Goal: Register for event/course: Register for event/course

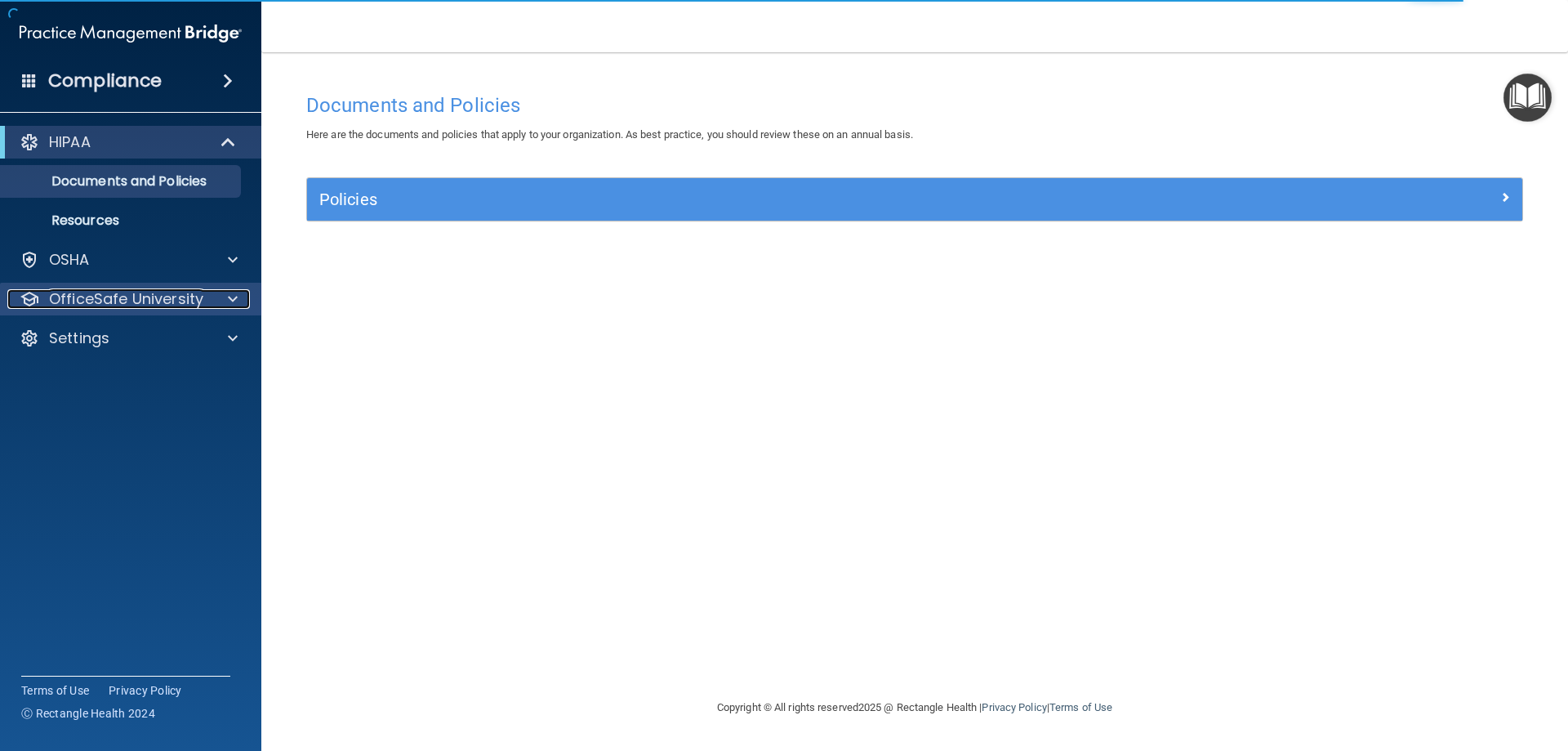
click at [144, 301] on p "OfficeSafe University" at bounding box center [126, 298] width 155 height 19
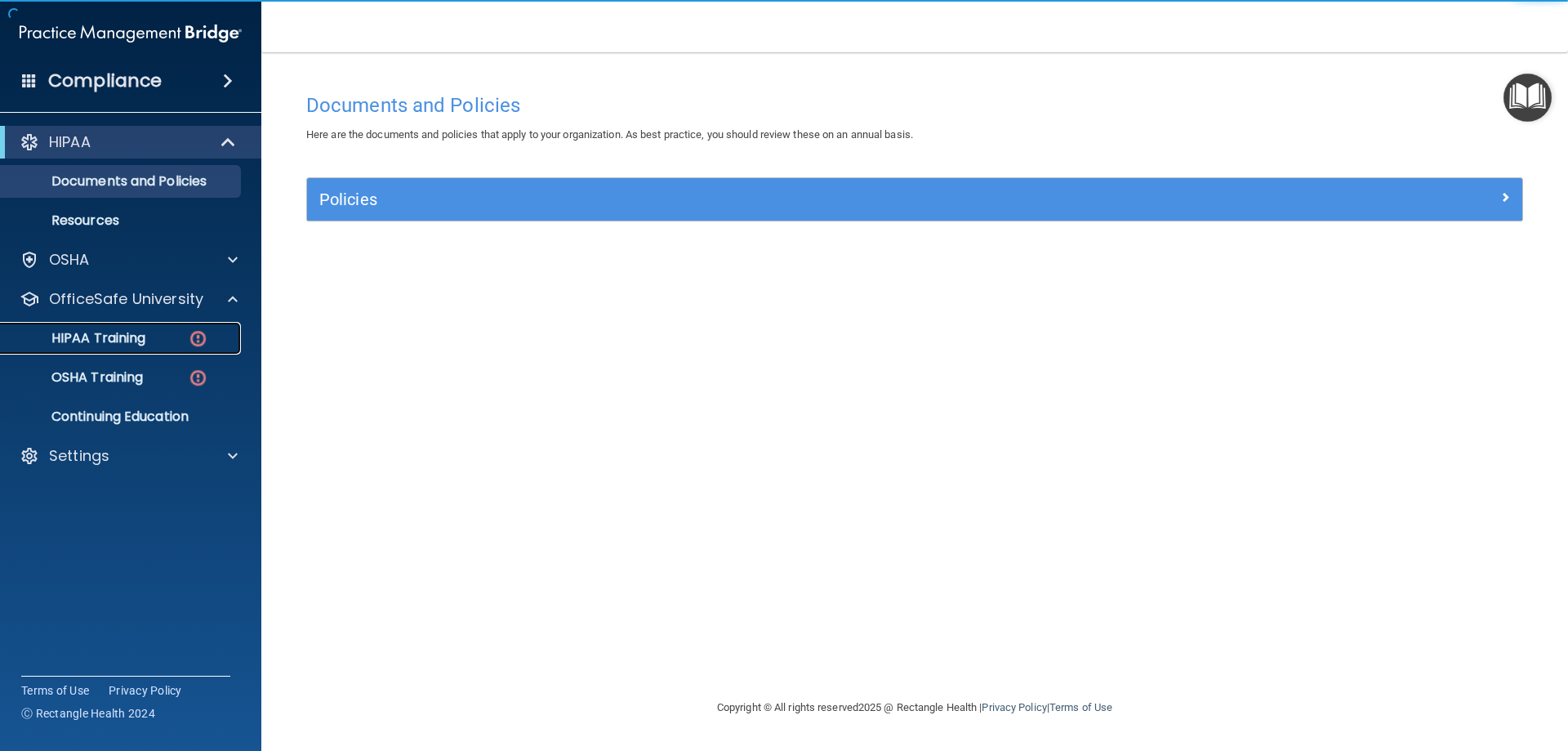
click at [140, 335] on p "HIPAA Training" at bounding box center [79, 338] width 135 height 16
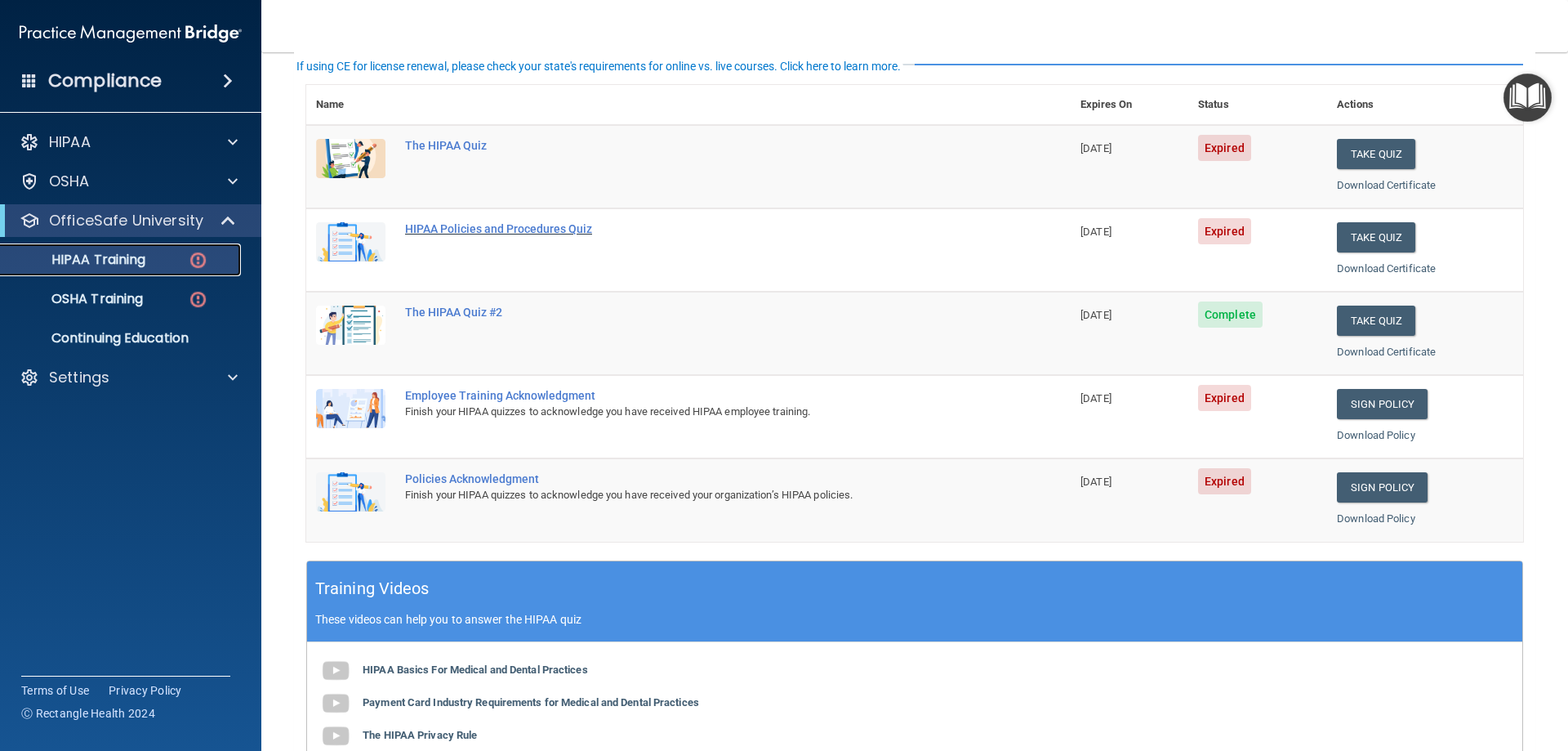
scroll to position [163, 0]
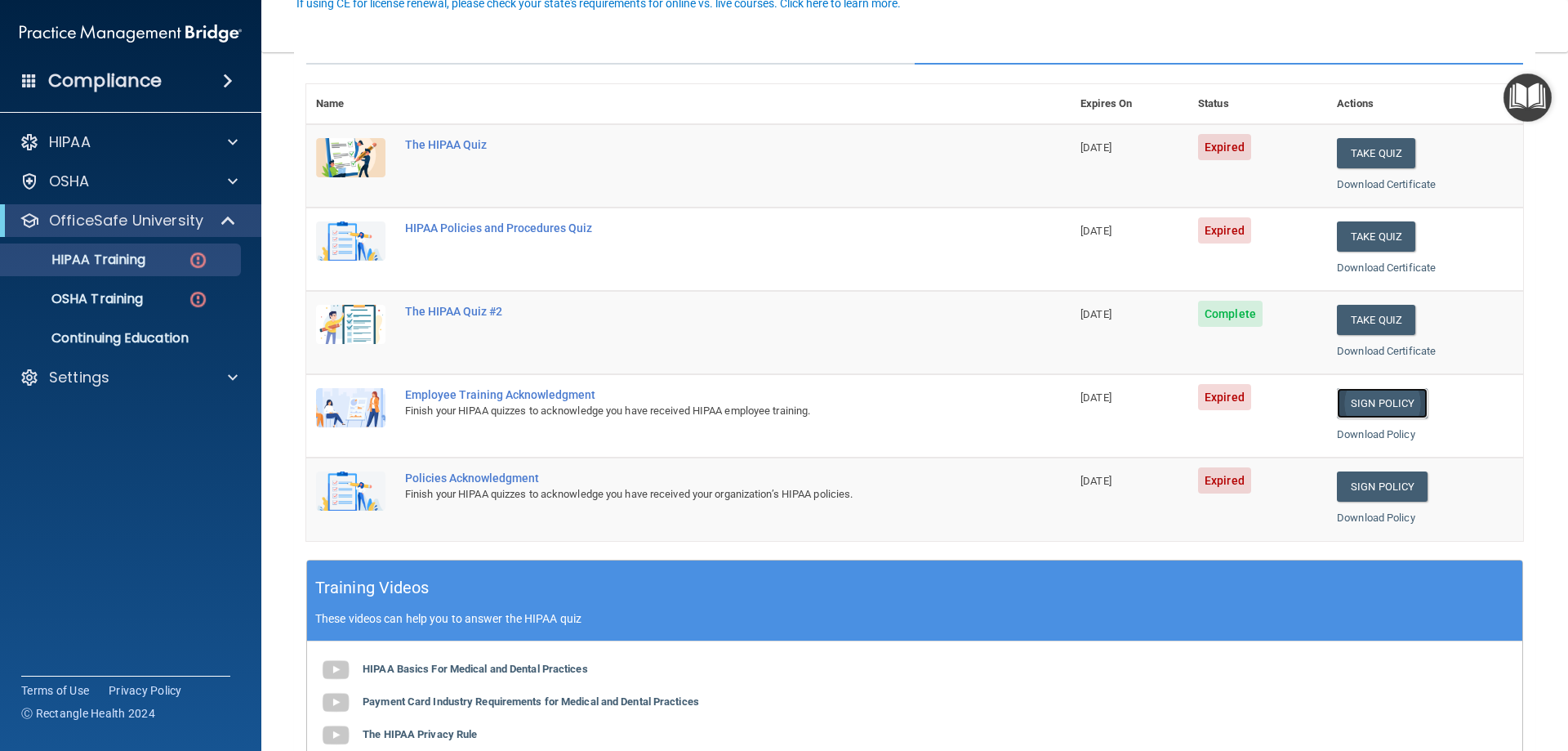
click at [1359, 392] on link "Sign Policy" at bounding box center [1381, 403] width 90 height 30
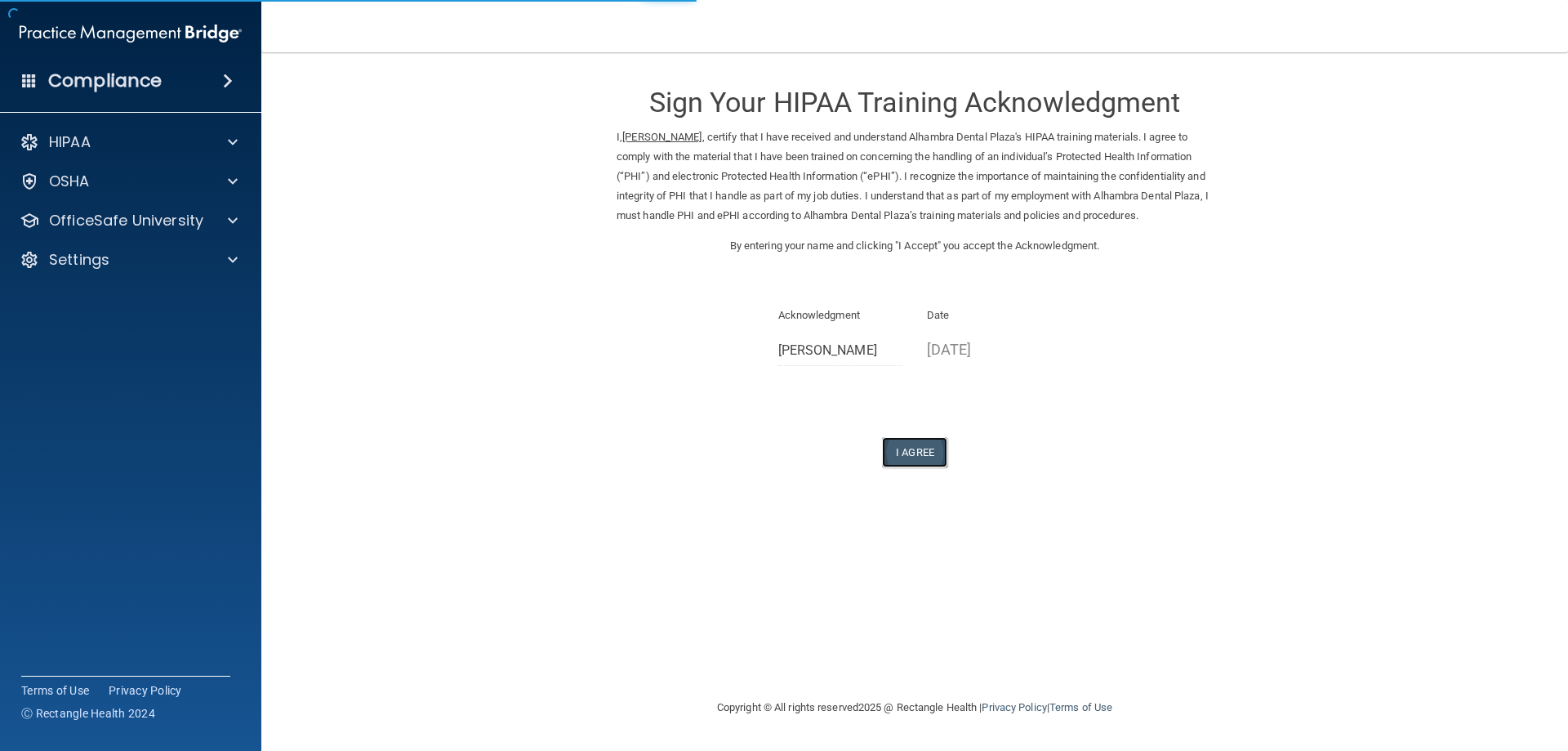
click at [925, 461] on button "I Agree" at bounding box center [914, 452] width 65 height 30
click at [909, 455] on div "Sign Your HIPAA Training Acknowledgment I, Andrina Ayoub-Perez , certify that I…" at bounding box center [914, 268] width 596 height 399
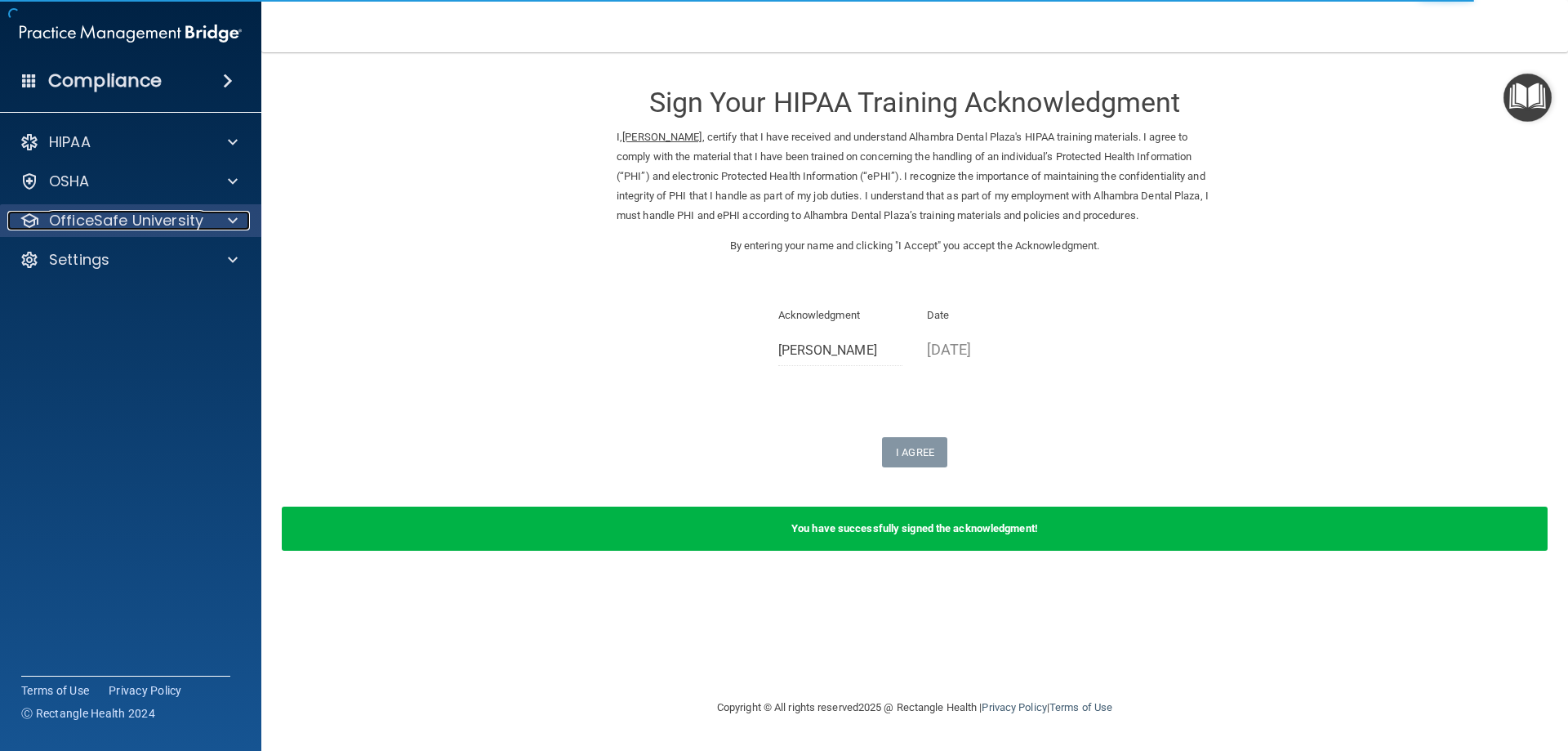
click at [119, 212] on p "OfficeSafe University" at bounding box center [126, 220] width 155 height 19
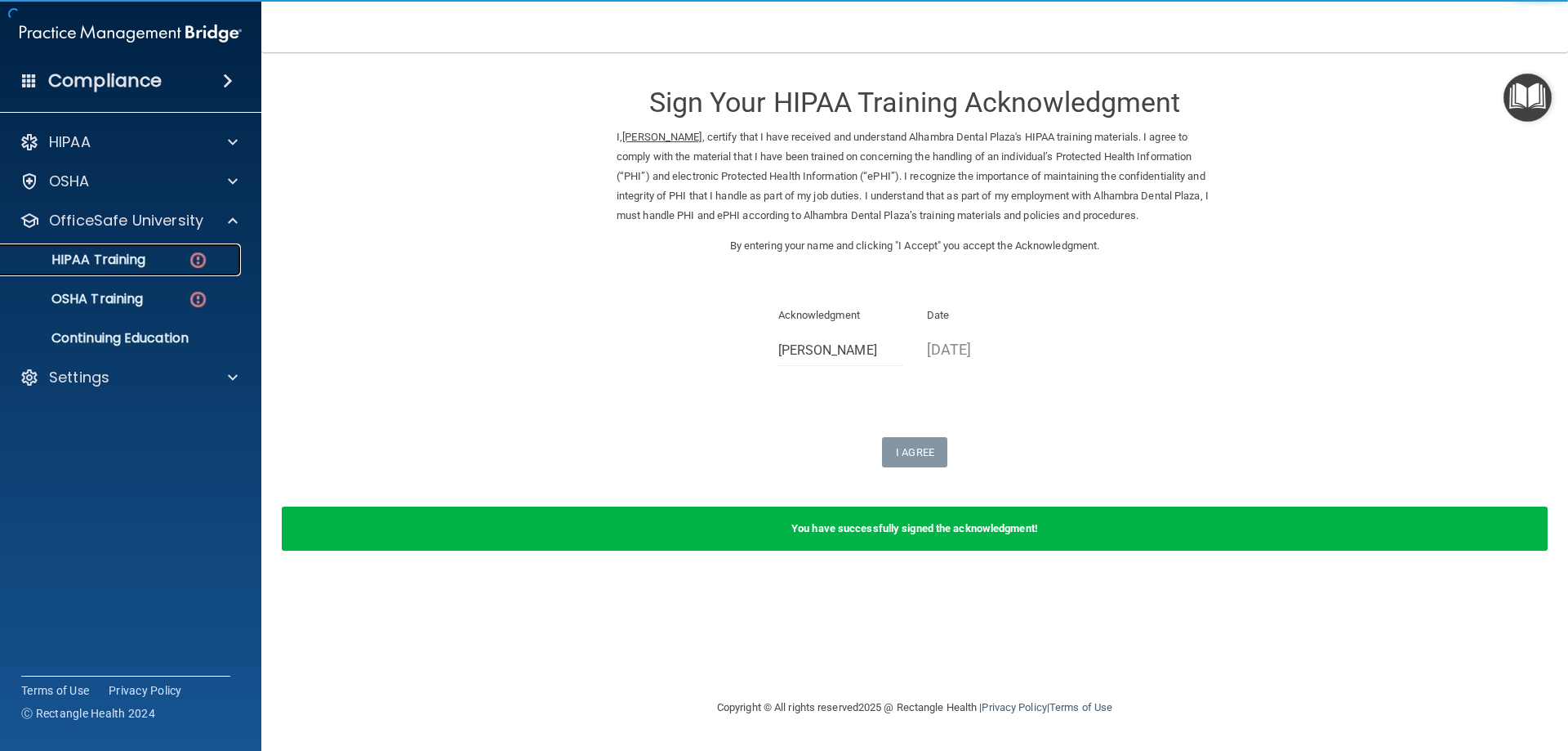
click at [143, 248] on link "HIPAA Training" at bounding box center [112, 259] width 258 height 33
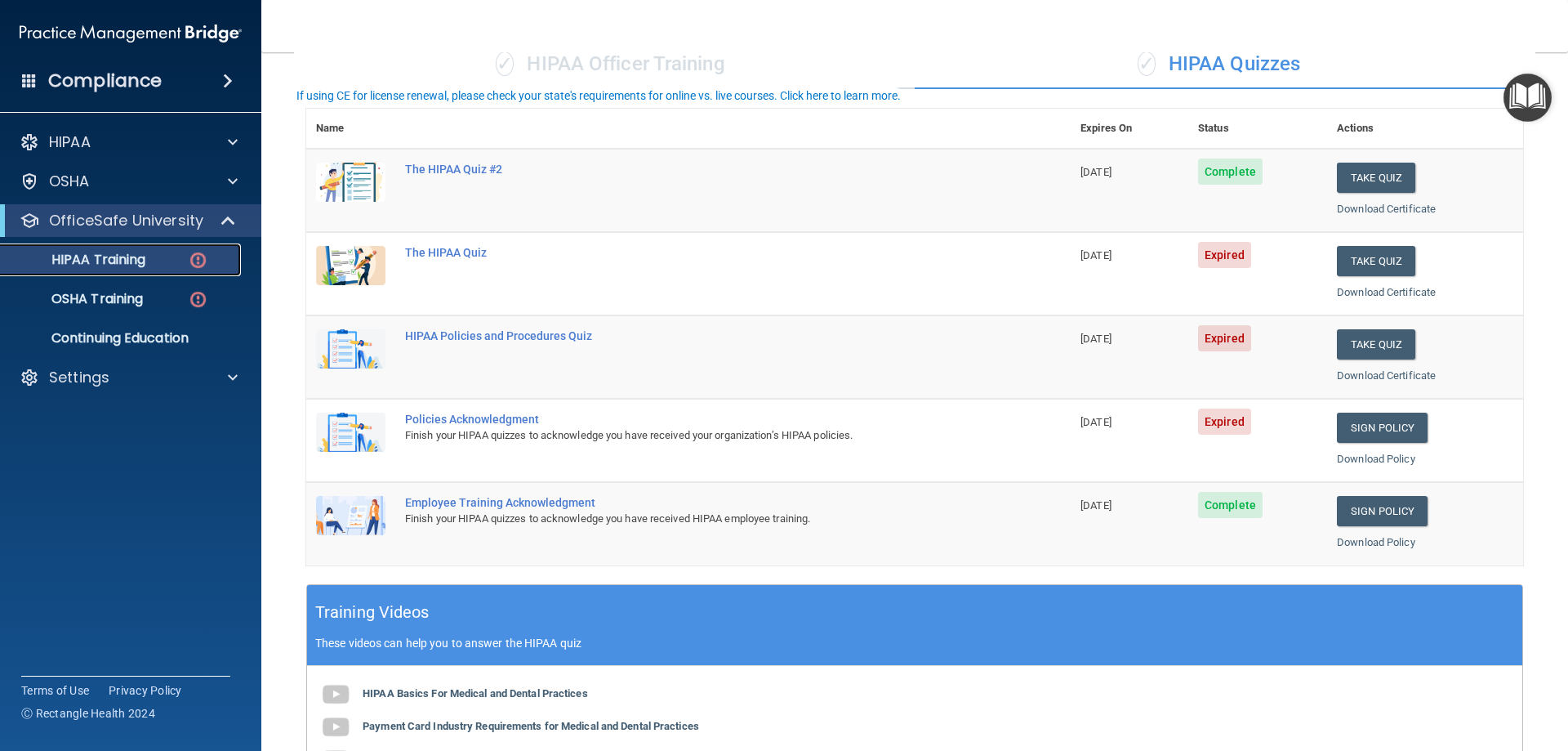
scroll to position [71, 0]
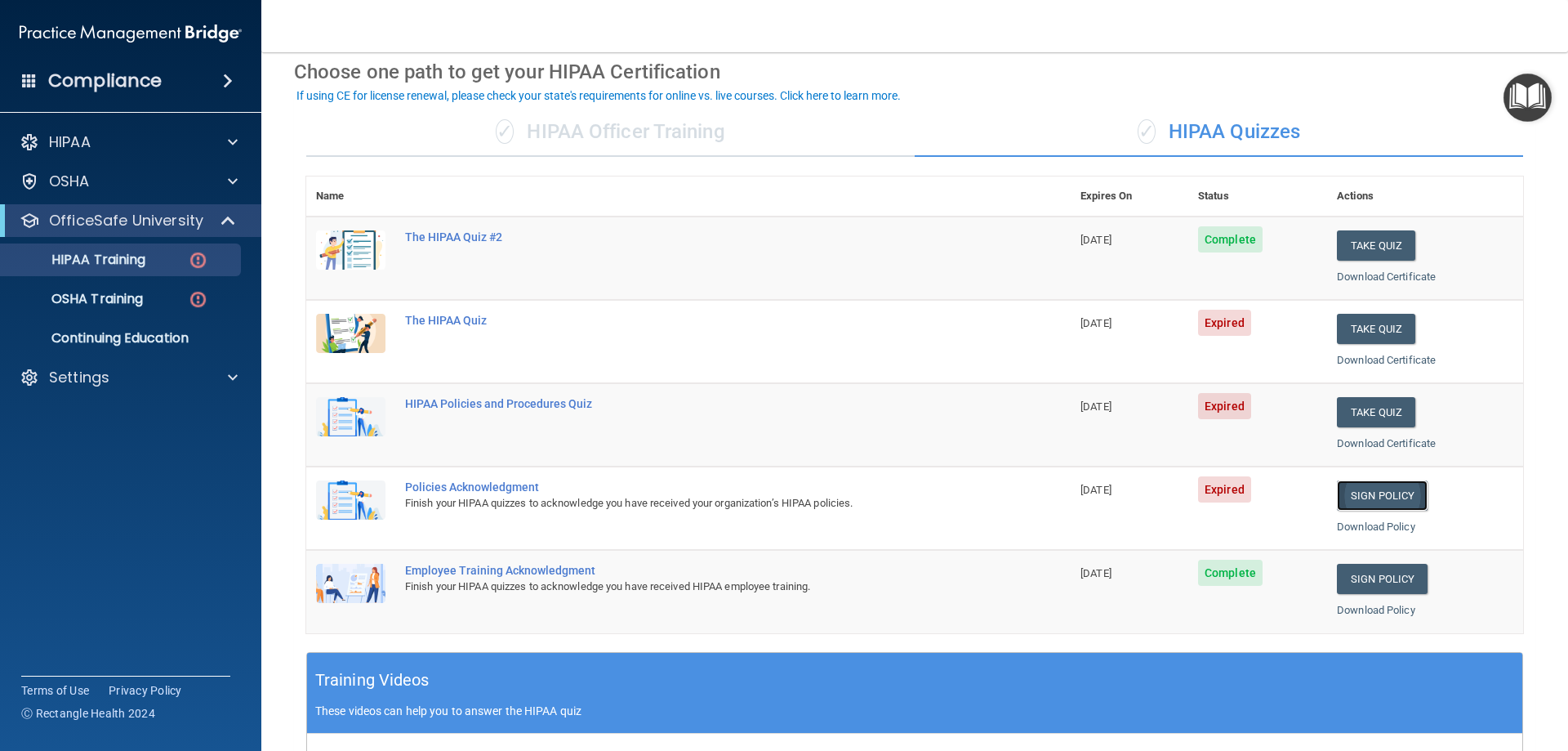
click at [1366, 491] on link "Sign Policy" at bounding box center [1381, 496] width 90 height 30
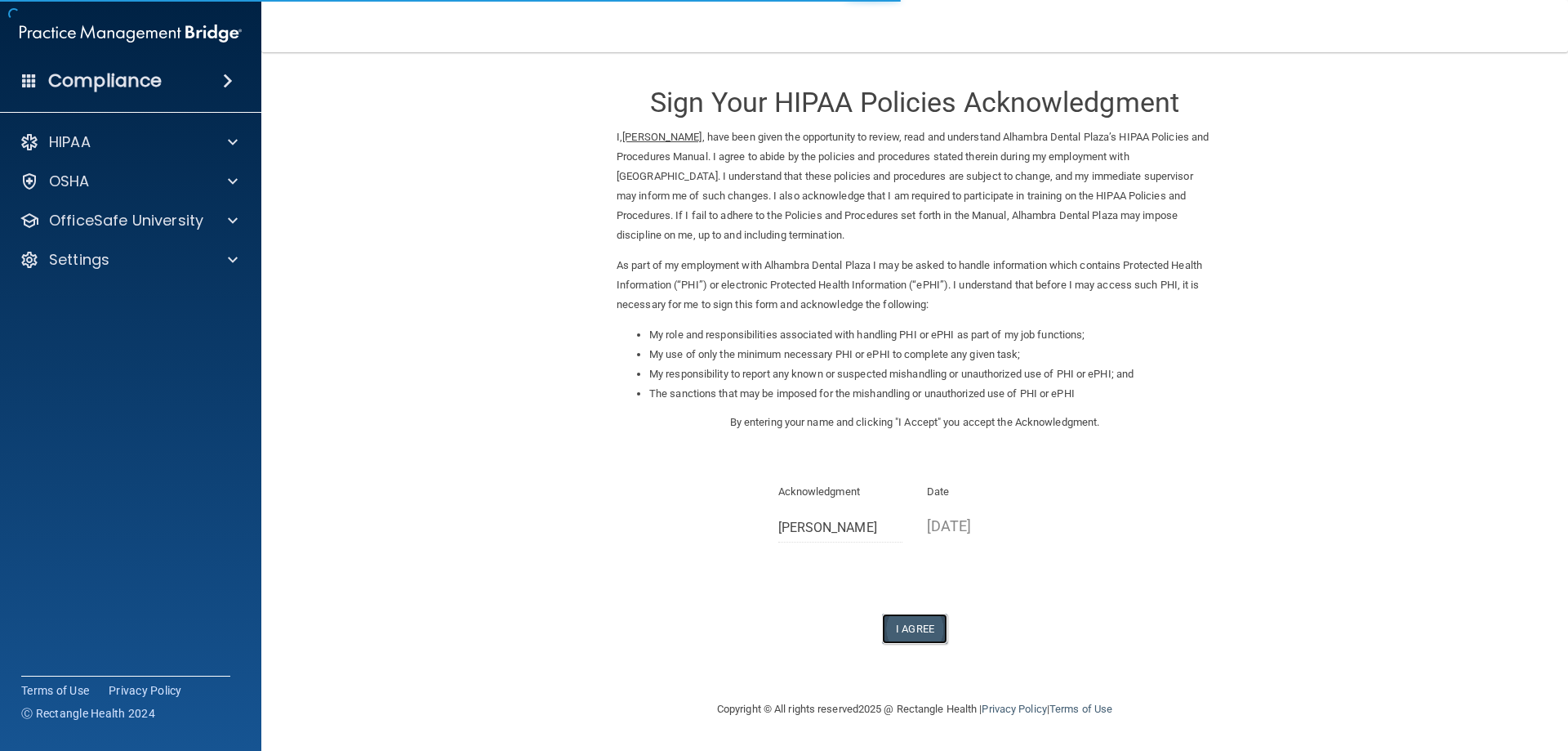
click at [914, 617] on button "I Agree" at bounding box center [914, 629] width 65 height 30
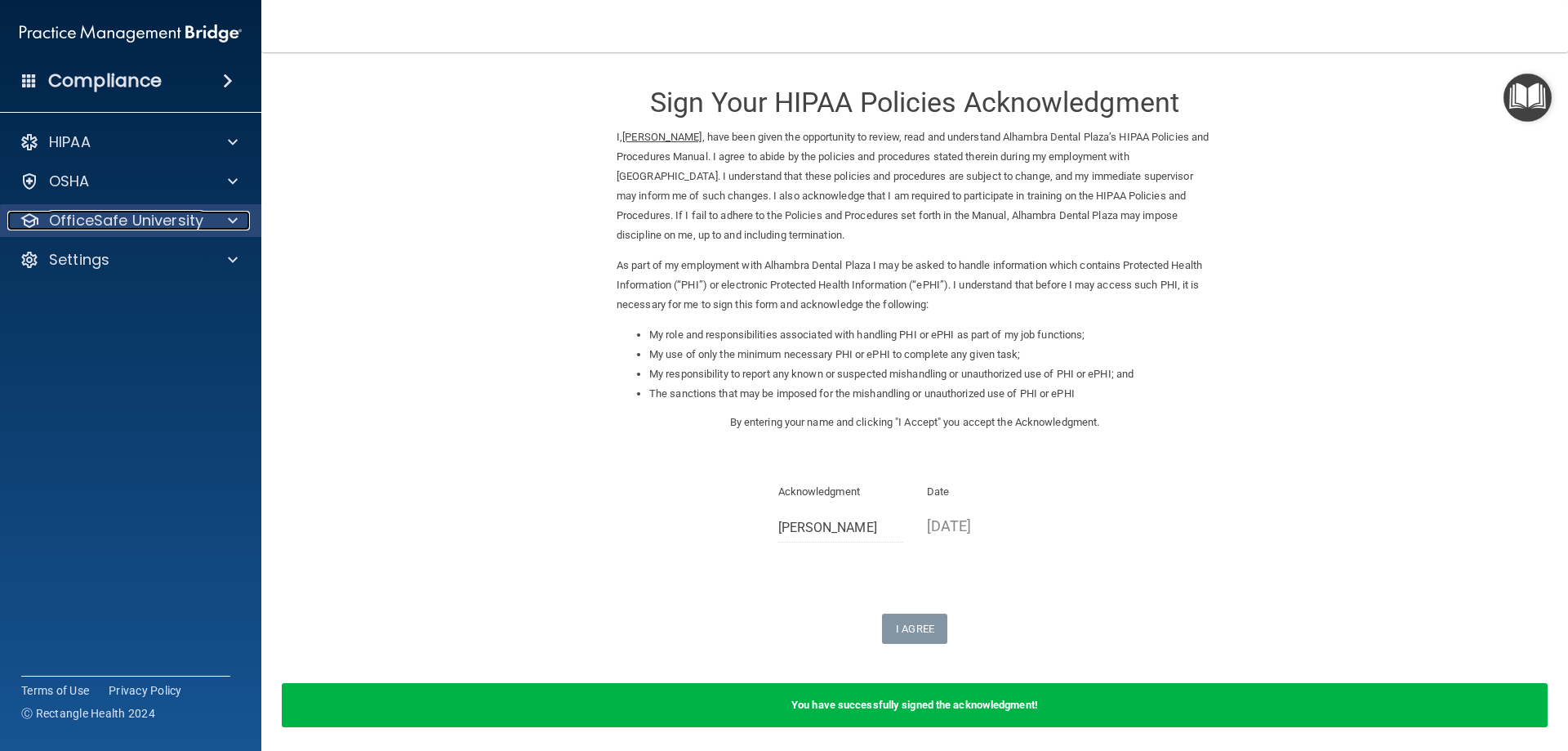
click at [184, 211] on p "OfficeSafe University" at bounding box center [126, 220] width 155 height 19
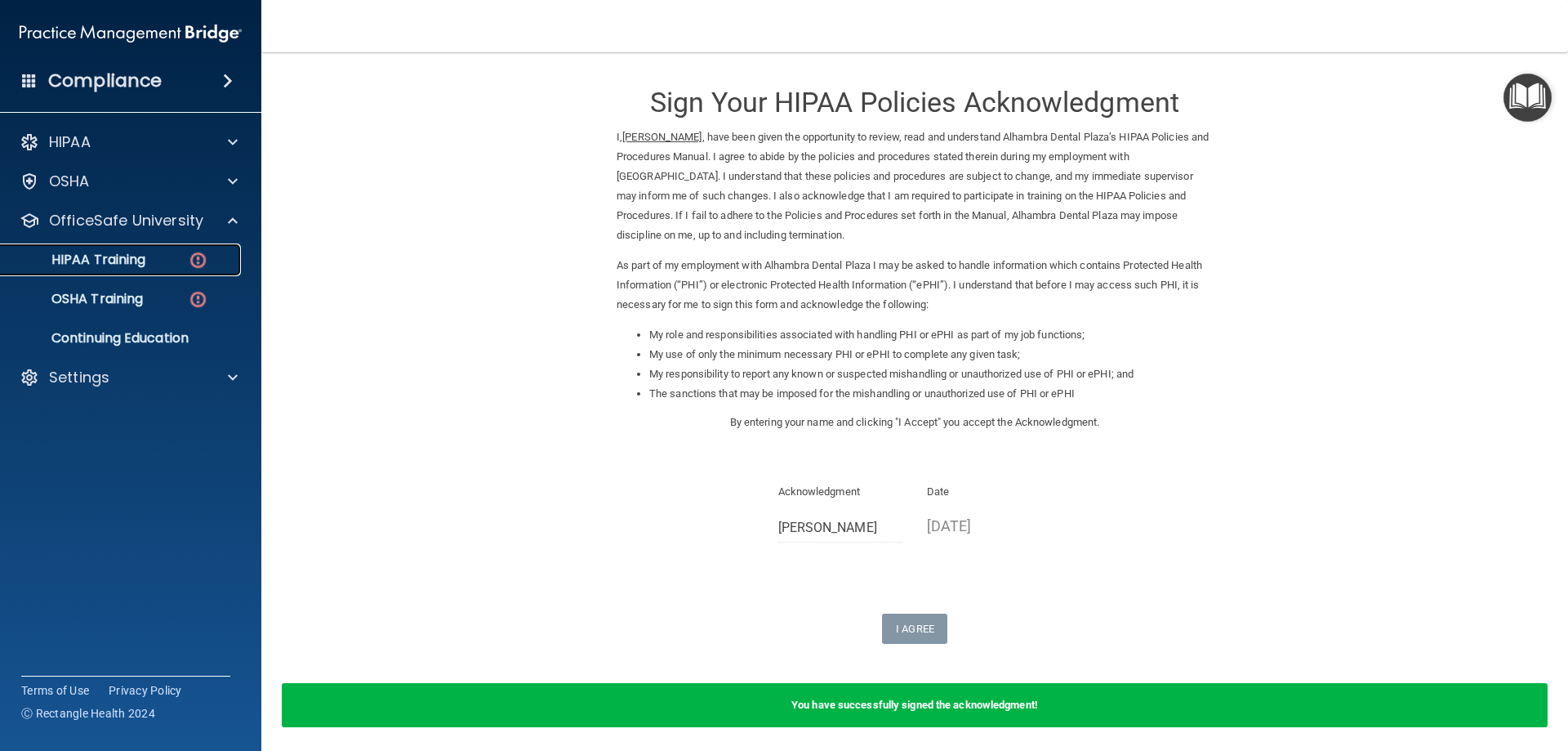
click at [159, 262] on div "HIPAA Training" at bounding box center [122, 259] width 223 height 16
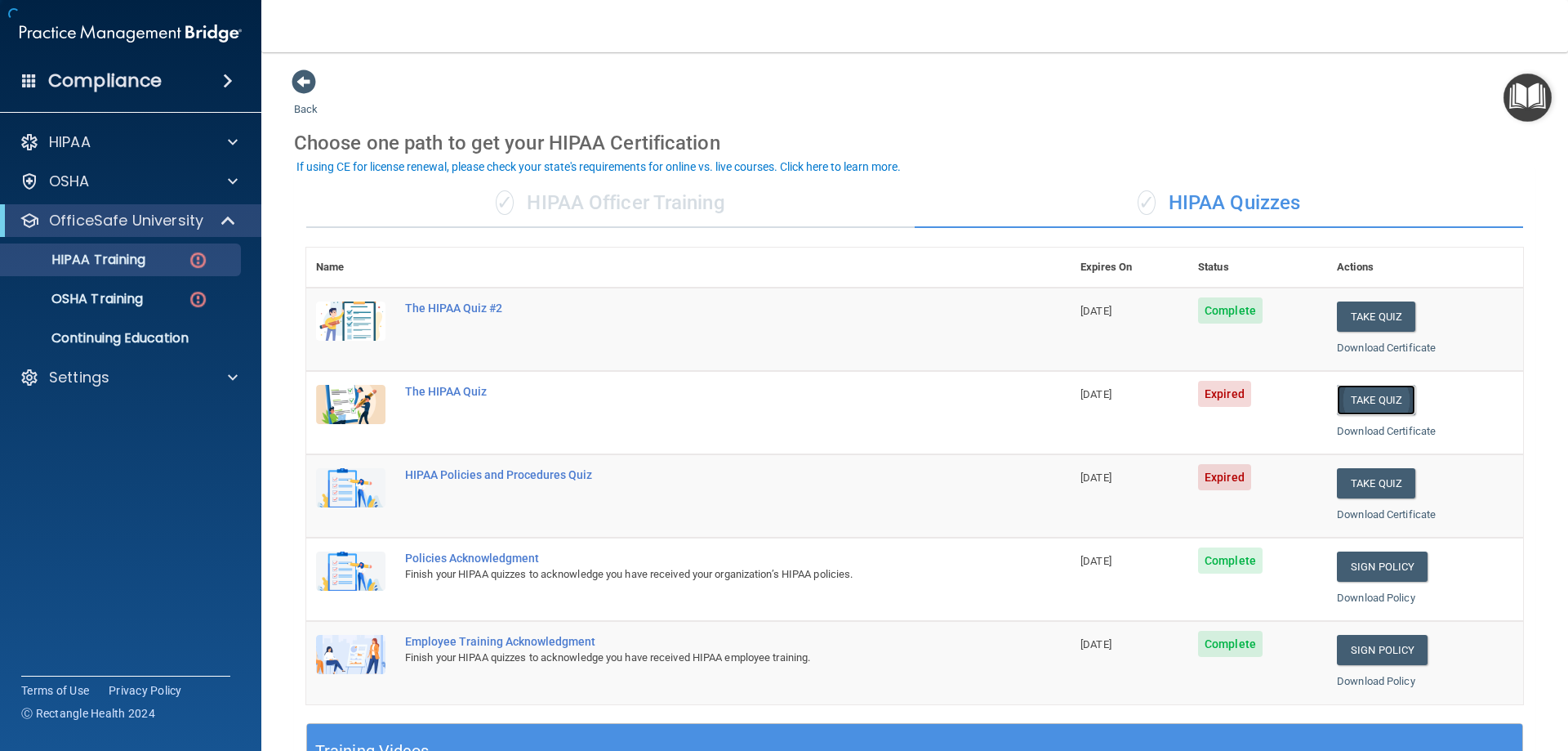
click at [1367, 398] on button "Take Quiz" at bounding box center [1375, 400] width 79 height 30
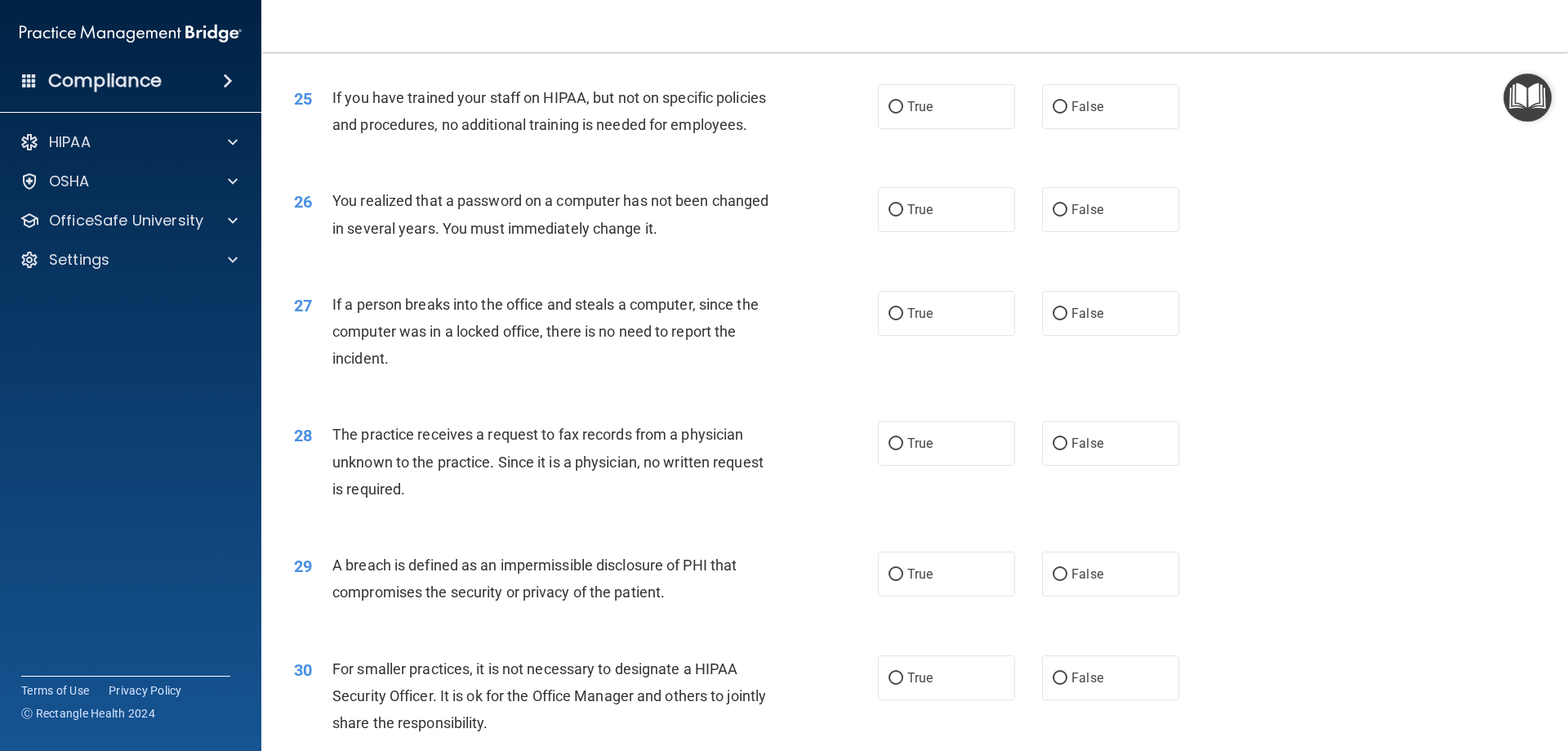
scroll to position [3116, 0]
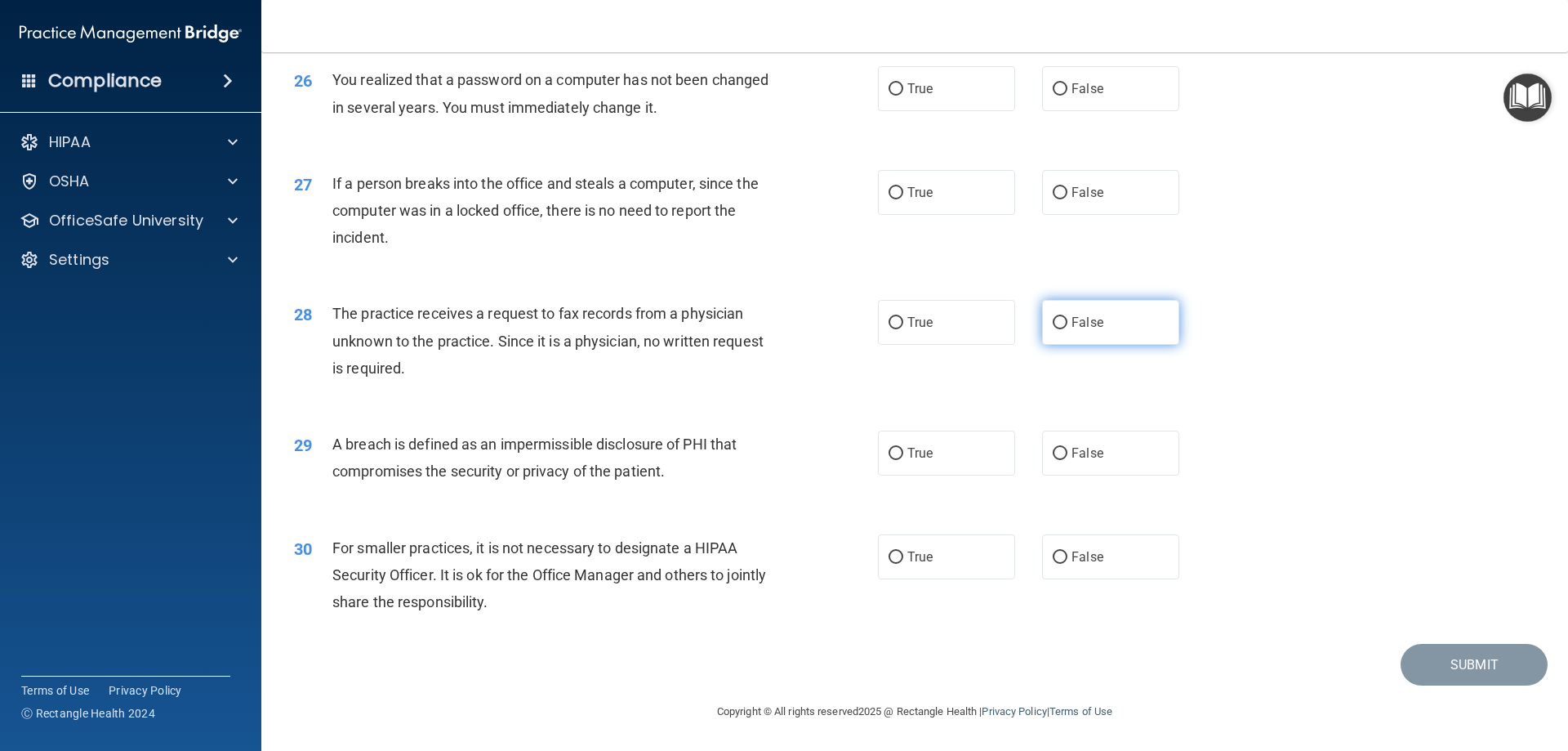
click at [1078, 326] on span "False" at bounding box center [1088, 322] width 32 height 15
click at [1067, 326] on input "False" at bounding box center [1060, 323] width 14 height 13
radio input "true"
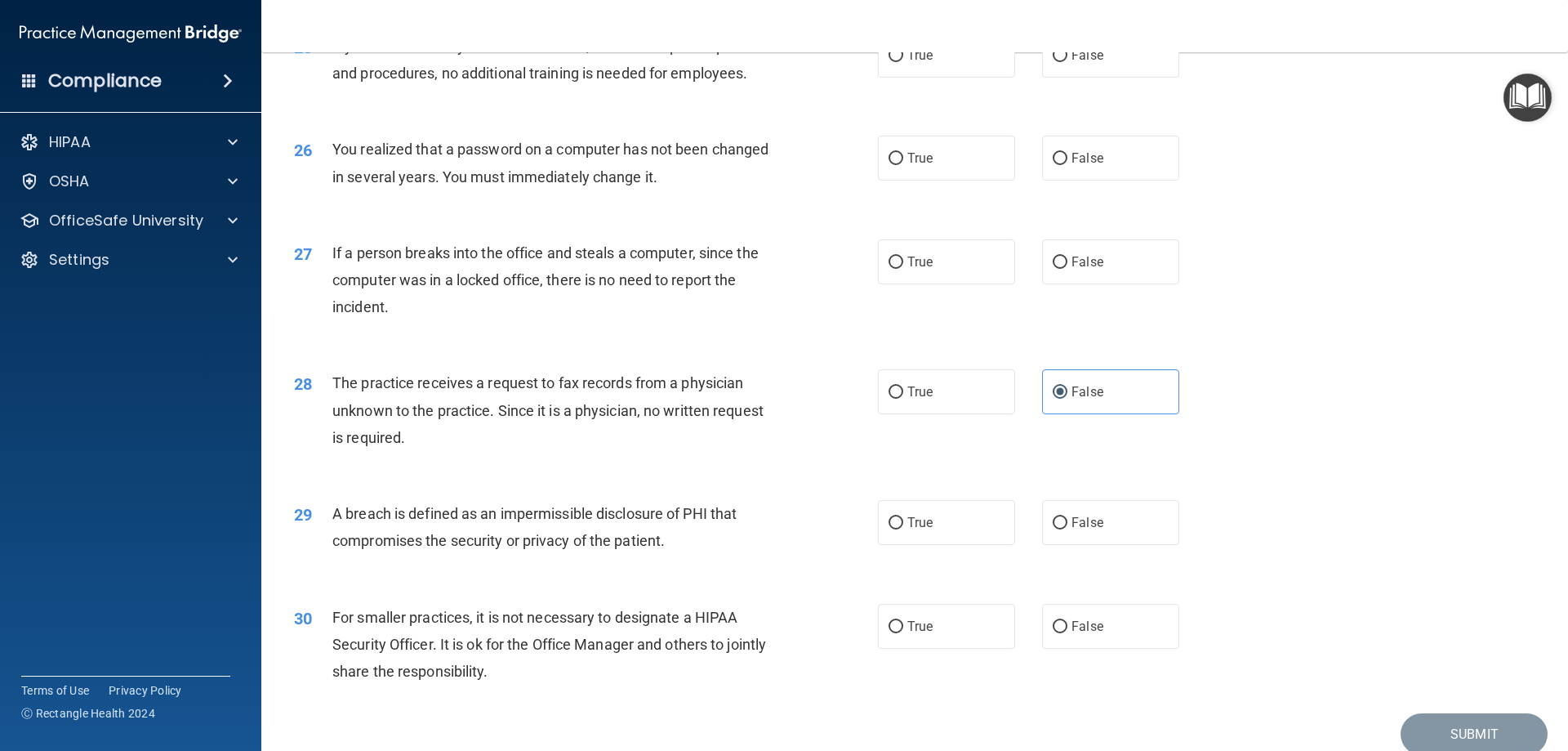
scroll to position [2952, 0]
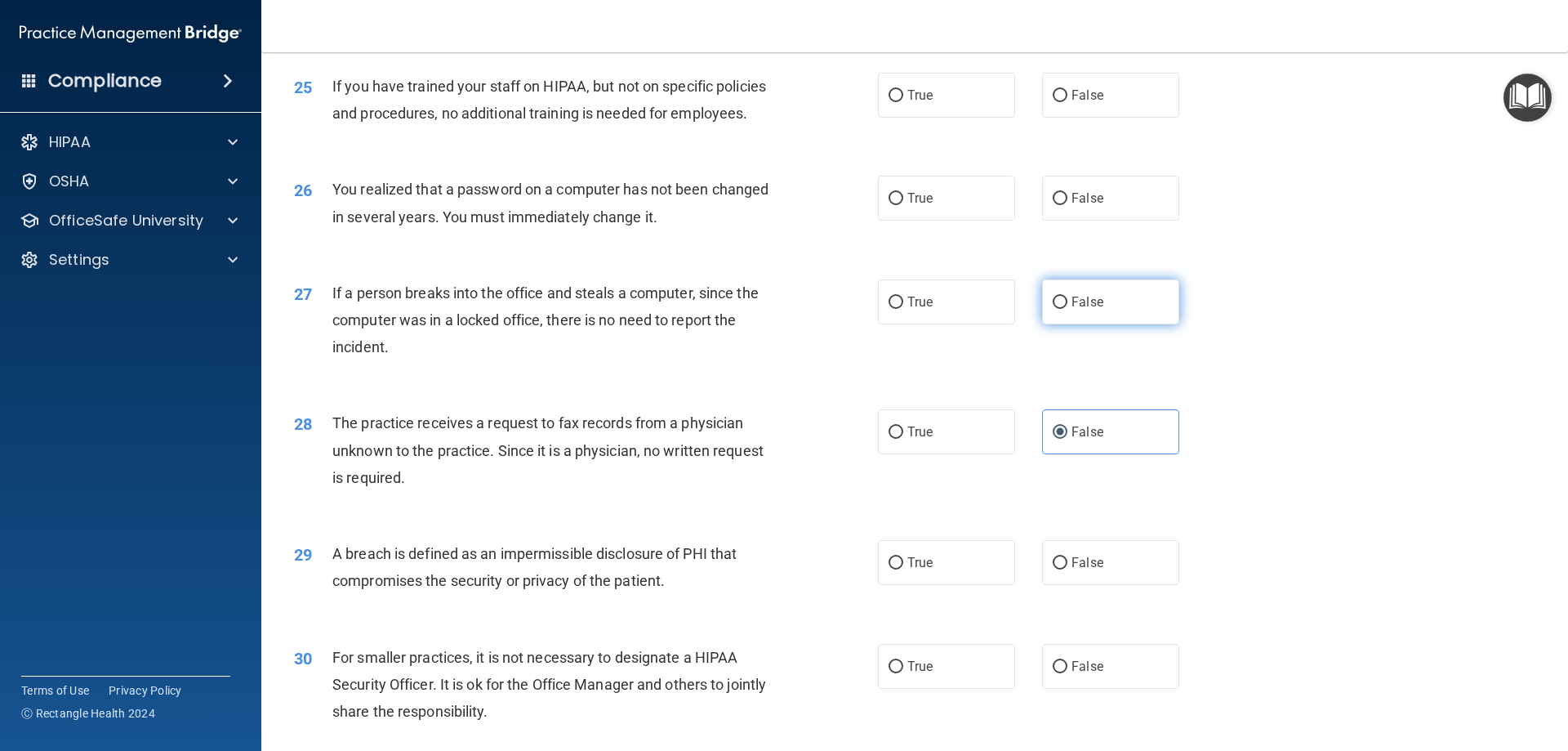
click at [1117, 324] on label "False" at bounding box center [1110, 302] width 137 height 45
click at [1067, 309] on input "False" at bounding box center [1060, 302] width 14 height 13
radio input "true"
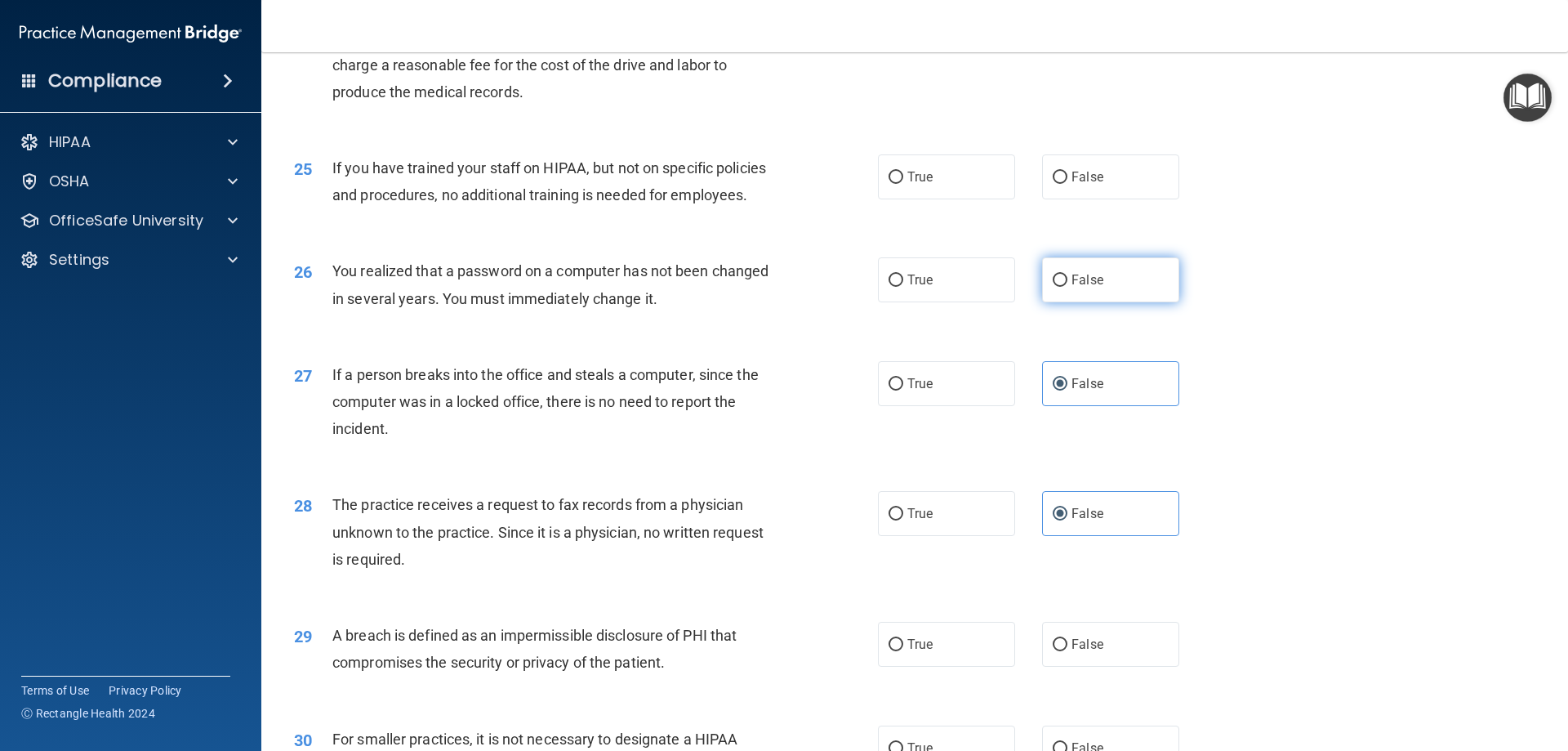
click at [1122, 302] on label "False" at bounding box center [1110, 280] width 137 height 45
click at [1067, 286] on input "False" at bounding box center [1060, 280] width 14 height 13
radio input "true"
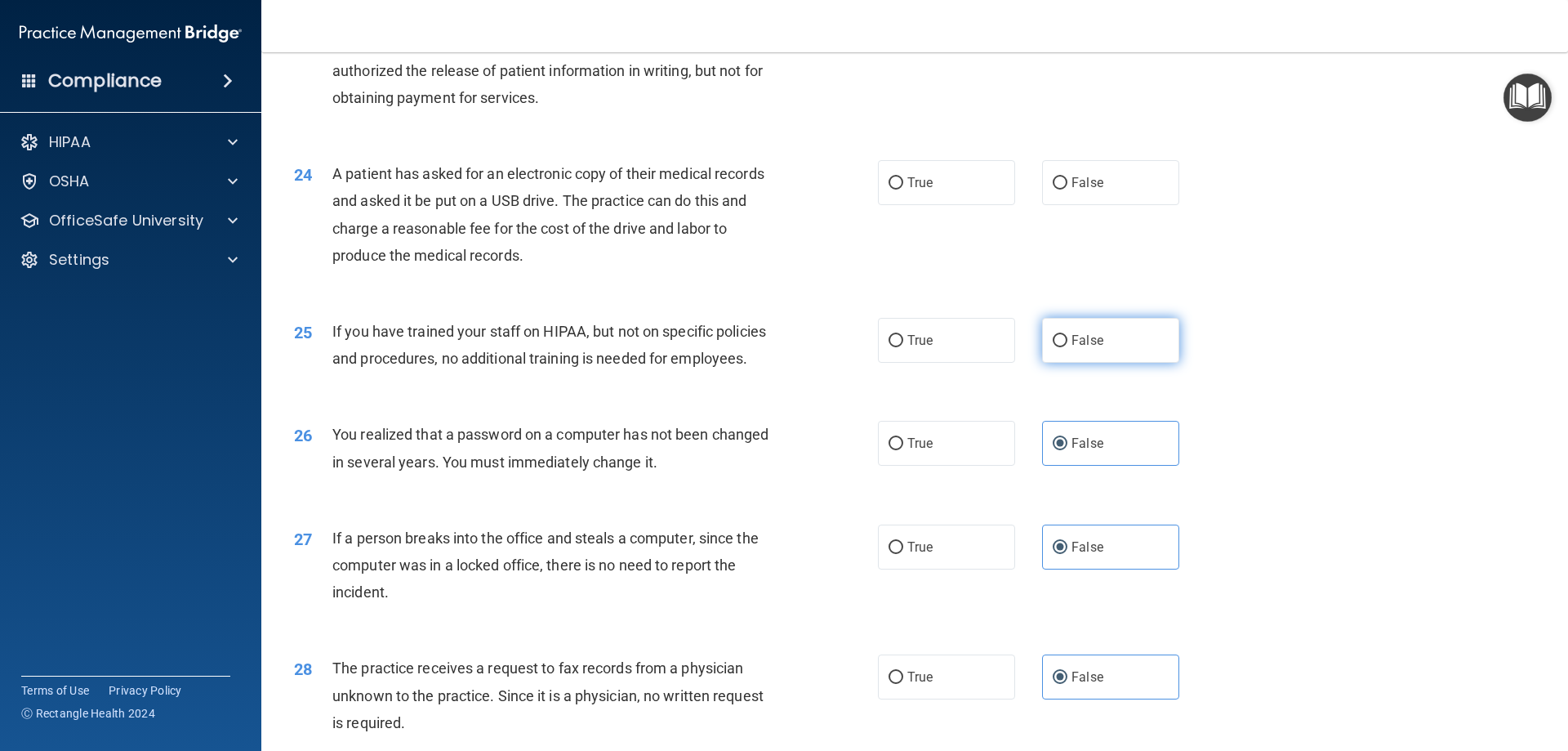
click at [1127, 362] on label "False" at bounding box center [1110, 340] width 137 height 45
click at [1067, 347] on input "False" at bounding box center [1060, 341] width 14 height 13
radio input "true"
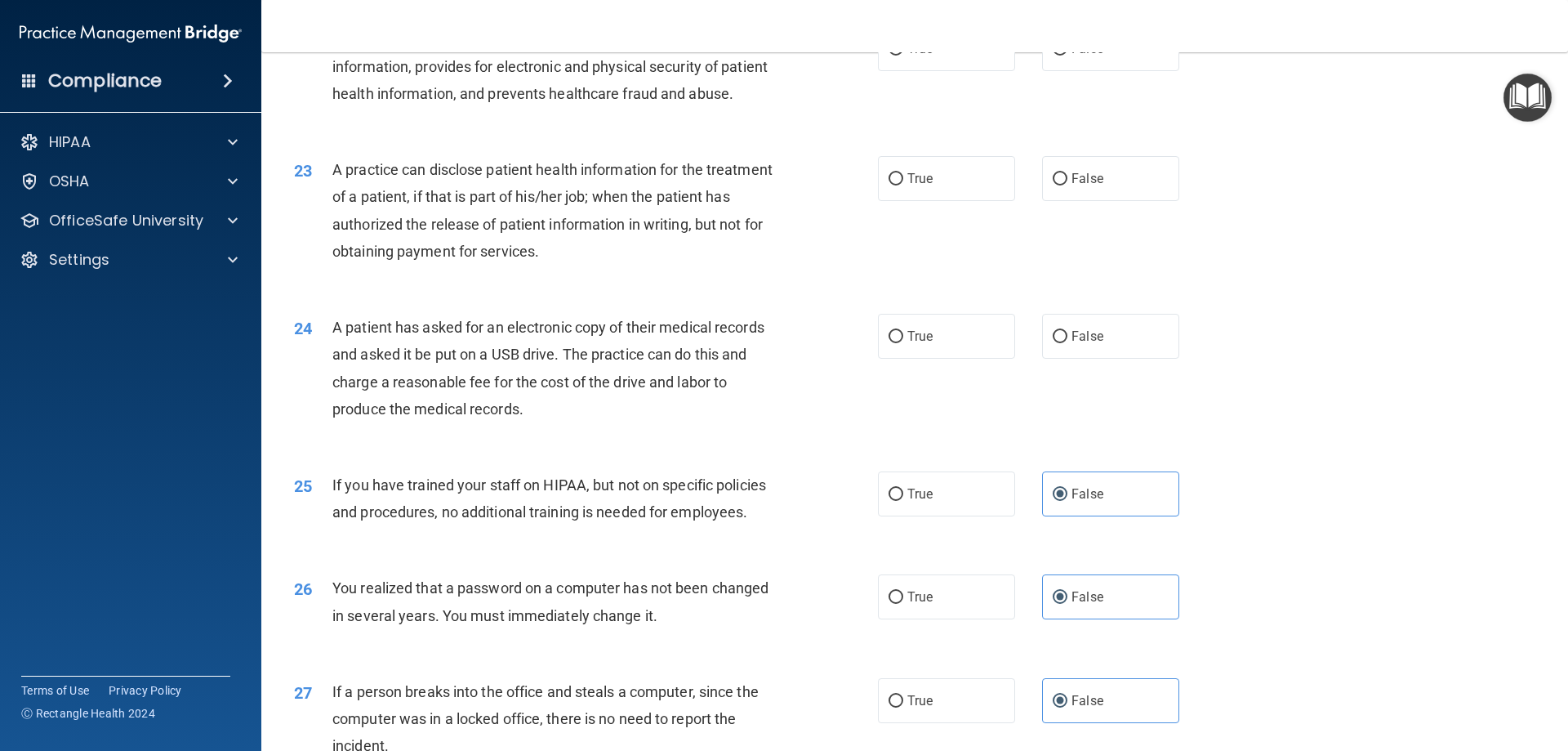
scroll to position [2544, 0]
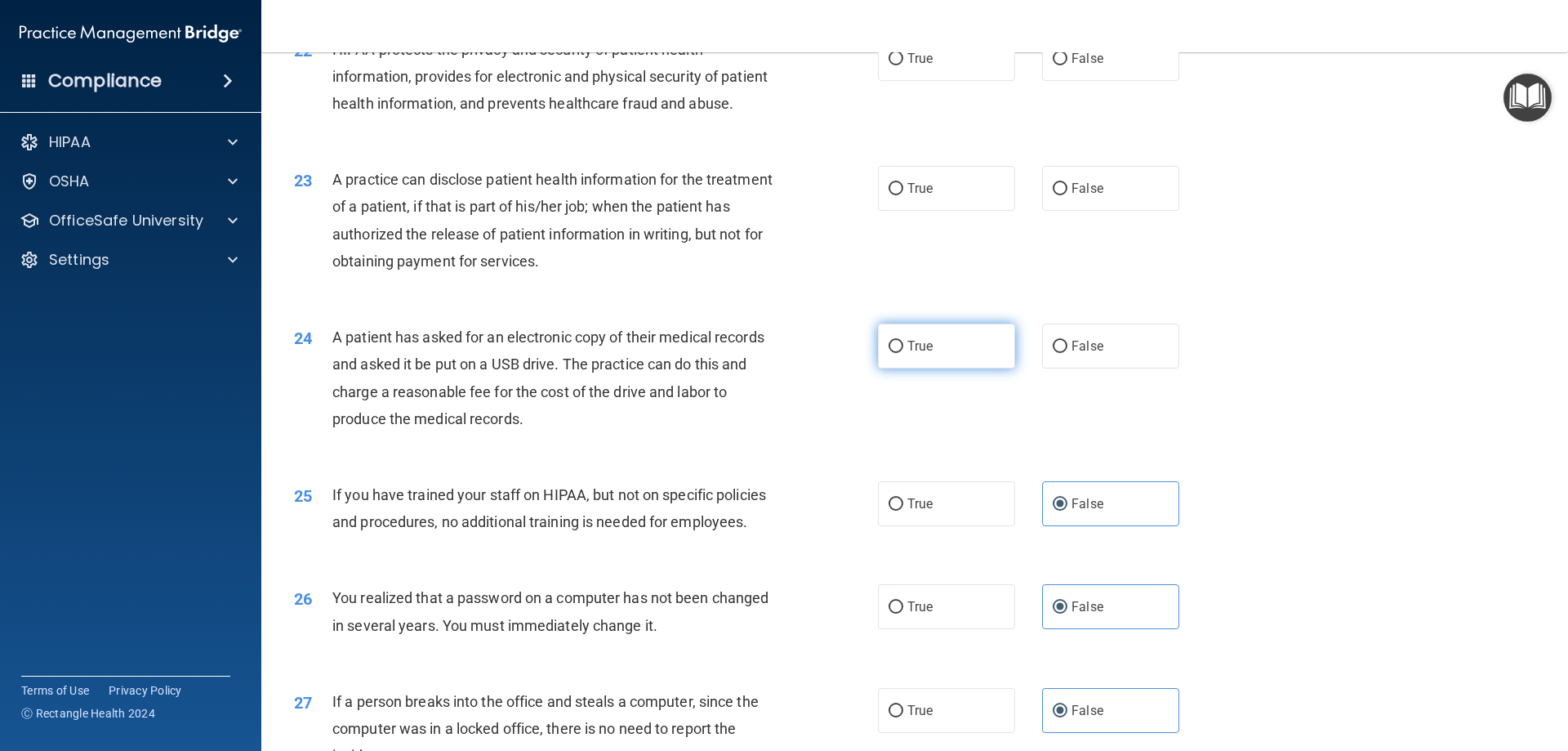
click at [894, 368] on label "True" at bounding box center [947, 346] width 137 height 45
click at [894, 353] on input "True" at bounding box center [895, 346] width 14 height 13
radio input "true"
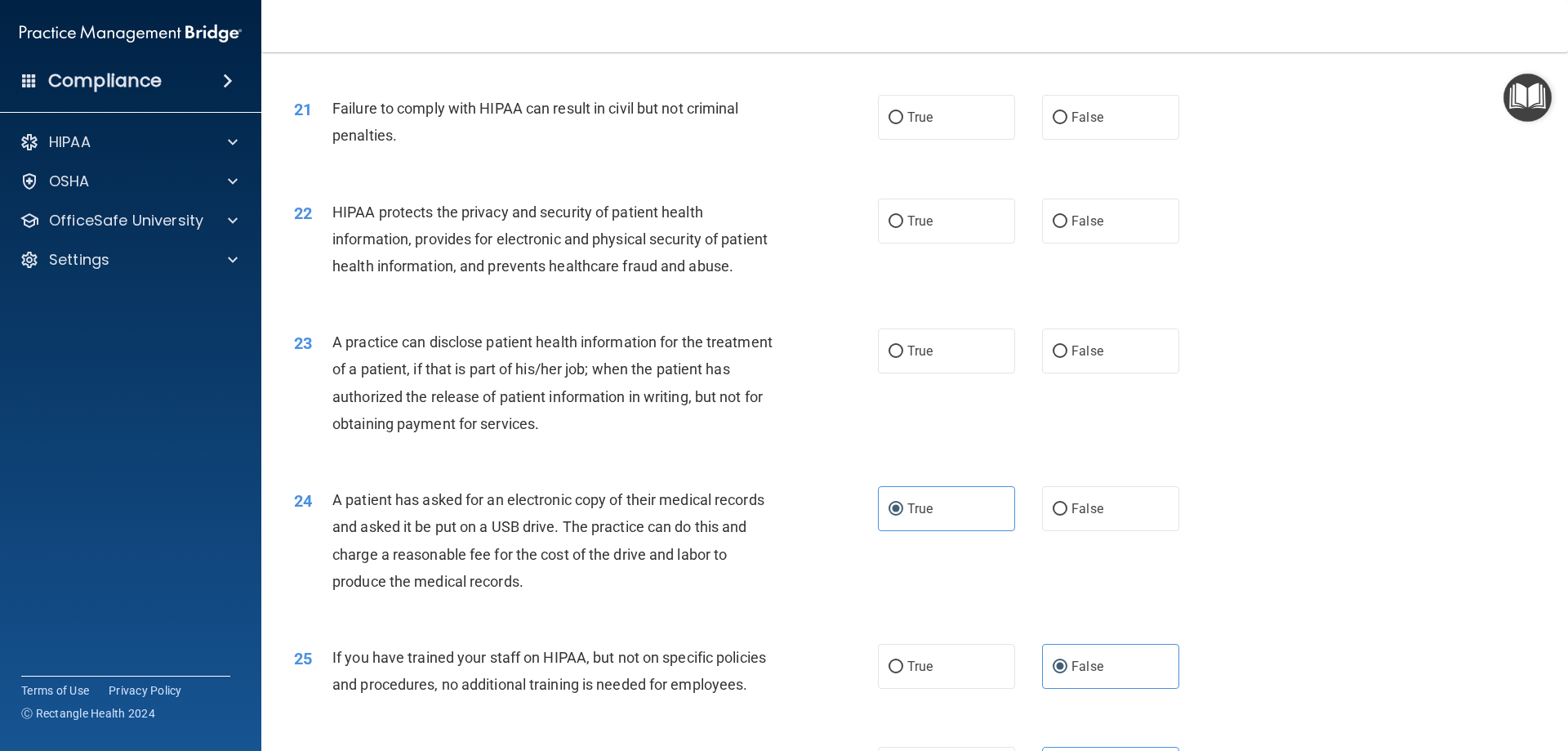
scroll to position [2381, 0]
click at [899, 374] on label "True" at bounding box center [947, 351] width 137 height 45
click at [899, 359] on input "True" at bounding box center [895, 352] width 14 height 13
radio input "true"
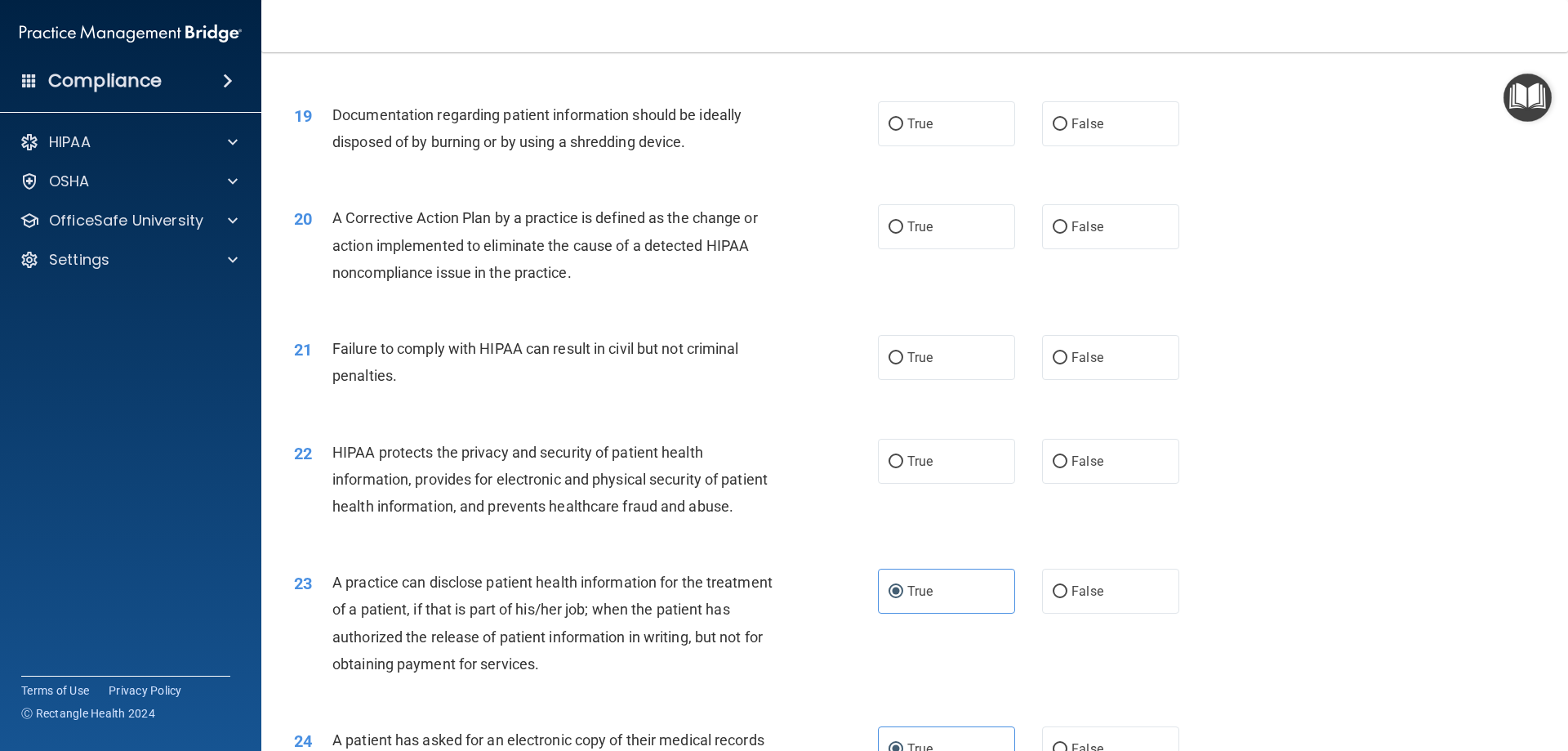
scroll to position [2136, 0]
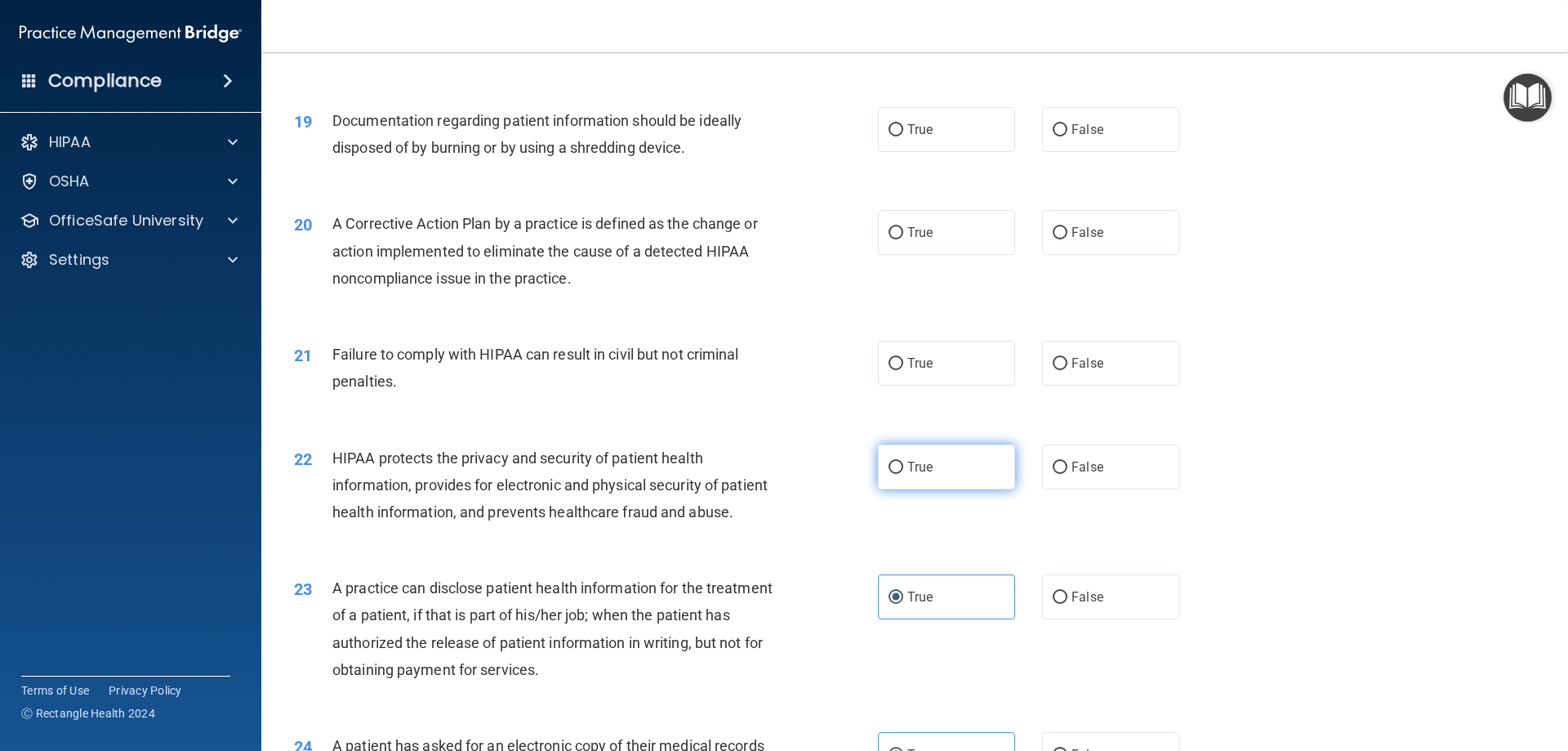
click at [978, 489] on label "True" at bounding box center [947, 466] width 137 height 45
click at [903, 474] on input "True" at bounding box center [895, 467] width 14 height 13
radio input "true"
click at [1082, 385] on label "False" at bounding box center [1110, 362] width 137 height 45
click at [1067, 370] on input "False" at bounding box center [1060, 364] width 14 height 13
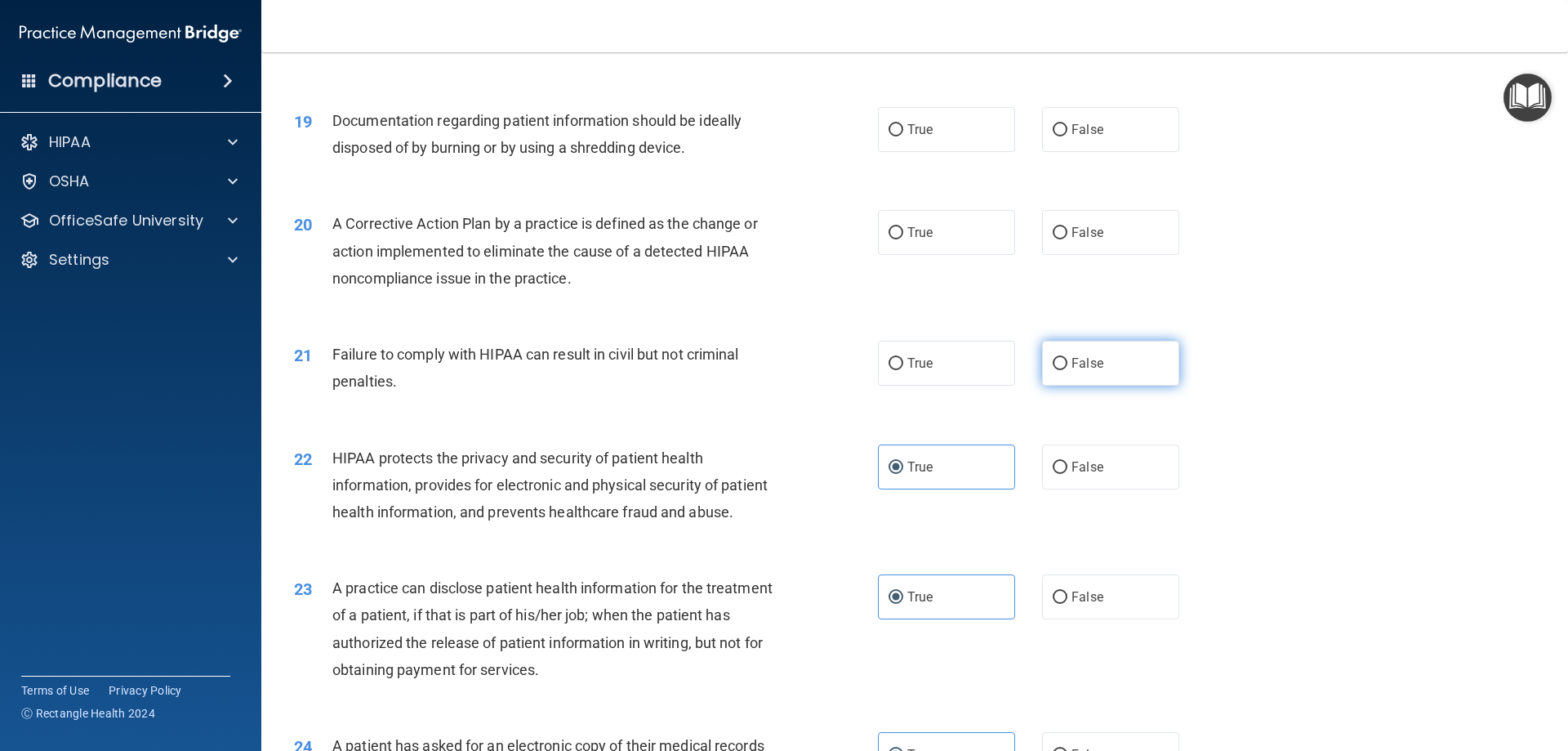
radio input "true"
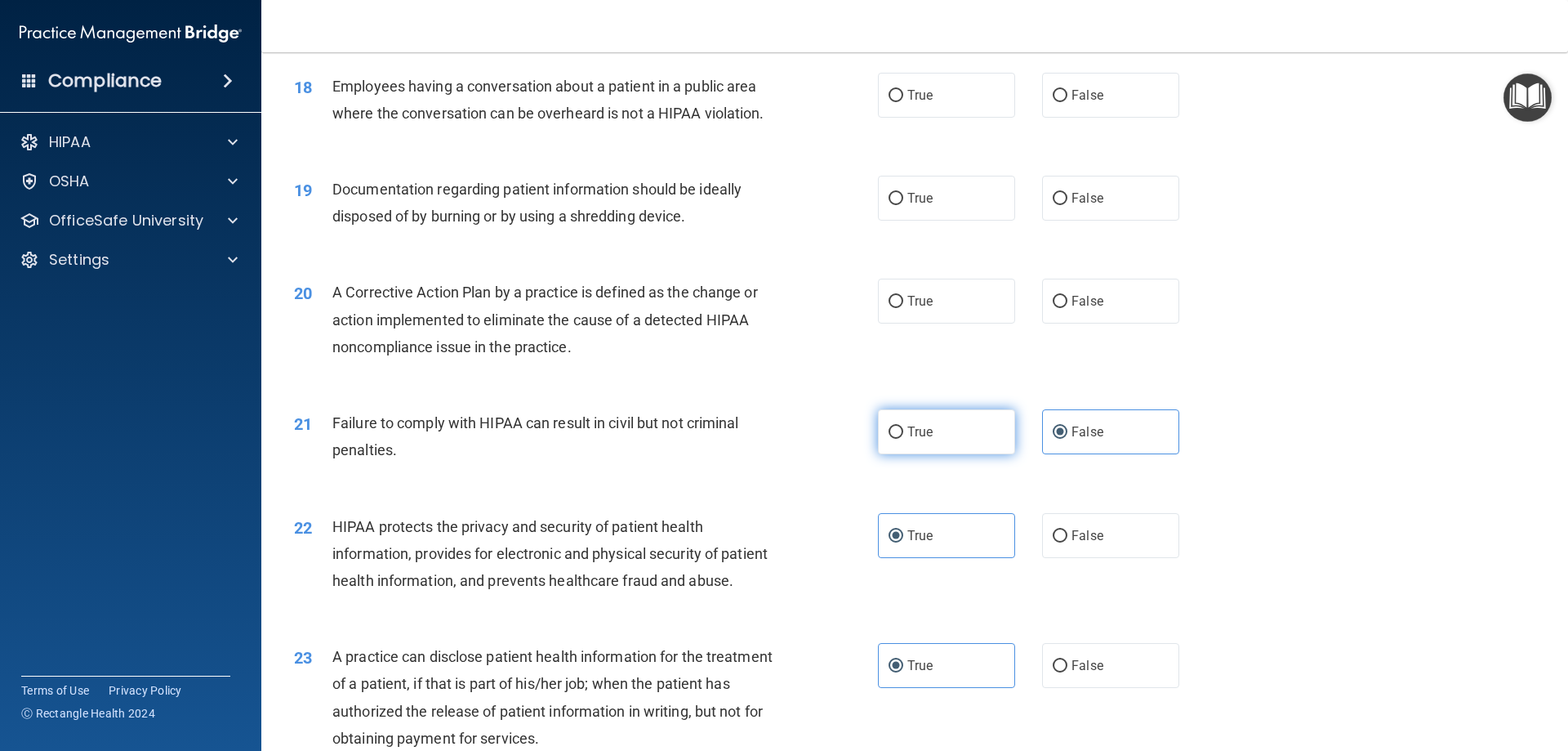
scroll to position [1973, 0]
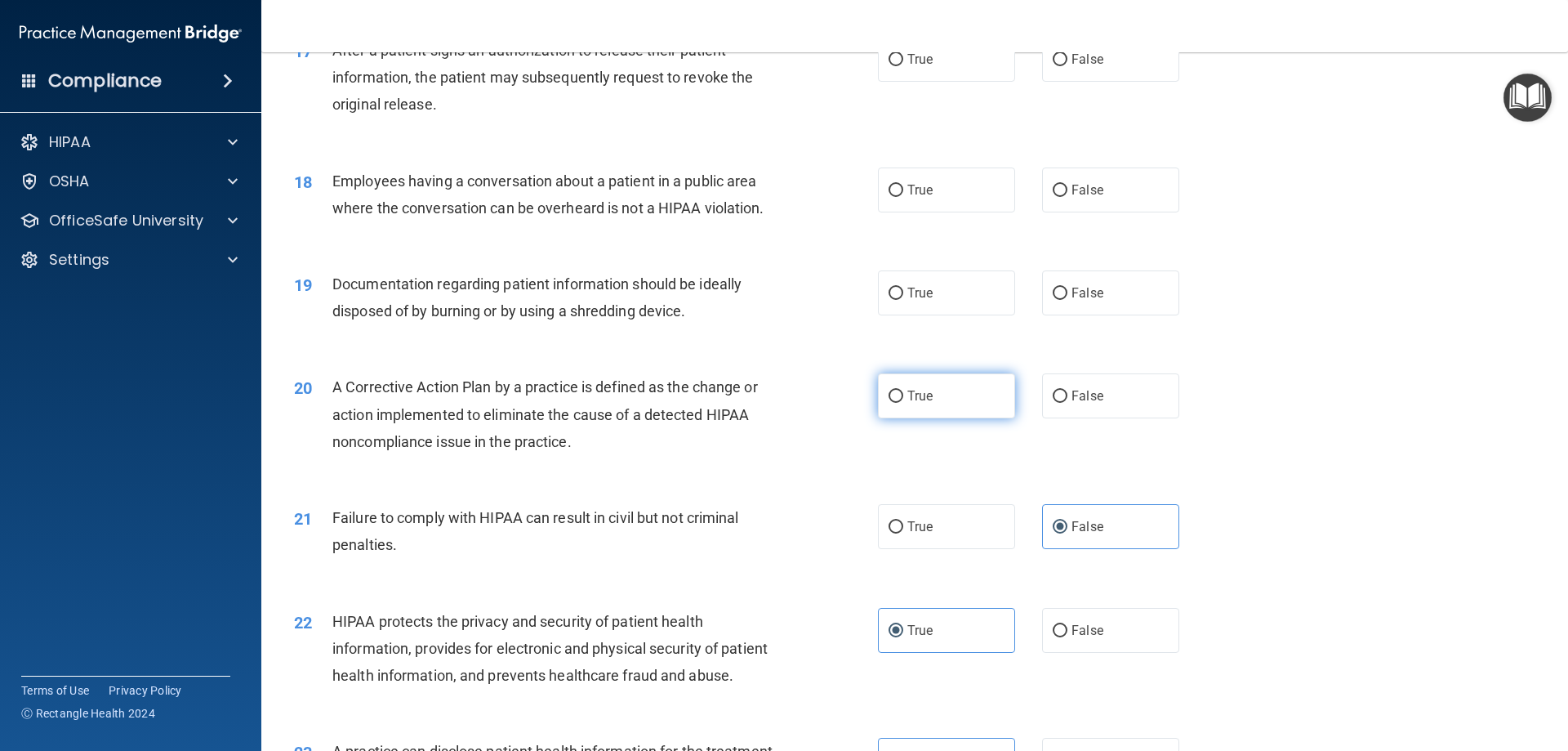
click at [915, 418] on label "True" at bounding box center [947, 395] width 137 height 45
click at [903, 403] on input "True" at bounding box center [895, 396] width 14 height 13
radio input "true"
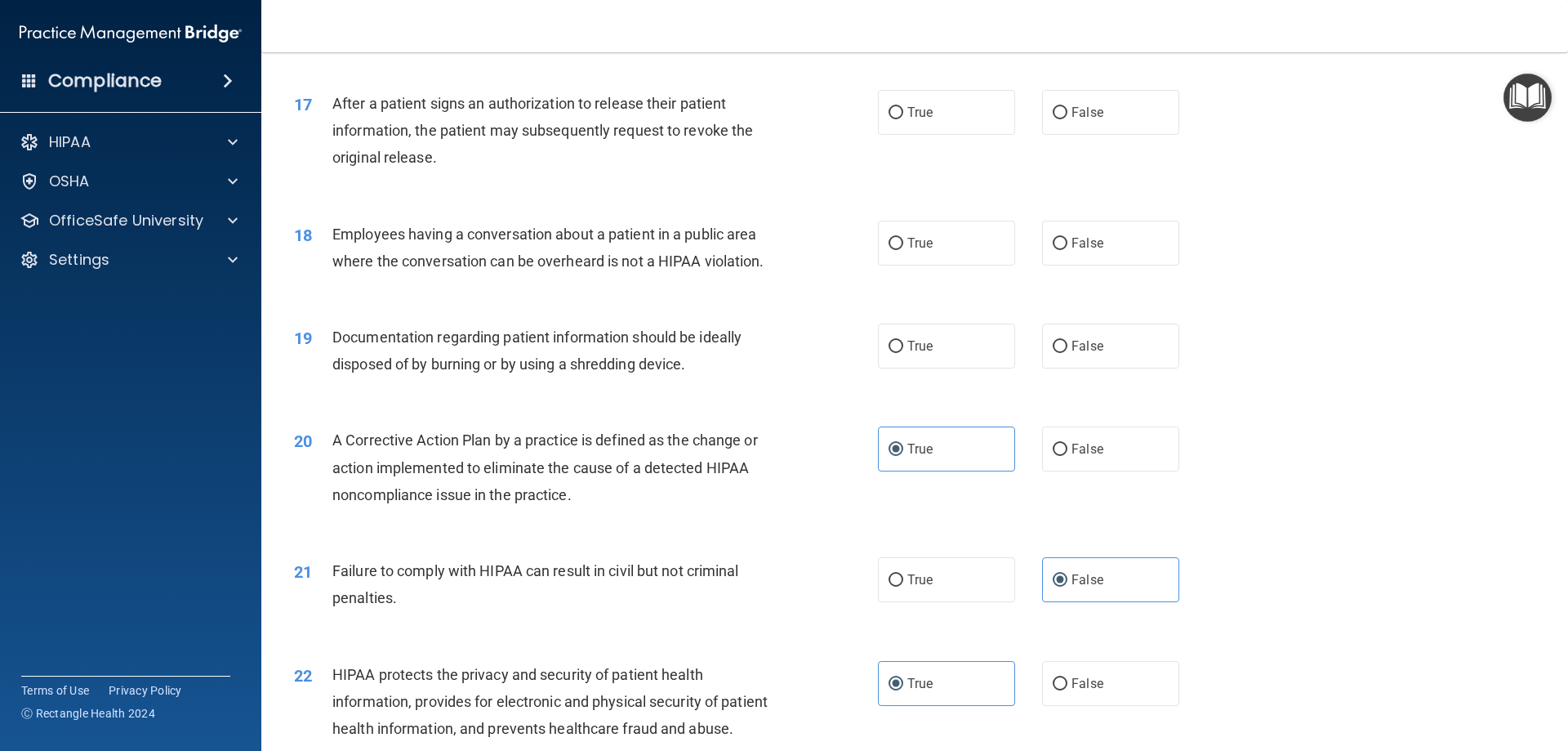
scroll to position [1891, 0]
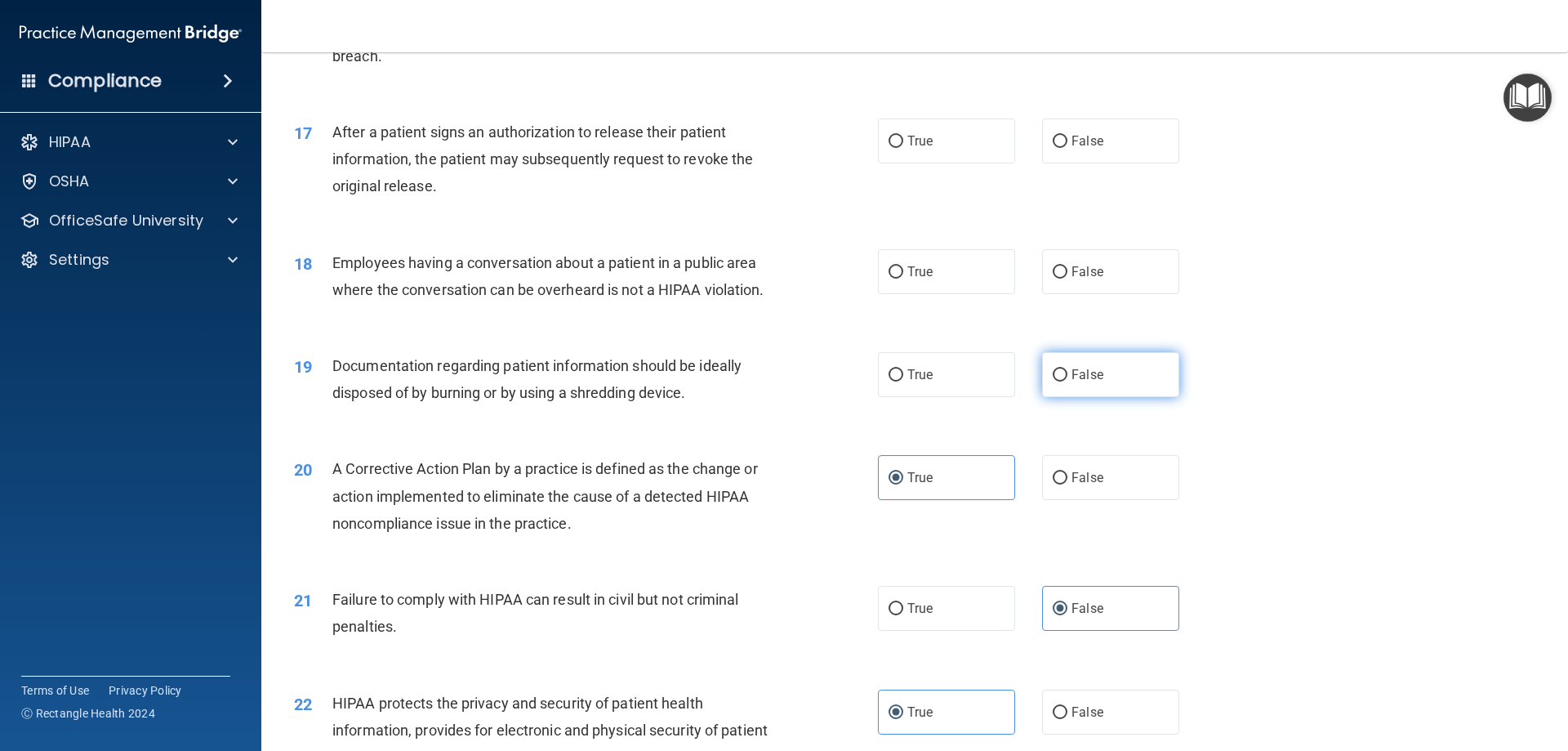
click at [1094, 383] on span "False" at bounding box center [1088, 374] width 32 height 15
click at [1067, 382] on input "False" at bounding box center [1060, 375] width 14 height 13
radio input "true"
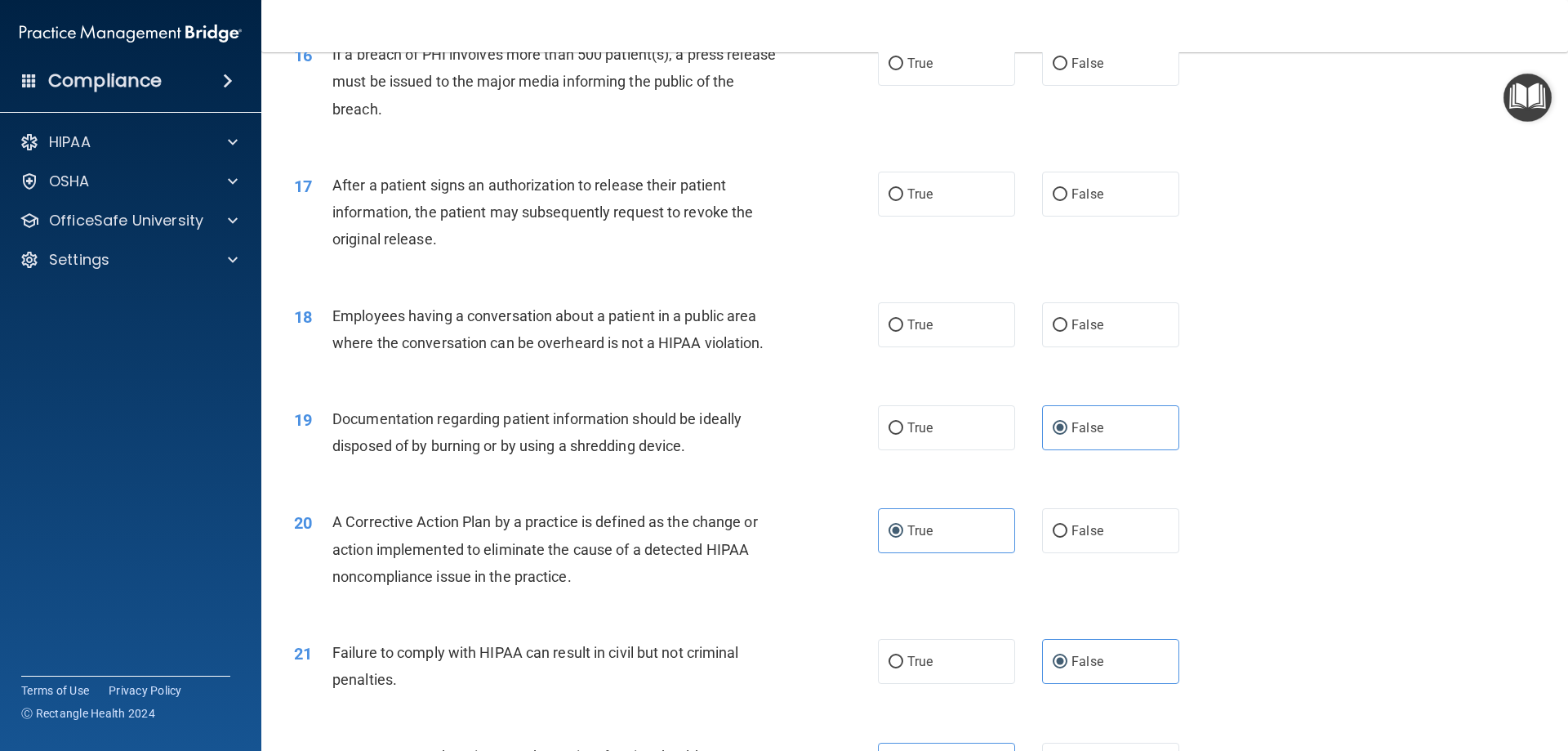
scroll to position [1809, 0]
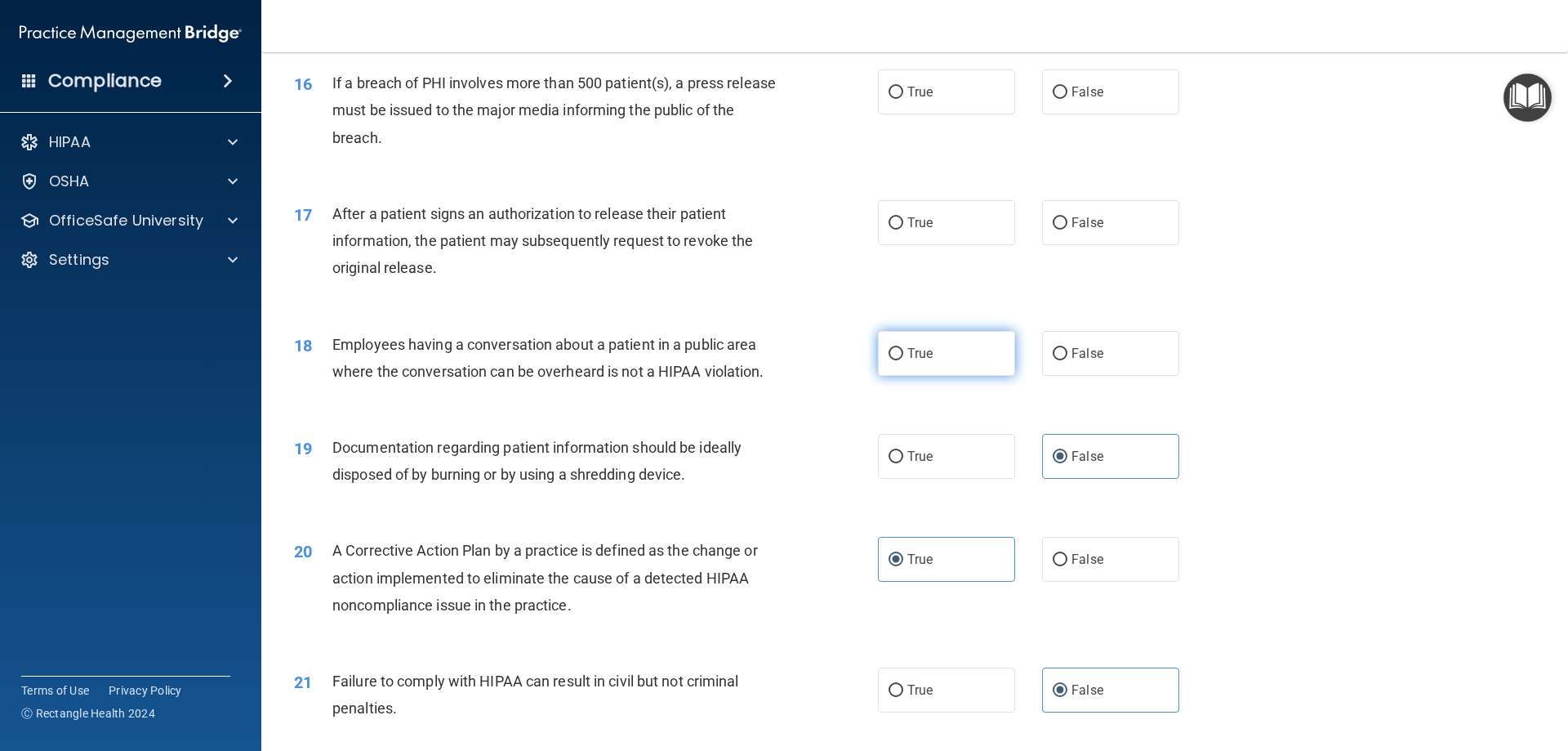
click at [926, 376] on label "True" at bounding box center [947, 353] width 137 height 45
click at [903, 360] on input "True" at bounding box center [895, 354] width 14 height 13
radio input "true"
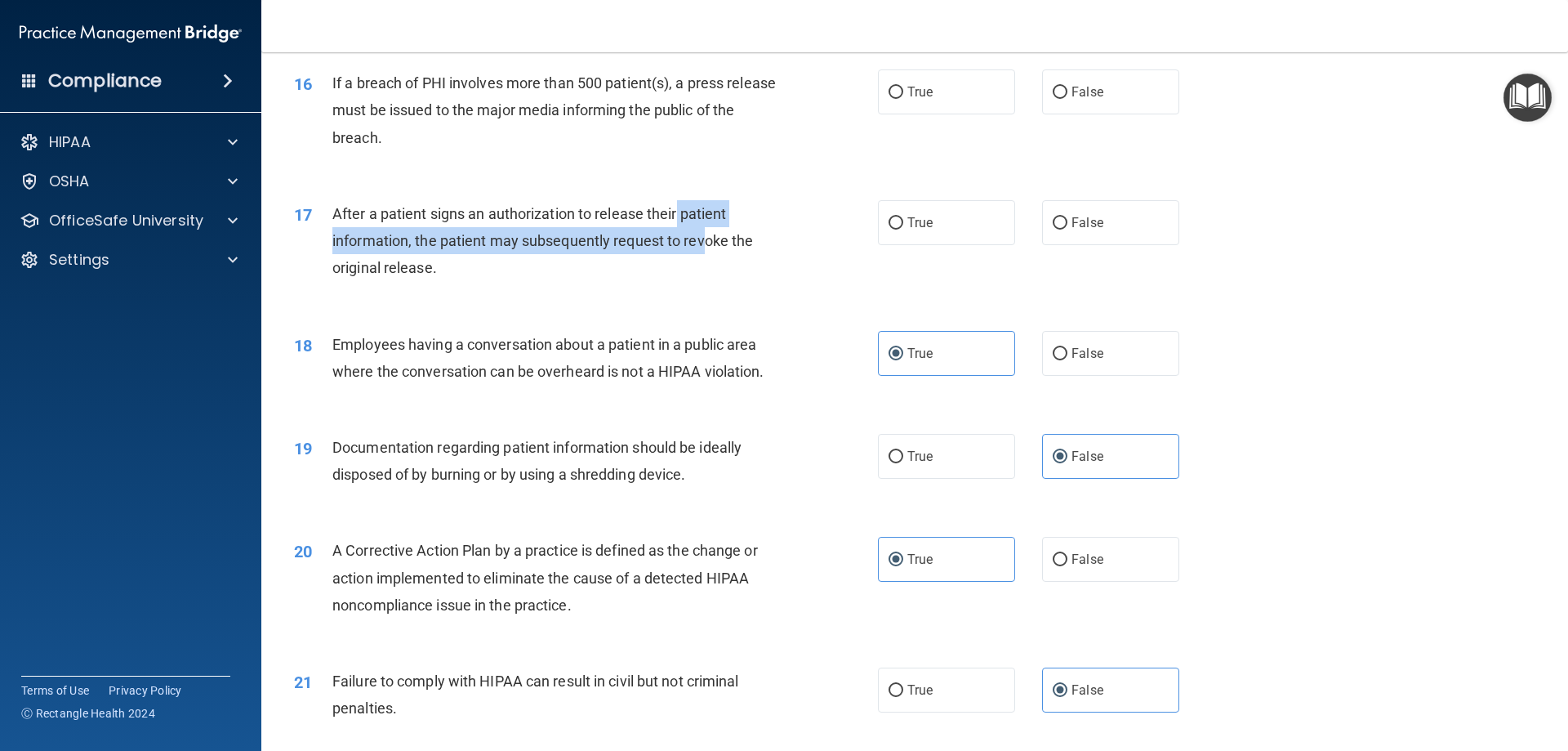
drag, startPoint x: 703, startPoint y: 262, endPoint x: 678, endPoint y: 245, distance: 30.2
click at [678, 245] on span "After a patient signs an authorization to release their patient information, th…" at bounding box center [543, 241] width 420 height 71
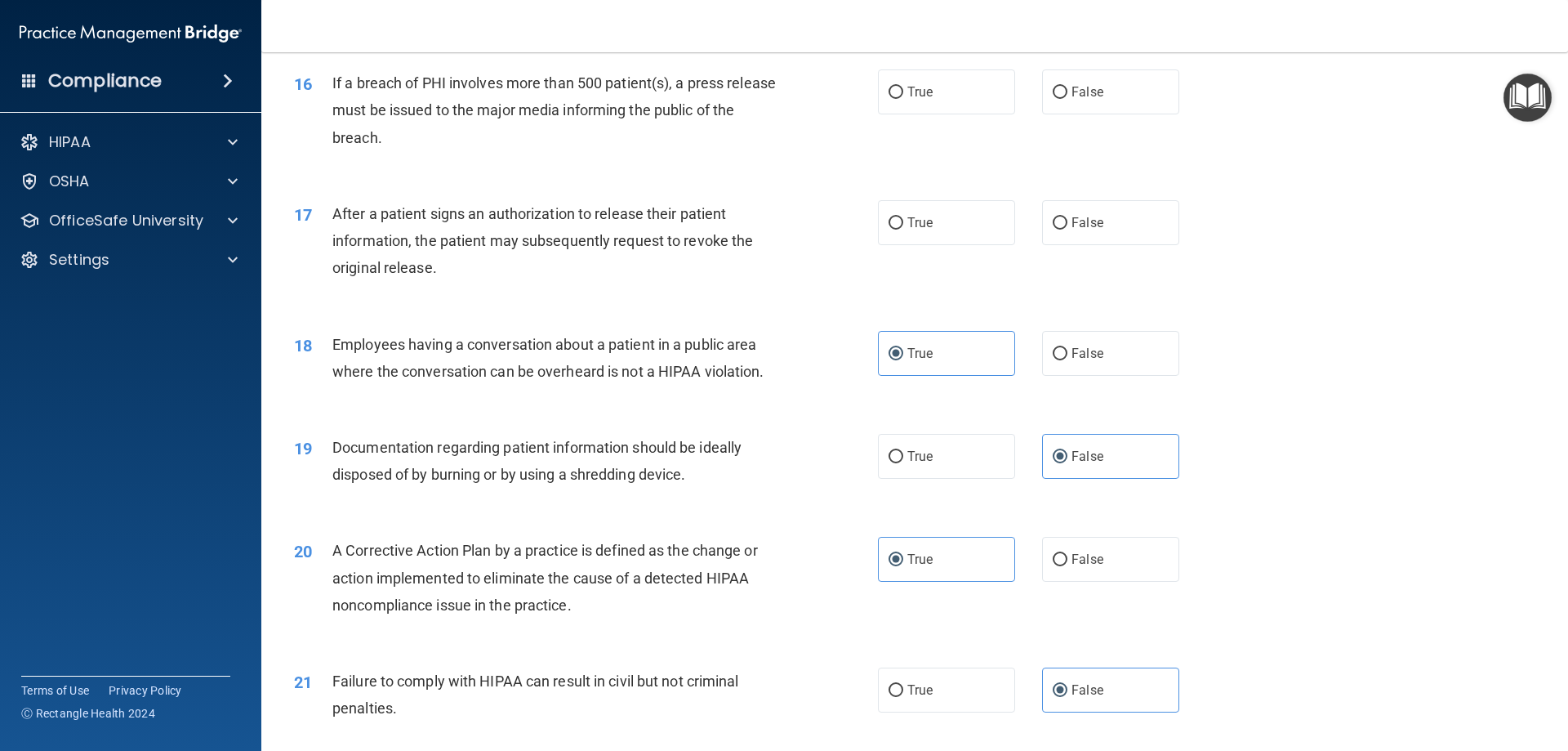
click at [449, 282] on div "After a patient signs an authorization to release their patient information, th…" at bounding box center [561, 241] width 457 height 82
click at [963, 245] on label "True" at bounding box center [947, 222] width 137 height 45
click at [903, 230] on input "True" at bounding box center [895, 223] width 14 height 13
radio input "true"
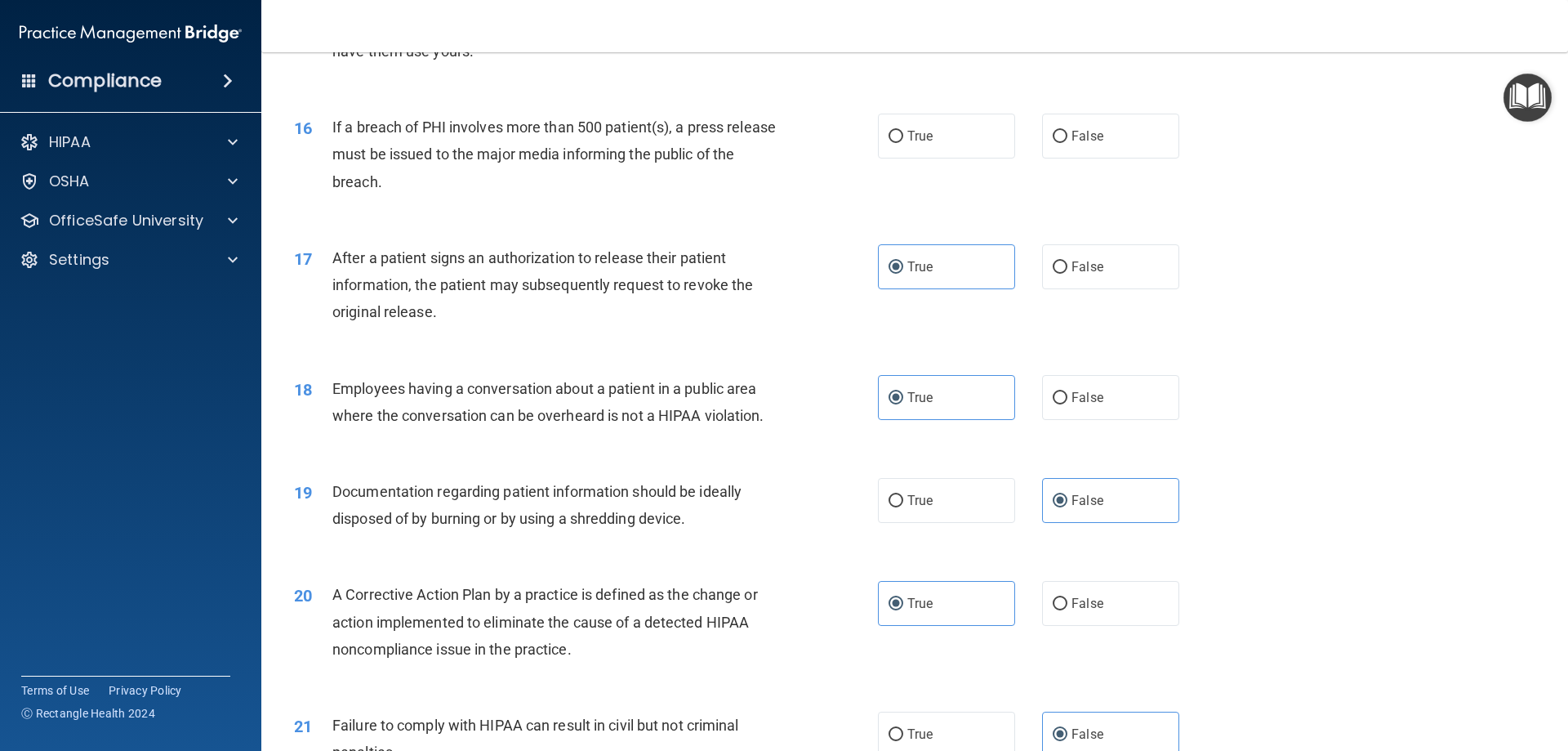
scroll to position [1727, 0]
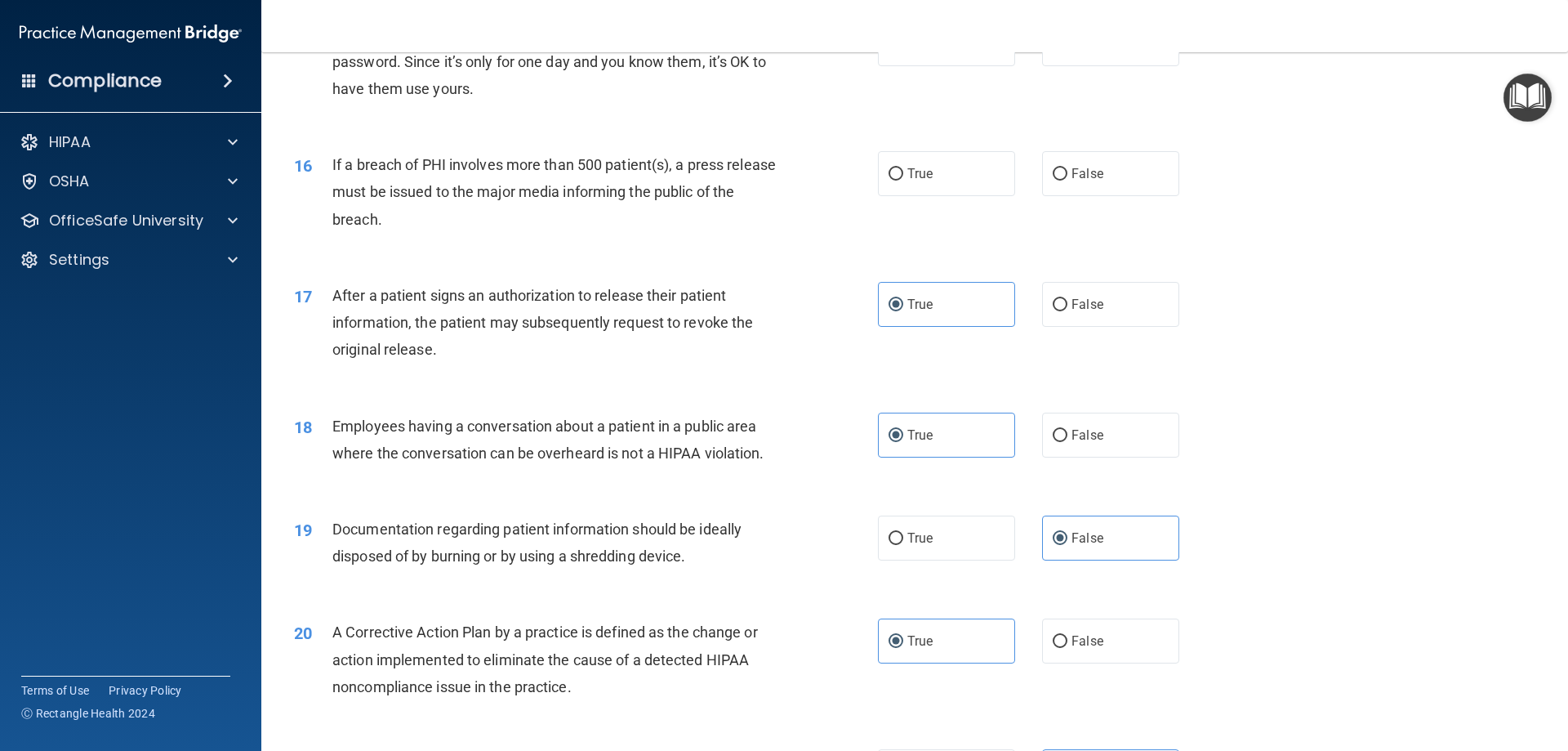
click at [431, 233] on div "If a breach of PHI involves more than 500 patient(s), a press release must be i…" at bounding box center [561, 192] width 457 height 82
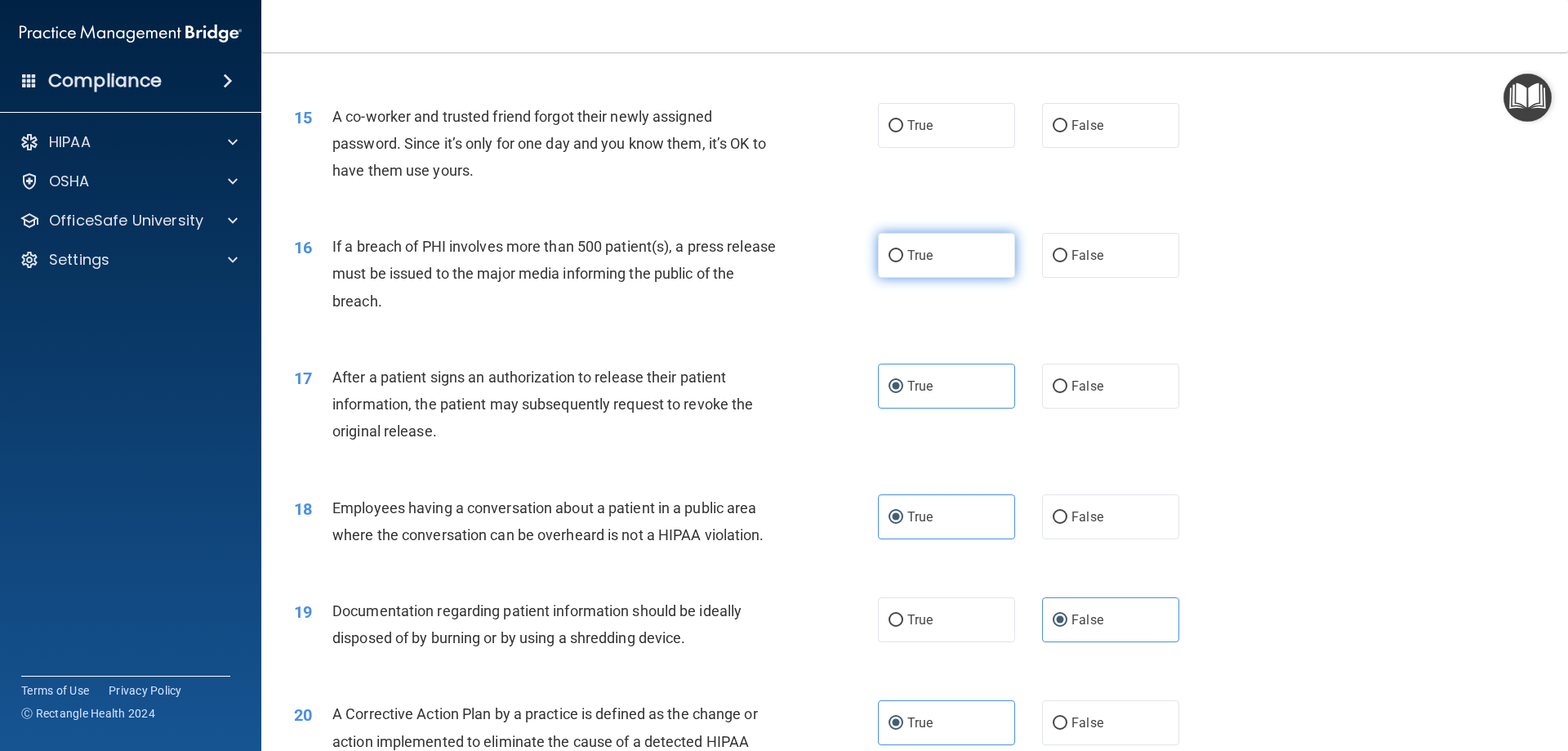
click at [912, 263] on span "True" at bounding box center [920, 255] width 25 height 15
click at [903, 262] on input "True" at bounding box center [895, 256] width 14 height 13
radio input "true"
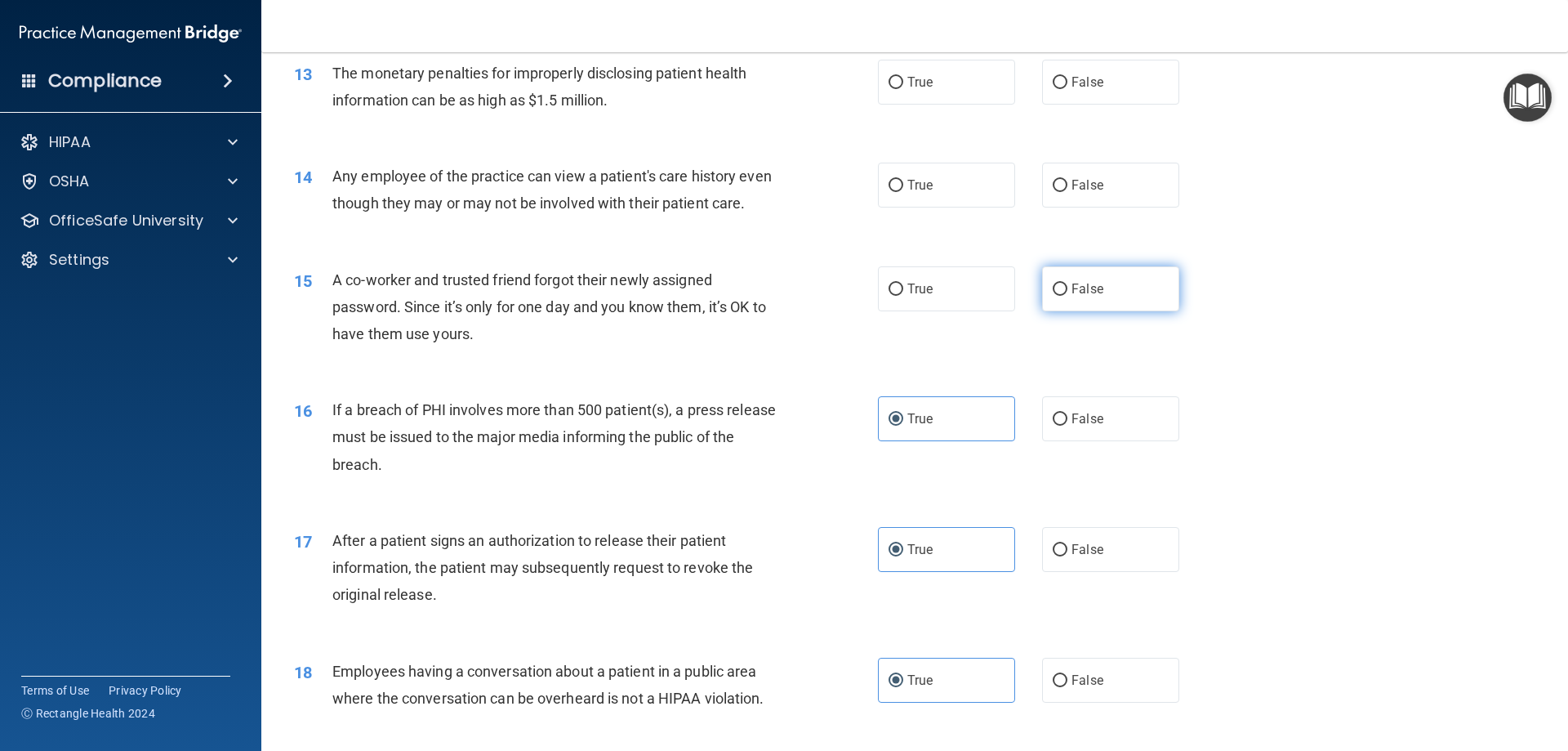
click at [1073, 311] on label "False" at bounding box center [1110, 288] width 137 height 45
click at [1067, 296] on input "False" at bounding box center [1060, 290] width 14 height 13
radio input "true"
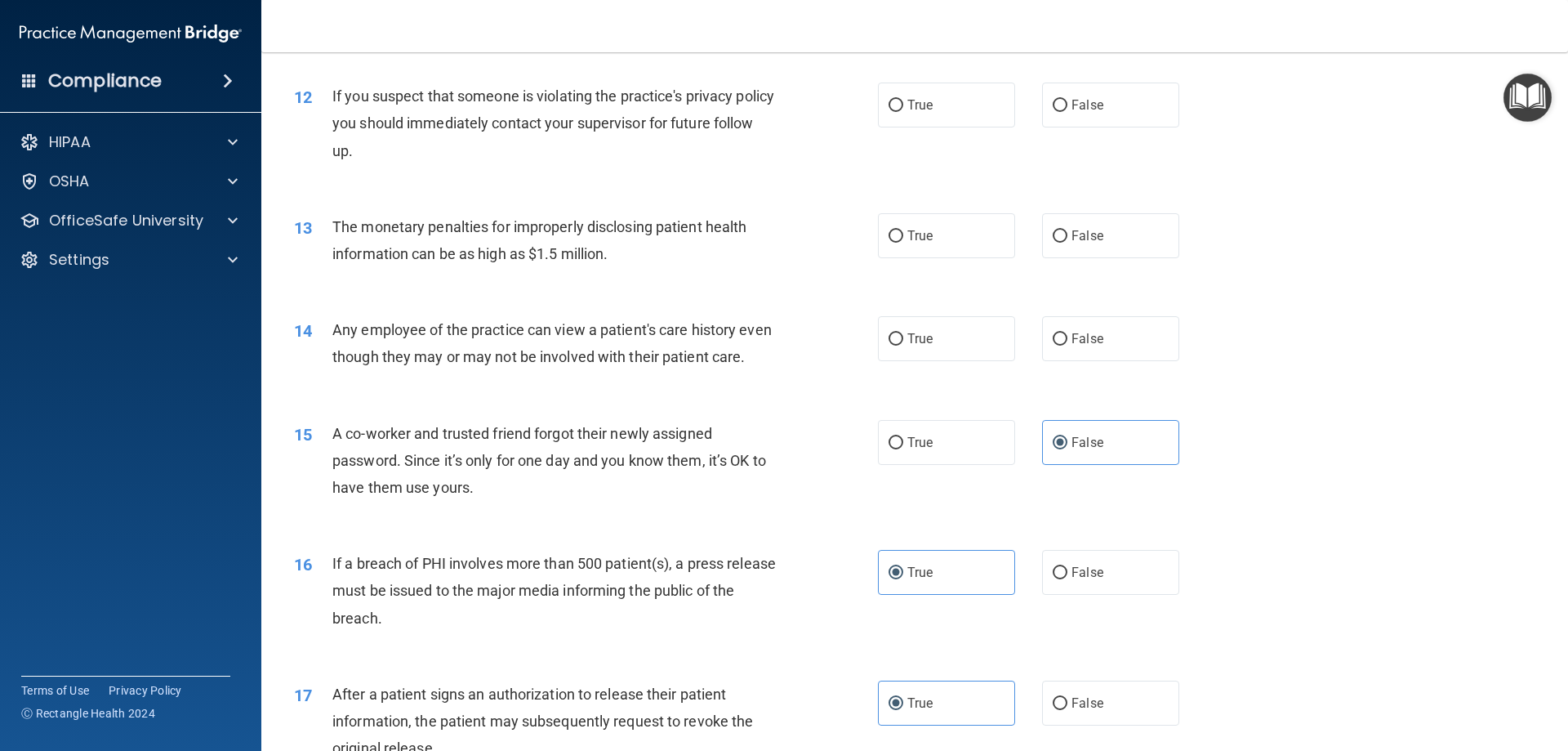
scroll to position [1319, 0]
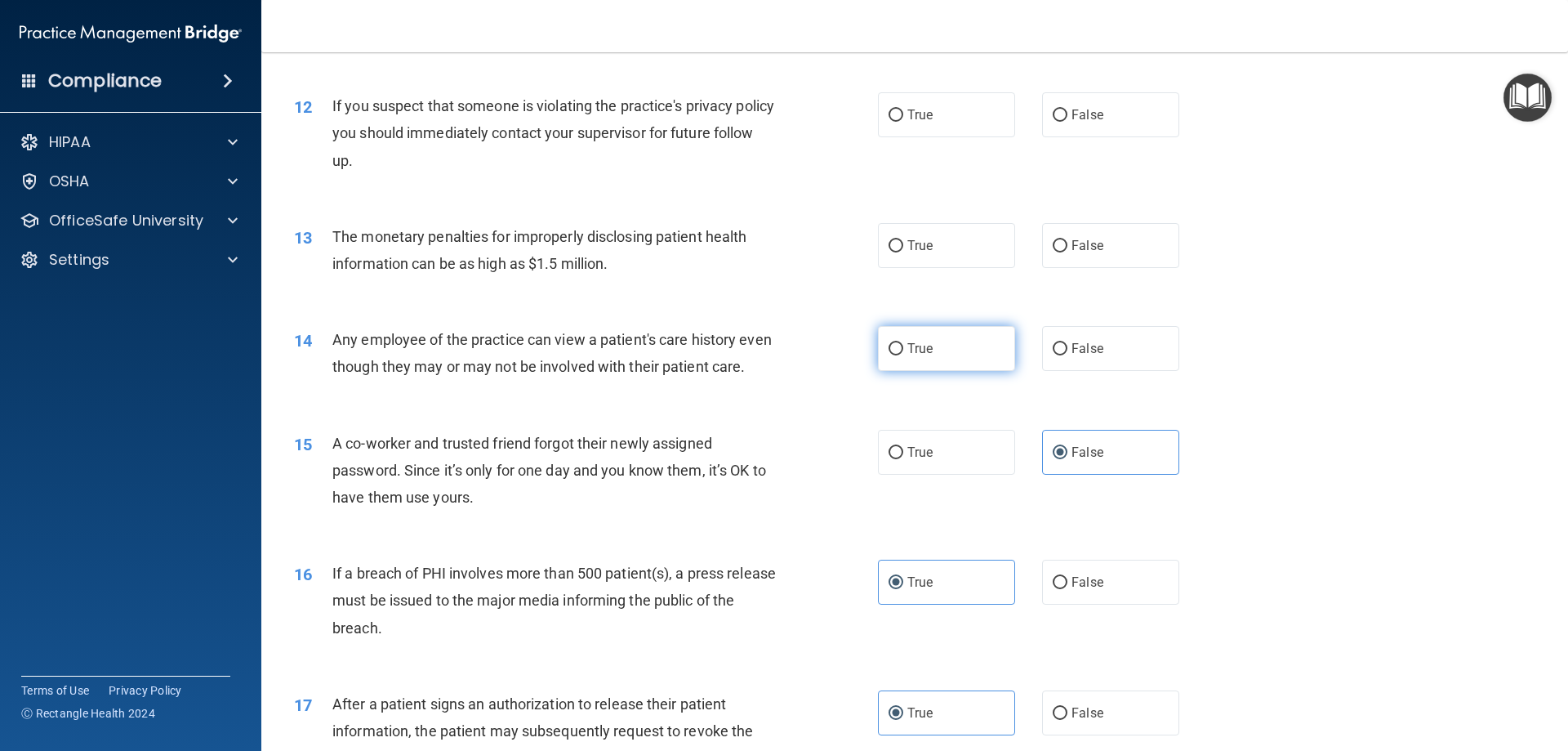
click at [898, 355] on label "True" at bounding box center [947, 348] width 137 height 45
click at [898, 355] on input "True" at bounding box center [895, 349] width 14 height 13
radio input "true"
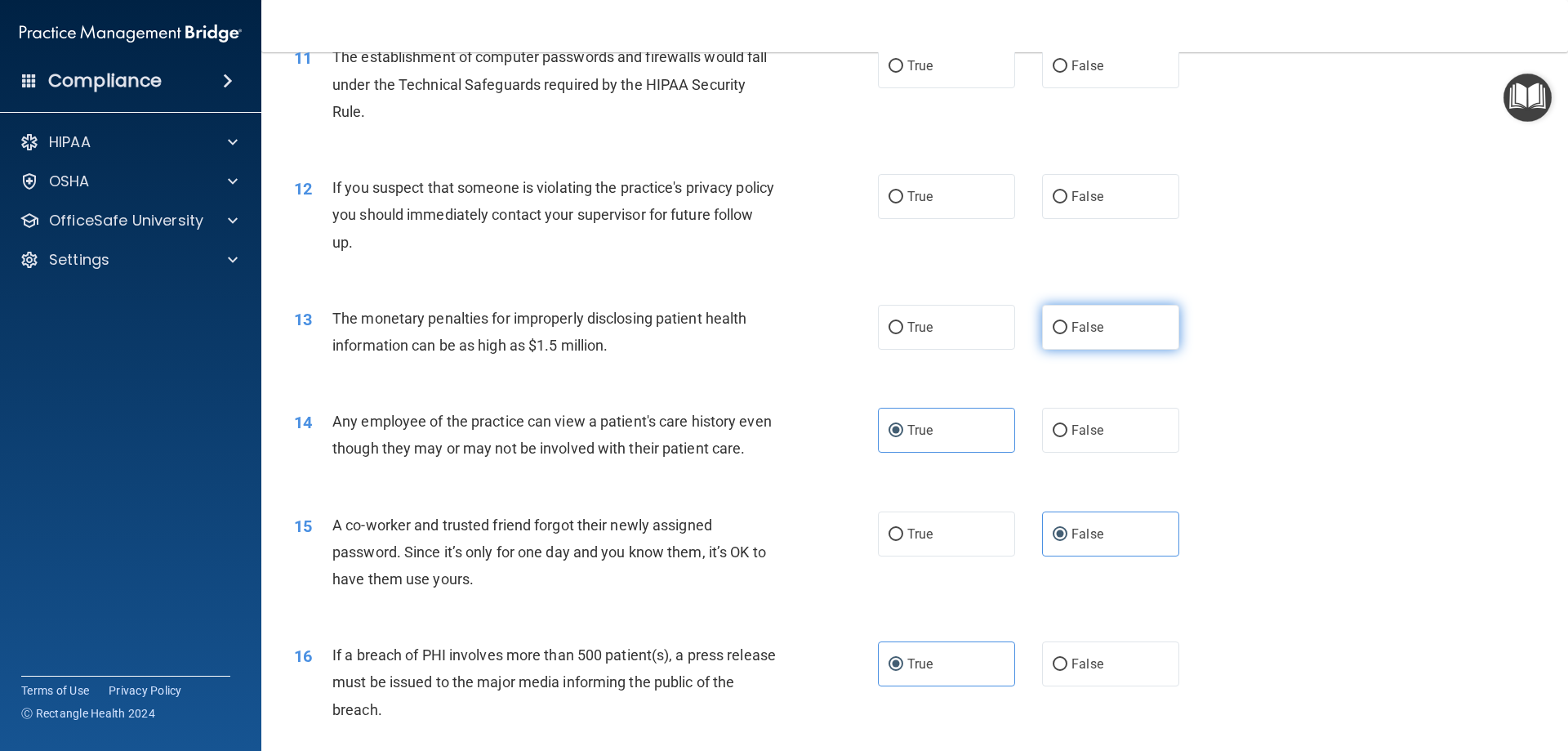
click at [1061, 315] on label "False" at bounding box center [1110, 327] width 137 height 45
click at [1061, 322] on input "False" at bounding box center [1060, 328] width 14 height 13
radio input "true"
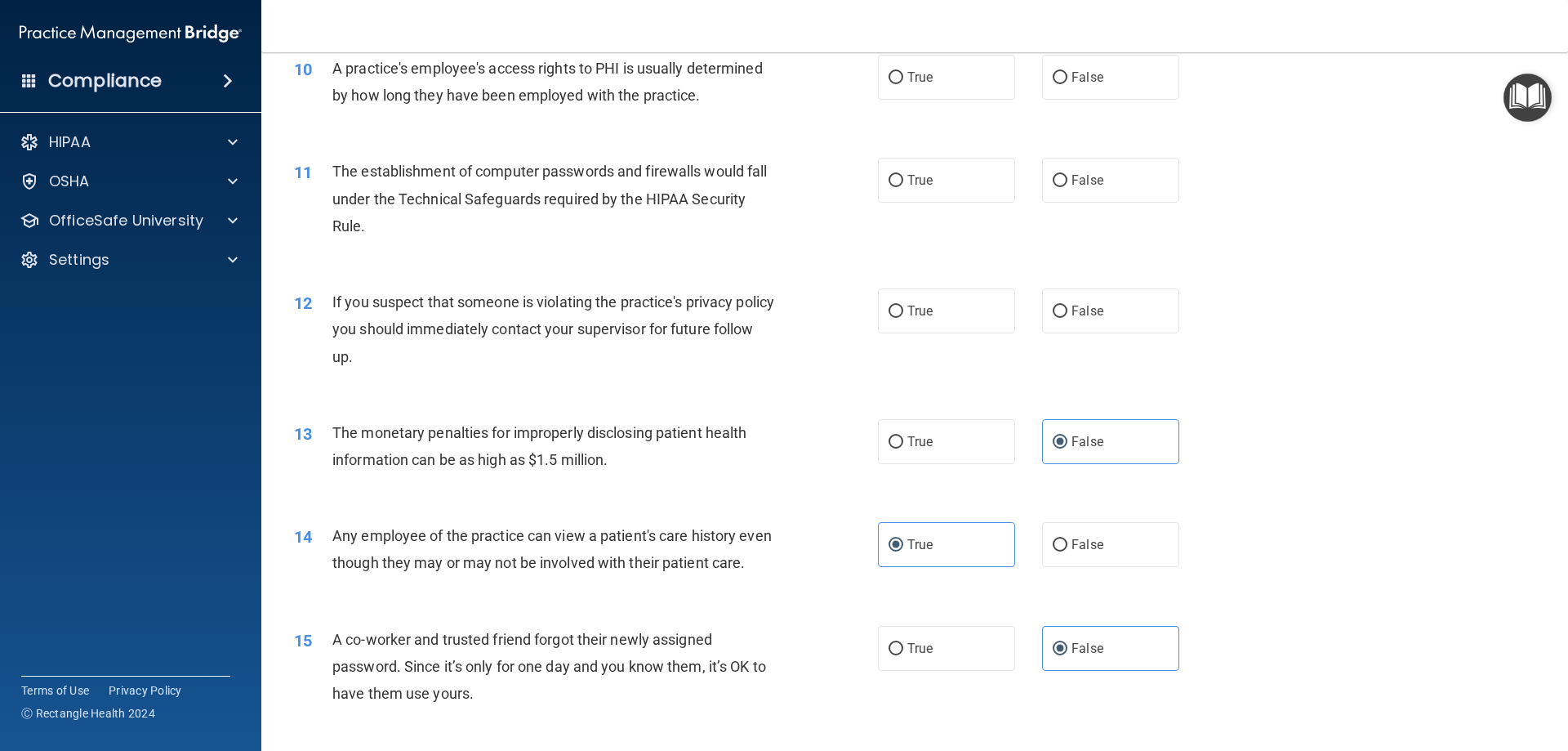
scroll to position [1074, 0]
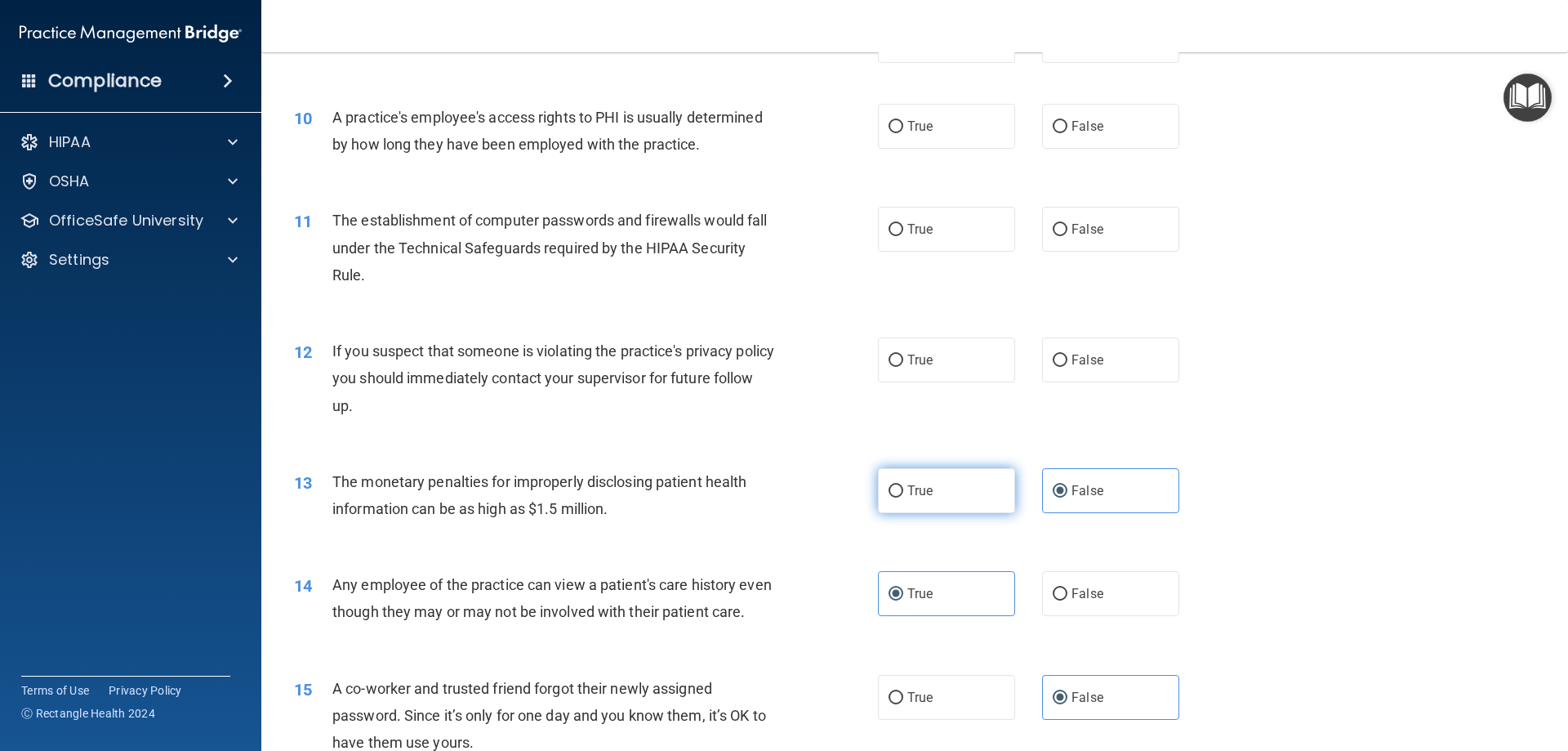
click at [941, 478] on label "True" at bounding box center [947, 490] width 137 height 45
click at [903, 485] on input "True" at bounding box center [895, 491] width 14 height 13
radio input "true"
radio input "false"
click at [930, 377] on label "True" at bounding box center [947, 359] width 137 height 45
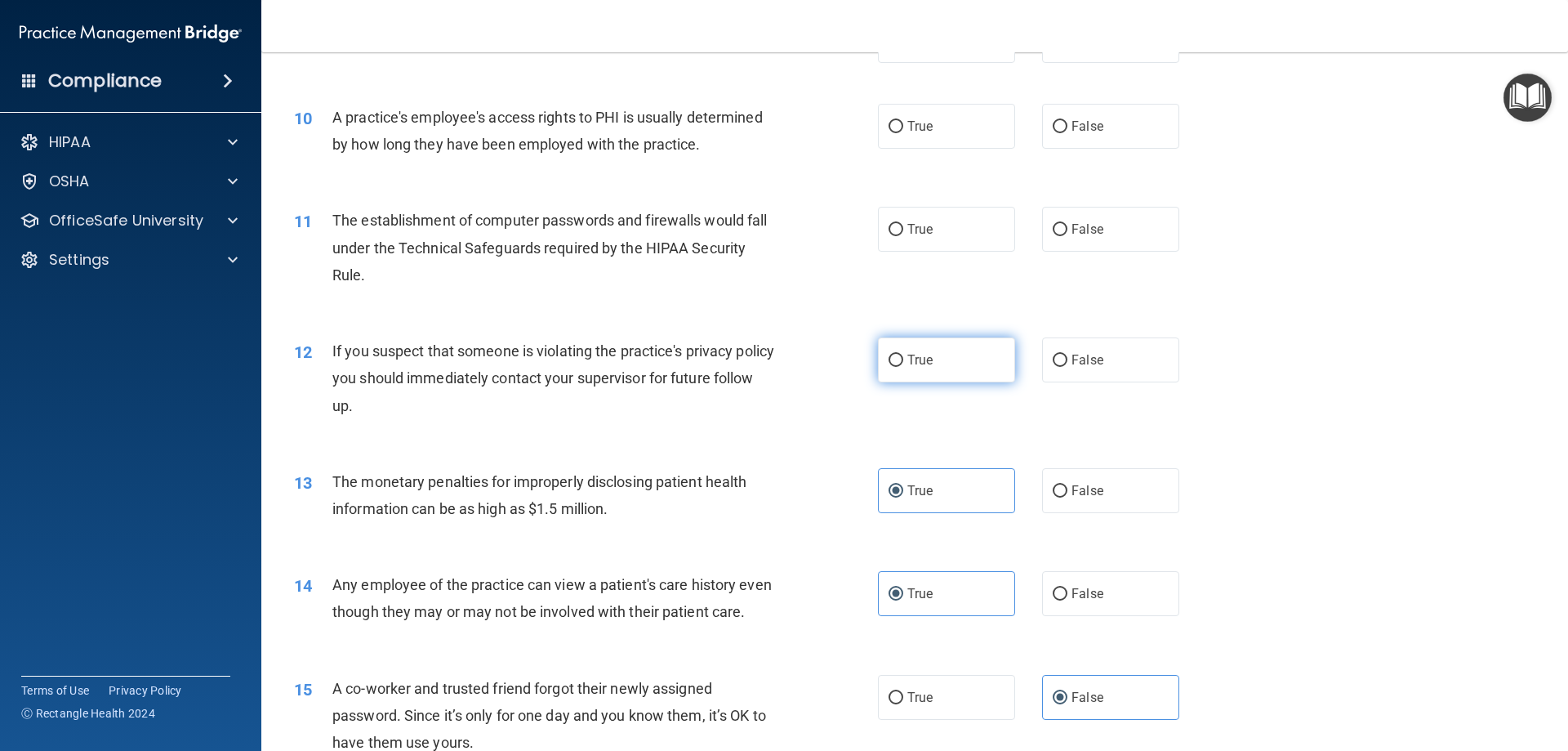
click at [903, 367] on input "True" at bounding box center [895, 361] width 14 height 13
radio input "true"
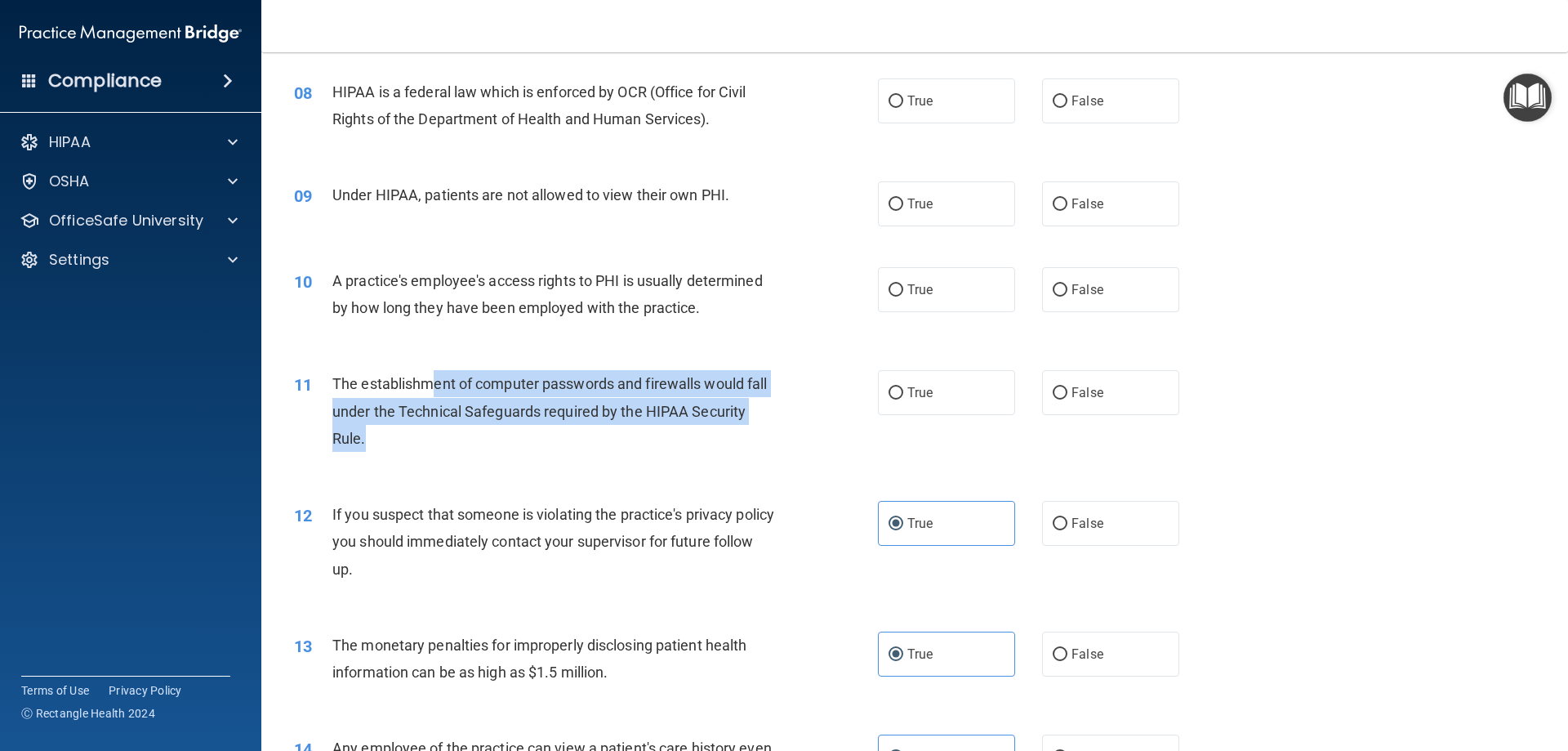
drag, startPoint x: 524, startPoint y: 439, endPoint x: 437, endPoint y: 395, distance: 97.5
click at [437, 395] on div "The establishment of computer passwords and firewalls would fall under the Tech…" at bounding box center [561, 411] width 457 height 82
click at [436, 397] on div "The establishment of computer passwords and firewalls would fall under the Tech…" at bounding box center [561, 411] width 457 height 82
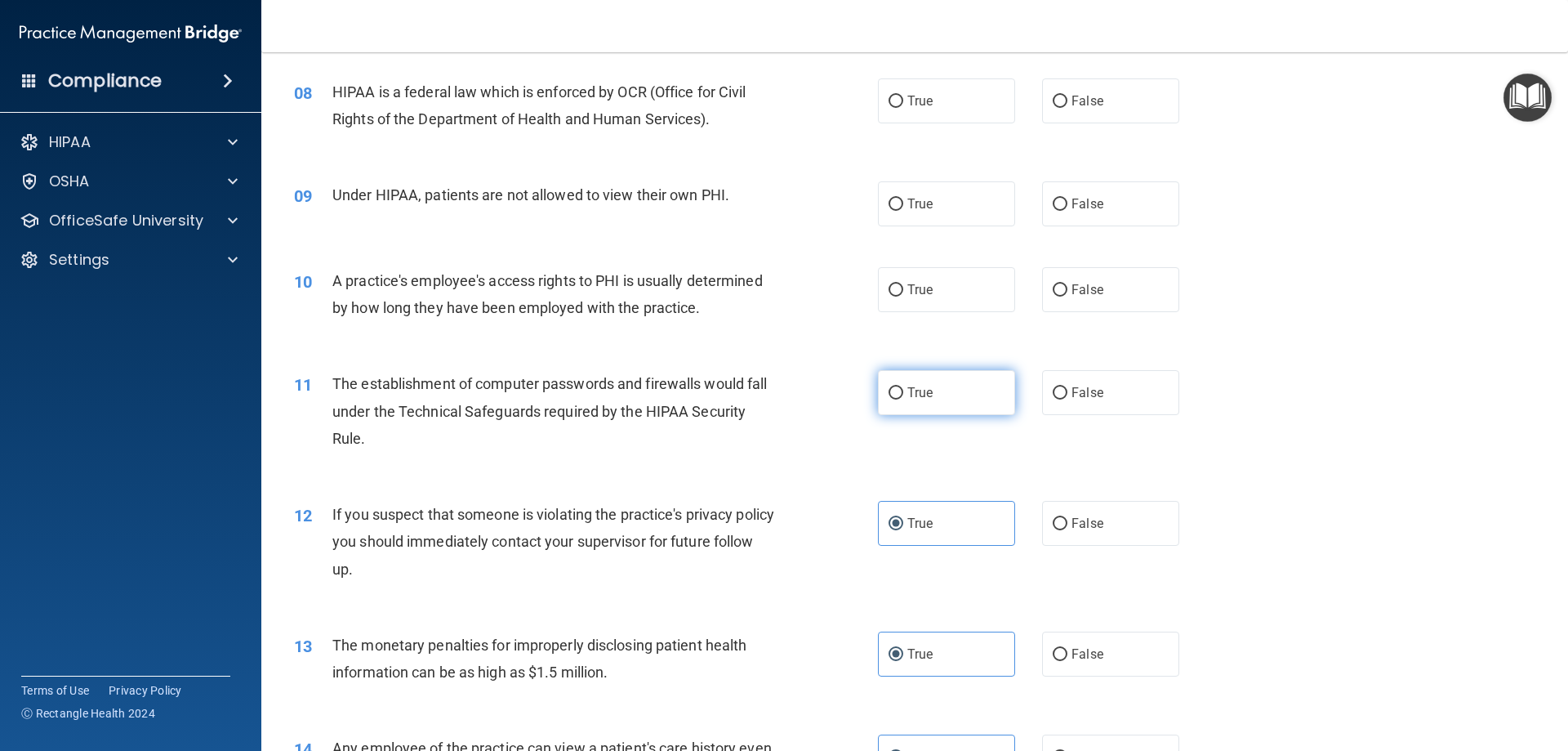
click at [916, 378] on label "True" at bounding box center [947, 392] width 137 height 45
click at [903, 387] on input "True" at bounding box center [895, 393] width 14 height 13
radio input "true"
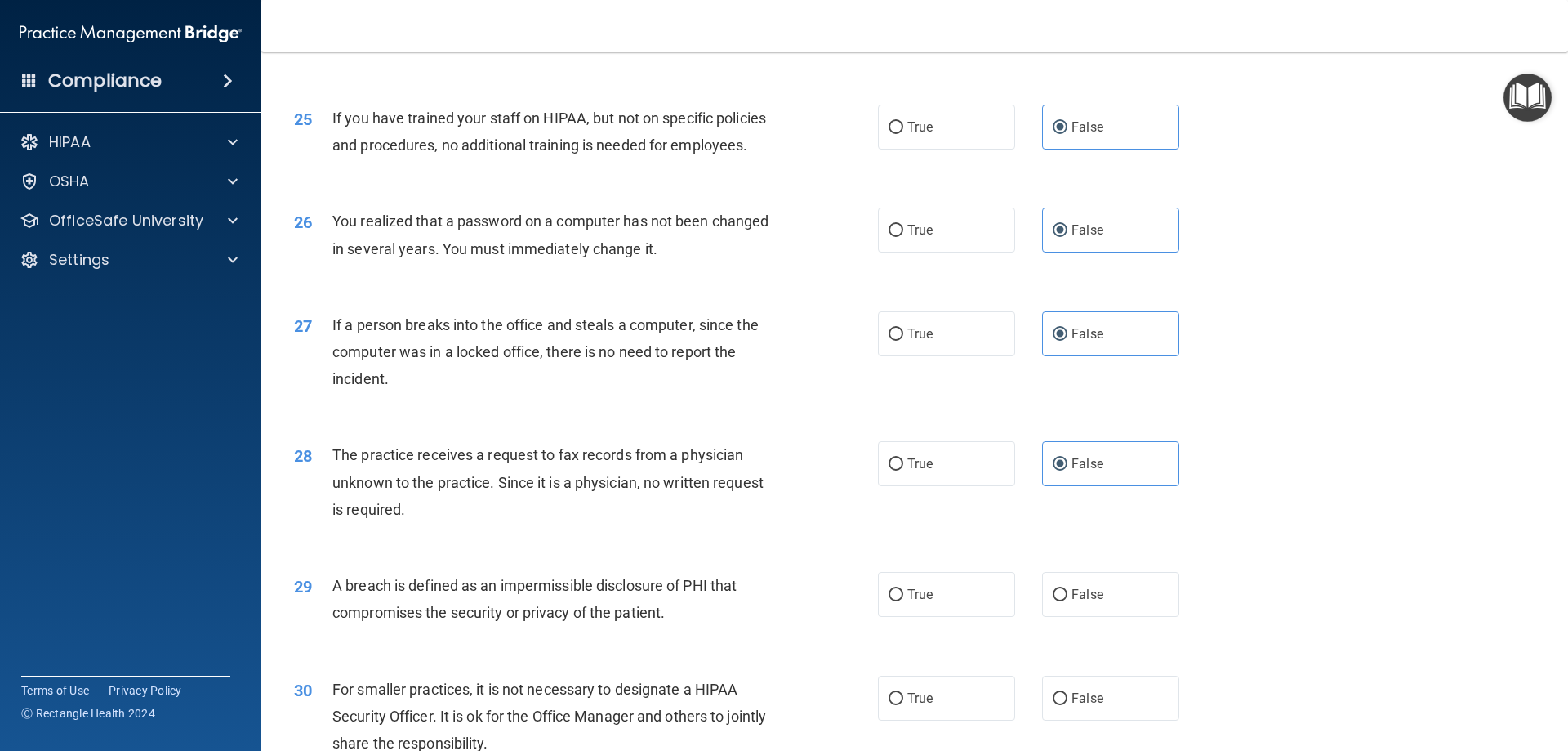
scroll to position [3116, 0]
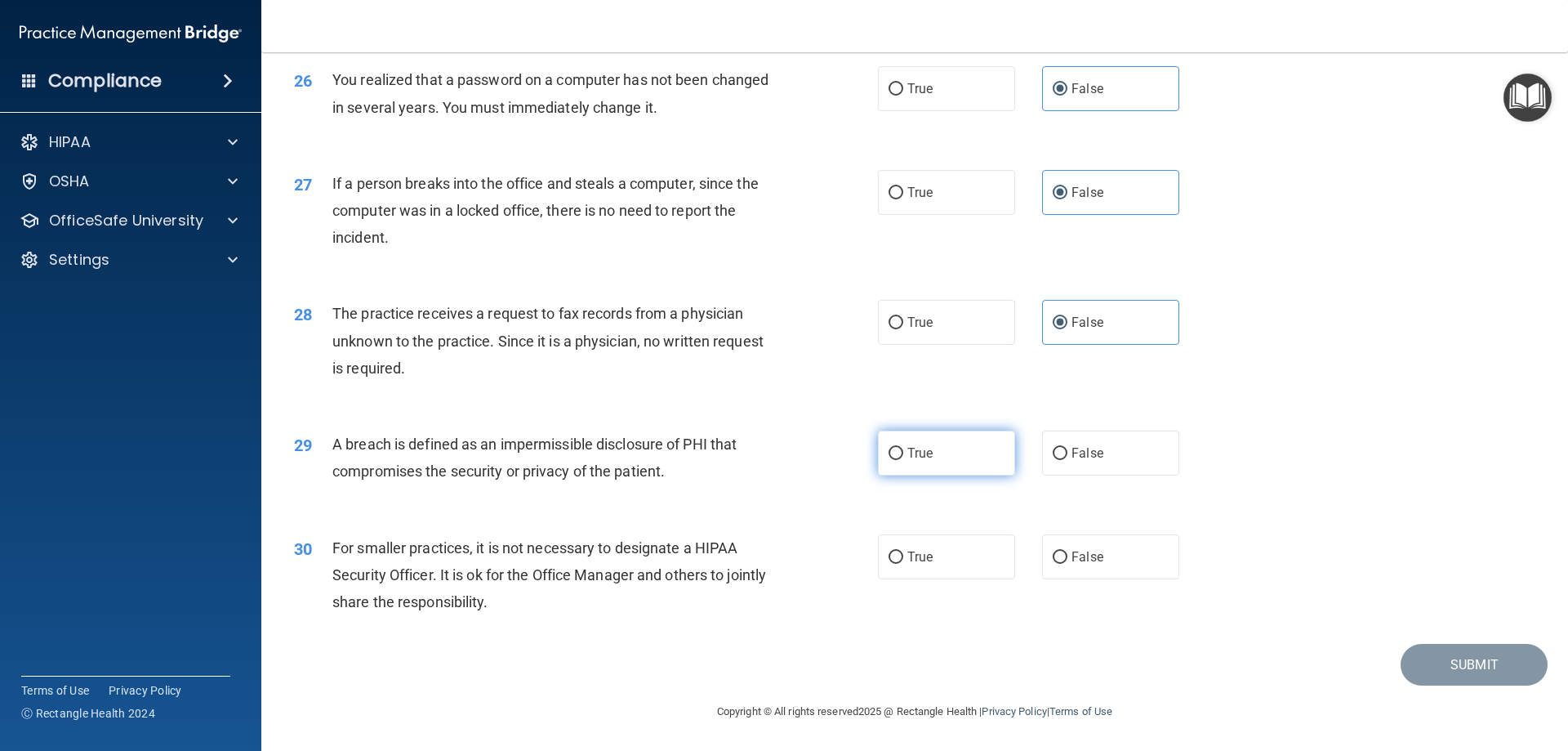
click at [973, 444] on label "True" at bounding box center [947, 453] width 137 height 45
click at [903, 448] on input "True" at bounding box center [895, 454] width 14 height 13
radio input "true"
click at [1094, 542] on label "False" at bounding box center [1110, 556] width 137 height 45
click at [1067, 552] on input "False" at bounding box center [1060, 558] width 14 height 13
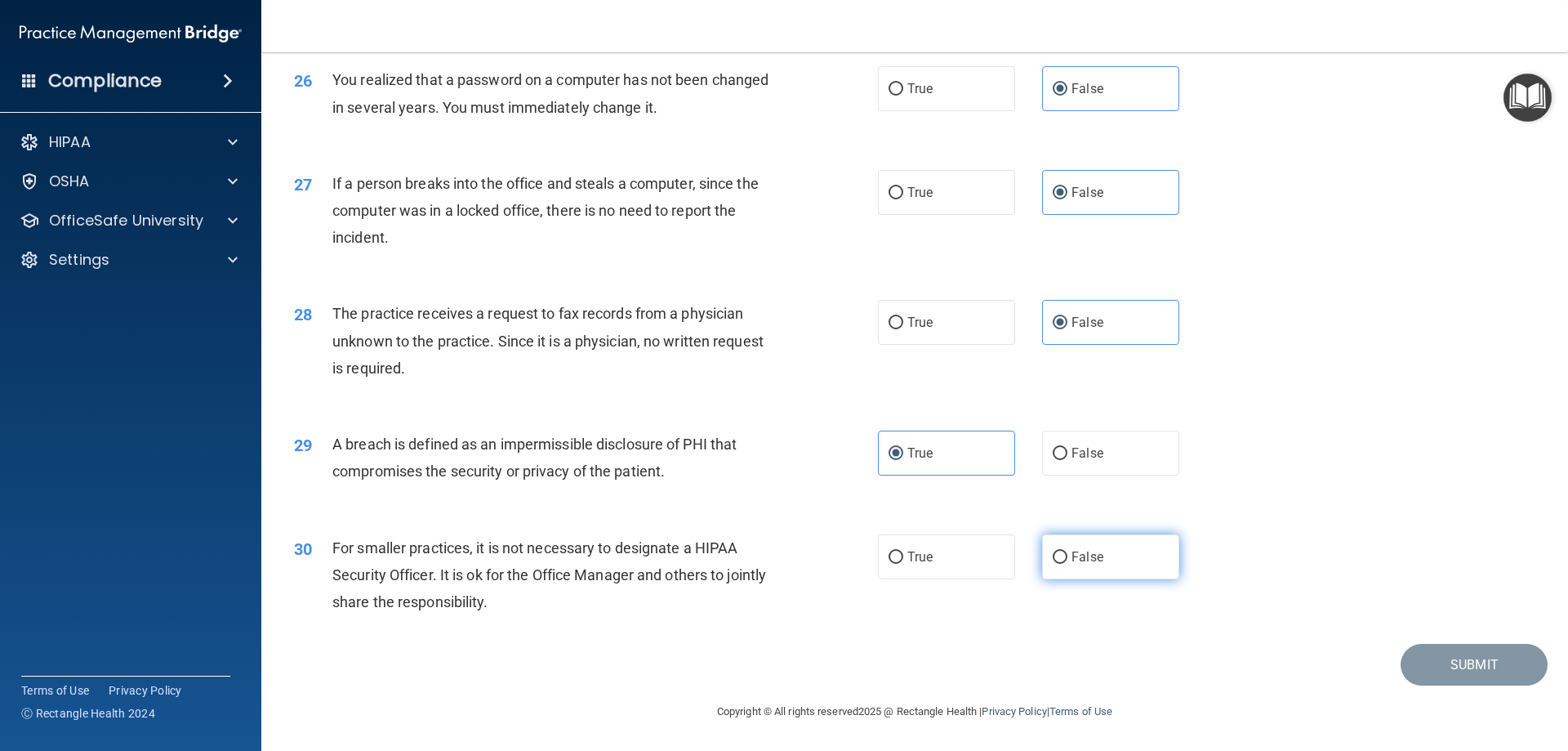
radio input "true"
click at [989, 583] on div "30 For smaller practices, it is not necessary to designate a HIPAA Security Off…" at bounding box center [914, 579] width 1266 height 131
click at [915, 549] on span "True" at bounding box center [920, 557] width 25 height 15
click at [903, 552] on input "True" at bounding box center [895, 558] width 14 height 13
radio input "true"
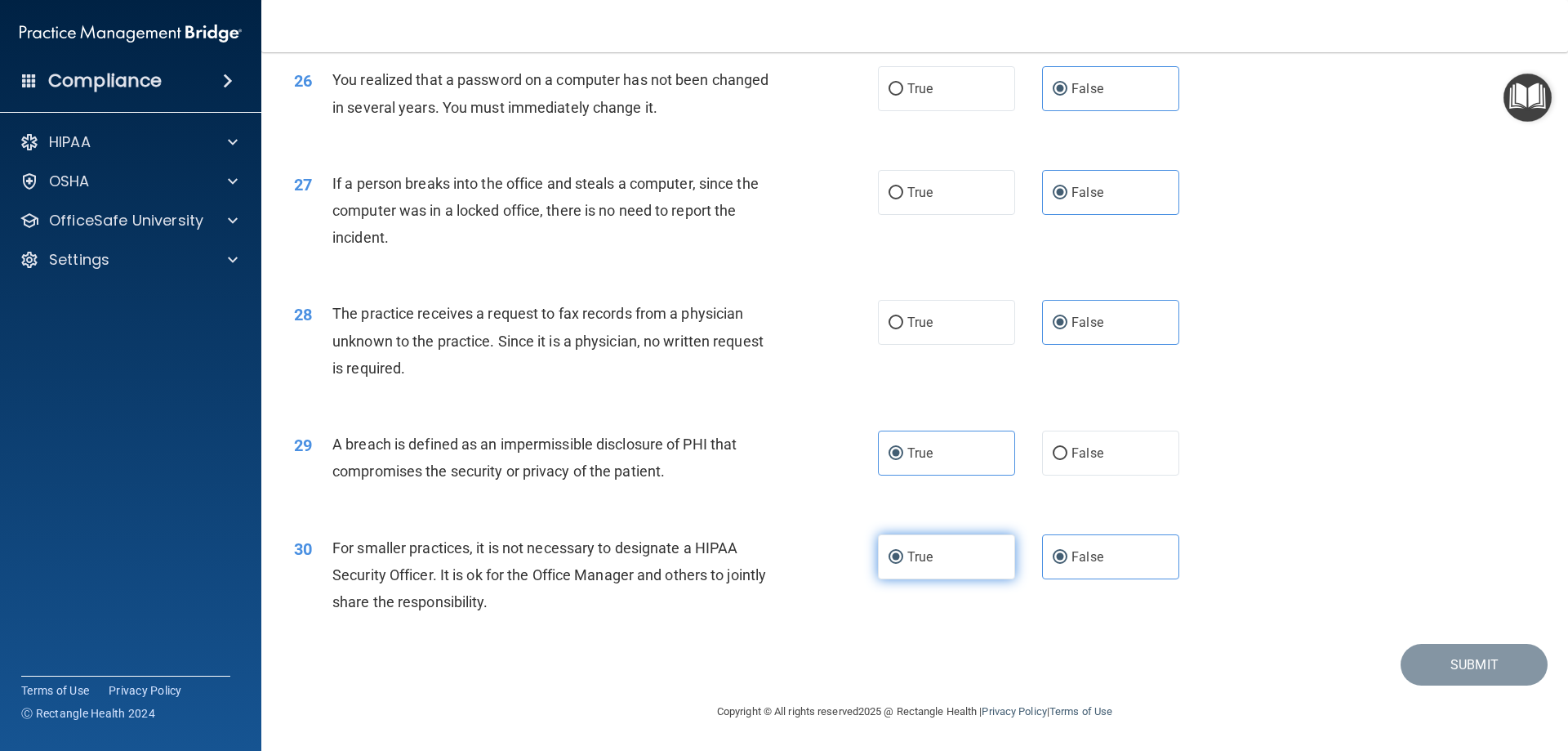
radio input "false"
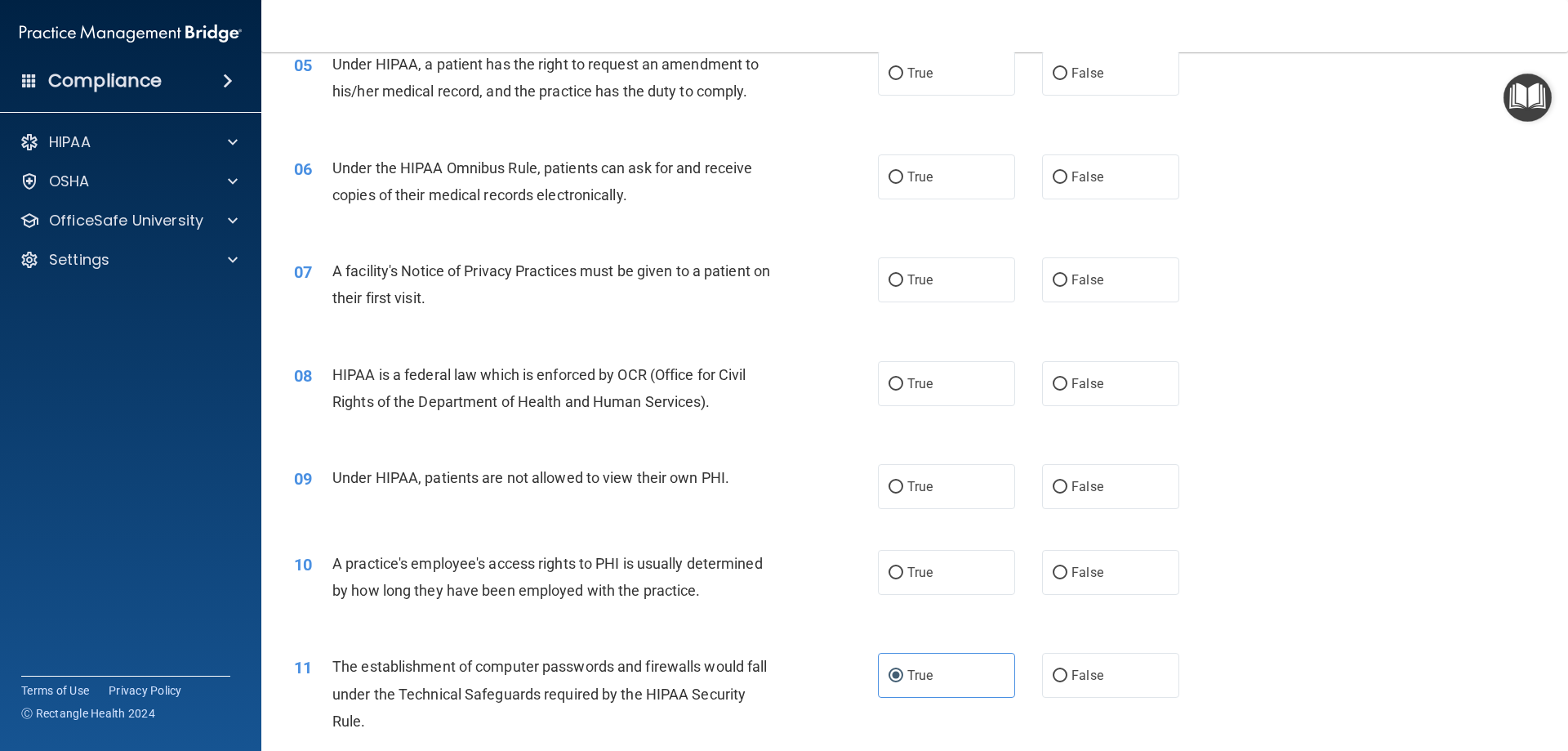
scroll to position [665, 0]
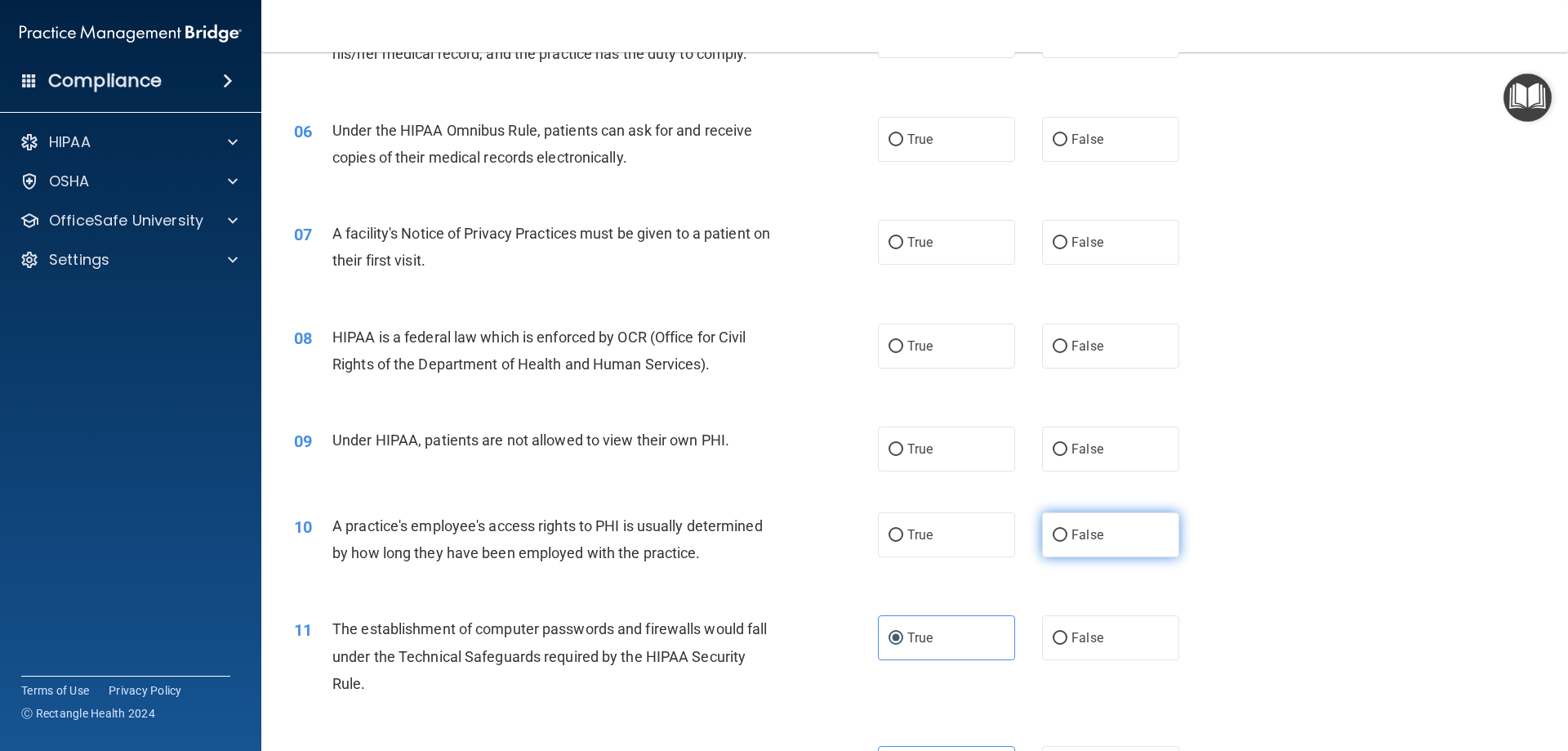
click at [1149, 539] on label "False" at bounding box center [1110, 534] width 137 height 45
click at [1067, 539] on input "False" at bounding box center [1060, 536] width 14 height 13
radio input "true"
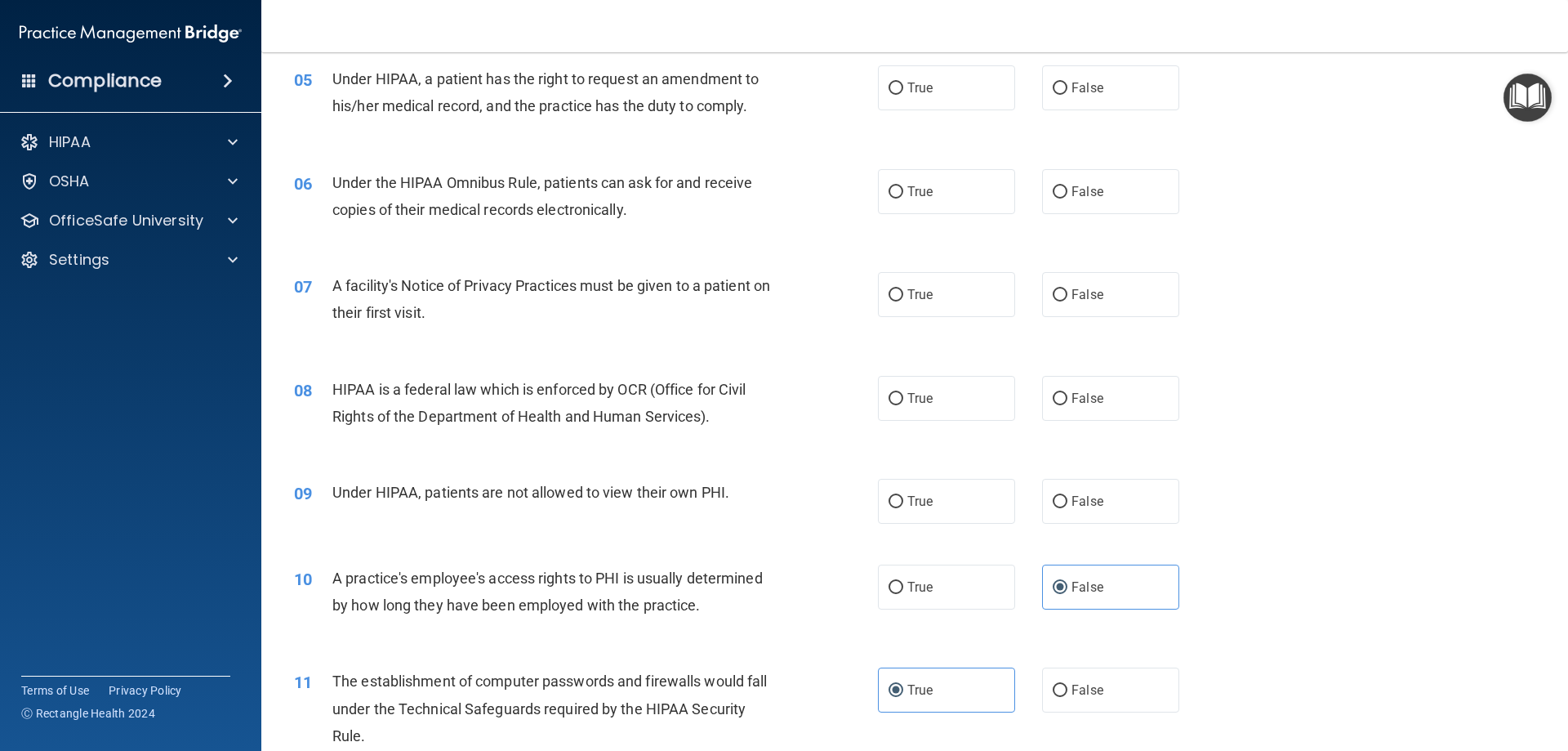
scroll to position [584, 0]
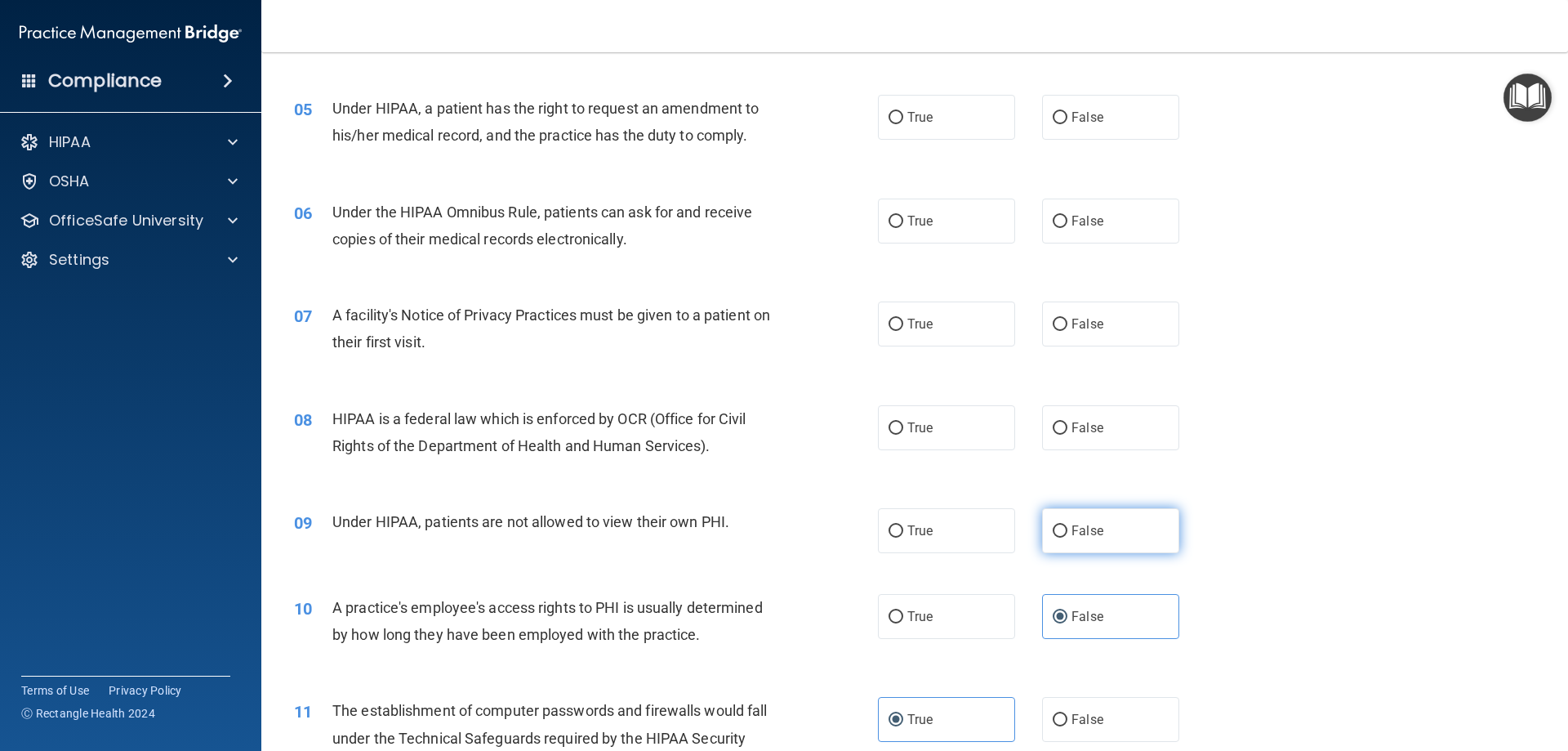
click at [1053, 525] on input "False" at bounding box center [1060, 531] width 14 height 13
radio input "true"
click at [888, 422] on input "True" at bounding box center [895, 428] width 14 height 13
radio input "true"
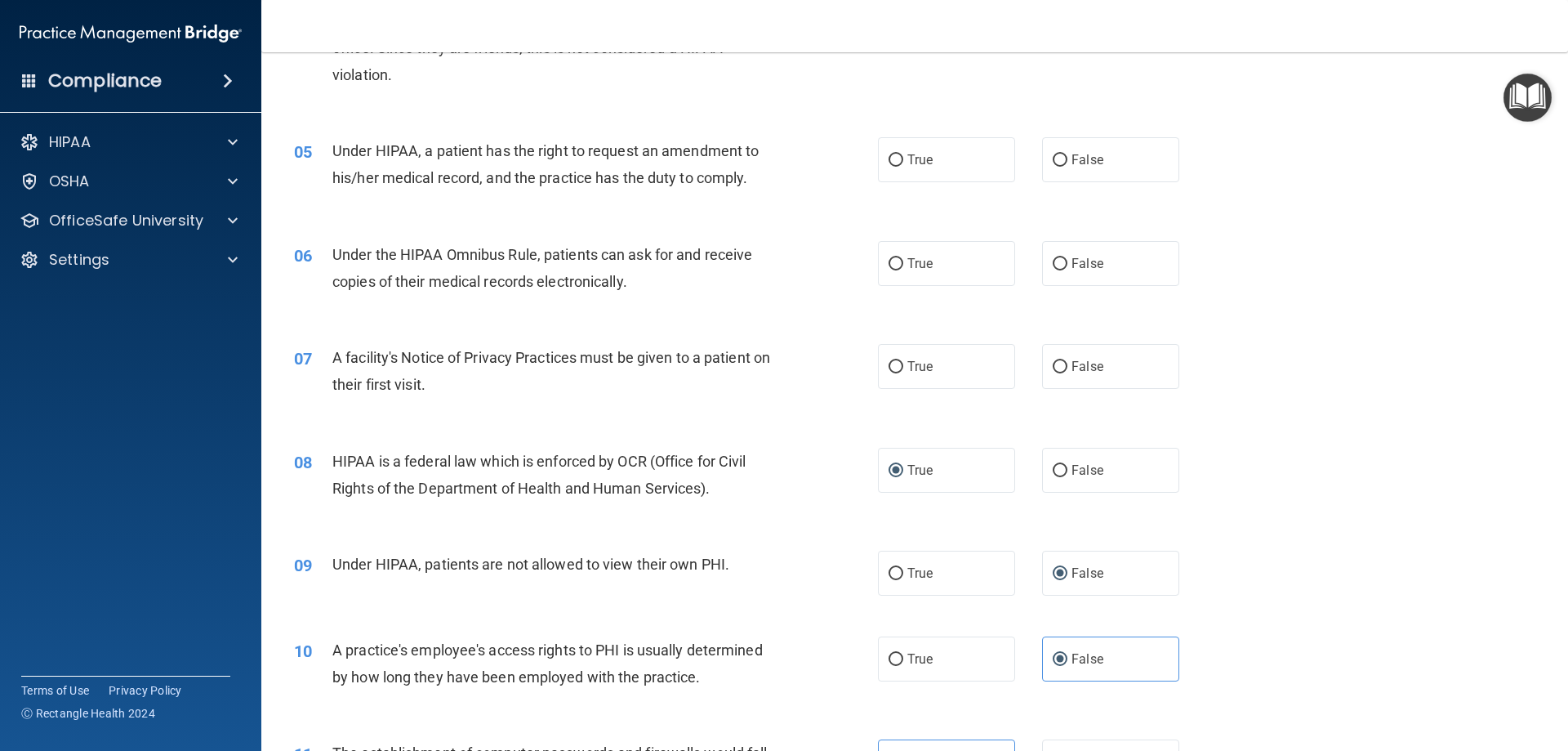
scroll to position [502, 0]
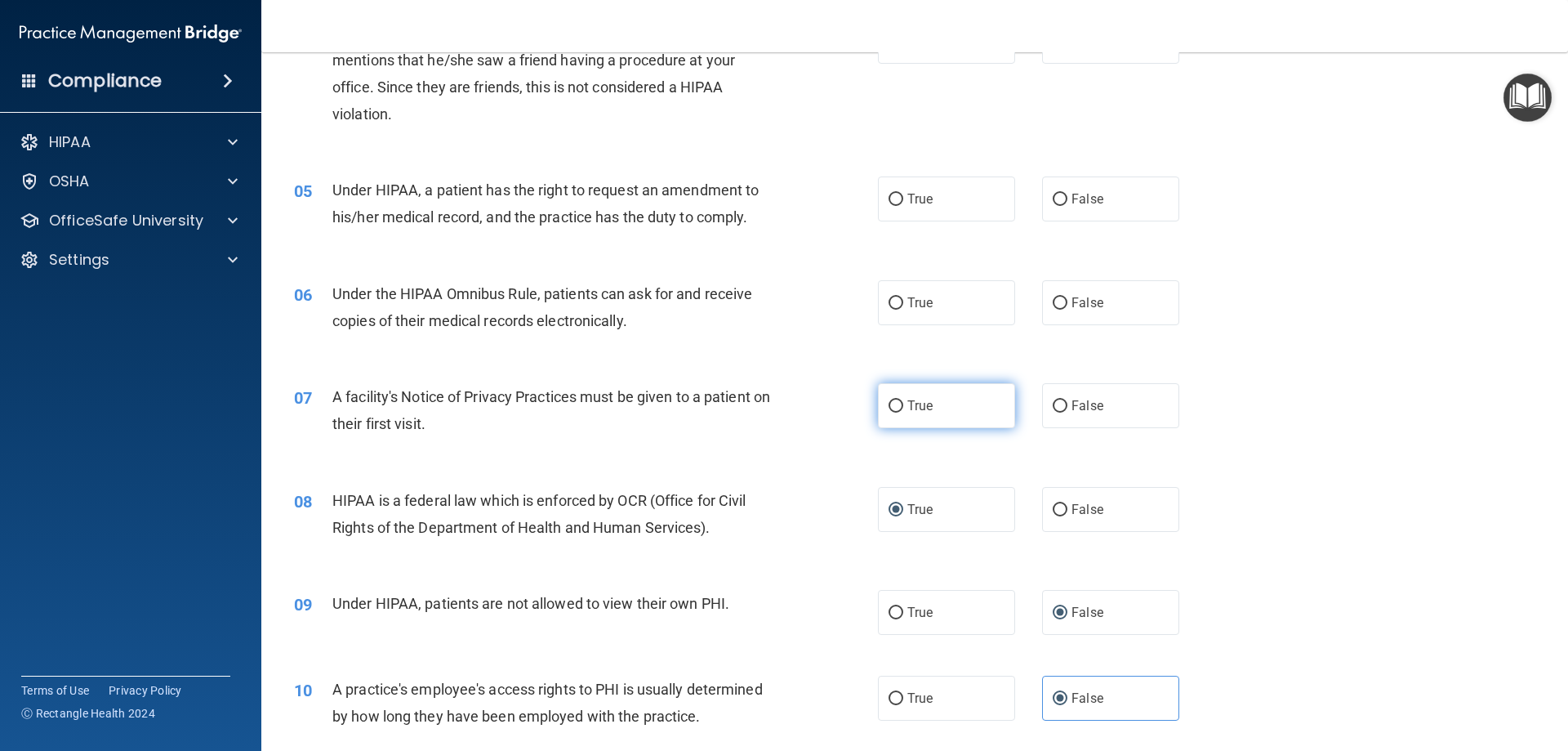
click at [920, 400] on span "True" at bounding box center [920, 405] width 25 height 15
click at [903, 400] on input "True" at bounding box center [895, 406] width 14 height 13
radio input "true"
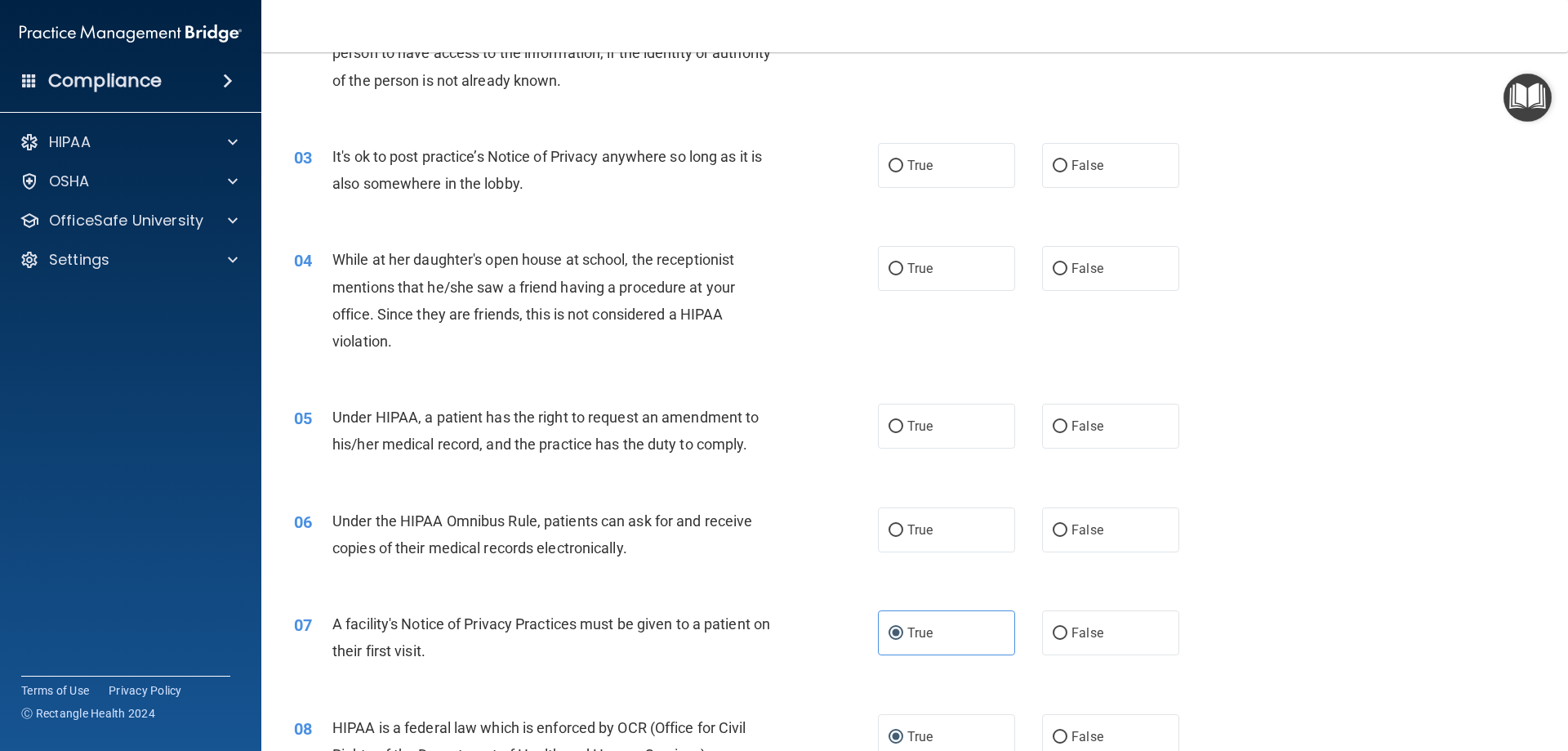
scroll to position [257, 0]
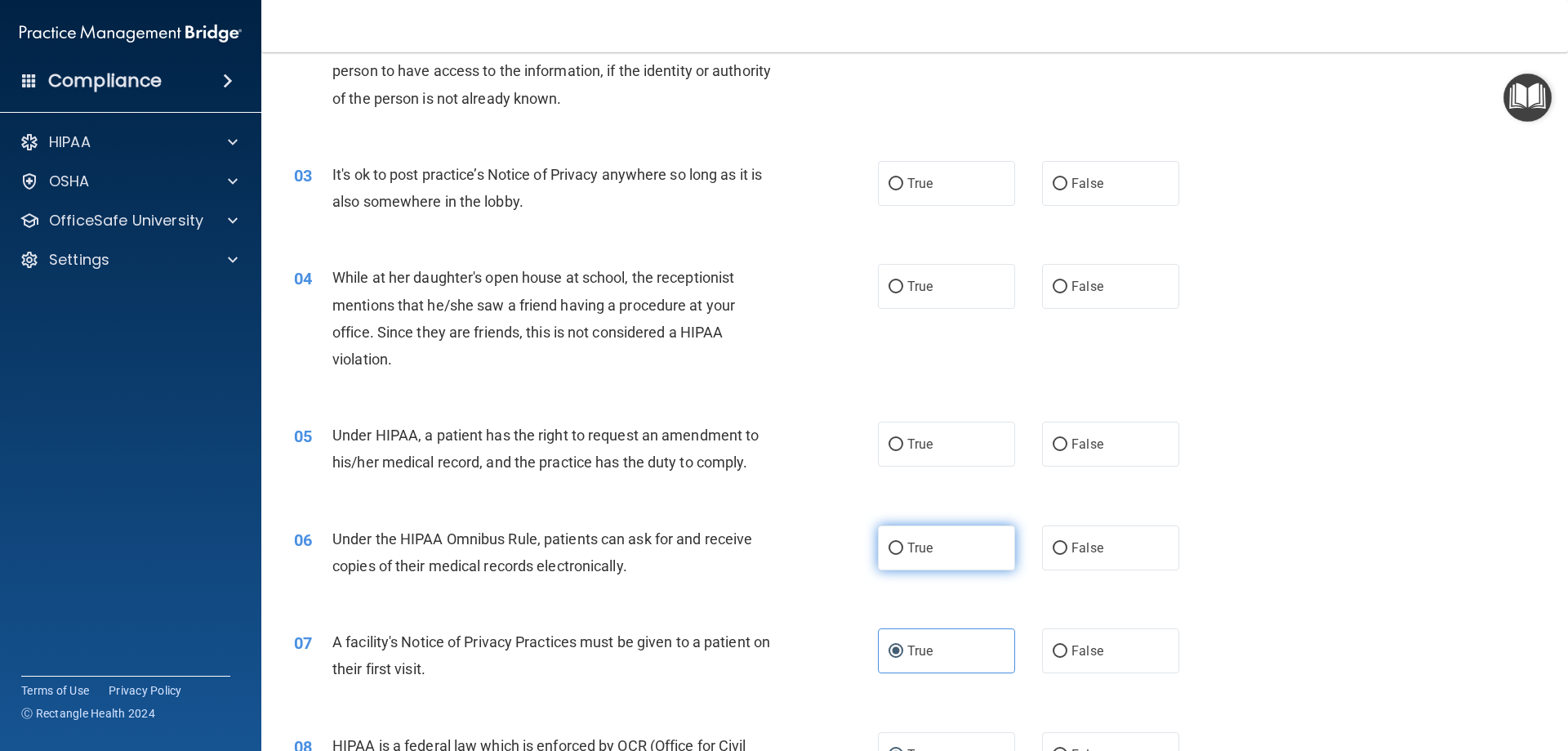
click at [957, 541] on label "True" at bounding box center [947, 547] width 137 height 45
click at [903, 542] on input "True" at bounding box center [895, 548] width 14 height 13
radio input "true"
click at [890, 443] on input "True" at bounding box center [895, 444] width 14 height 13
radio input "true"
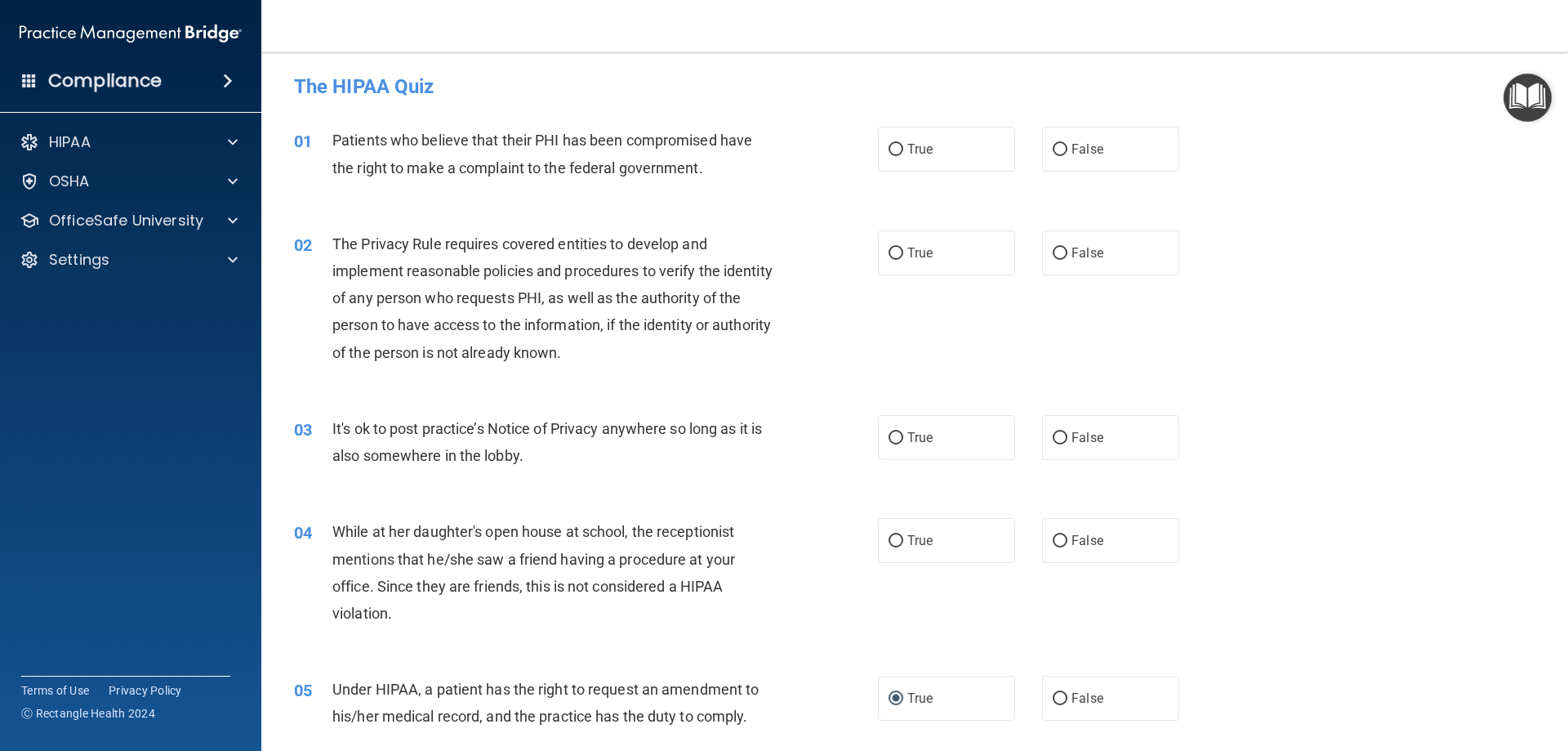
scroll to position [0, 0]
click at [952, 161] on label "True" at bounding box center [947, 151] width 137 height 45
click at [903, 159] on input "True" at bounding box center [895, 152] width 14 height 13
radio input "true"
click at [917, 266] on label "True" at bounding box center [947, 255] width 137 height 45
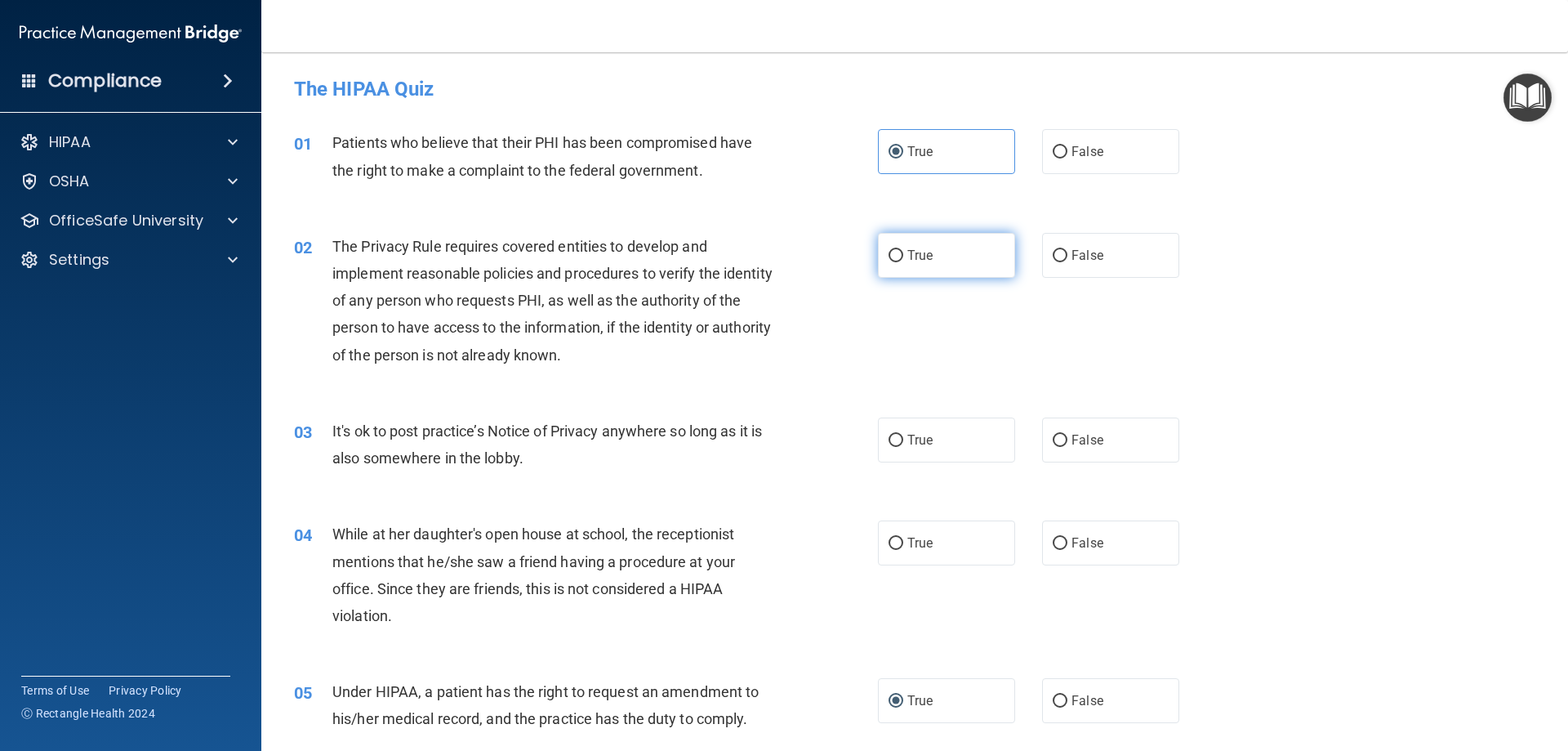
click at [903, 262] on input "True" at bounding box center [895, 256] width 14 height 13
radio input "true"
click at [1055, 443] on input "False" at bounding box center [1060, 440] width 14 height 13
radio input "true"
click at [1058, 544] on input "False" at bounding box center [1060, 543] width 14 height 13
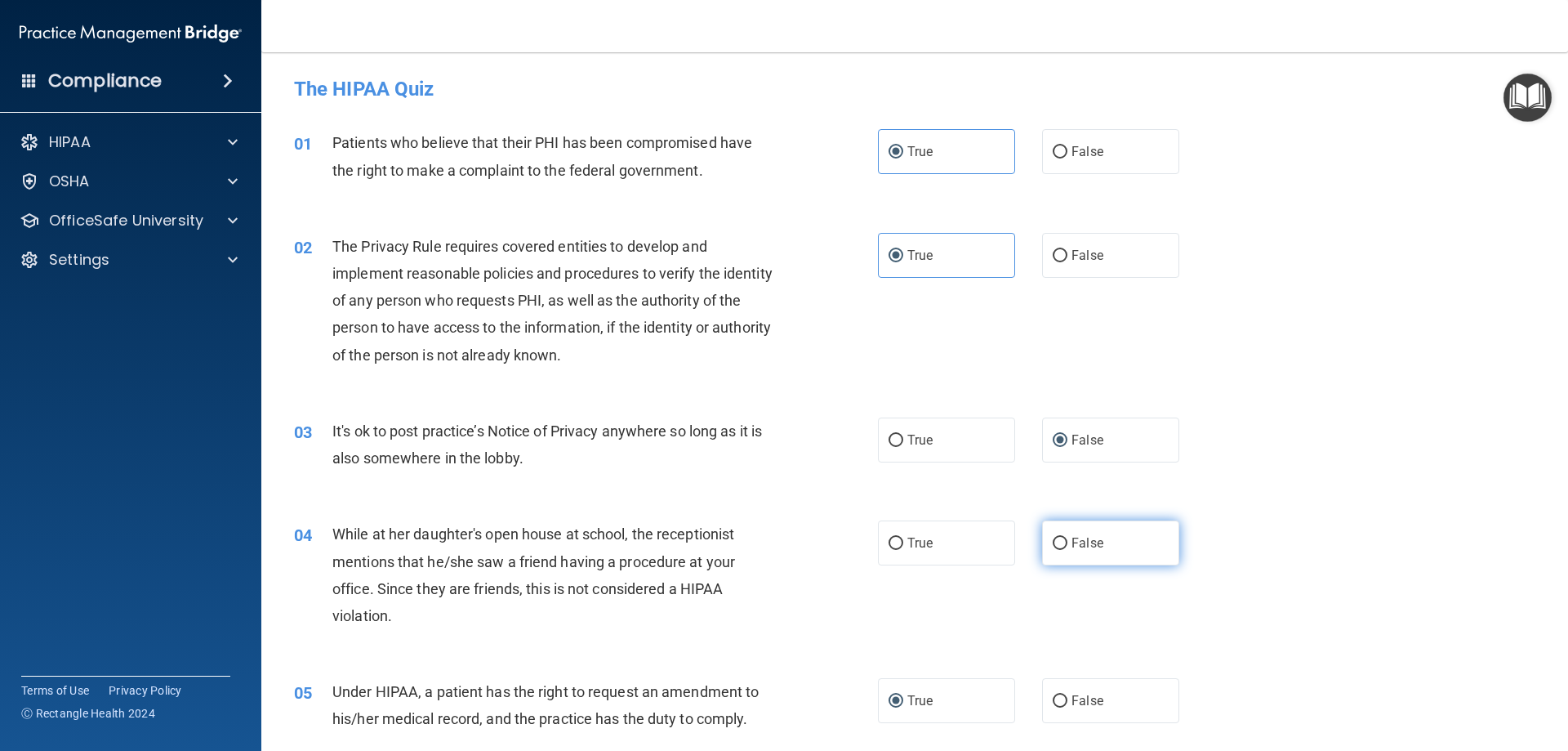
radio input "true"
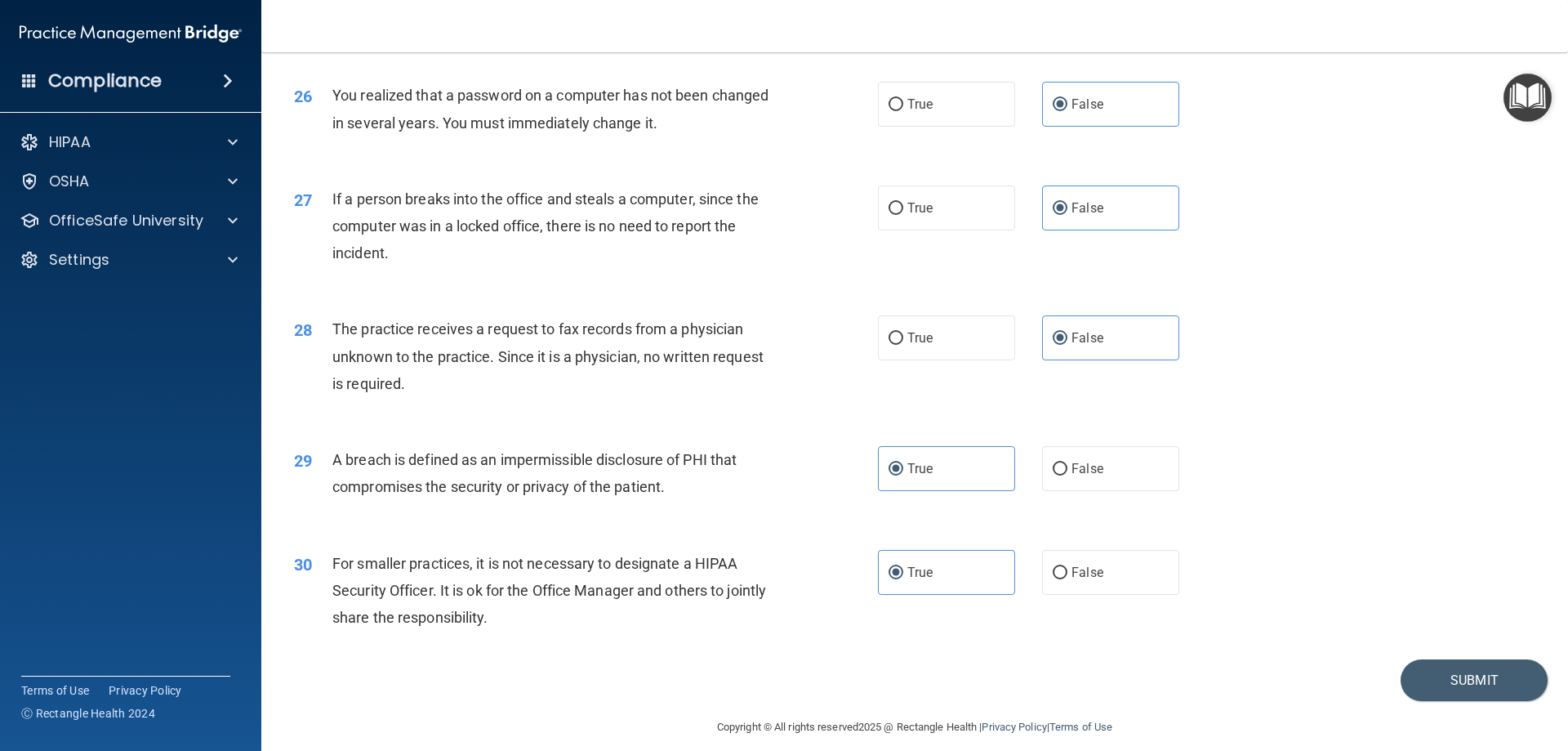
scroll to position [3116, 0]
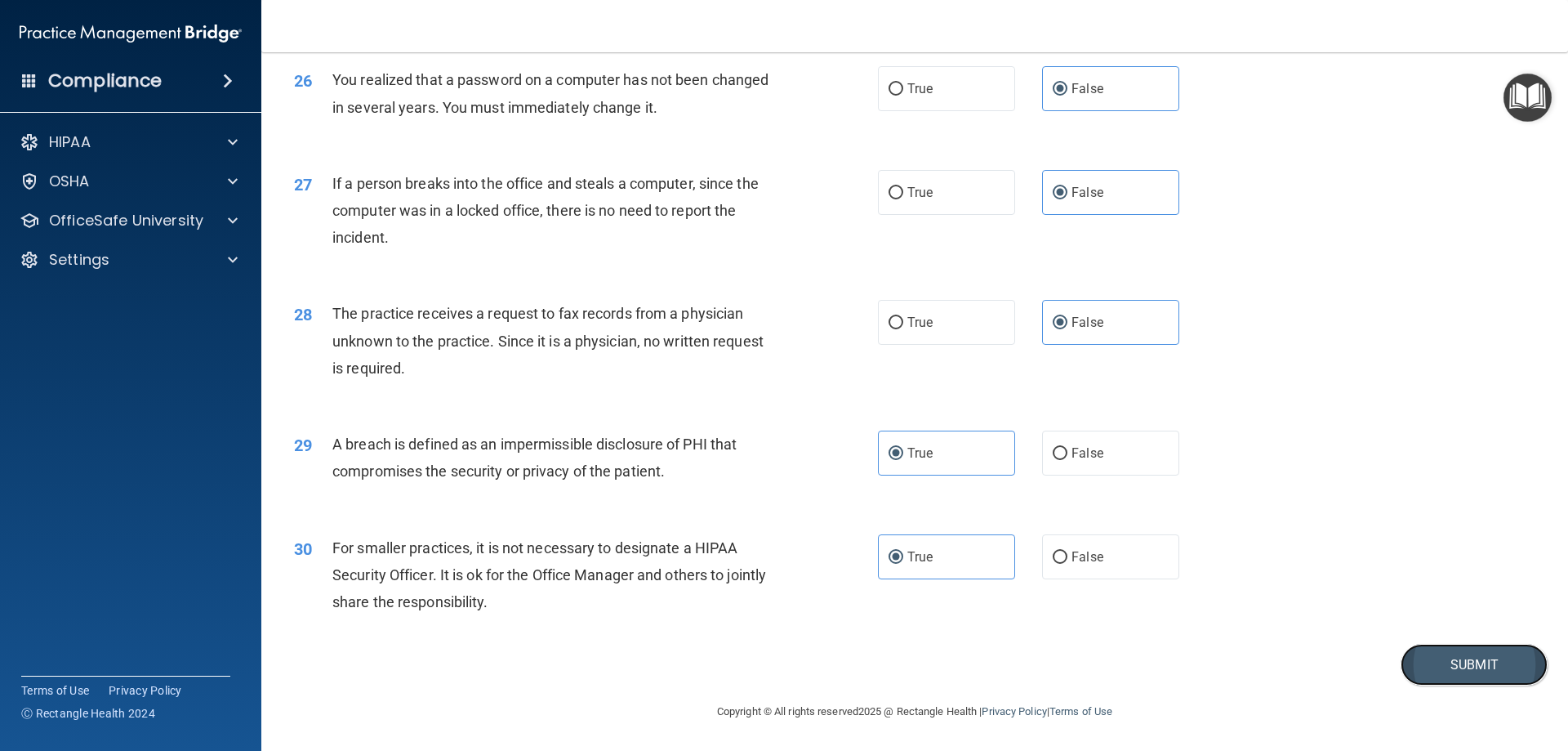
click at [1453, 671] on button "Submit" at bounding box center [1474, 664] width 147 height 41
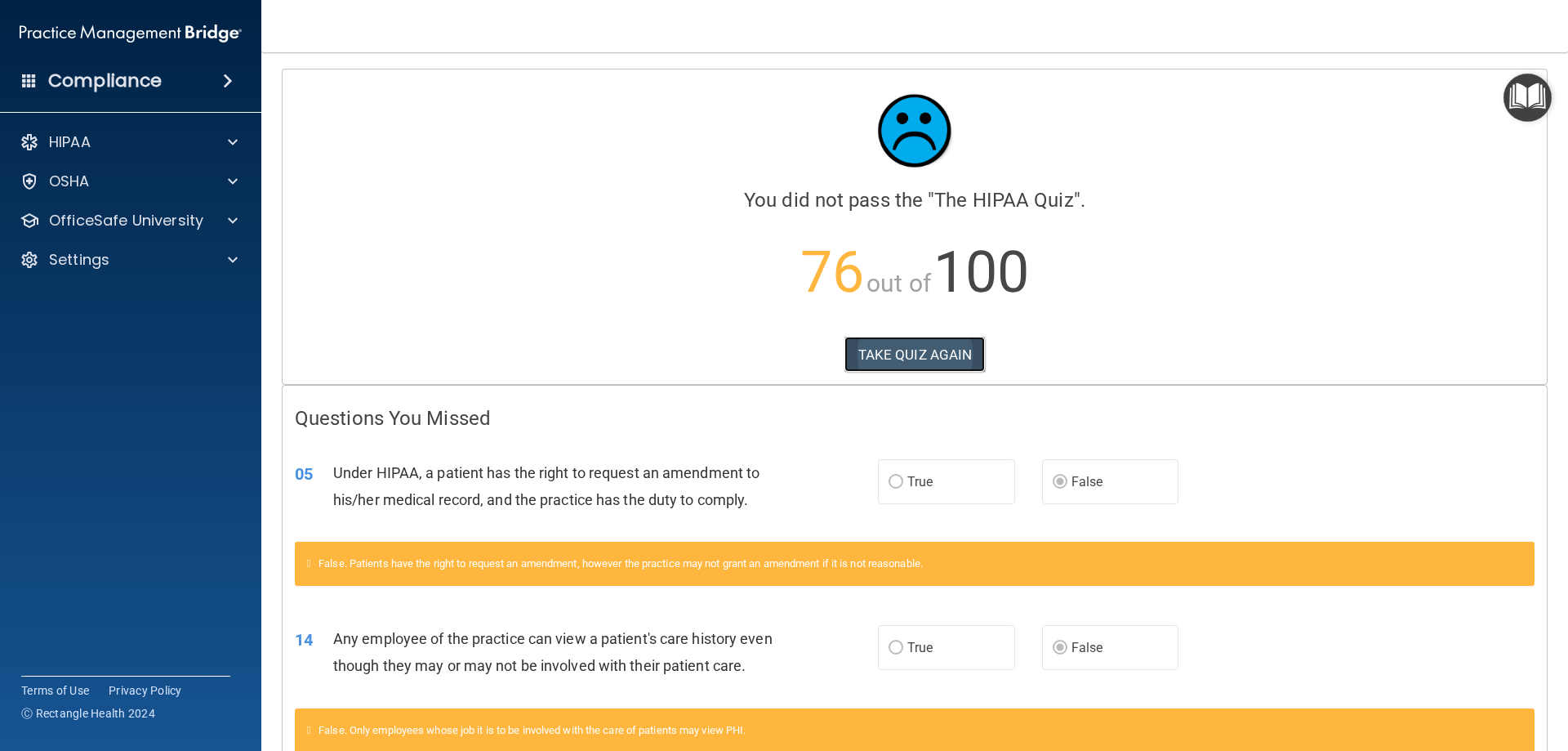
click at [943, 360] on button "TAKE QUIZ AGAIN" at bounding box center [914, 354] width 141 height 36
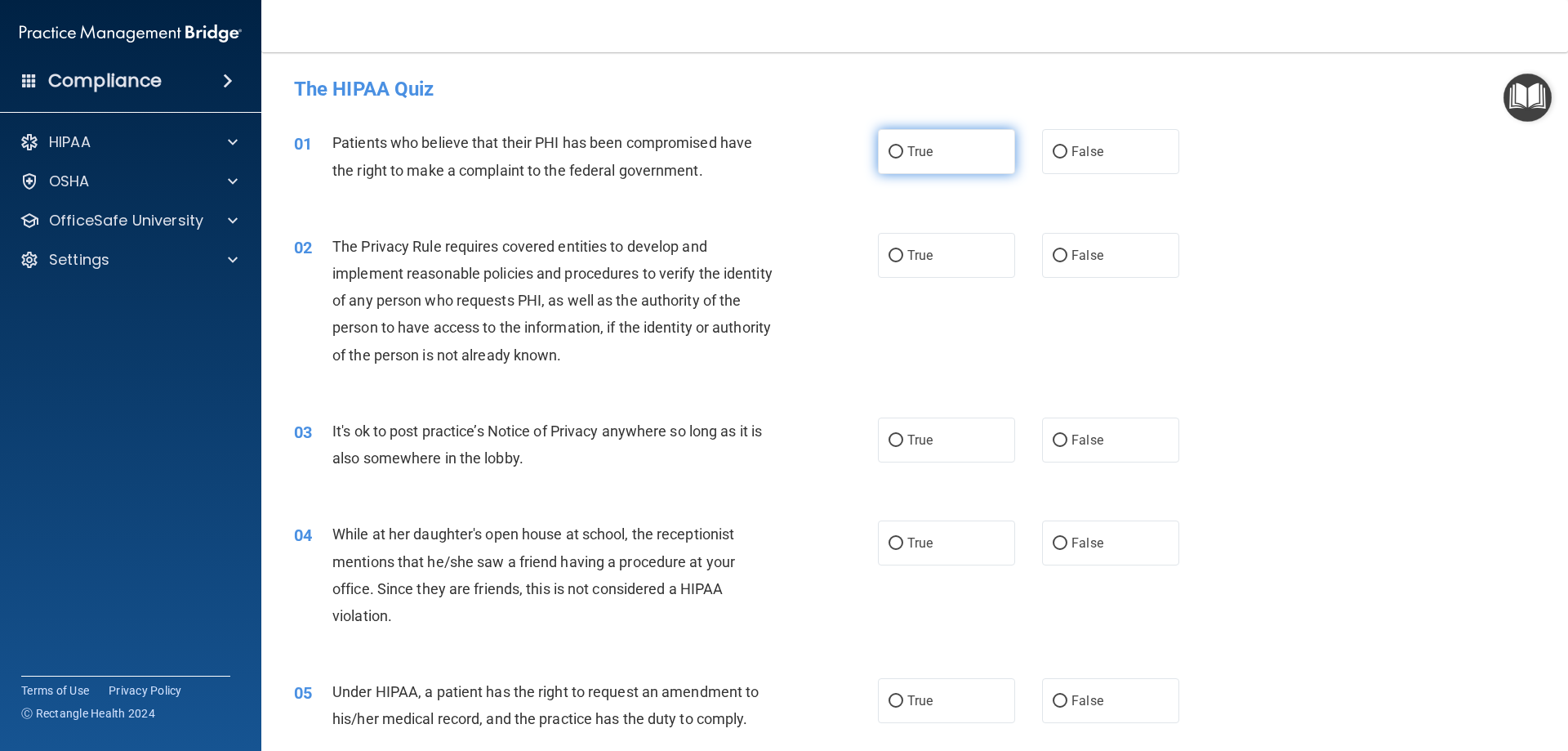
click at [975, 151] on label "True" at bounding box center [947, 151] width 137 height 45
click at [903, 151] on input "True" at bounding box center [895, 152] width 14 height 13
radio input "true"
click at [1142, 261] on label "False" at bounding box center [1110, 255] width 137 height 45
click at [1067, 261] on input "False" at bounding box center [1060, 256] width 14 height 13
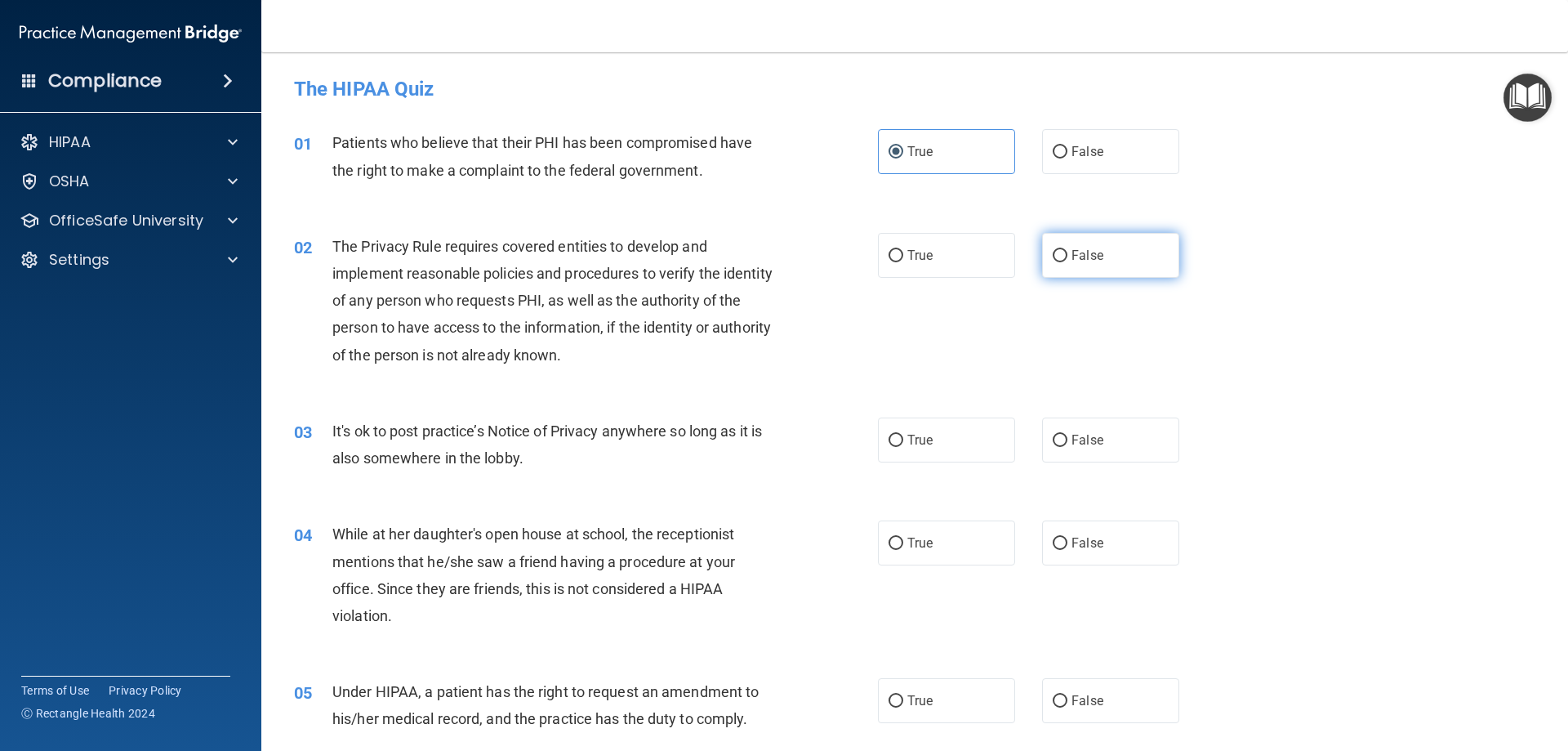
radio input "true"
click at [942, 450] on label "True" at bounding box center [947, 439] width 137 height 45
click at [903, 447] on input "True" at bounding box center [895, 440] width 14 height 13
radio input "true"
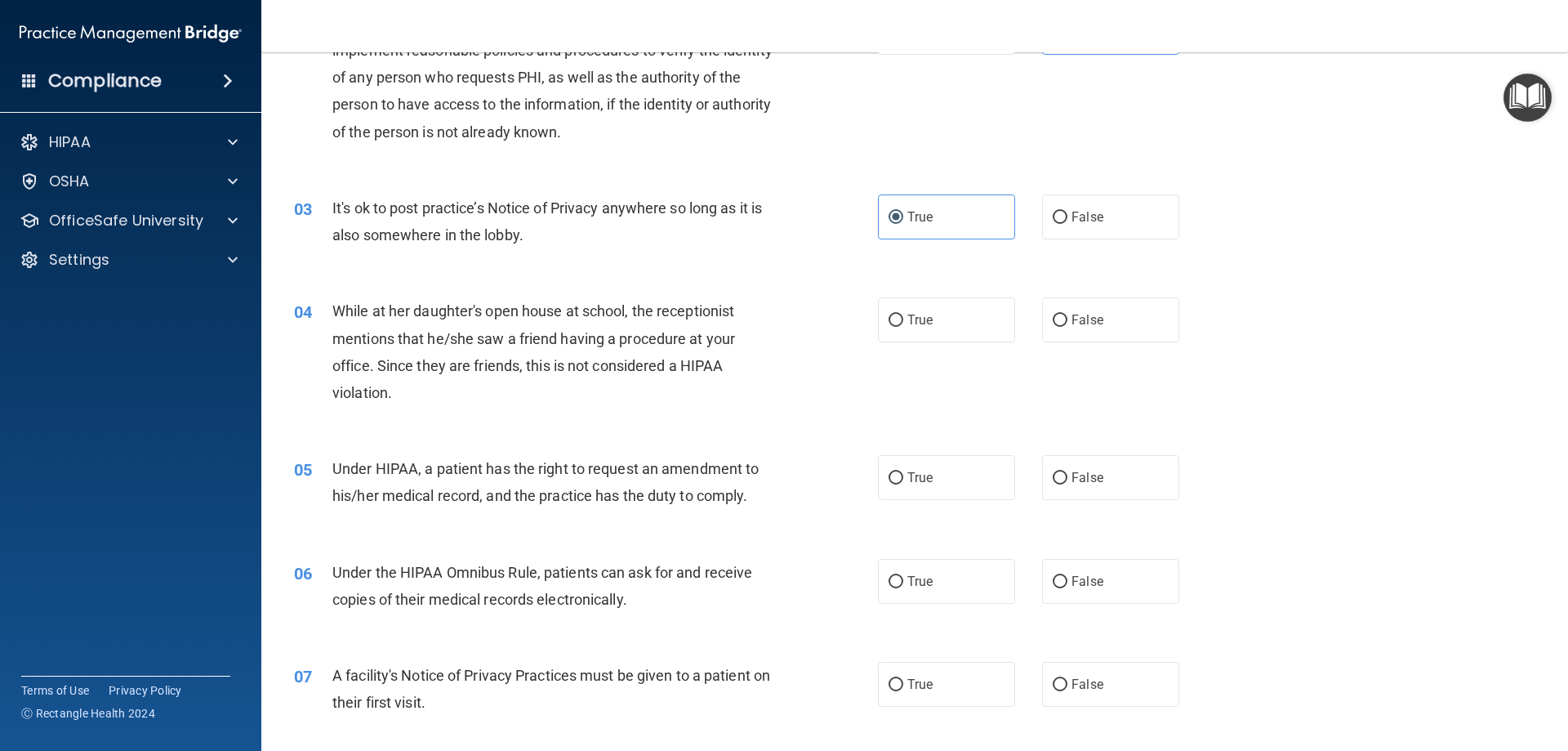
scroll to position [245, 0]
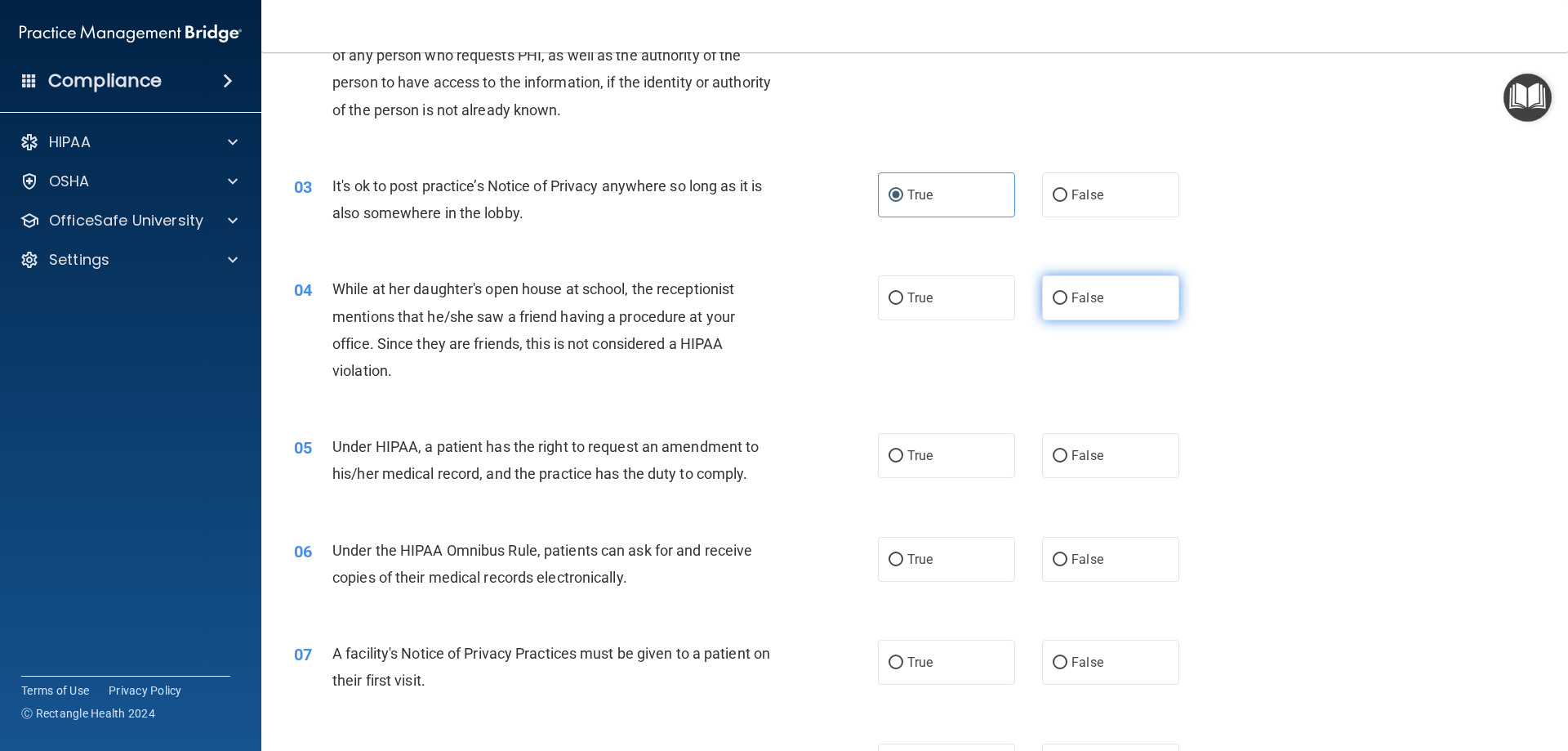
click at [1097, 304] on label "False" at bounding box center [1110, 297] width 137 height 45
click at [1067, 304] on input "False" at bounding box center [1060, 298] width 14 height 13
radio input "true"
click at [1044, 459] on label "False" at bounding box center [1110, 455] width 137 height 45
click at [1053, 459] on input "False" at bounding box center [1060, 456] width 14 height 13
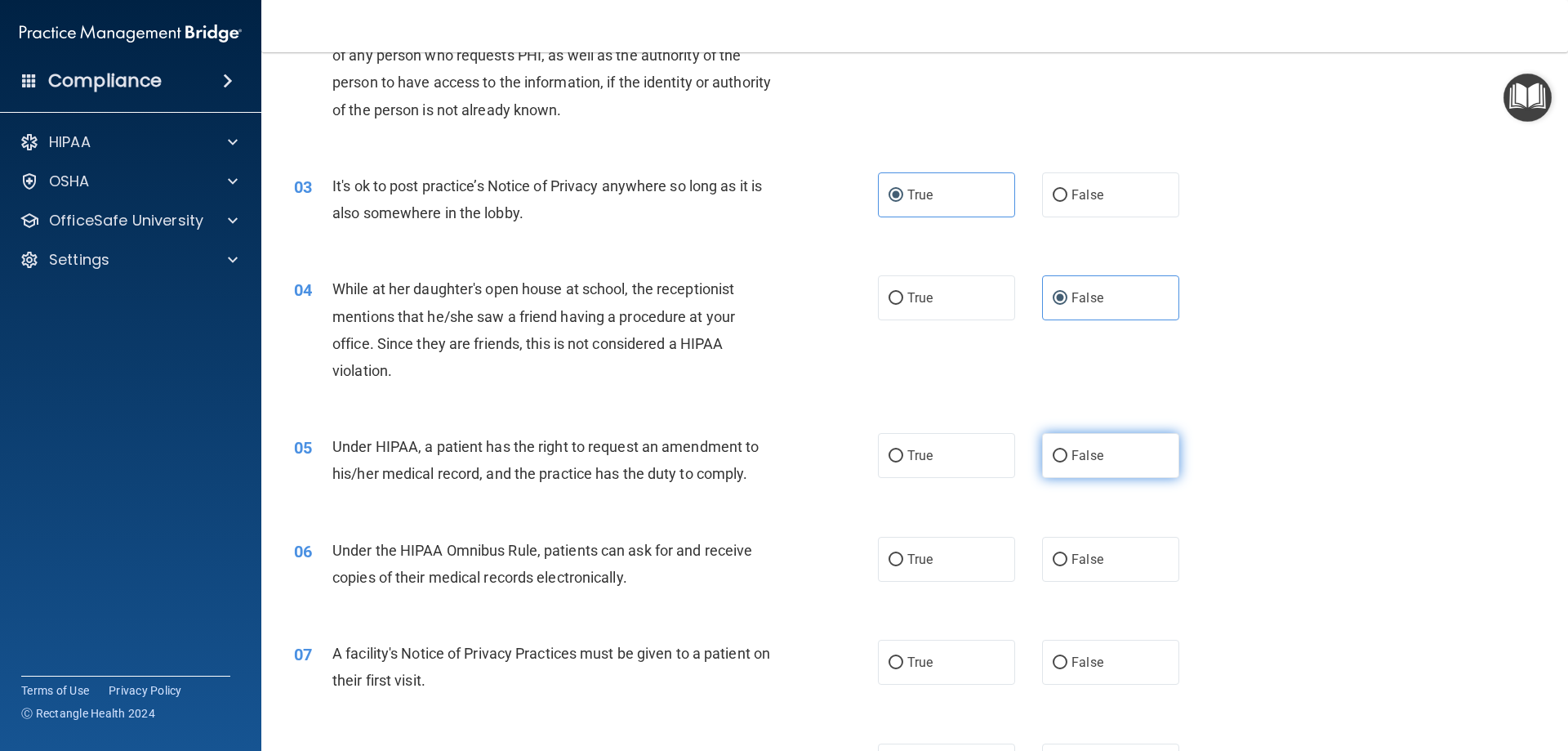
radio input "true"
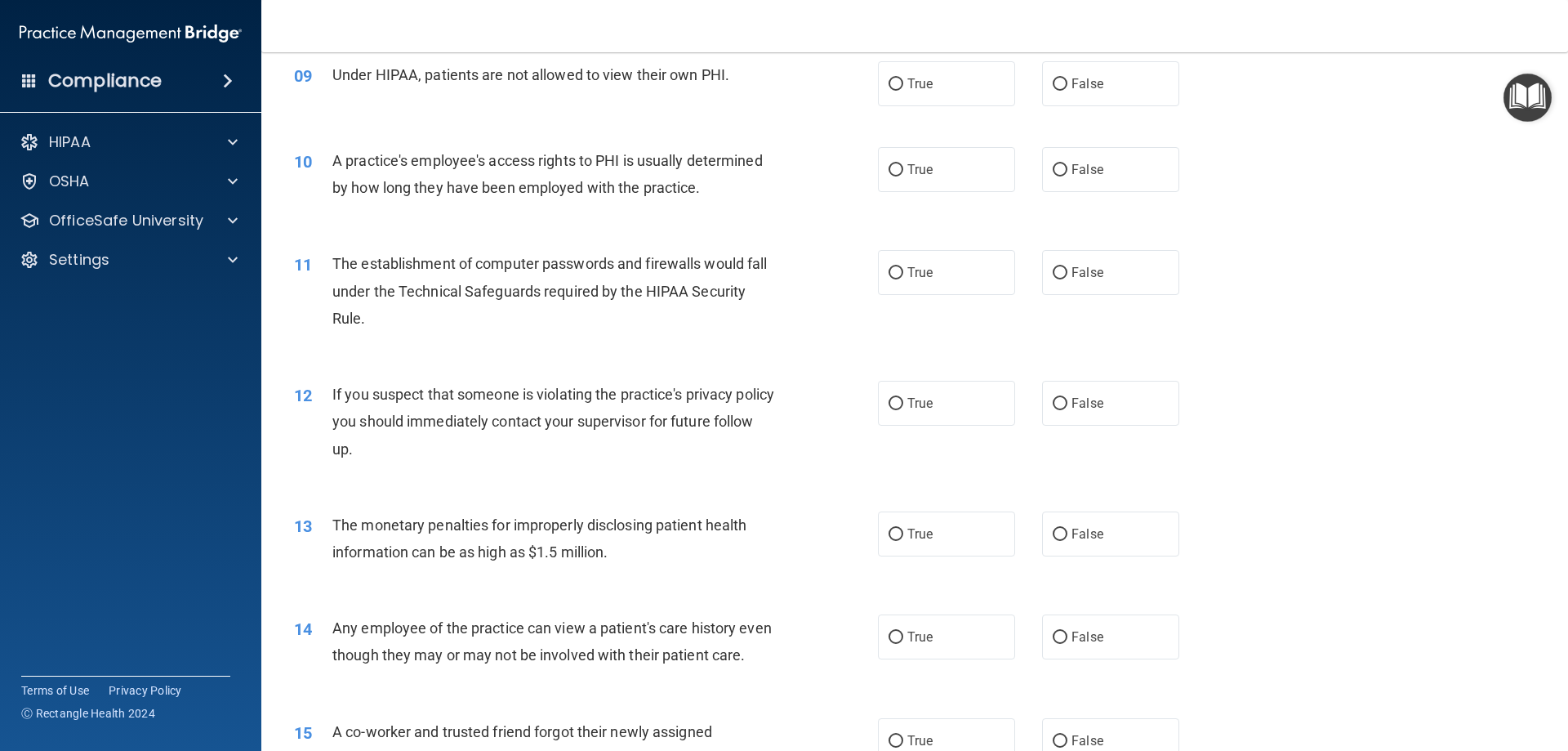
scroll to position [1062, 0]
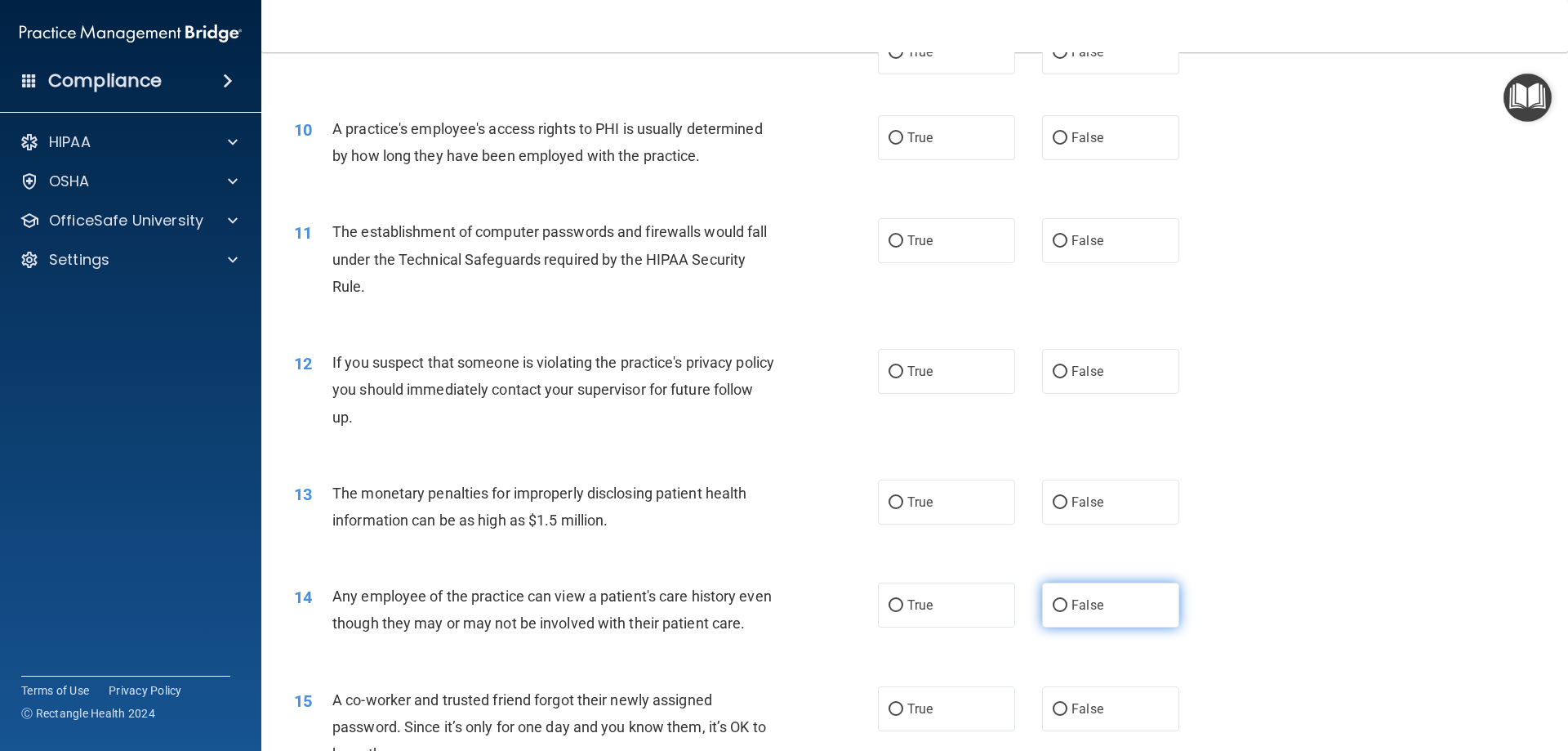
click at [1092, 593] on label "False" at bounding box center [1110, 605] width 137 height 45
click at [1067, 600] on input "False" at bounding box center [1060, 606] width 14 height 13
radio input "true"
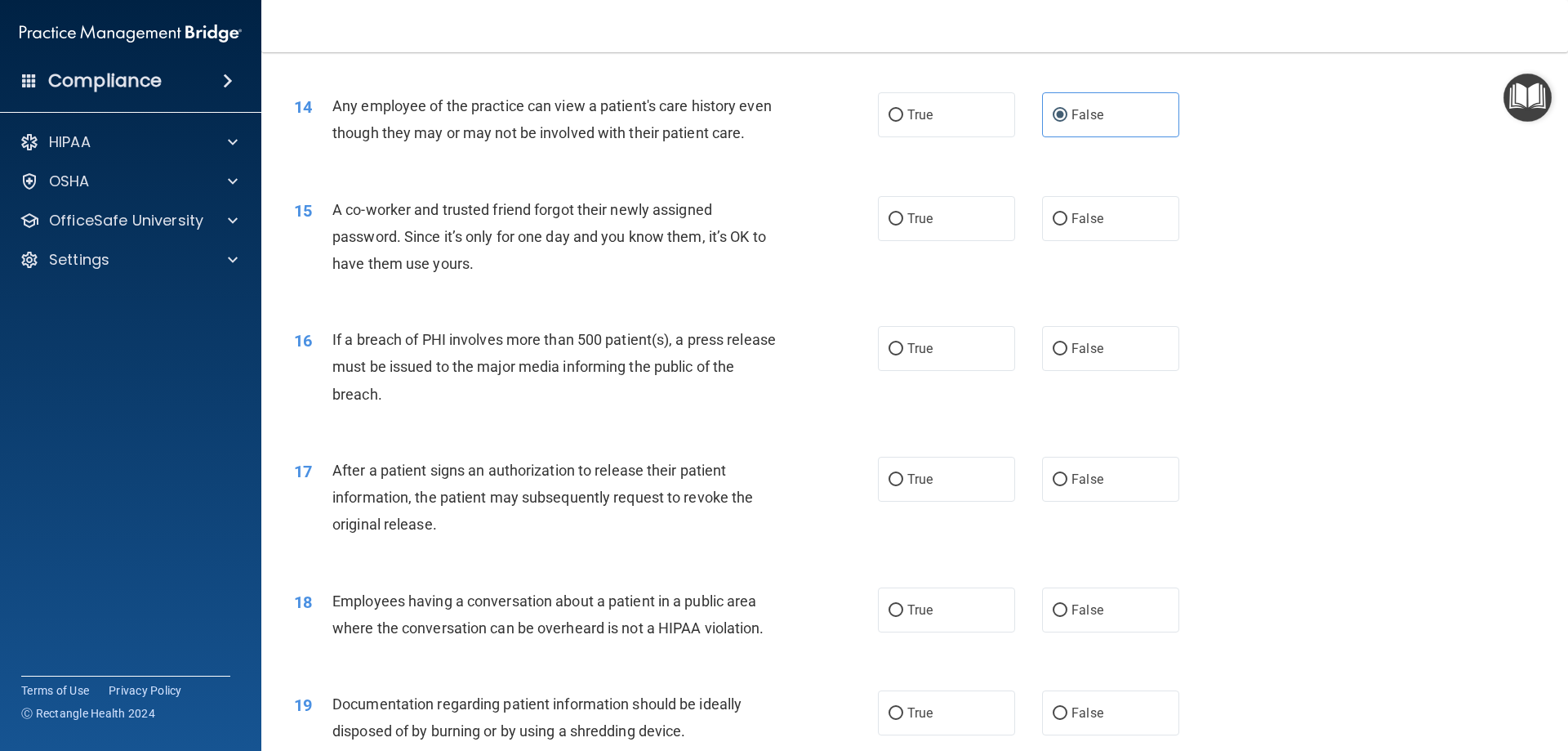
scroll to position [1634, 0]
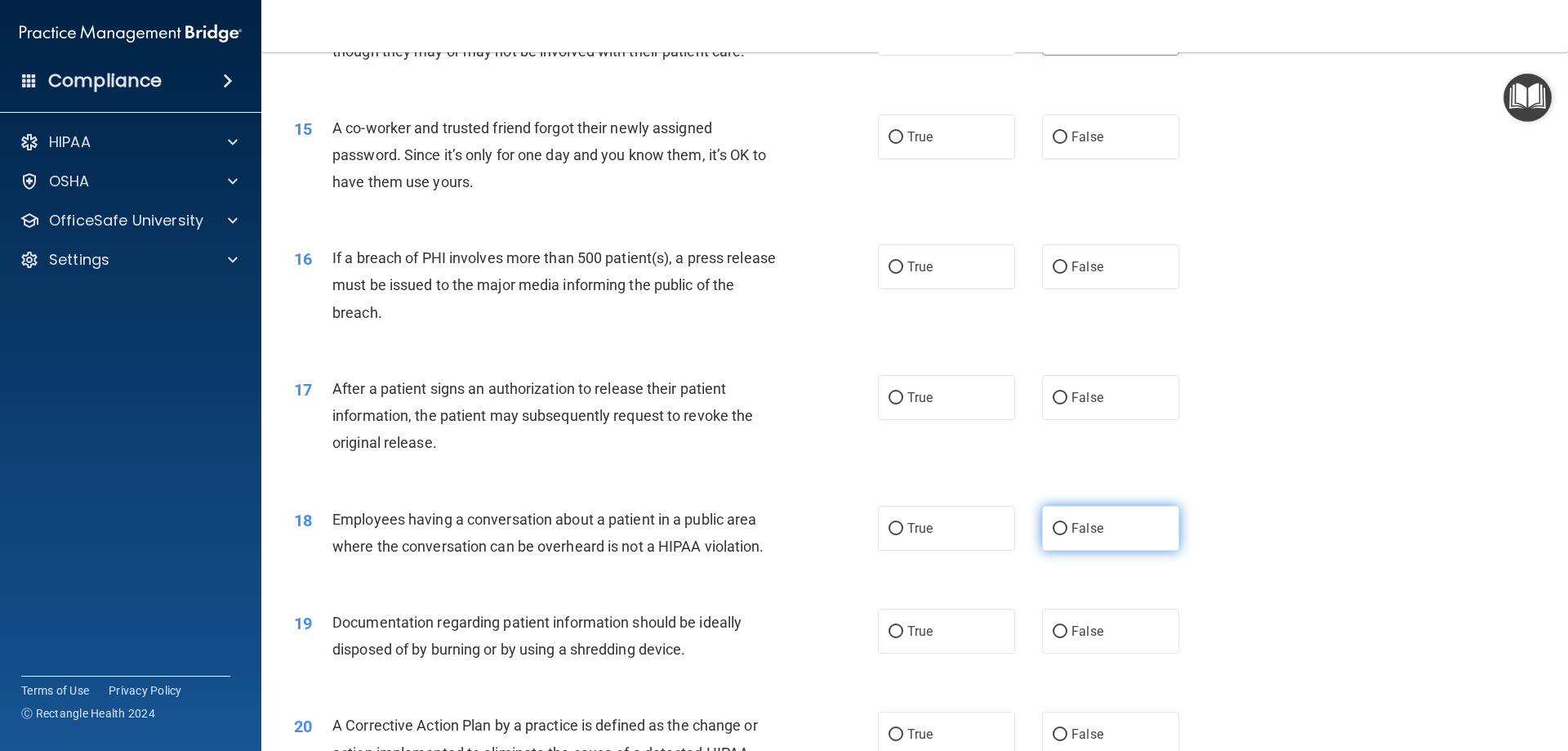
click at [1074, 551] on label "False" at bounding box center [1110, 528] width 137 height 45
click at [1067, 535] on input "False" at bounding box center [1060, 529] width 14 height 13
radio input "true"
click at [980, 646] on label "True" at bounding box center [947, 630] width 137 height 45
click at [903, 638] on input "True" at bounding box center [895, 632] width 14 height 13
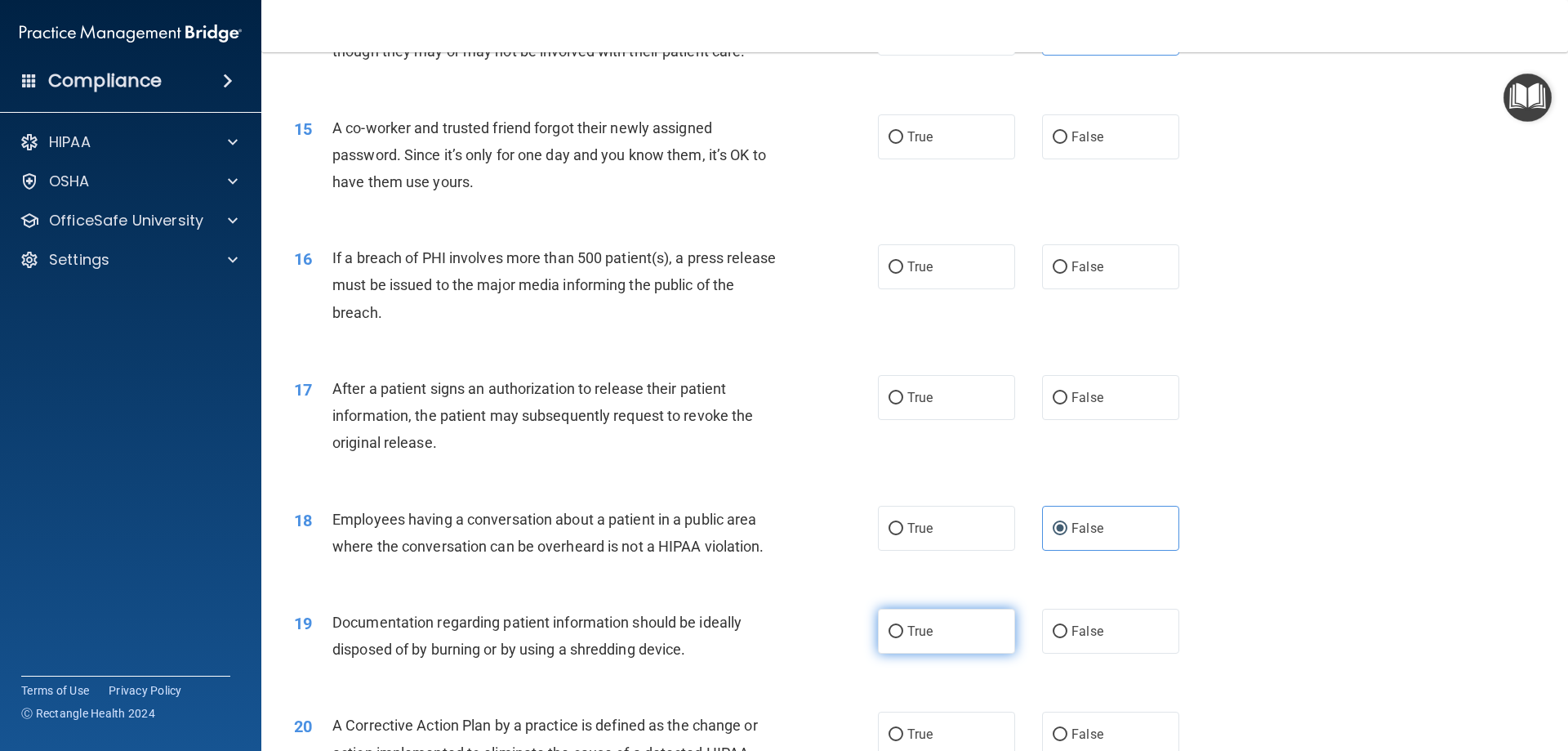
radio input "true"
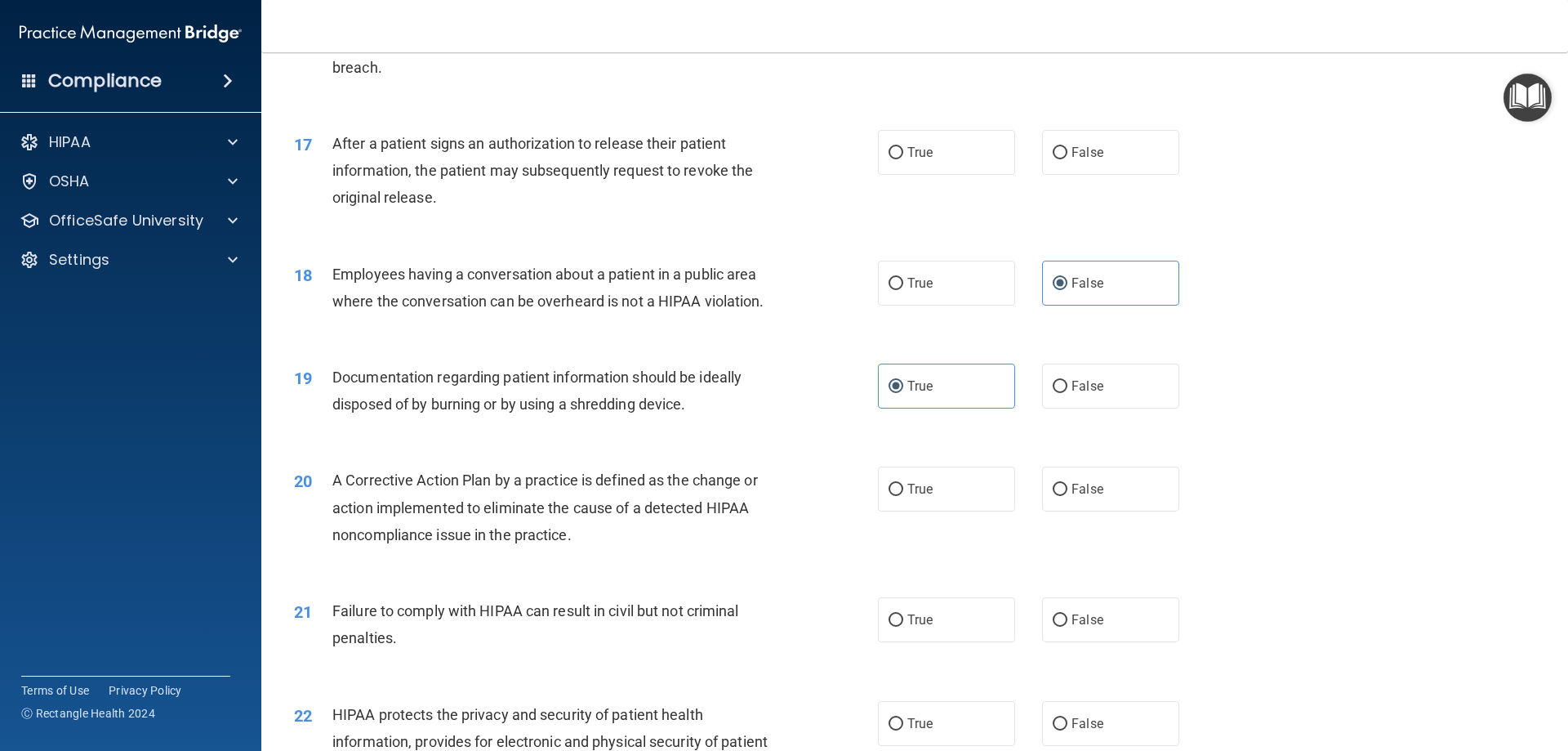
scroll to position [2124, 0]
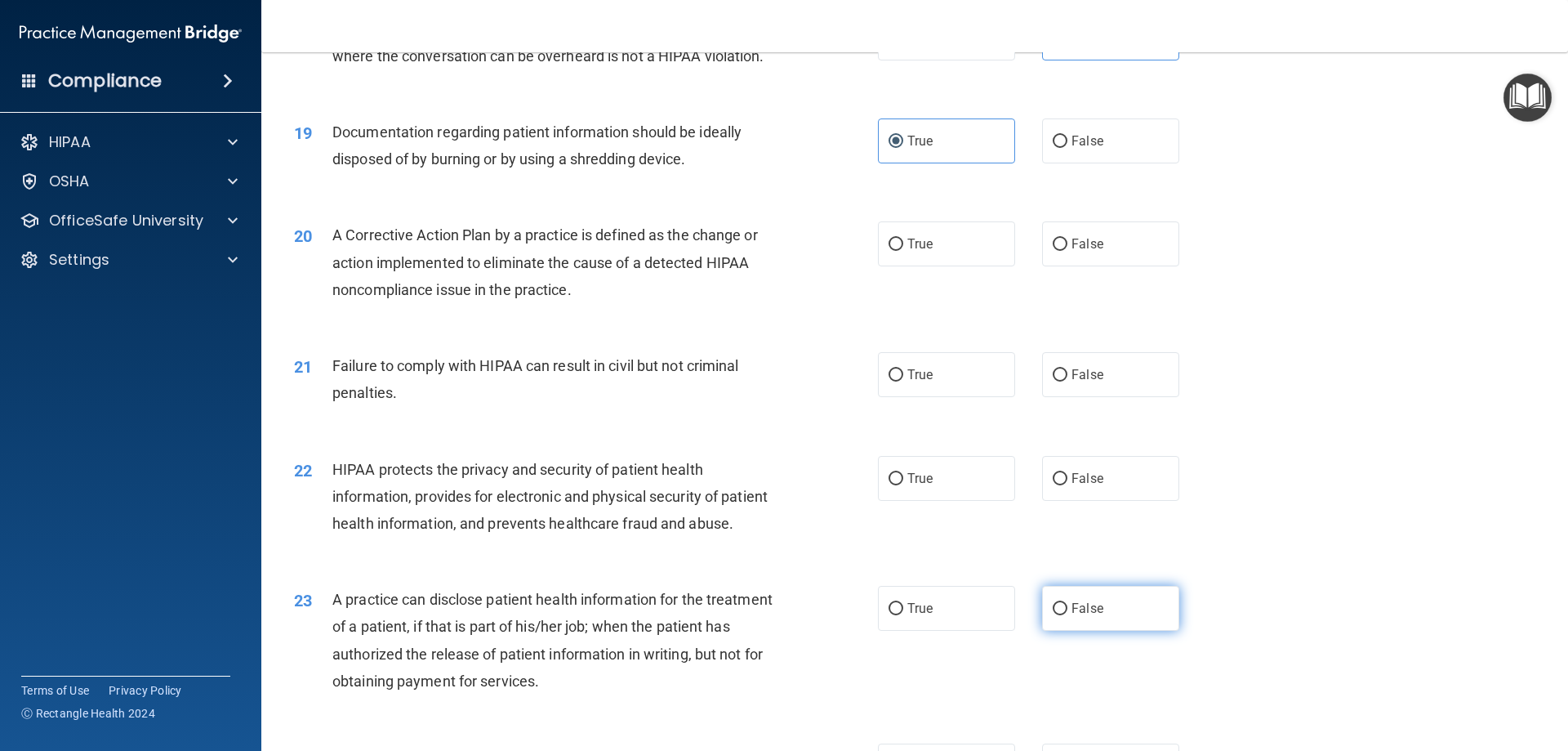
click at [1069, 631] on label "False" at bounding box center [1110, 607] width 137 height 45
click at [1067, 615] on input "False" at bounding box center [1060, 609] width 14 height 13
radio input "true"
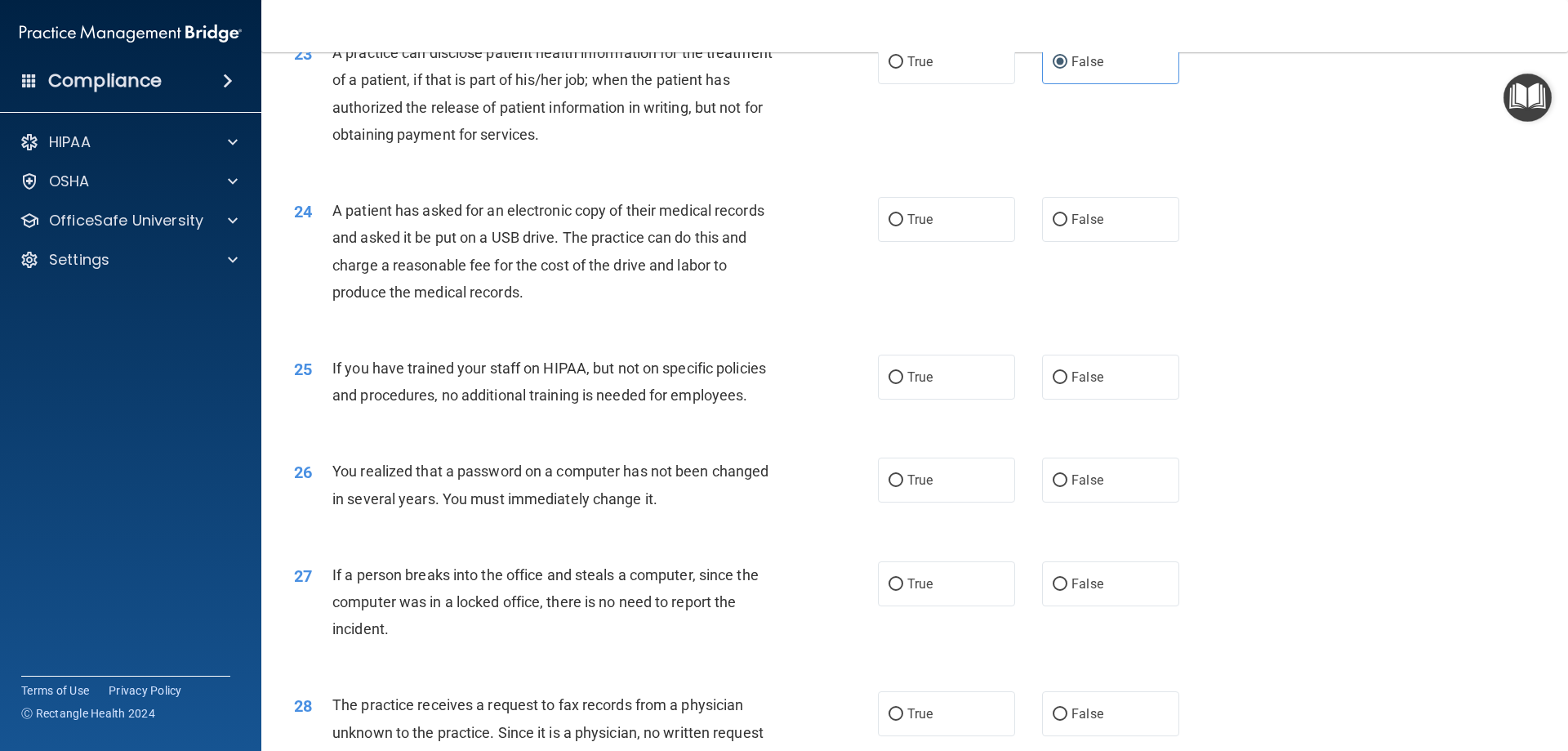
scroll to position [2696, 0]
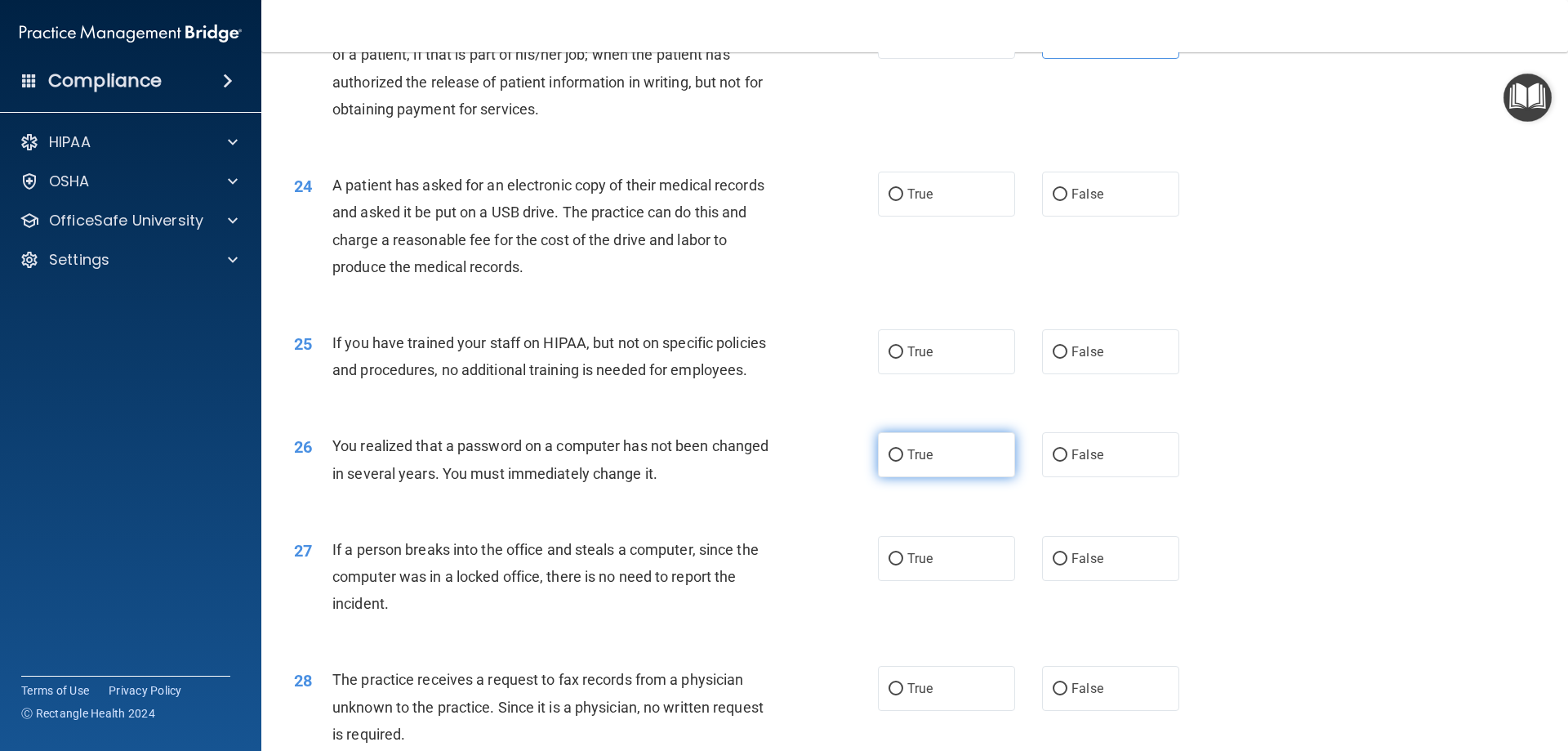
click at [939, 477] on label "True" at bounding box center [947, 454] width 137 height 45
click at [903, 461] on input "True" at bounding box center [895, 455] width 14 height 13
radio input "true"
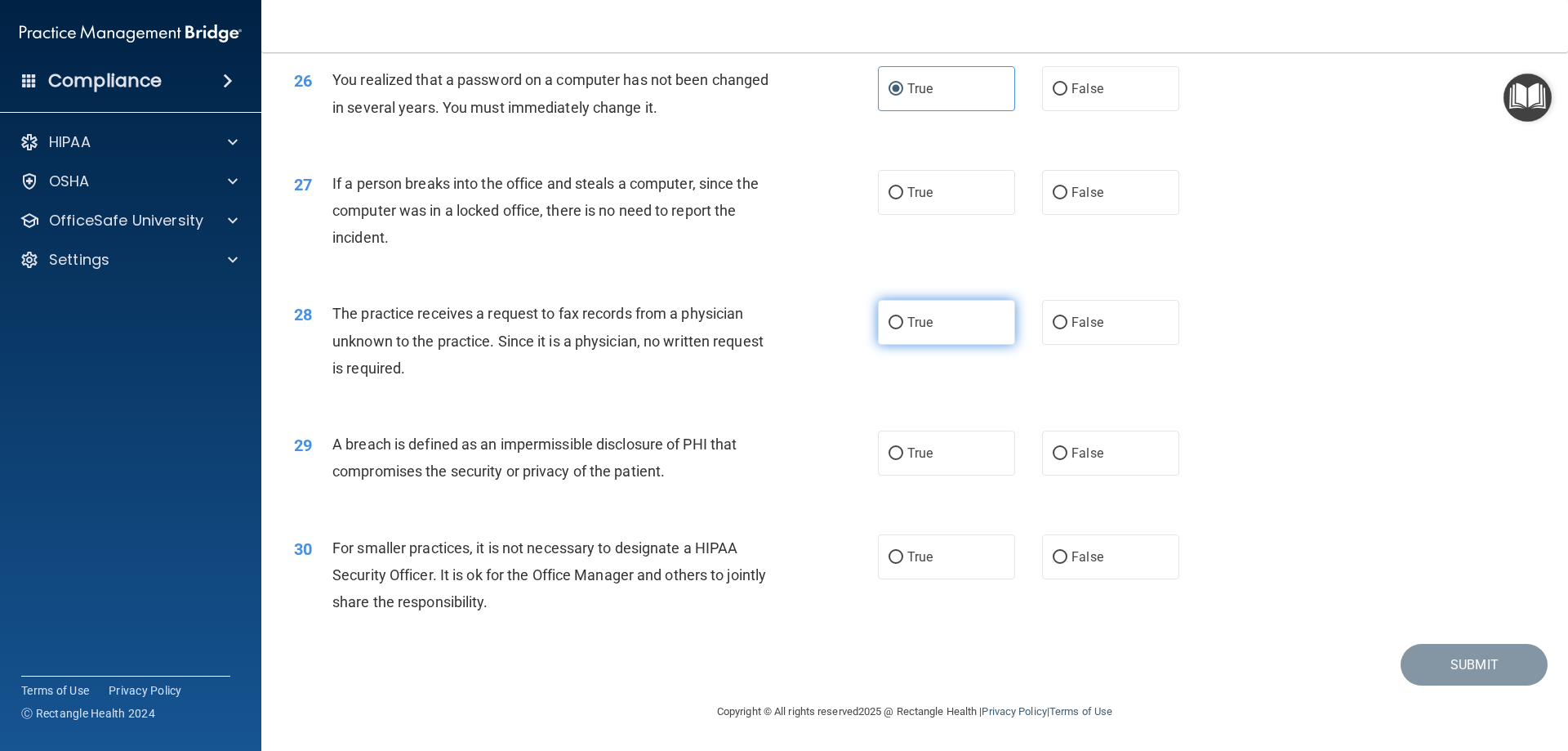
scroll to position [3116, 0]
click at [1084, 550] on span "False" at bounding box center [1088, 557] width 32 height 15
click at [1067, 552] on input "False" at bounding box center [1060, 558] width 14 height 13
radio input "true"
click at [988, 458] on label "True" at bounding box center [947, 453] width 137 height 45
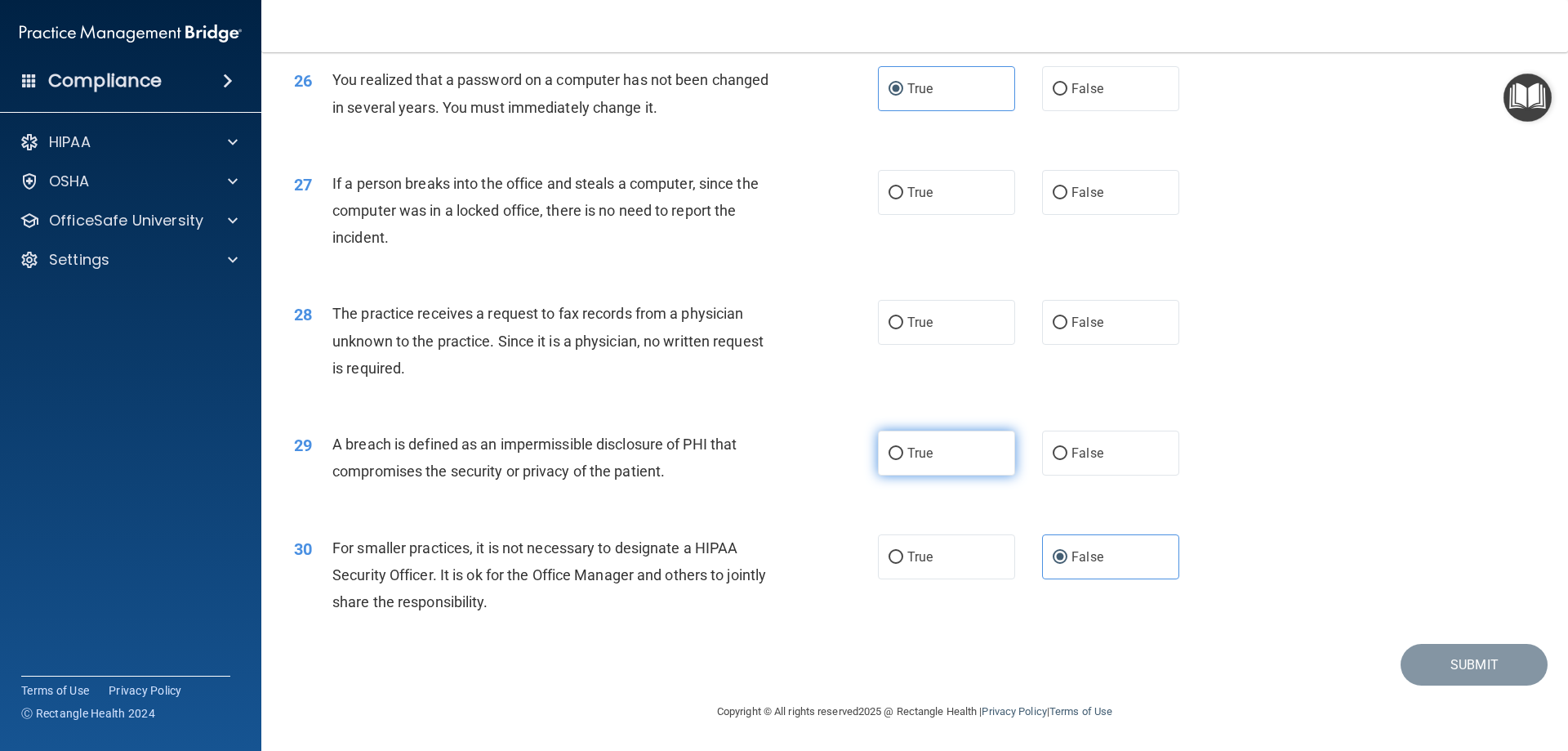
click at [903, 458] on input "True" at bounding box center [895, 454] width 14 height 13
radio input "true"
click at [1055, 333] on label "False" at bounding box center [1110, 322] width 137 height 45
click at [1055, 329] on input "False" at bounding box center [1060, 323] width 14 height 13
radio input "true"
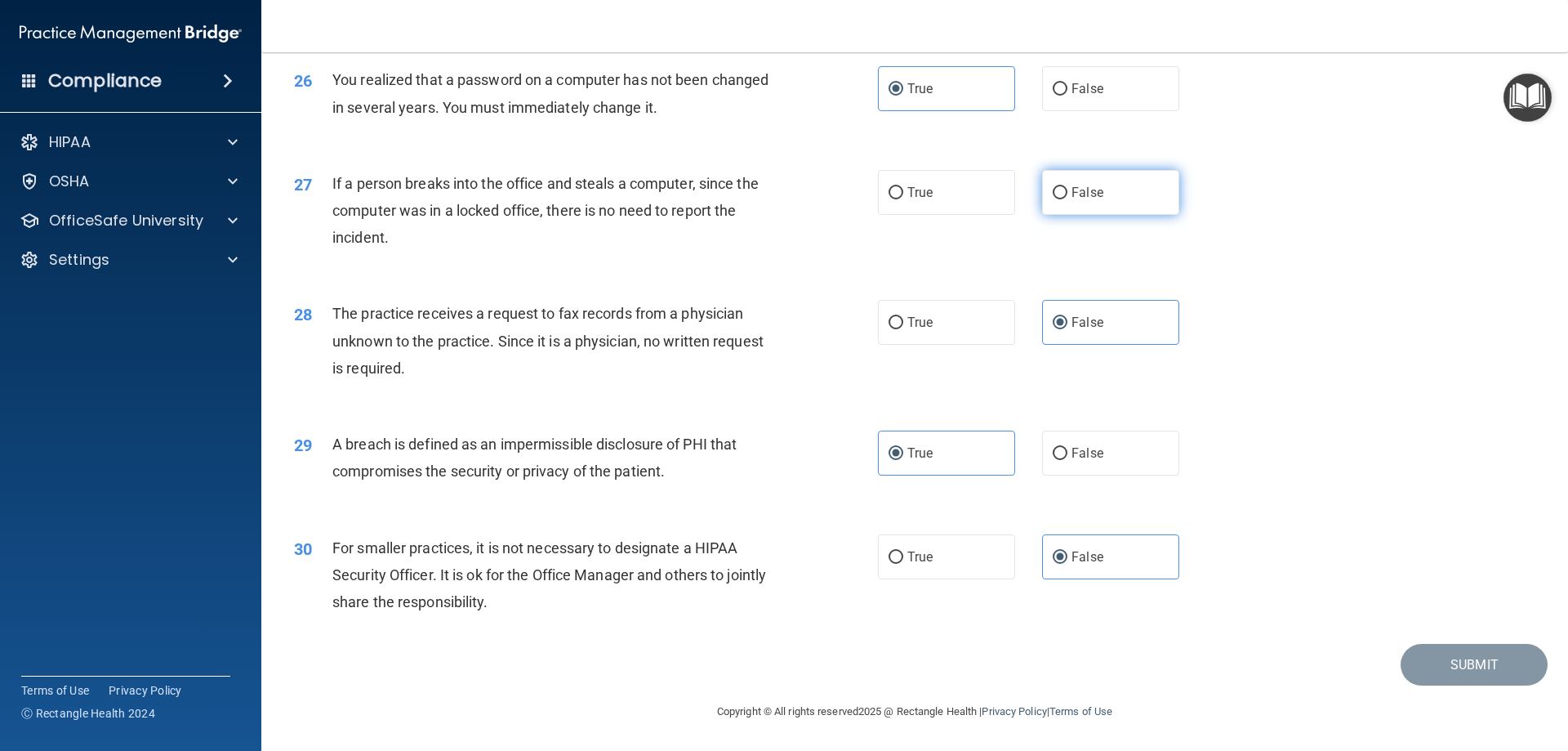
click at [1072, 201] on label "False" at bounding box center [1110, 192] width 137 height 45
click at [1067, 199] on input "False" at bounding box center [1060, 193] width 14 height 13
radio input "true"
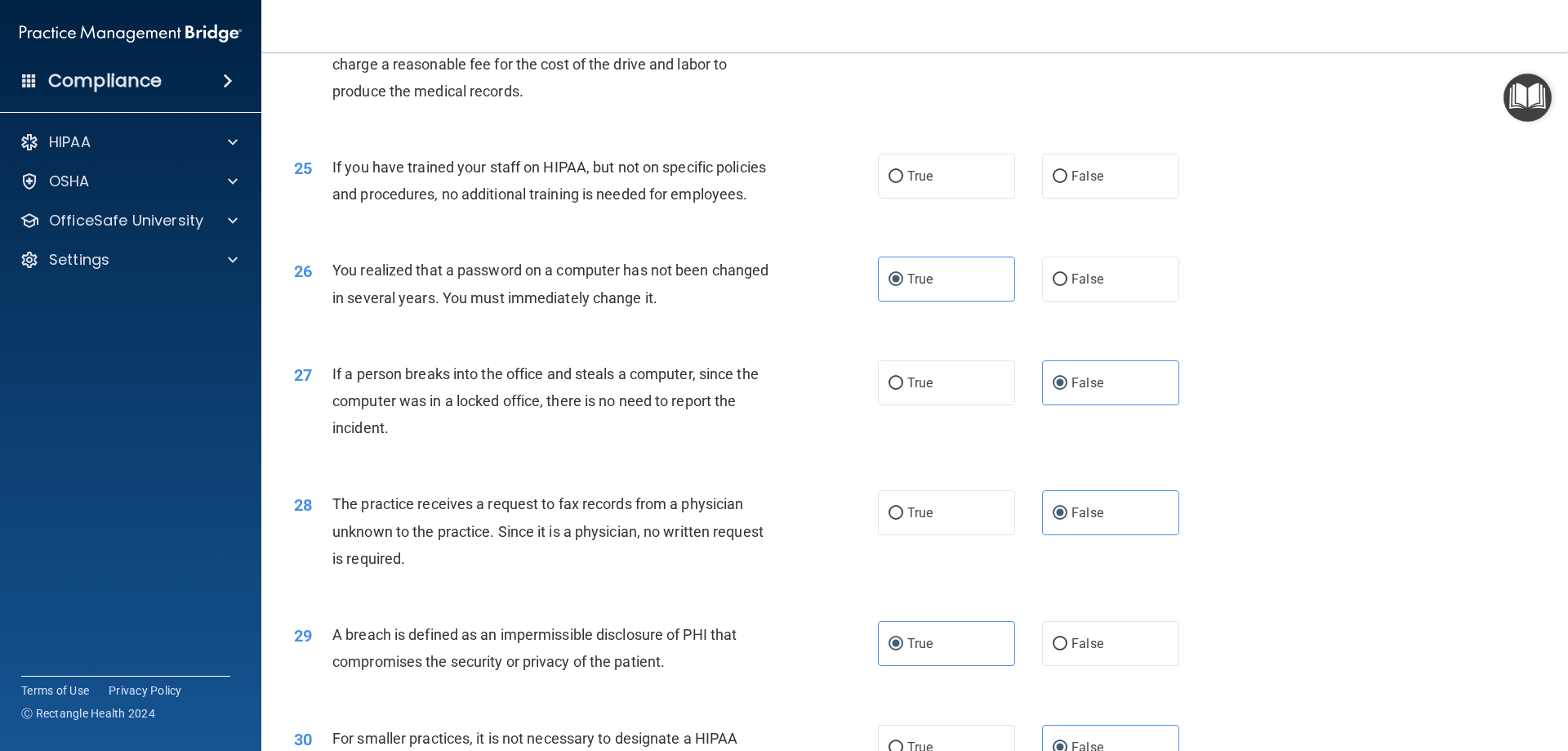
scroll to position [2871, 0]
click at [1078, 185] on span "False" at bounding box center [1088, 177] width 32 height 15
click at [1067, 184] on input "False" at bounding box center [1060, 177] width 14 height 13
radio input "true"
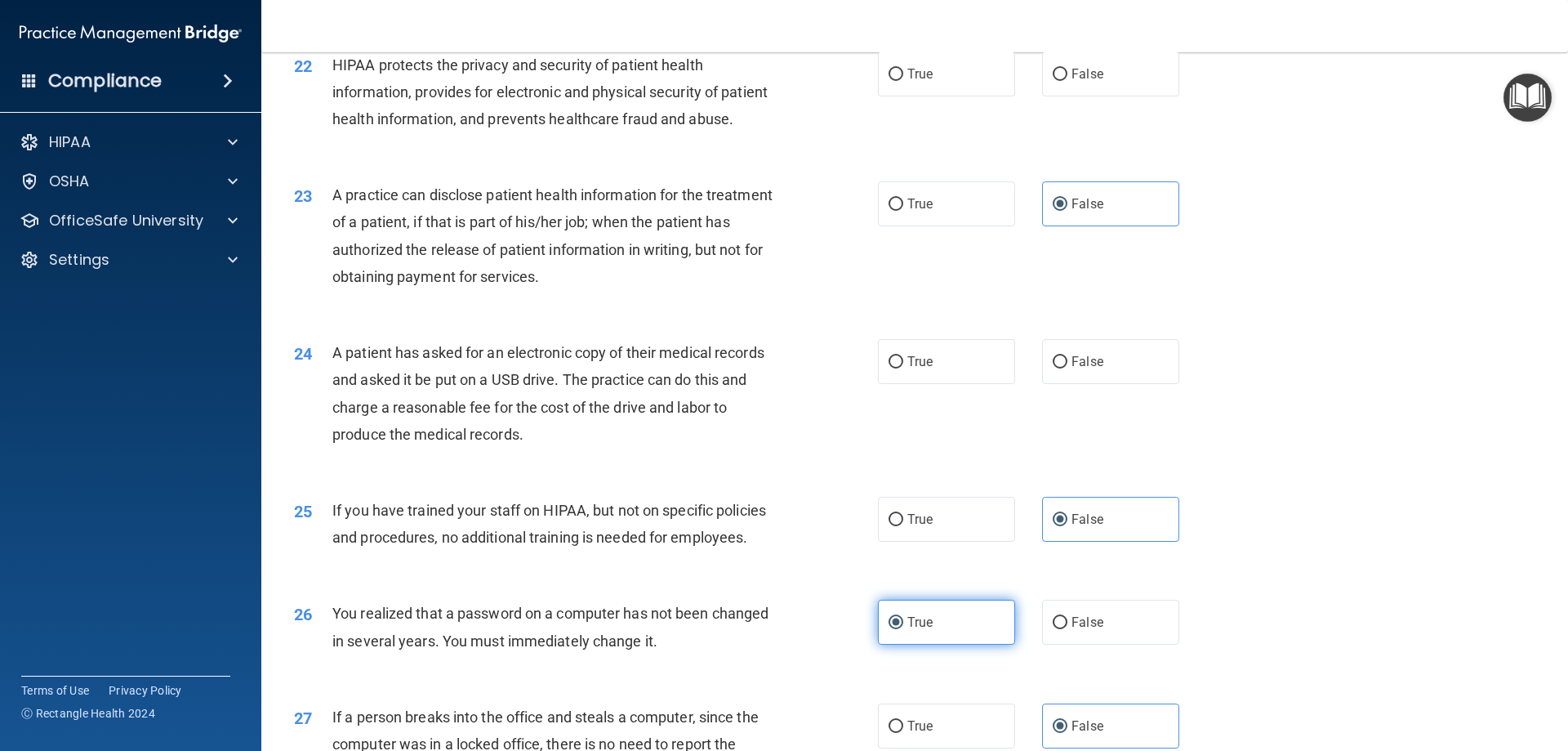
scroll to position [2463, 0]
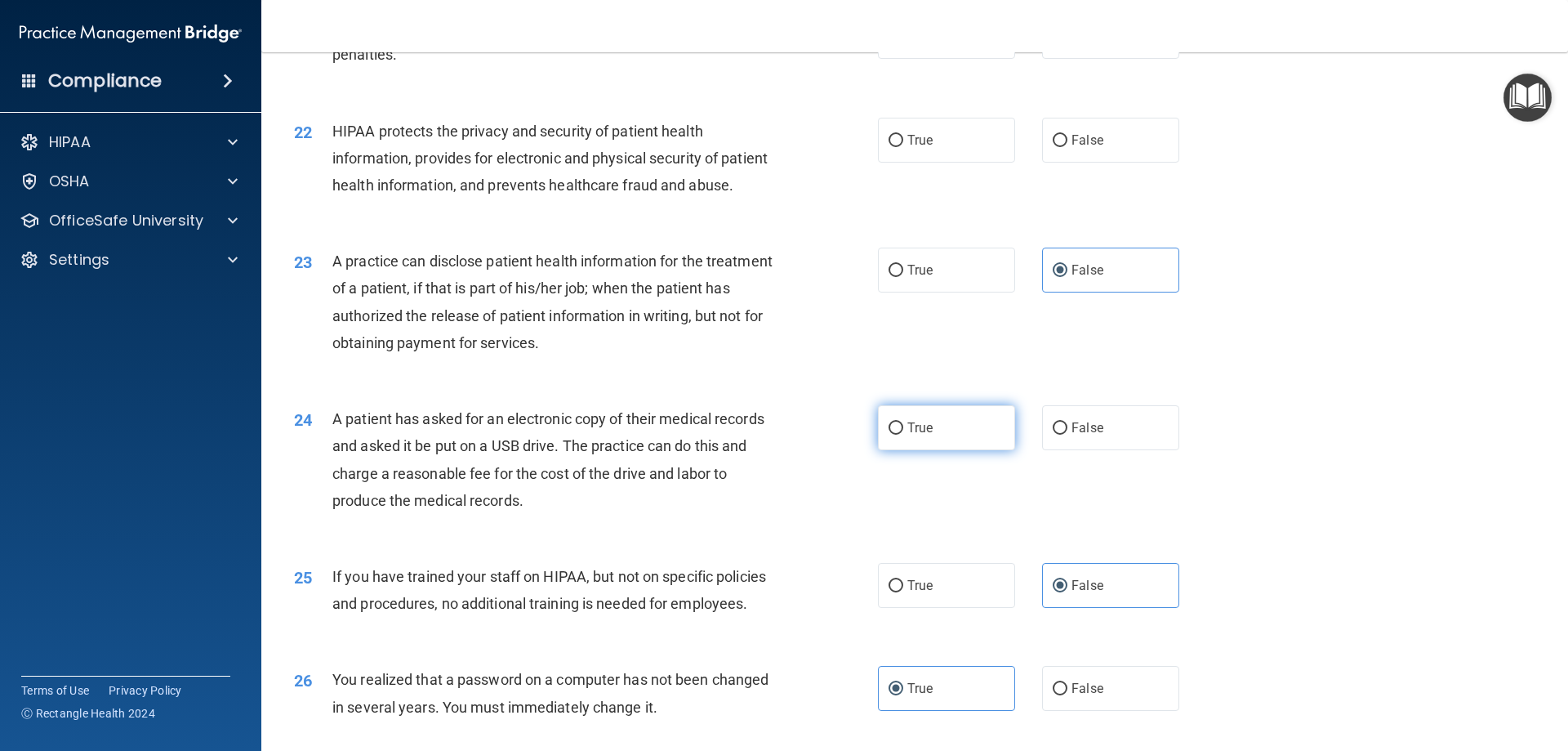
click at [939, 450] on label "True" at bounding box center [947, 427] width 137 height 45
click at [903, 434] on input "True" at bounding box center [895, 428] width 14 height 13
radio input "true"
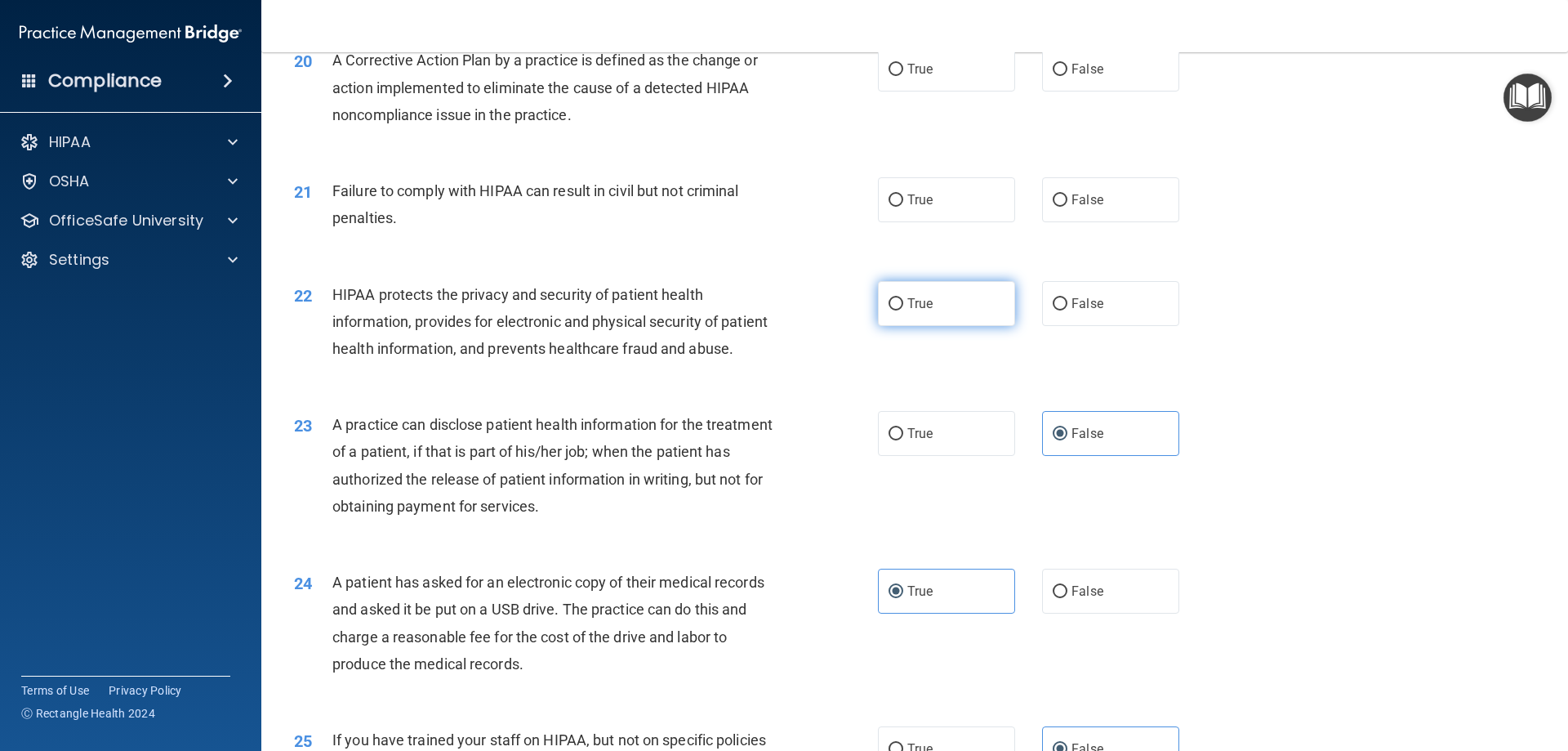
click at [917, 326] on label "True" at bounding box center [947, 303] width 137 height 45
click at [903, 310] on input "True" at bounding box center [895, 304] width 14 height 13
radio input "true"
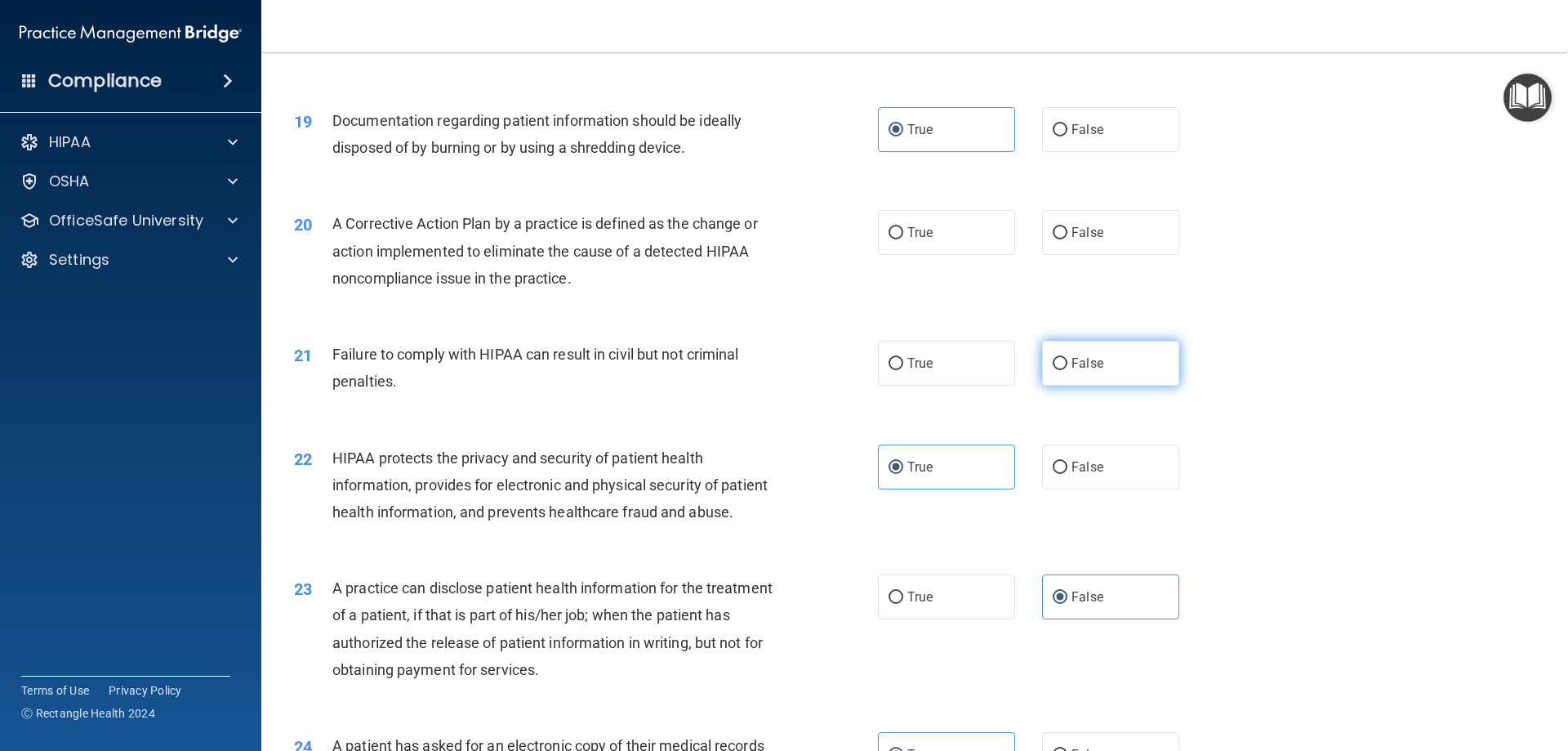
click at [1064, 385] on label "False" at bounding box center [1110, 362] width 137 height 45
click at [1064, 370] on input "False" at bounding box center [1060, 364] width 14 height 13
radio input "true"
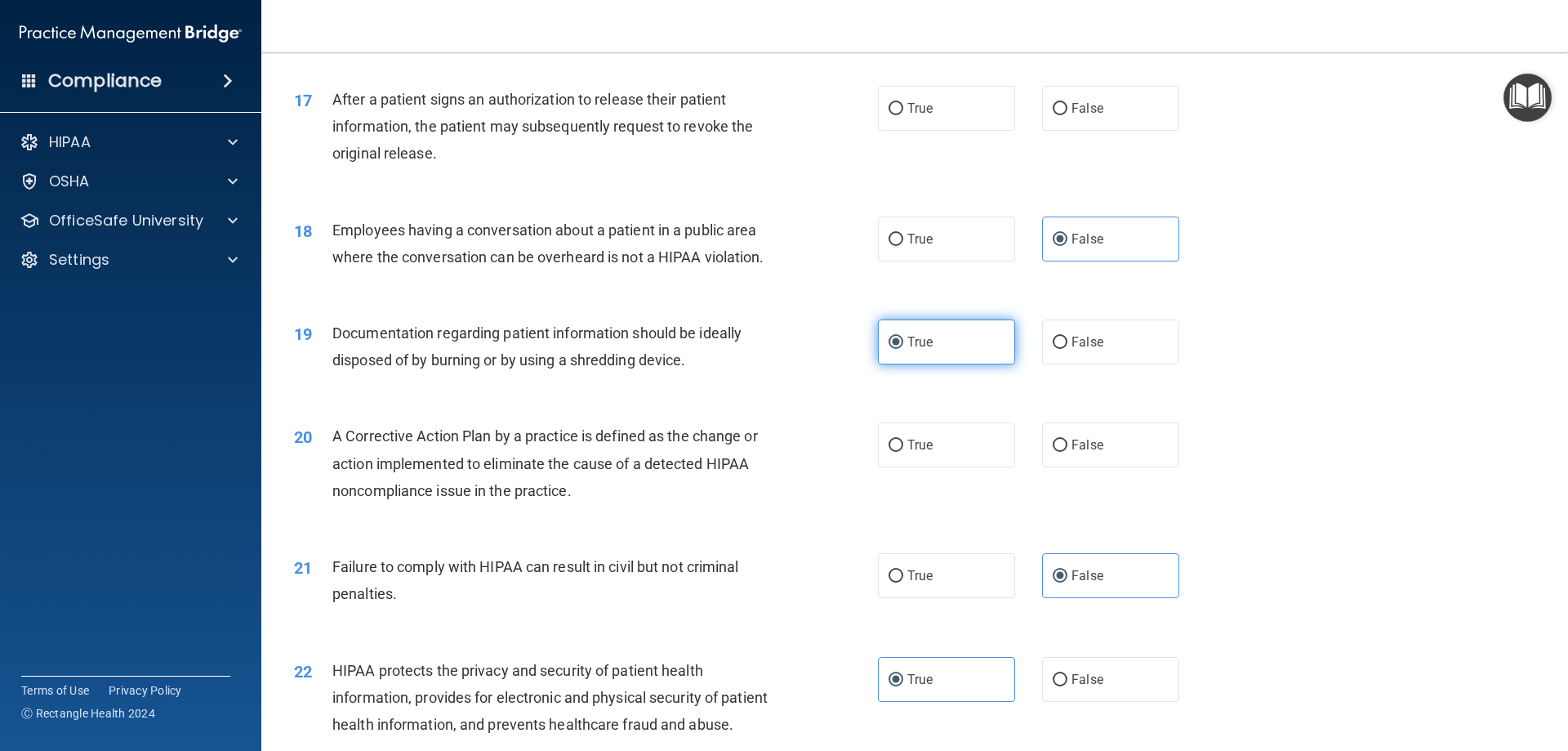
scroll to position [1891, 0]
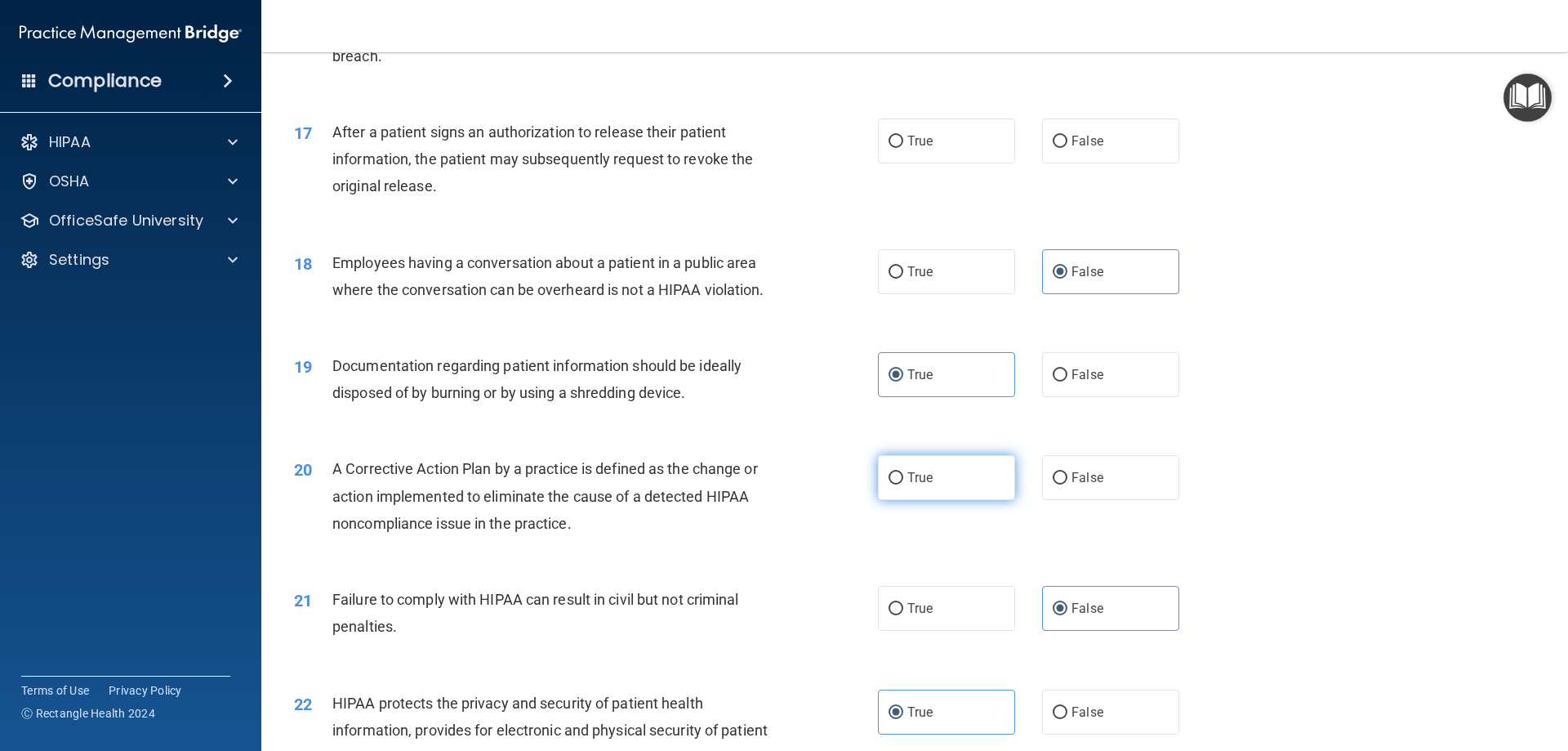
click at [920, 500] on label "True" at bounding box center [947, 477] width 137 height 45
click at [903, 484] on input "True" at bounding box center [895, 478] width 14 height 13
radio input "true"
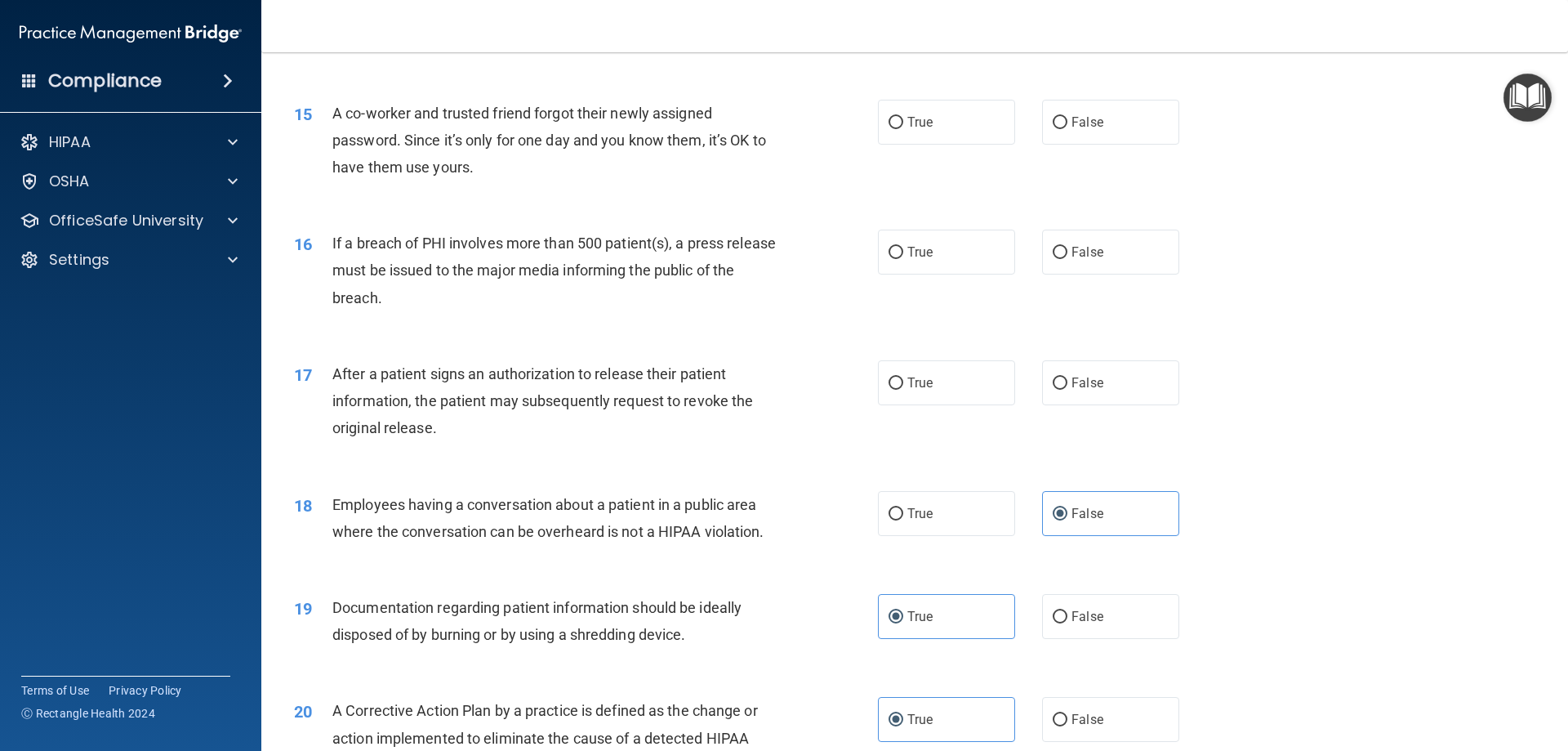
scroll to position [1646, 0]
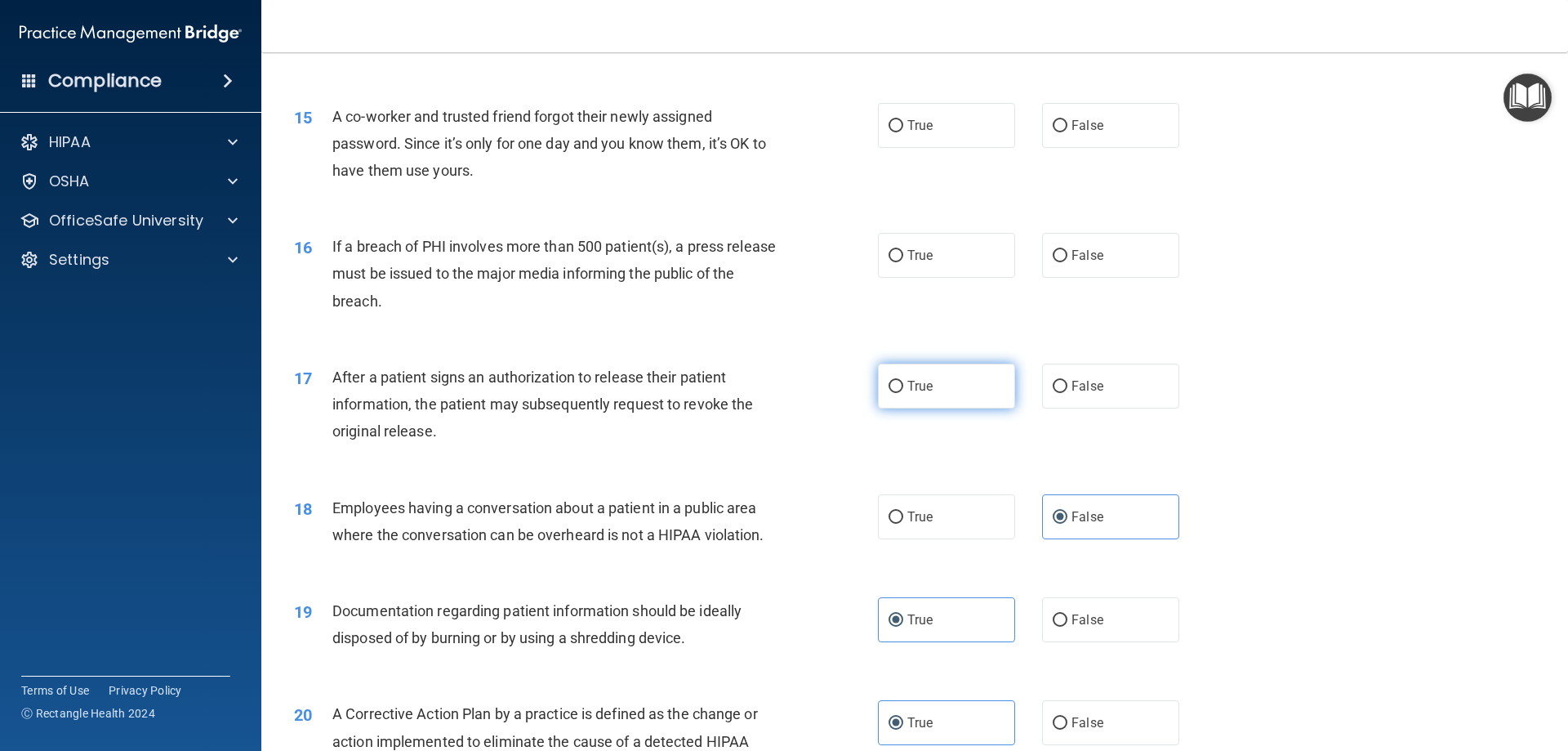
click at [985, 409] on label "True" at bounding box center [947, 385] width 137 height 45
click at [903, 393] on input "True" at bounding box center [895, 387] width 14 height 13
radio input "true"
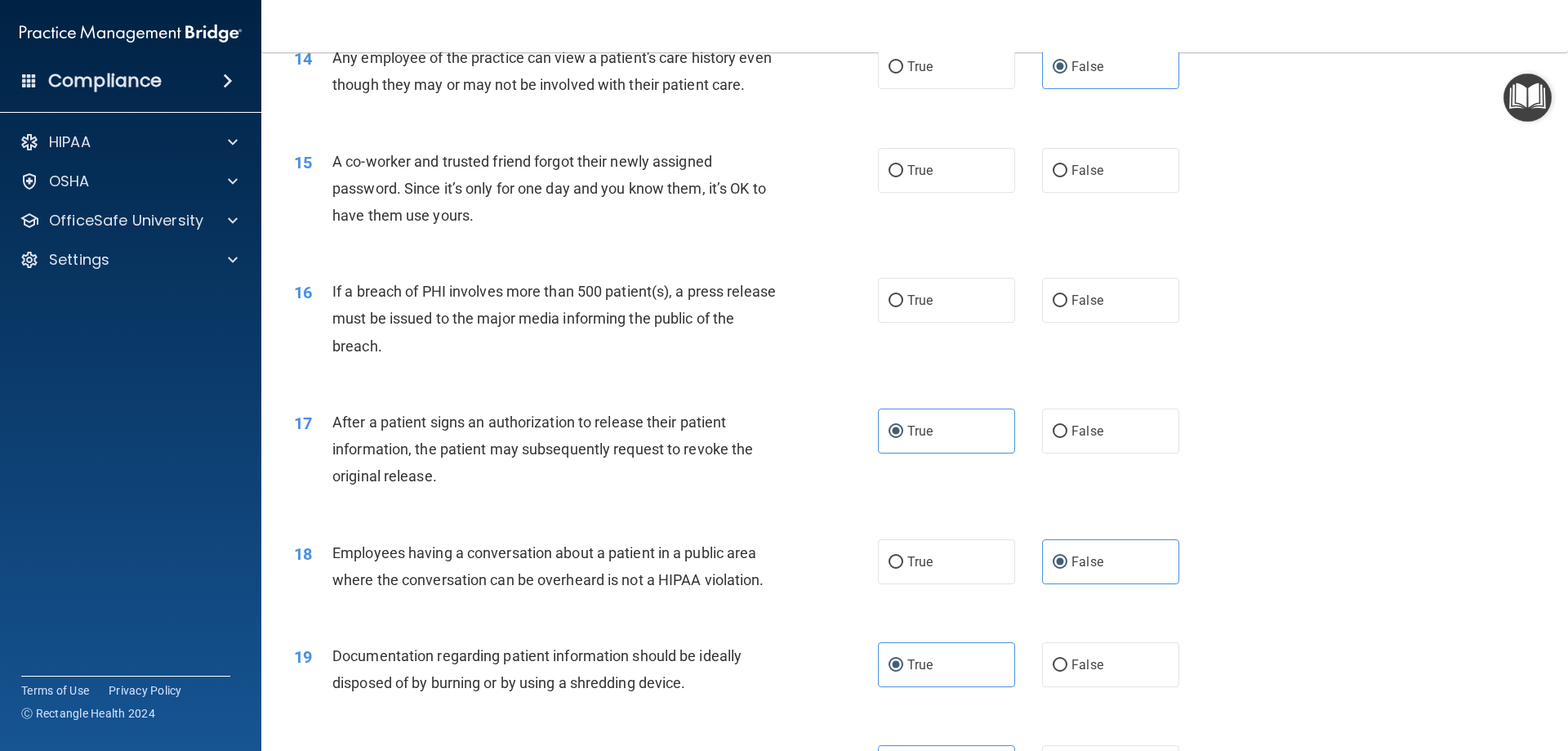
scroll to position [1564, 0]
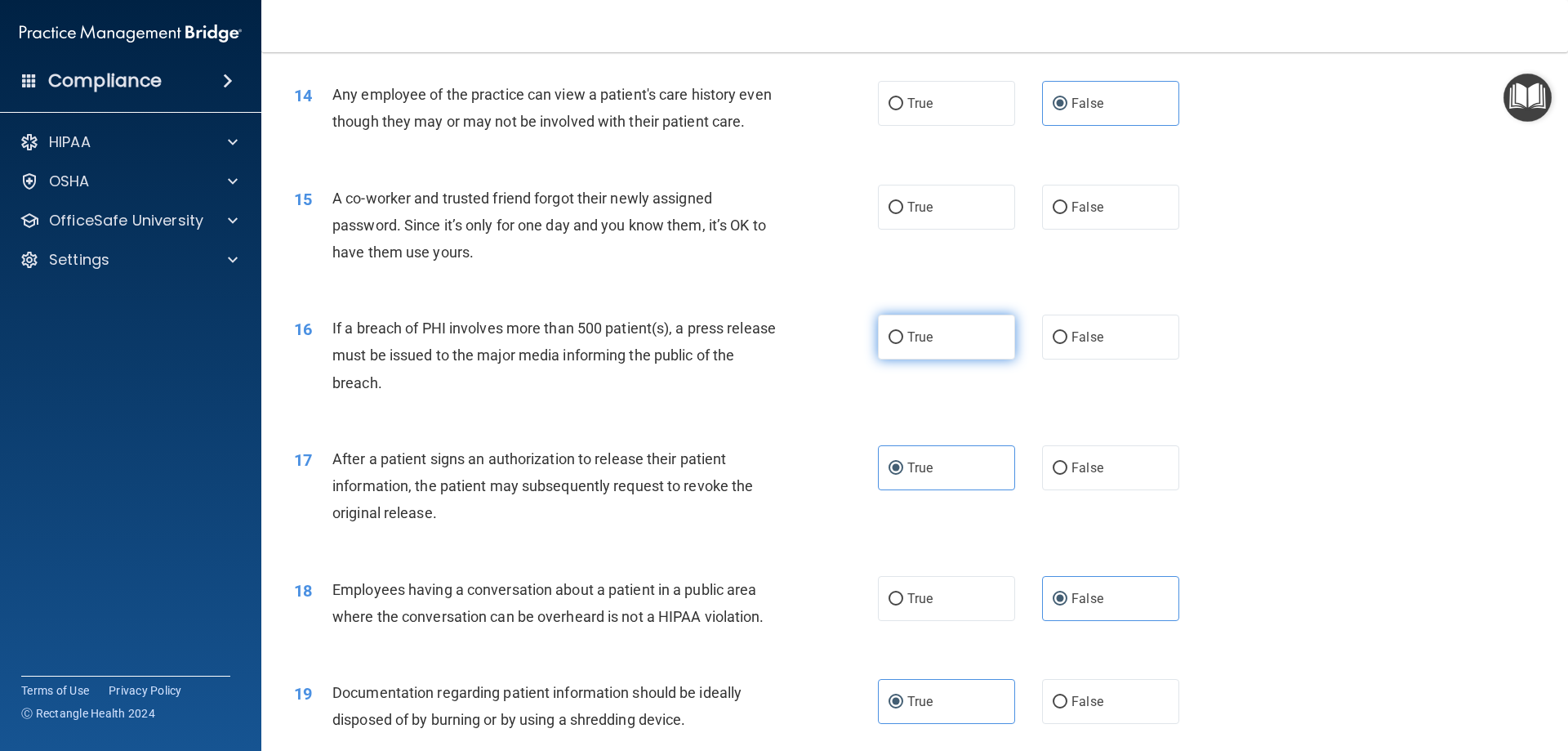
click at [918, 360] on label "True" at bounding box center [947, 336] width 137 height 45
click at [903, 344] on input "True" at bounding box center [895, 338] width 14 height 13
radio input "true"
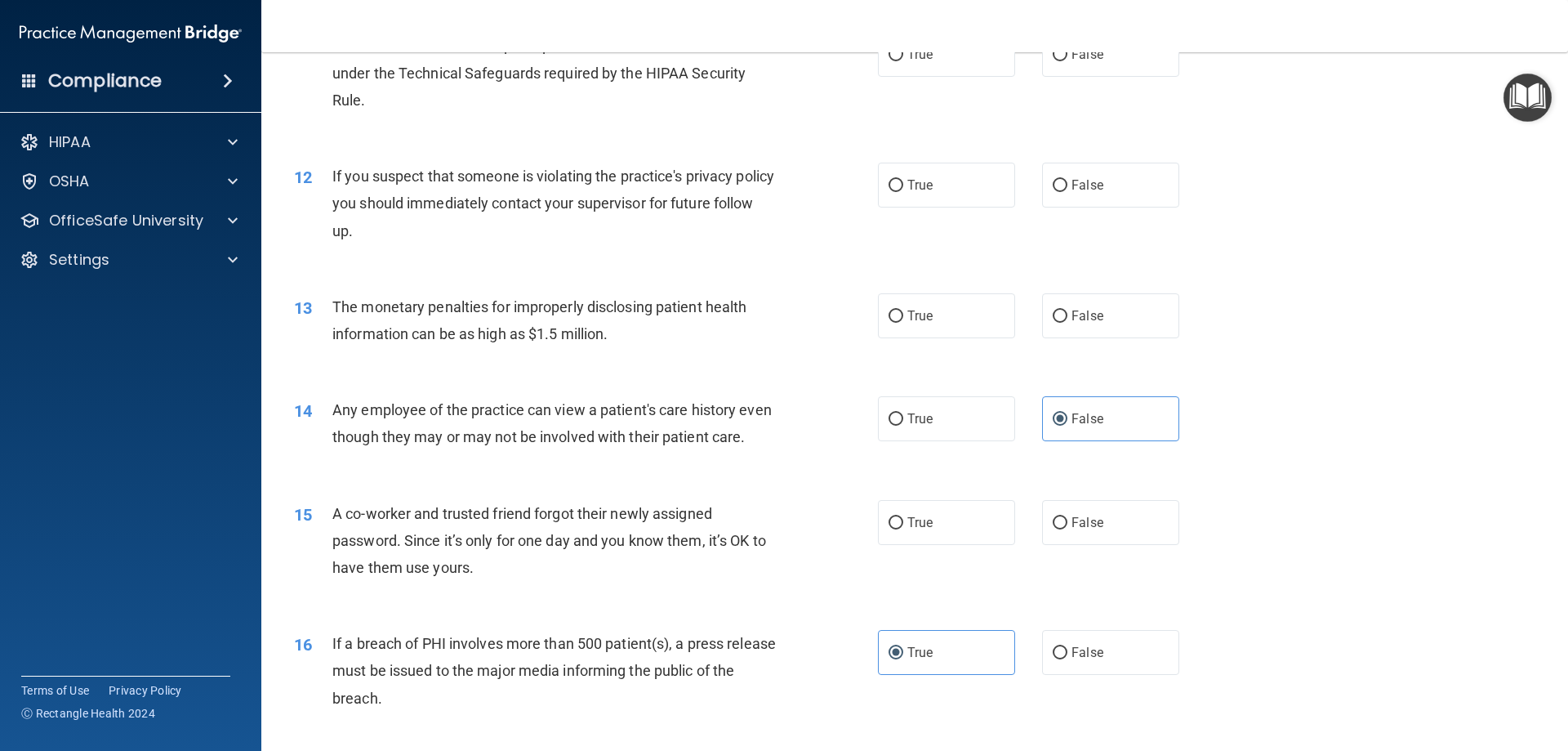
scroll to position [1237, 0]
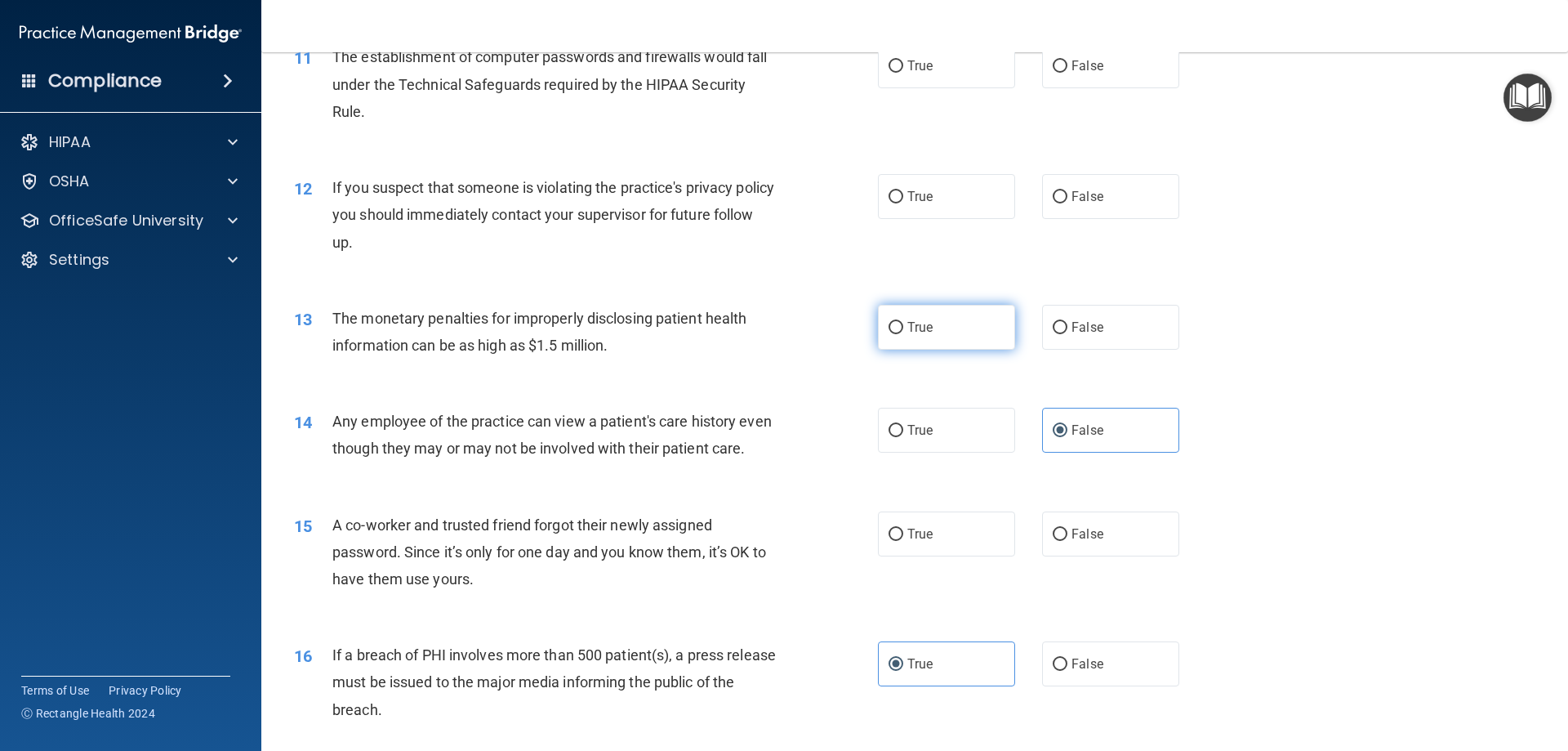
click at [972, 324] on label "True" at bounding box center [947, 327] width 137 height 45
click at [903, 324] on input "True" at bounding box center [895, 328] width 14 height 13
radio input "true"
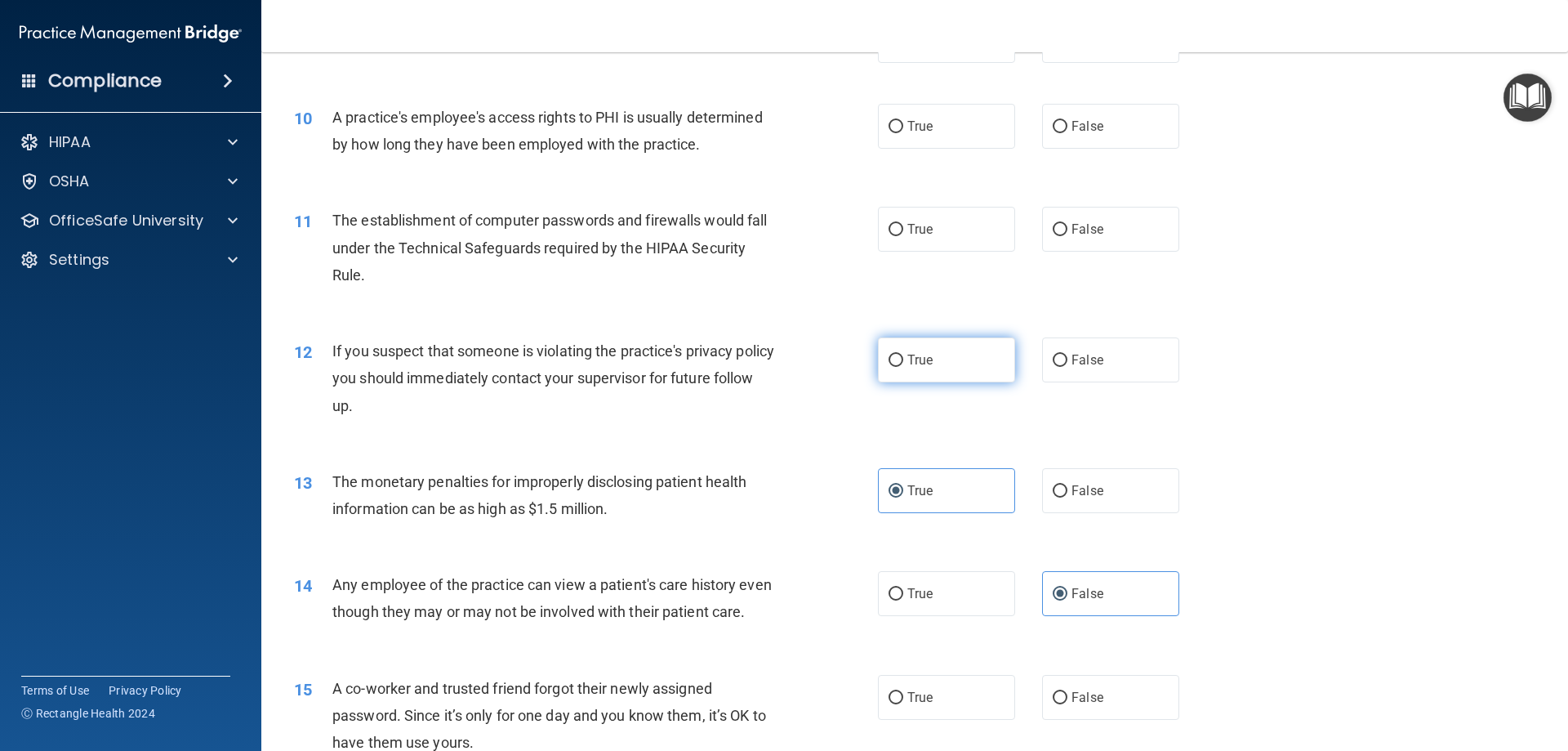
click at [922, 369] on label "True" at bounding box center [947, 359] width 137 height 45
click at [903, 367] on input "True" at bounding box center [895, 361] width 14 height 13
radio input "true"
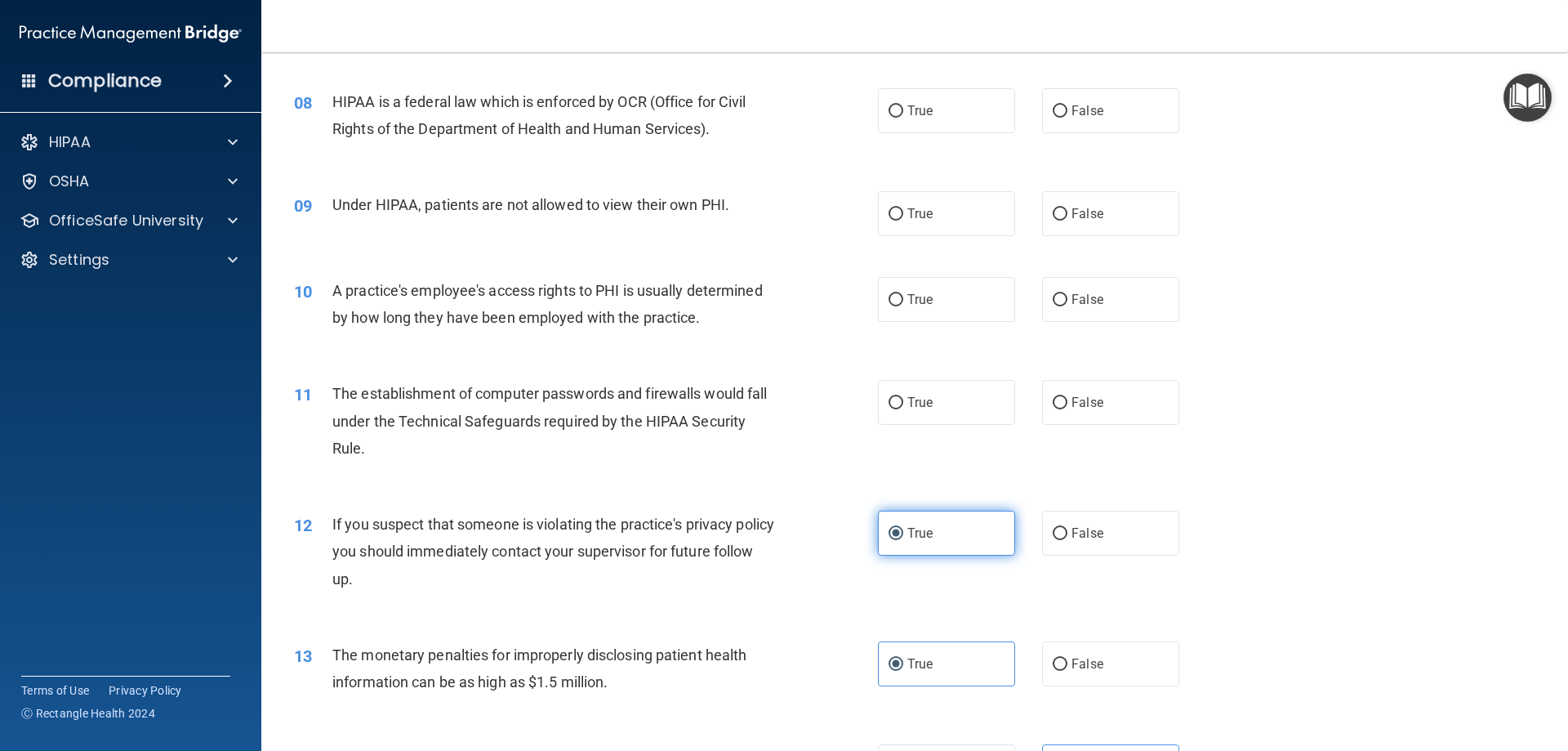
scroll to position [829, 0]
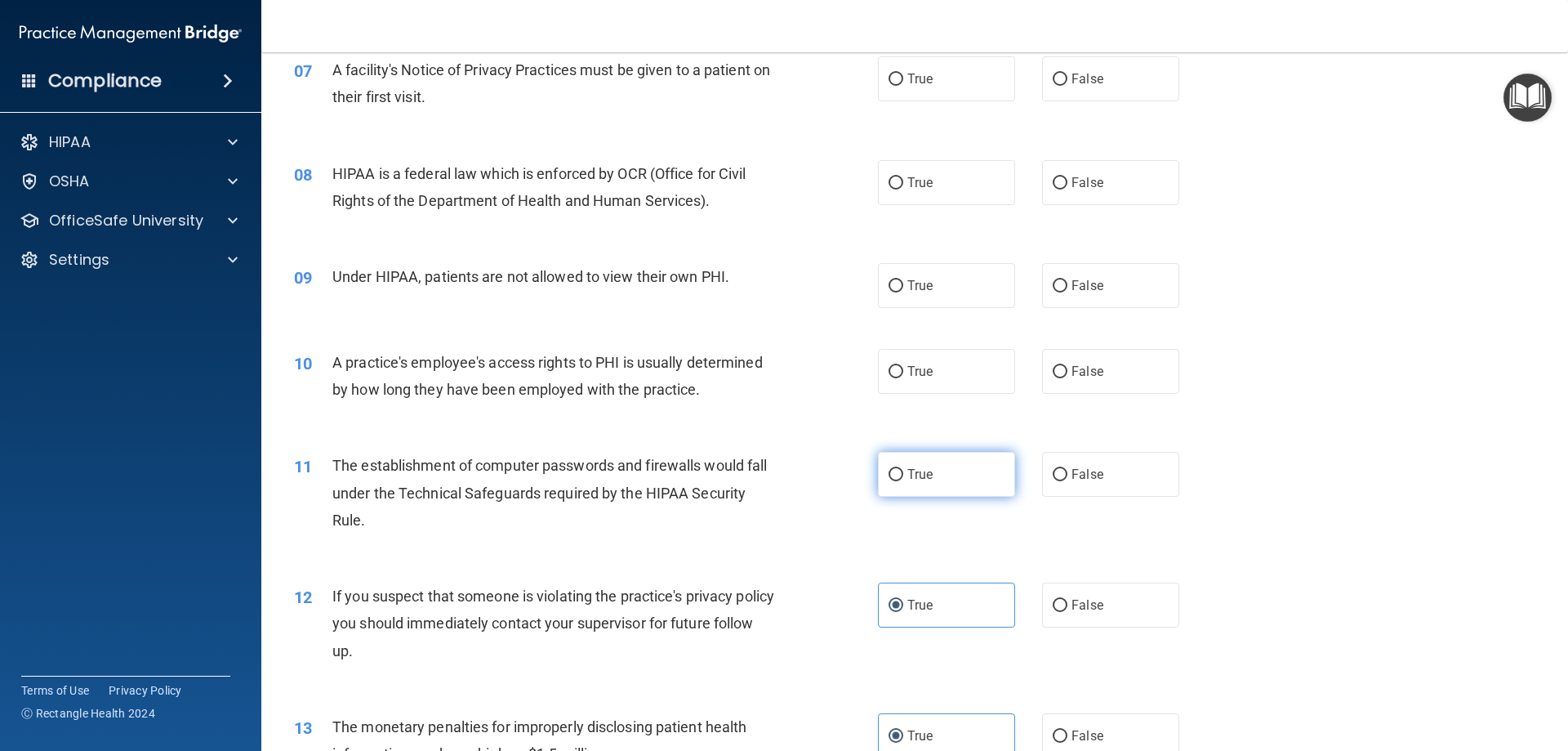
click at [925, 486] on label "True" at bounding box center [947, 474] width 137 height 45
click at [903, 482] on input "True" at bounding box center [895, 475] width 14 height 13
radio input "true"
click at [1070, 384] on label "False" at bounding box center [1110, 371] width 137 height 45
click at [1067, 378] on input "False" at bounding box center [1060, 372] width 14 height 13
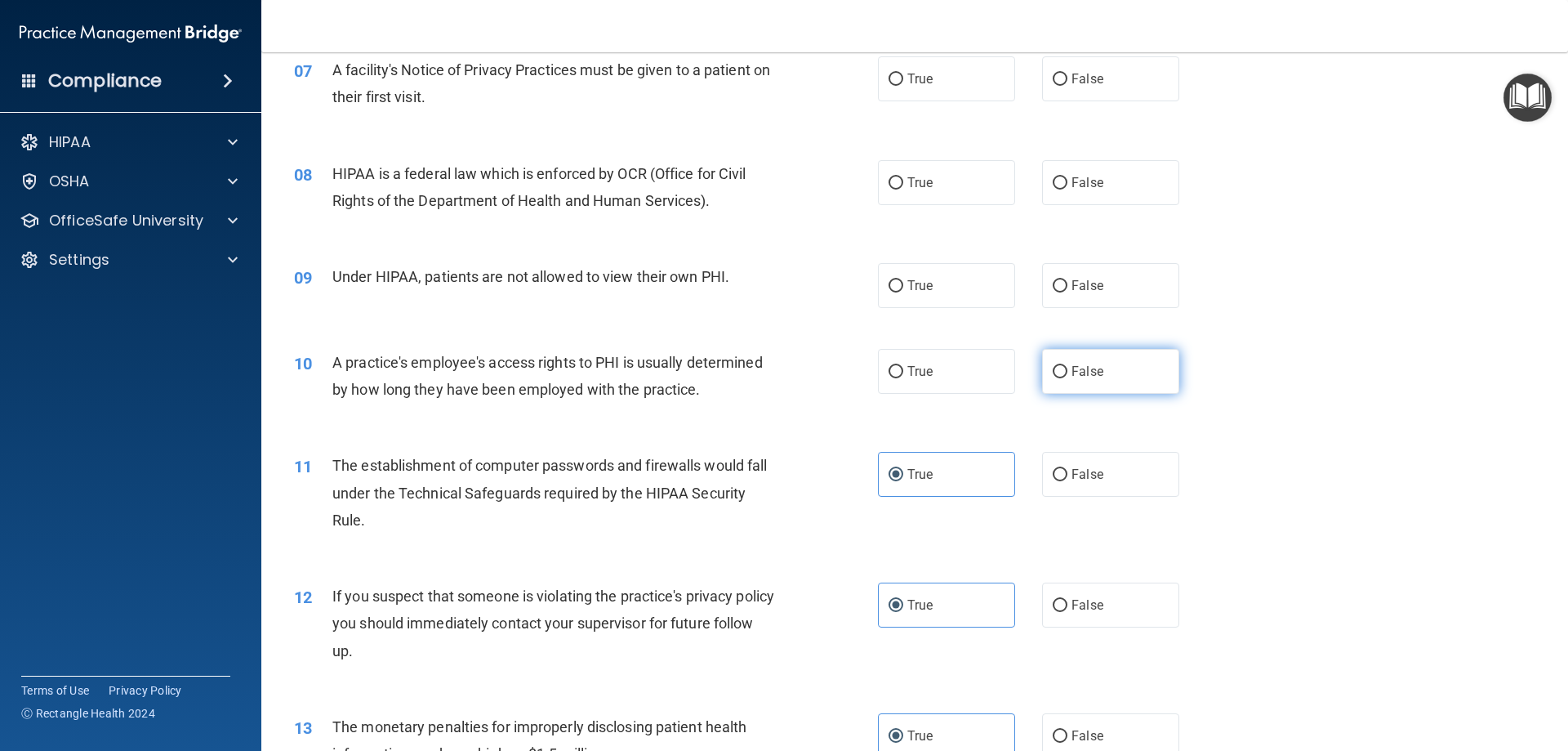
radio input "true"
click at [1044, 286] on label "False" at bounding box center [1110, 285] width 137 height 45
click at [1053, 286] on input "False" at bounding box center [1060, 286] width 14 height 13
radio input "true"
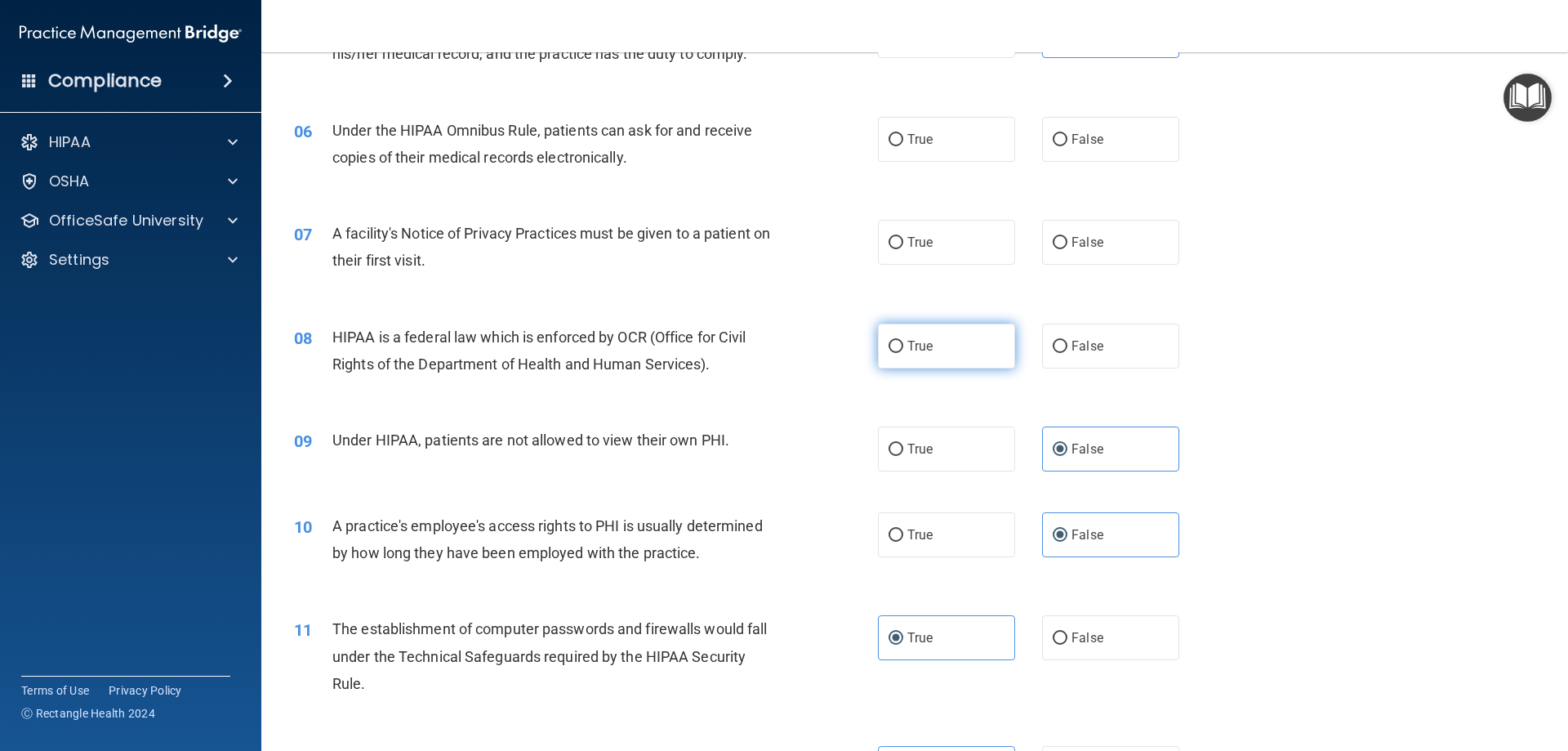
click at [930, 342] on label "True" at bounding box center [947, 346] width 137 height 45
click at [903, 342] on input "True" at bounding box center [895, 346] width 14 height 13
radio input "true"
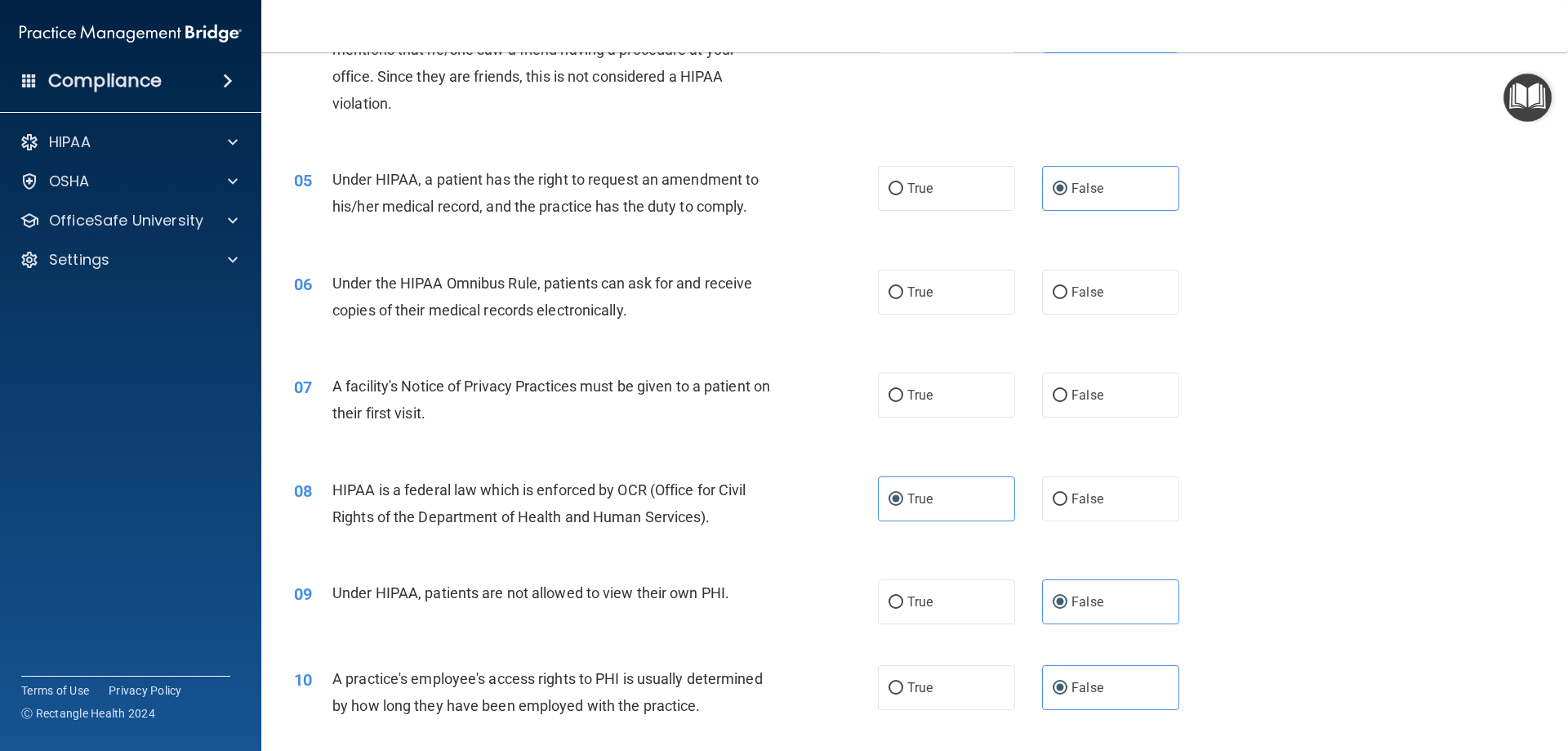
scroll to position [502, 0]
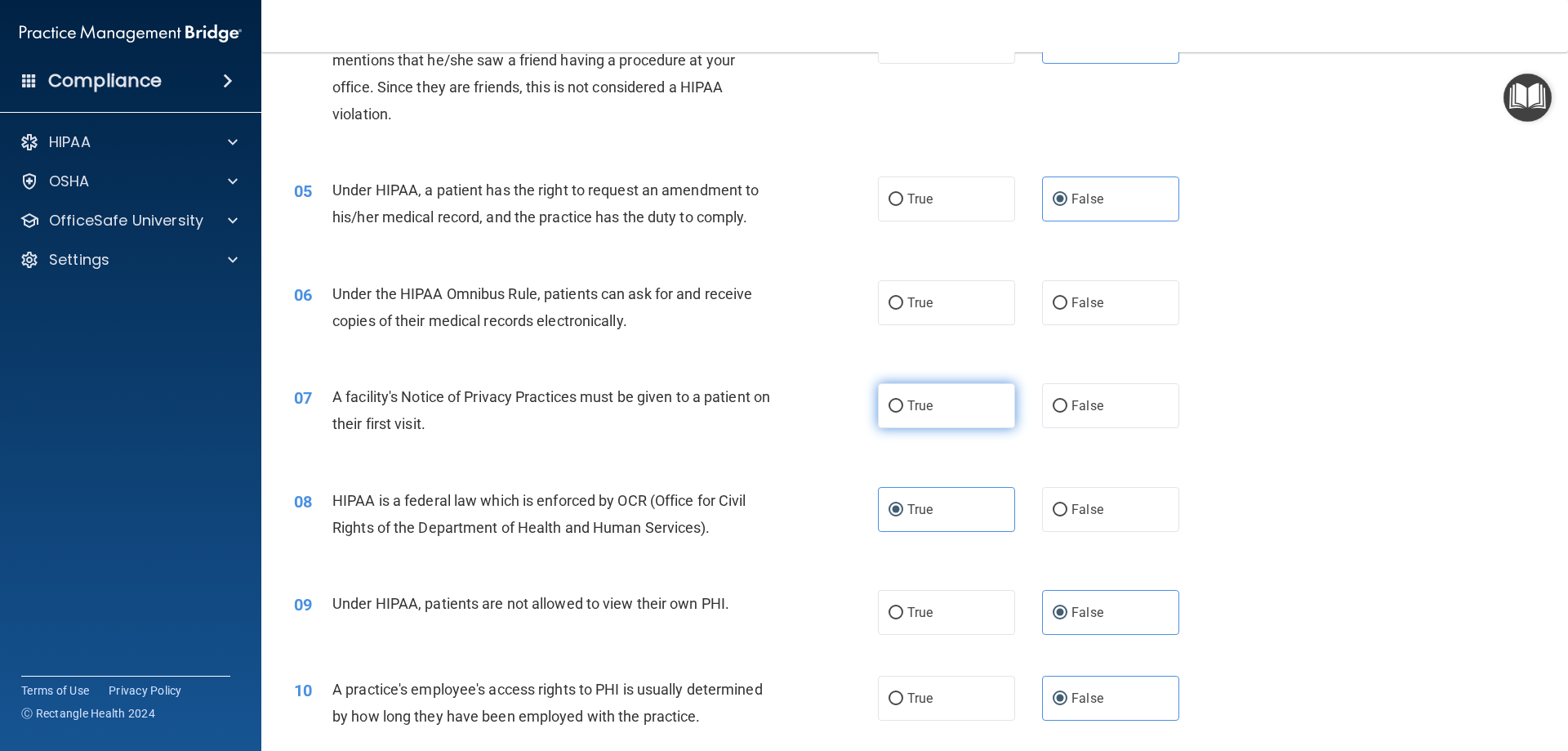
click at [968, 406] on label "True" at bounding box center [947, 405] width 137 height 45
click at [903, 406] on input "True" at bounding box center [895, 406] width 14 height 13
radio input "true"
click at [925, 309] on span "True" at bounding box center [920, 302] width 25 height 15
click at [903, 309] on input "True" at bounding box center [895, 303] width 14 height 13
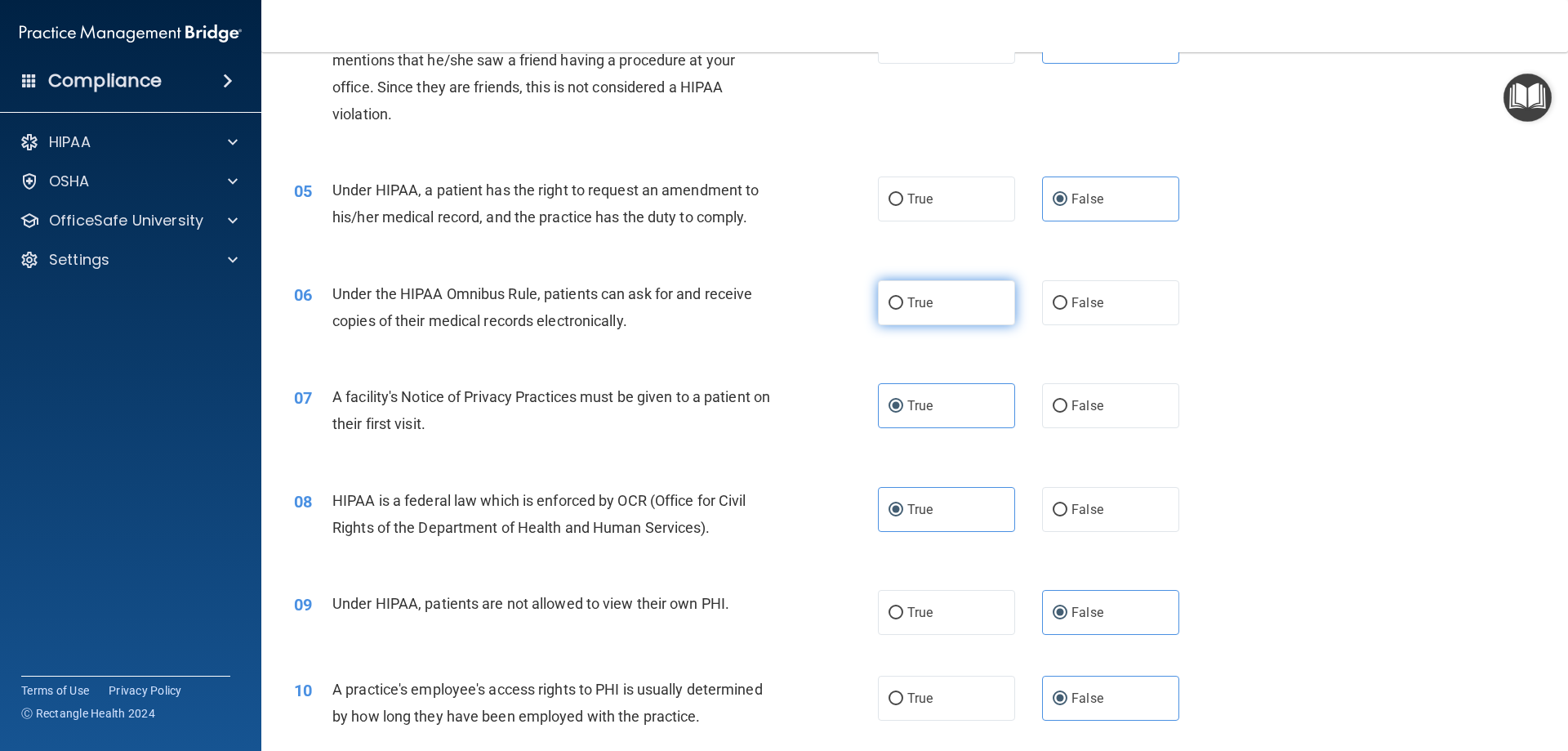
radio input "true"
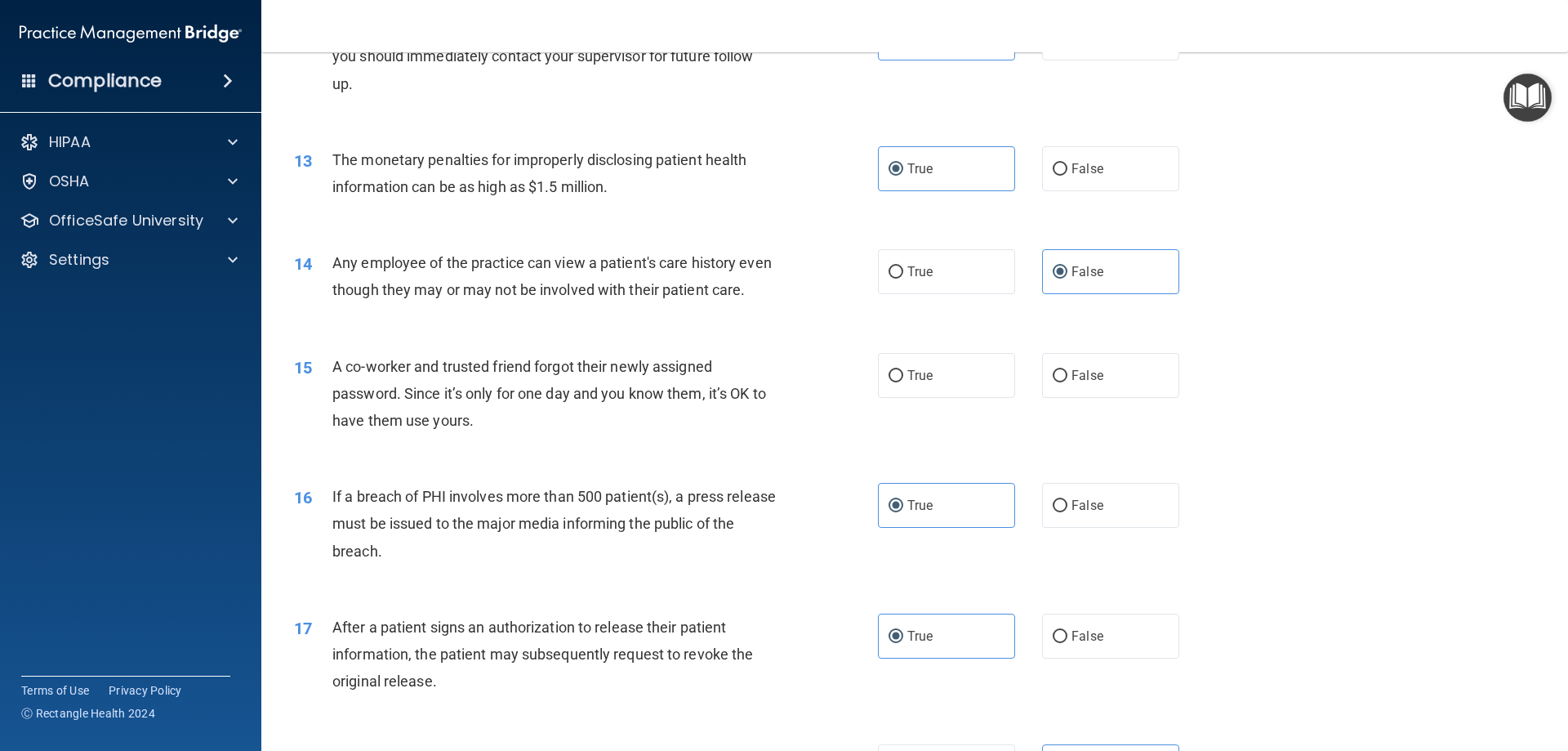
scroll to position [1319, 0]
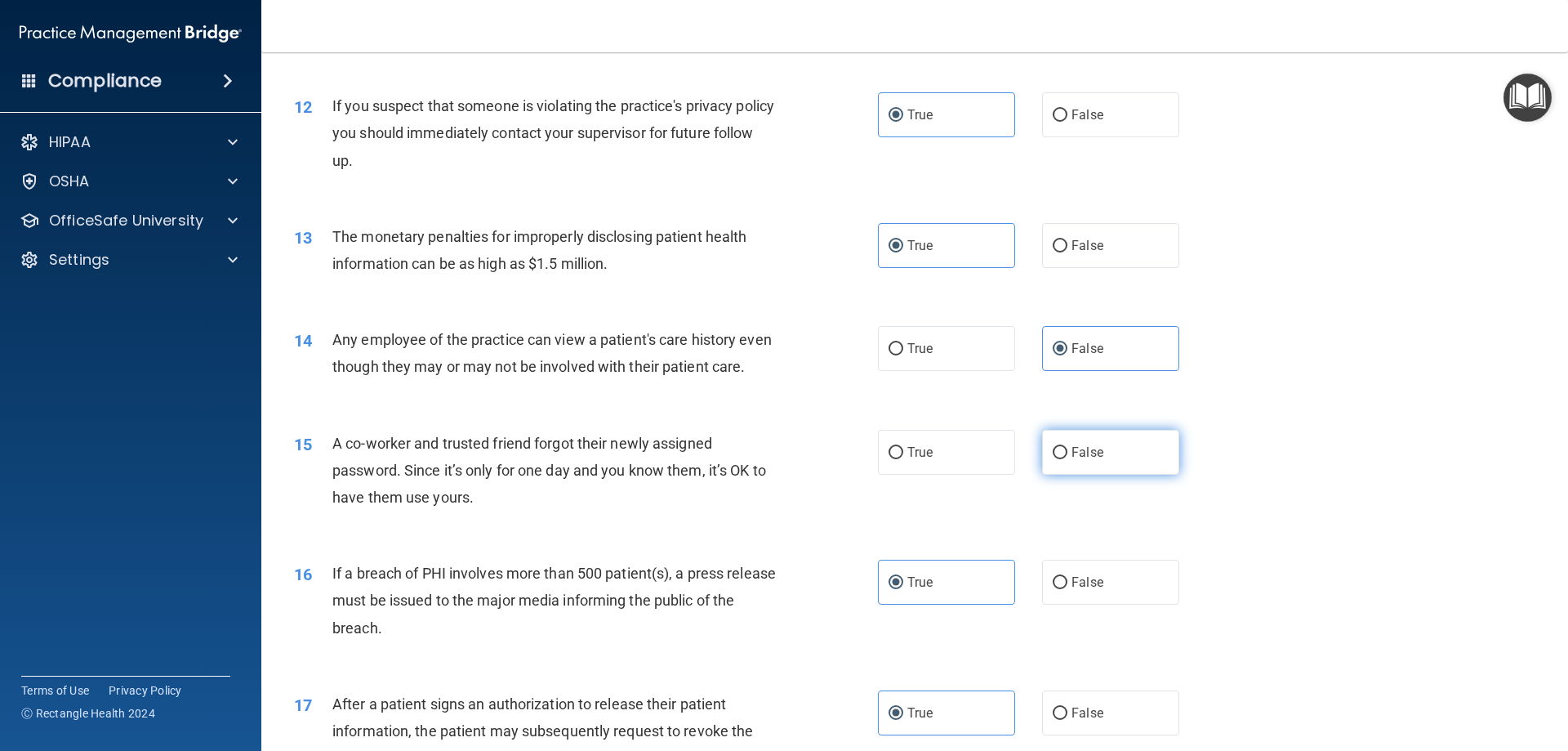
click at [1055, 460] on input "False" at bounding box center [1060, 453] width 14 height 13
radio input "true"
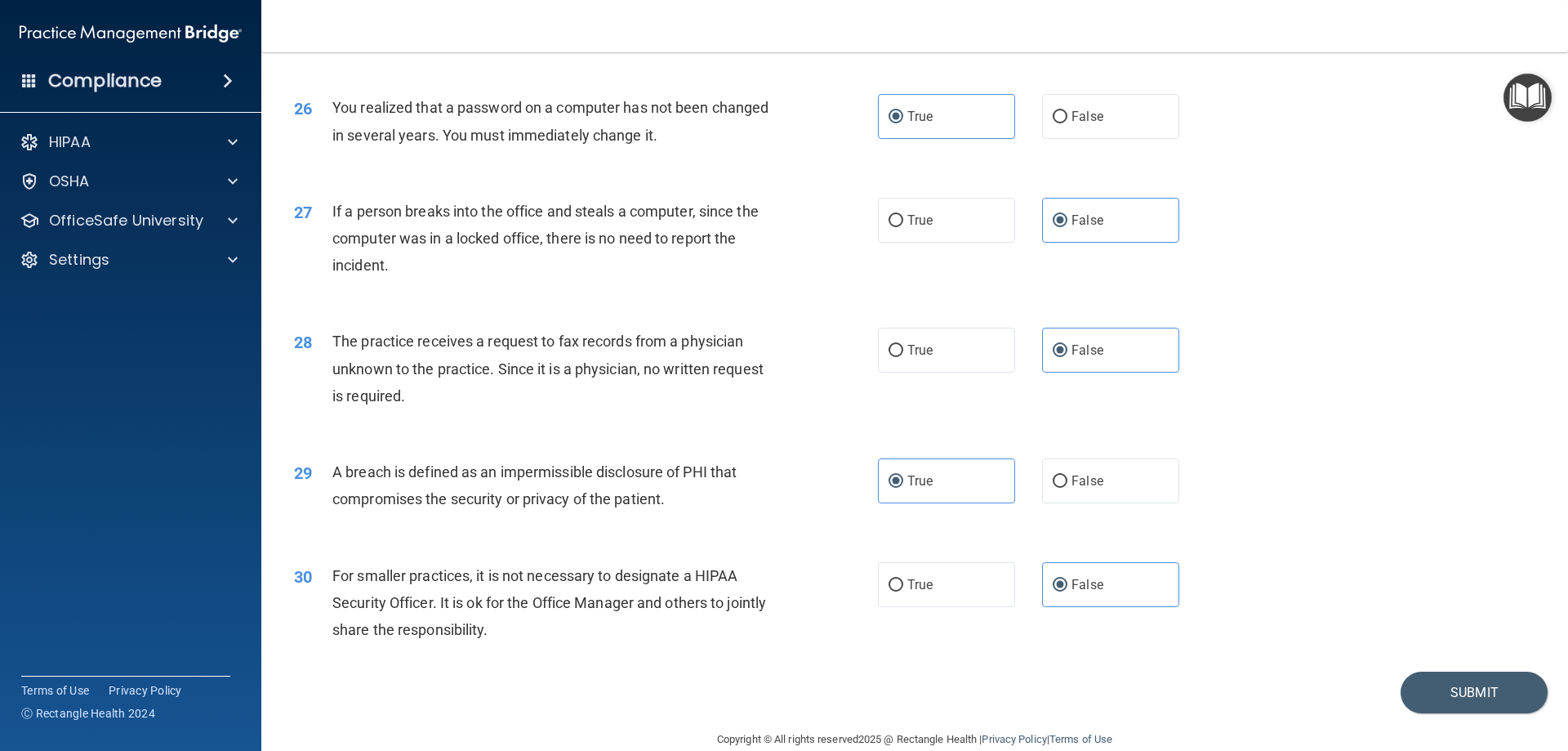
scroll to position [3116, 0]
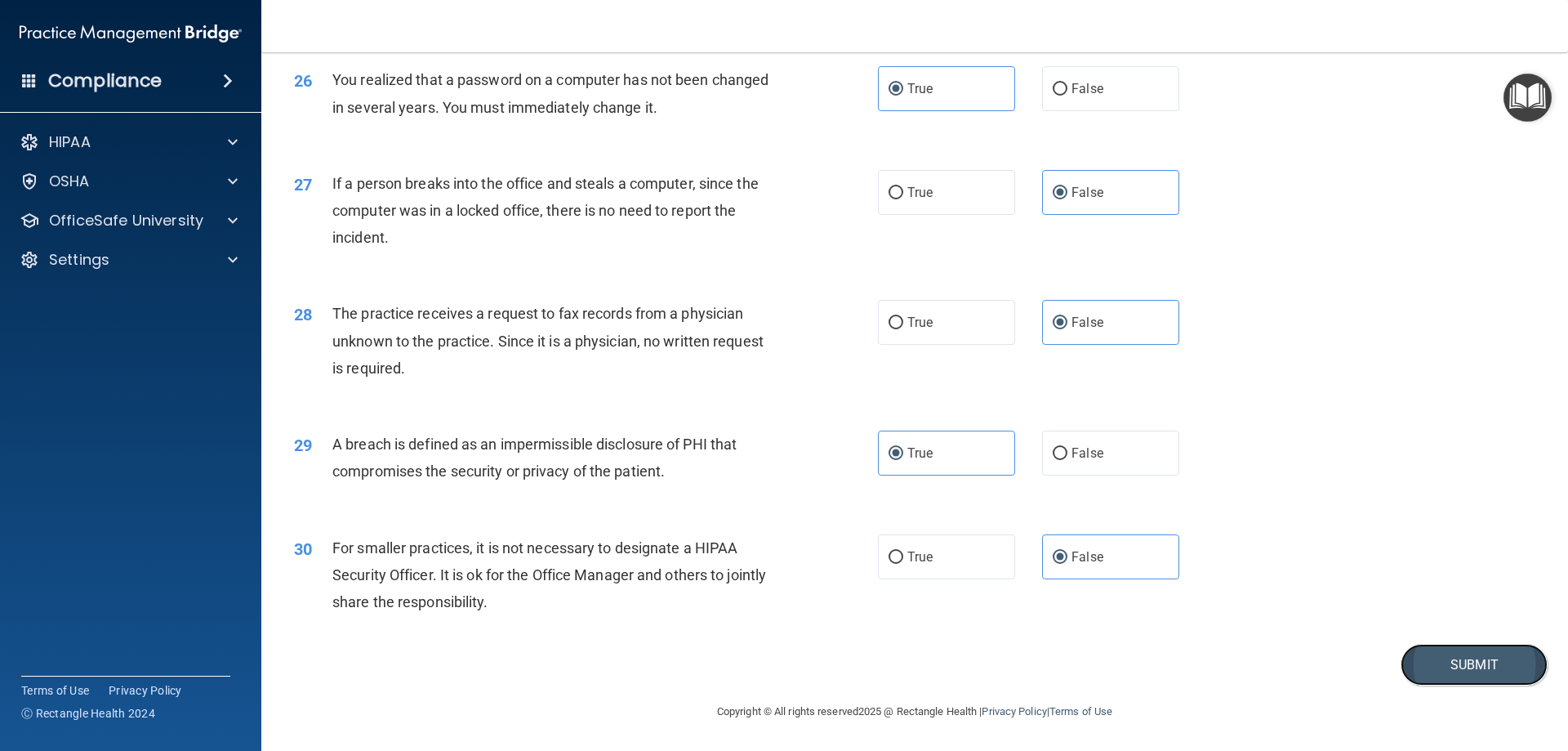
click at [1403, 654] on button "Submit" at bounding box center [1474, 664] width 147 height 41
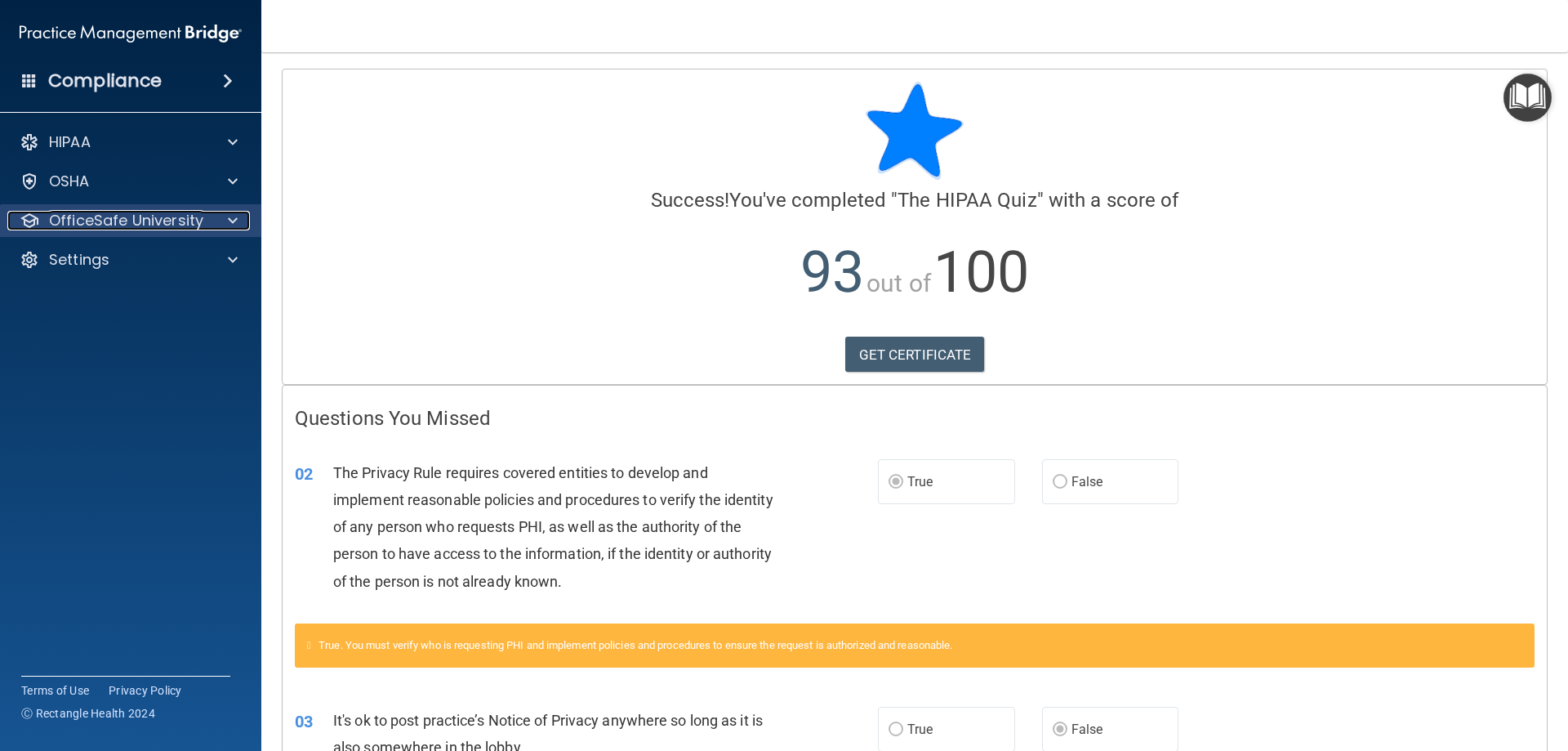
click at [150, 215] on p "OfficeSafe University" at bounding box center [126, 220] width 155 height 19
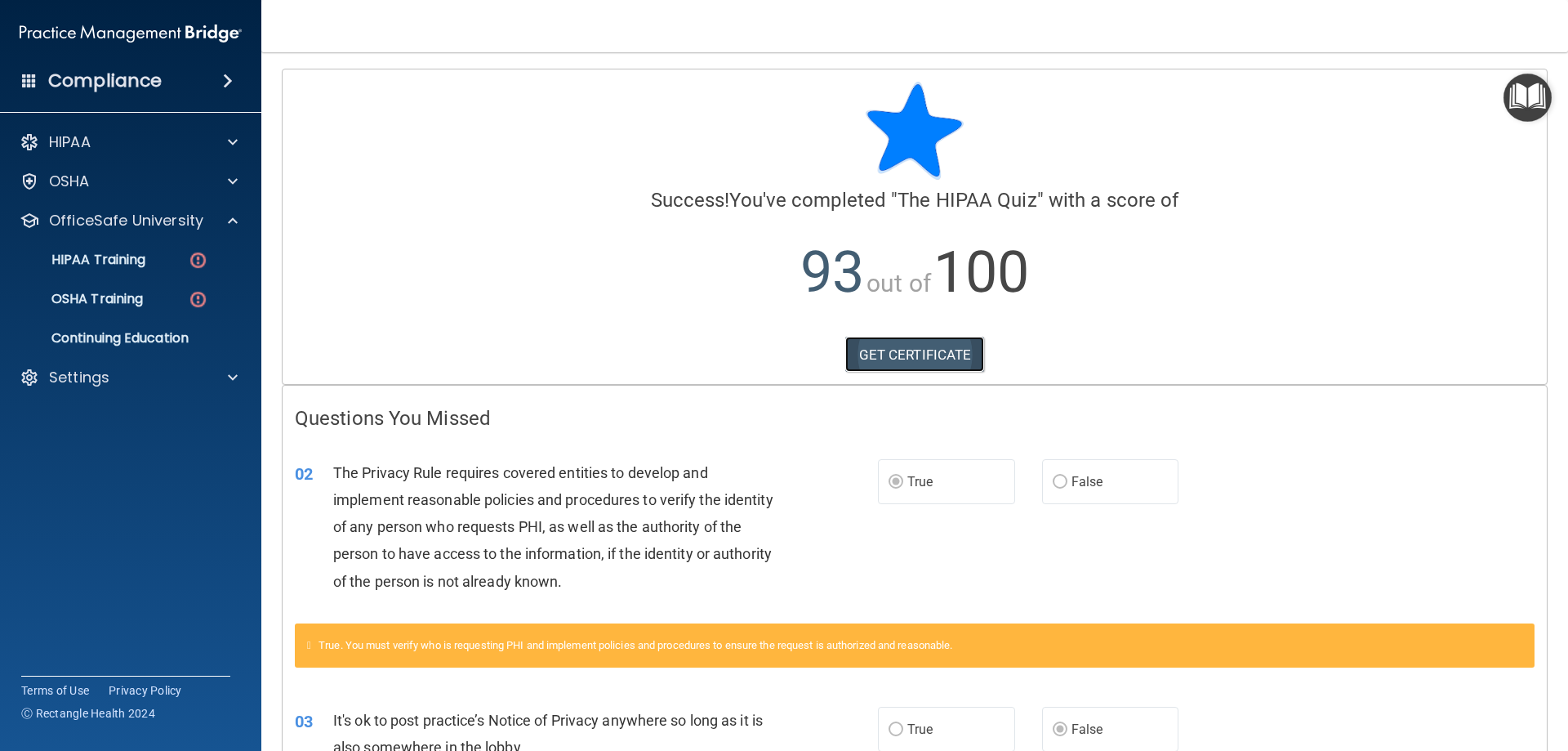
click at [906, 362] on link "GET CERTIFICATE" at bounding box center [914, 354] width 139 height 36
click at [106, 264] on p "HIPAA Training" at bounding box center [79, 259] width 135 height 16
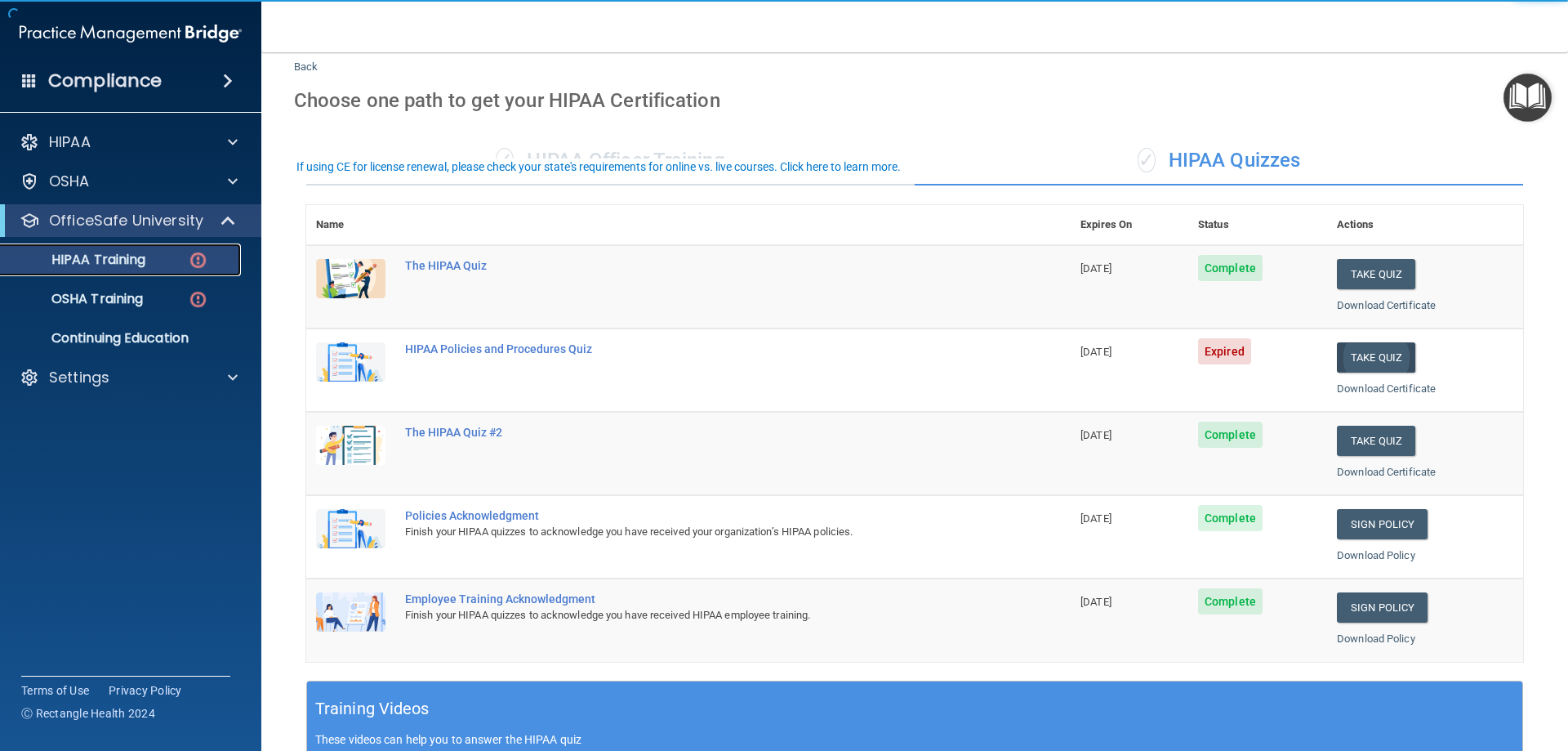
scroll to position [82, 0]
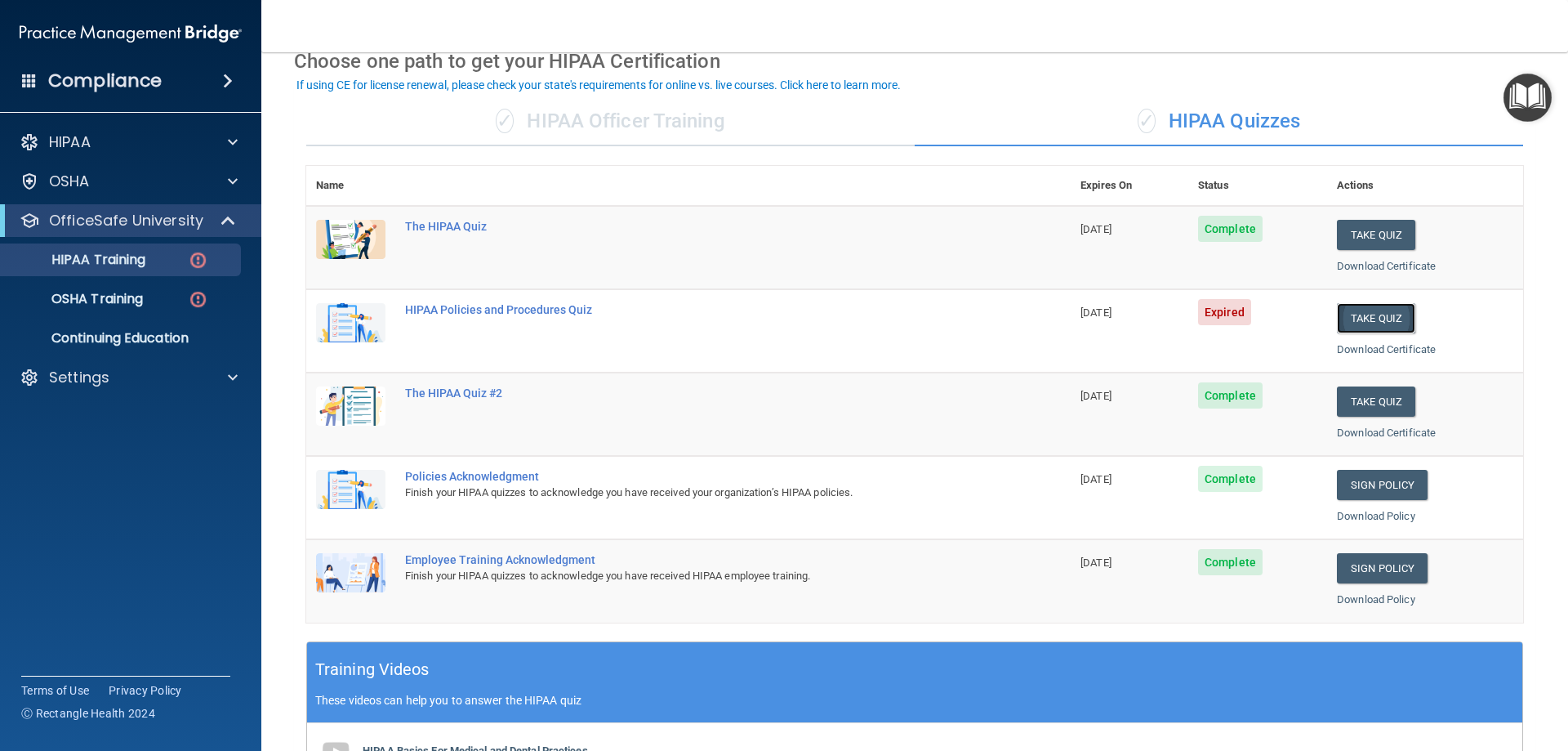
click at [1362, 315] on button "Take Quiz" at bounding box center [1375, 318] width 79 height 30
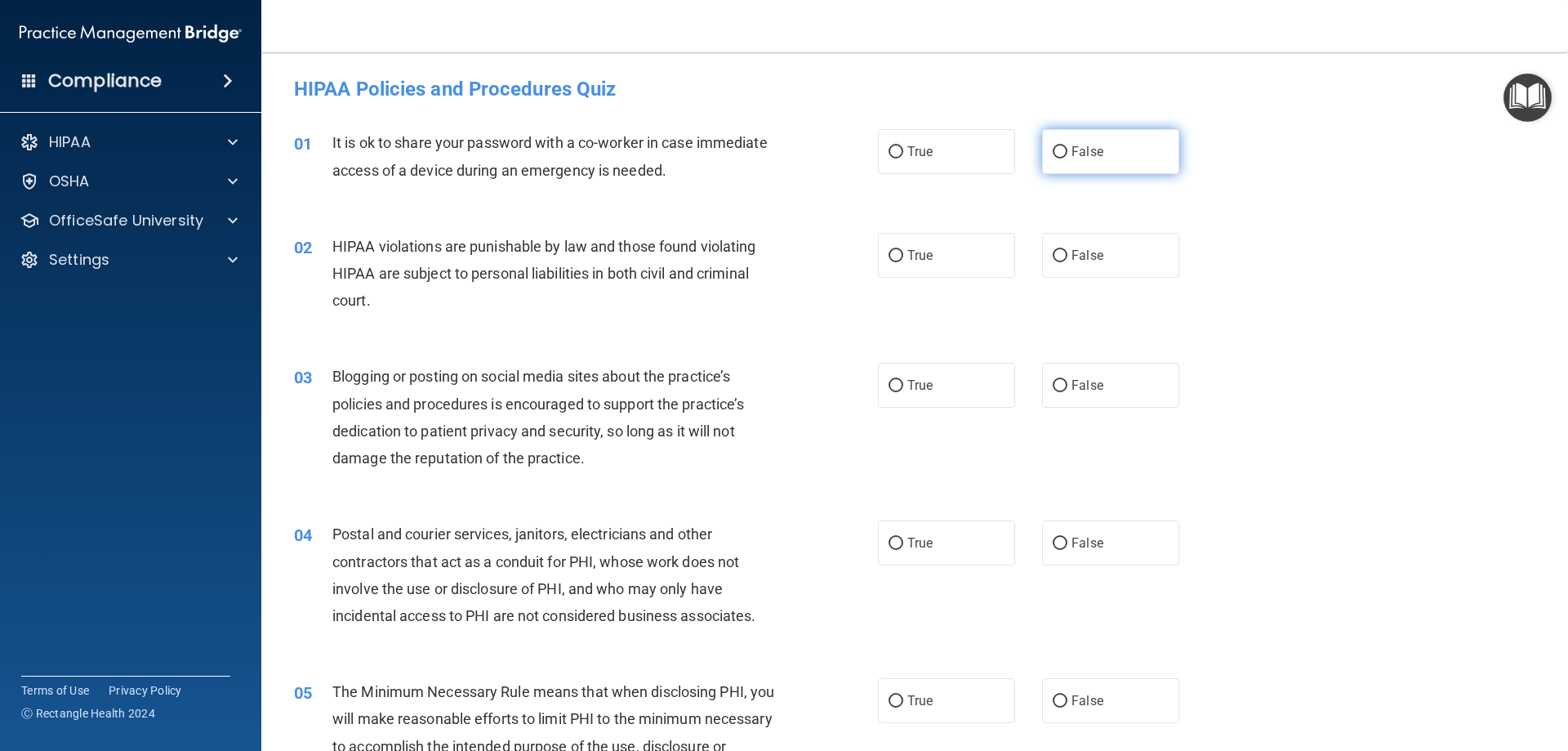
click at [1072, 149] on span "False" at bounding box center [1088, 151] width 32 height 15
click at [1067, 149] on input "False" at bounding box center [1060, 152] width 14 height 13
radio input "true"
click at [892, 250] on input "True" at bounding box center [895, 256] width 14 height 13
radio input "true"
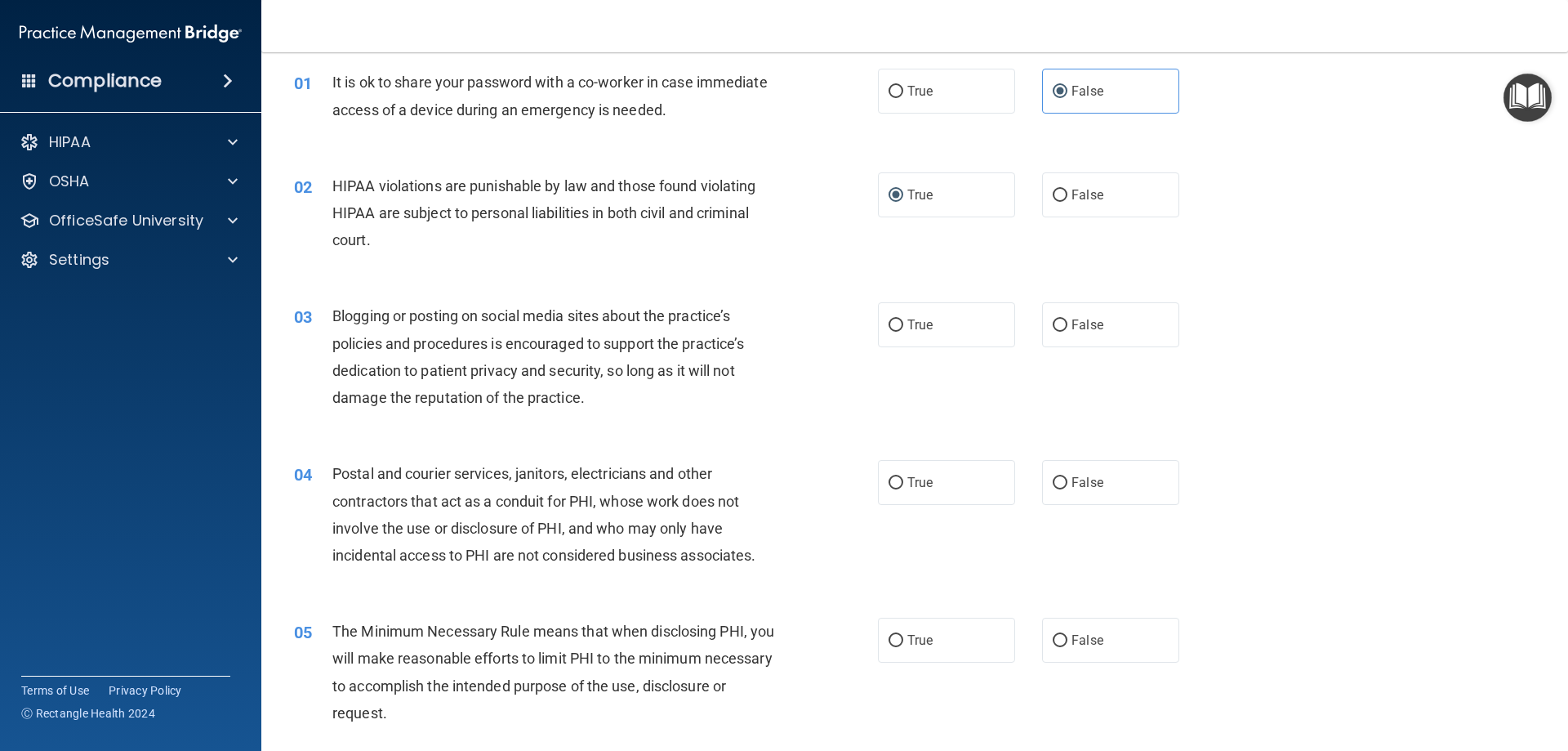
scroll to position [163, 0]
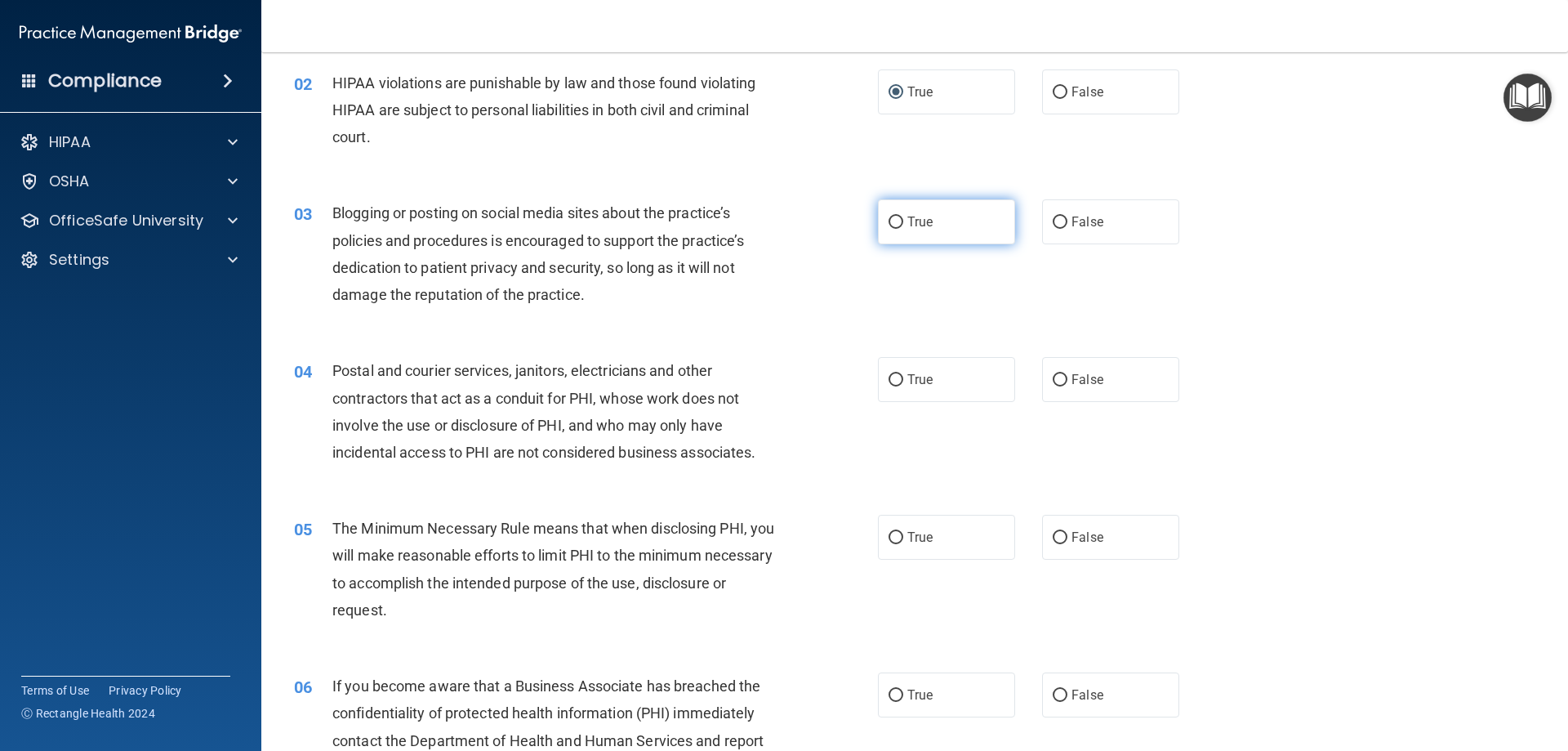
click at [956, 235] on label "True" at bounding box center [947, 221] width 137 height 45
click at [903, 229] on input "True" at bounding box center [895, 222] width 14 height 13
radio input "true"
click at [937, 374] on label "True" at bounding box center [947, 379] width 137 height 45
click at [903, 374] on input "True" at bounding box center [895, 380] width 14 height 13
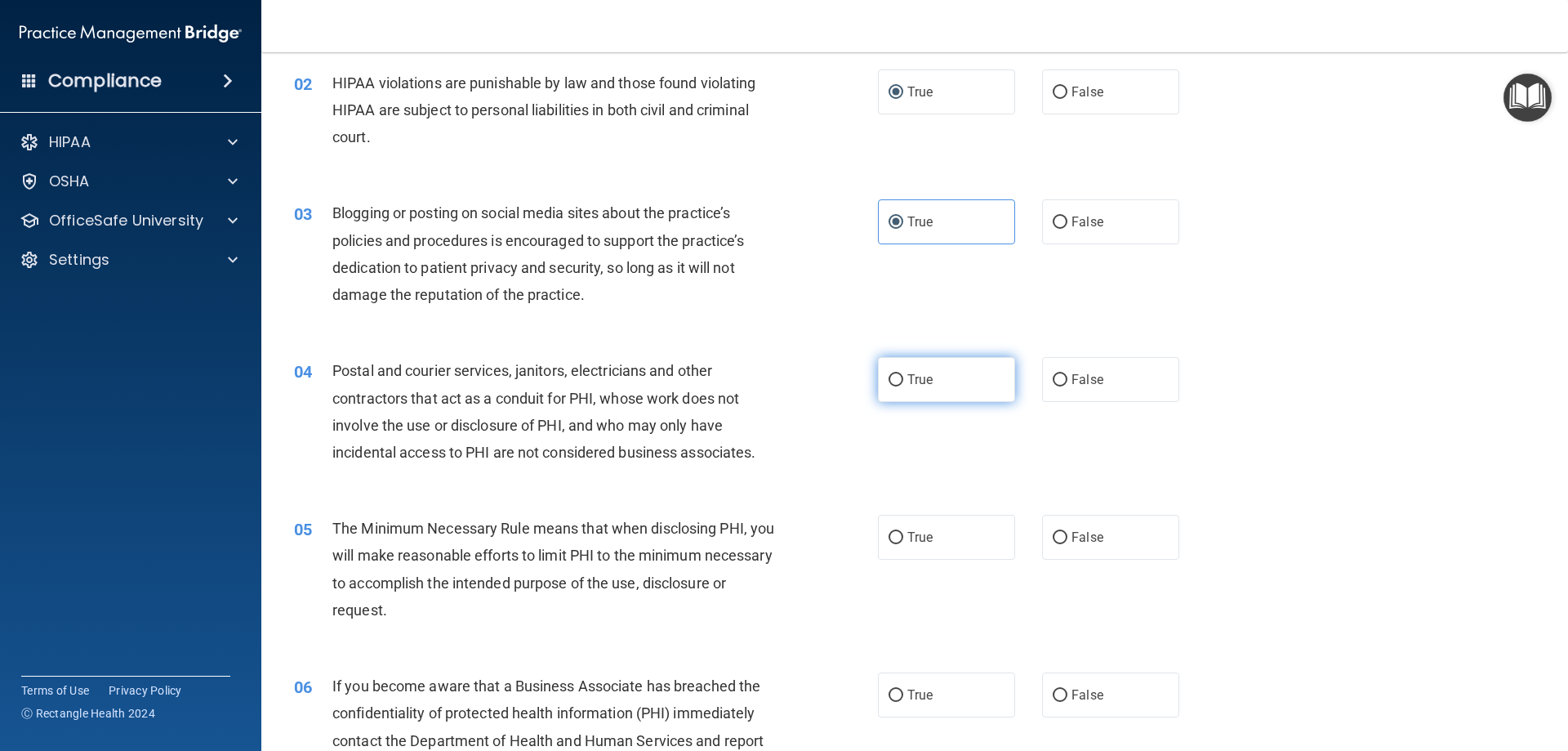
radio input "true"
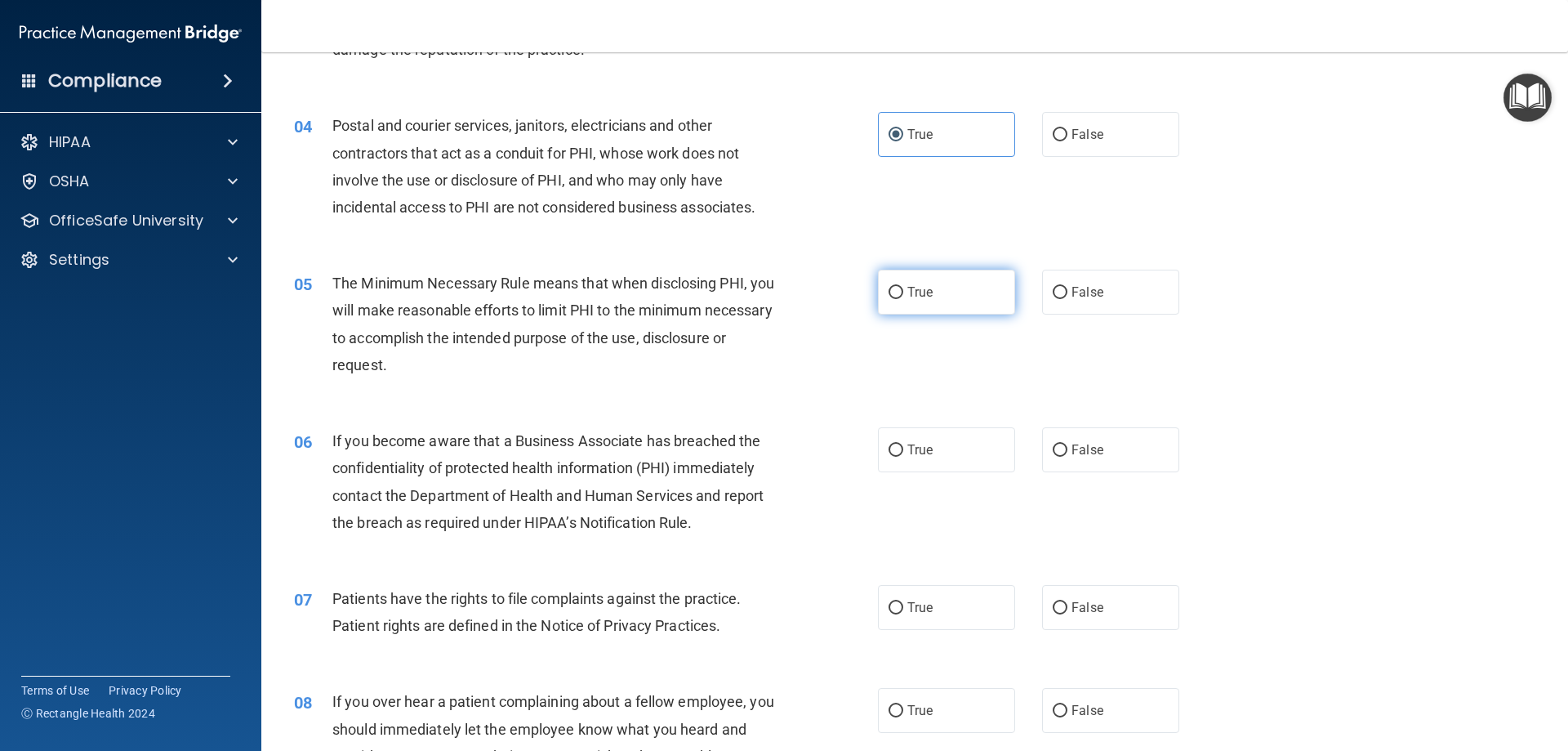
click at [907, 294] on span "True" at bounding box center [920, 292] width 25 height 15
click at [903, 294] on input "True" at bounding box center [895, 292] width 14 height 13
radio input "true"
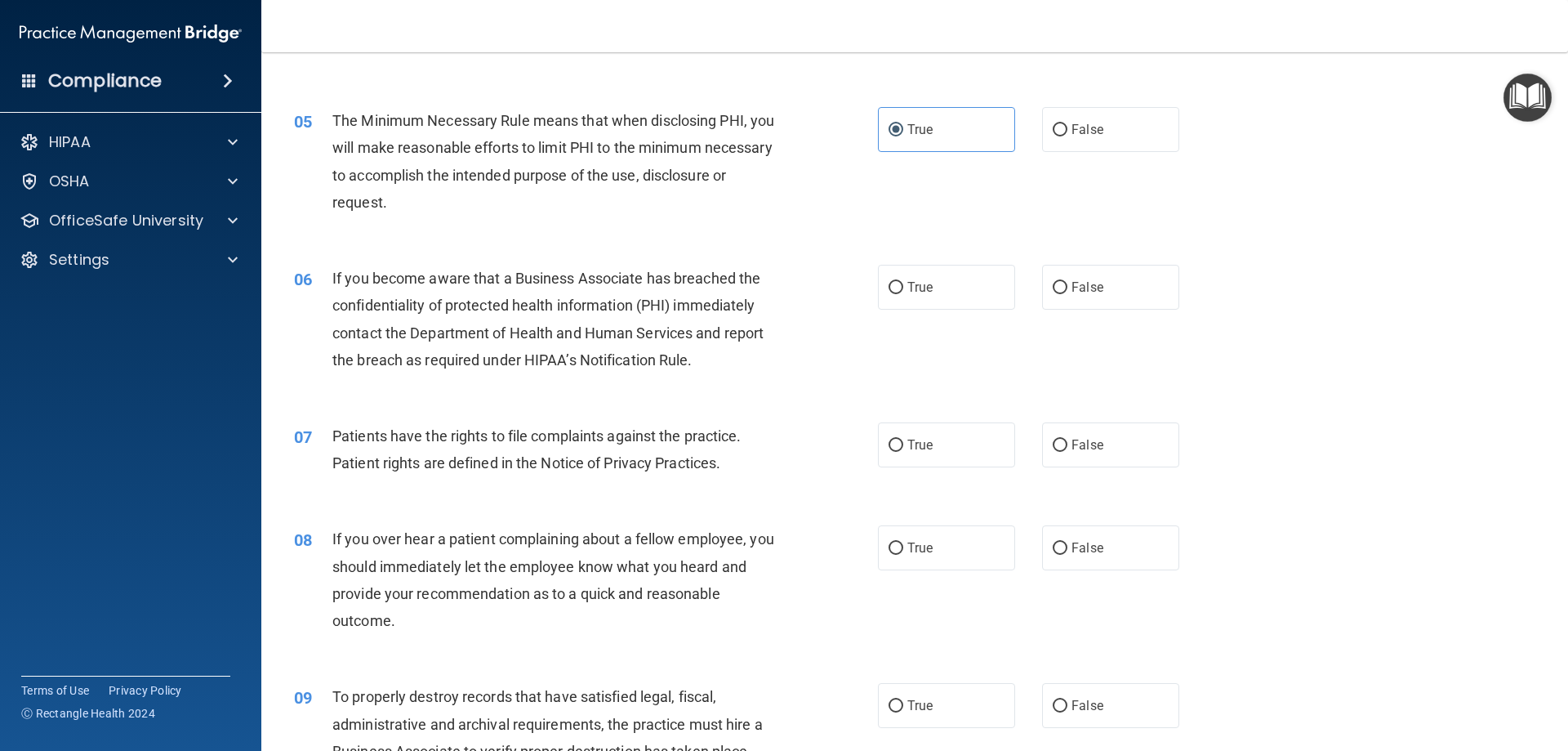
scroll to position [572, 0]
click at [938, 279] on label "True" at bounding box center [947, 286] width 137 height 45
click at [903, 281] on input "True" at bounding box center [895, 287] width 14 height 13
radio input "true"
click at [941, 433] on label "True" at bounding box center [947, 444] width 137 height 45
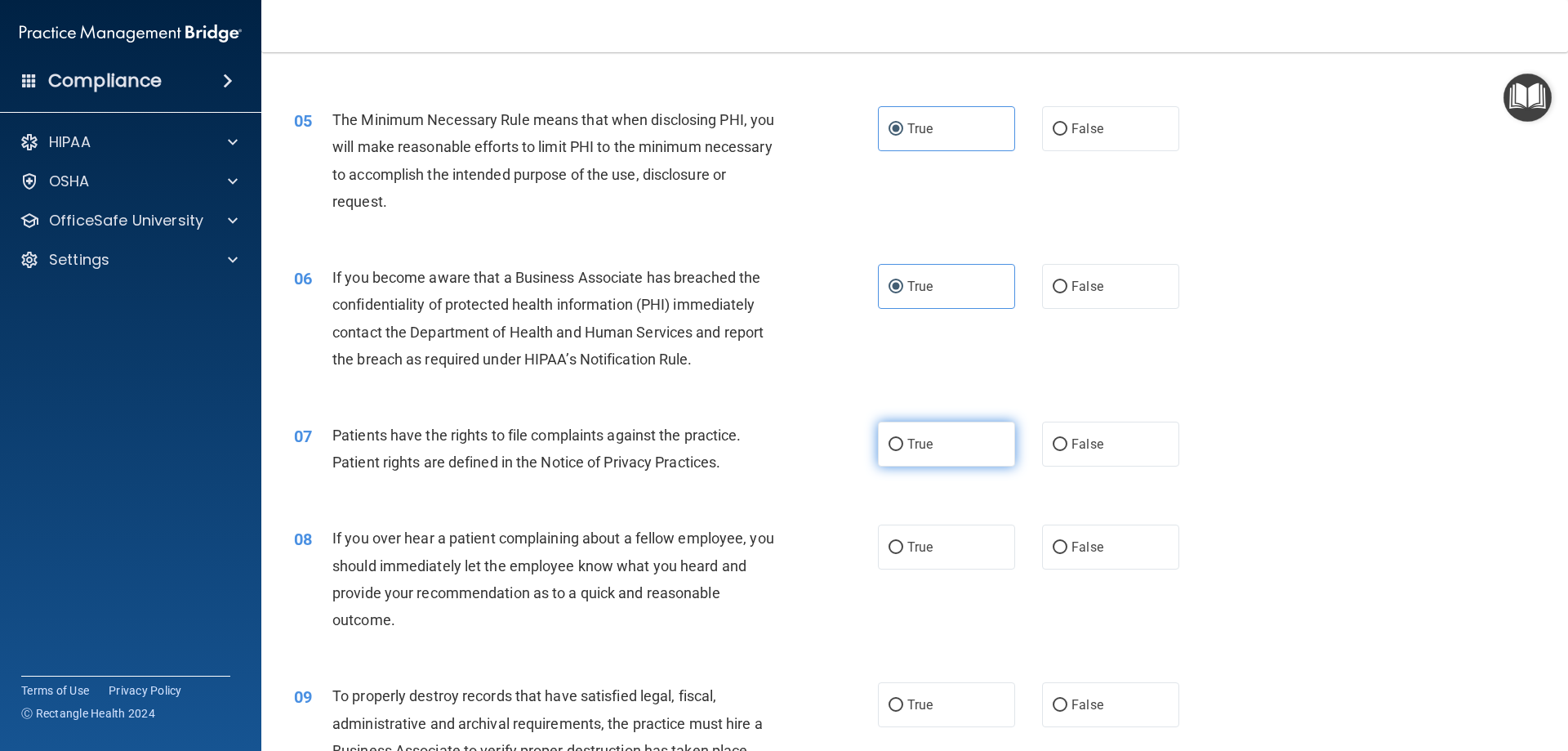
click at [903, 438] on input "True" at bounding box center [895, 444] width 14 height 13
radio input "true"
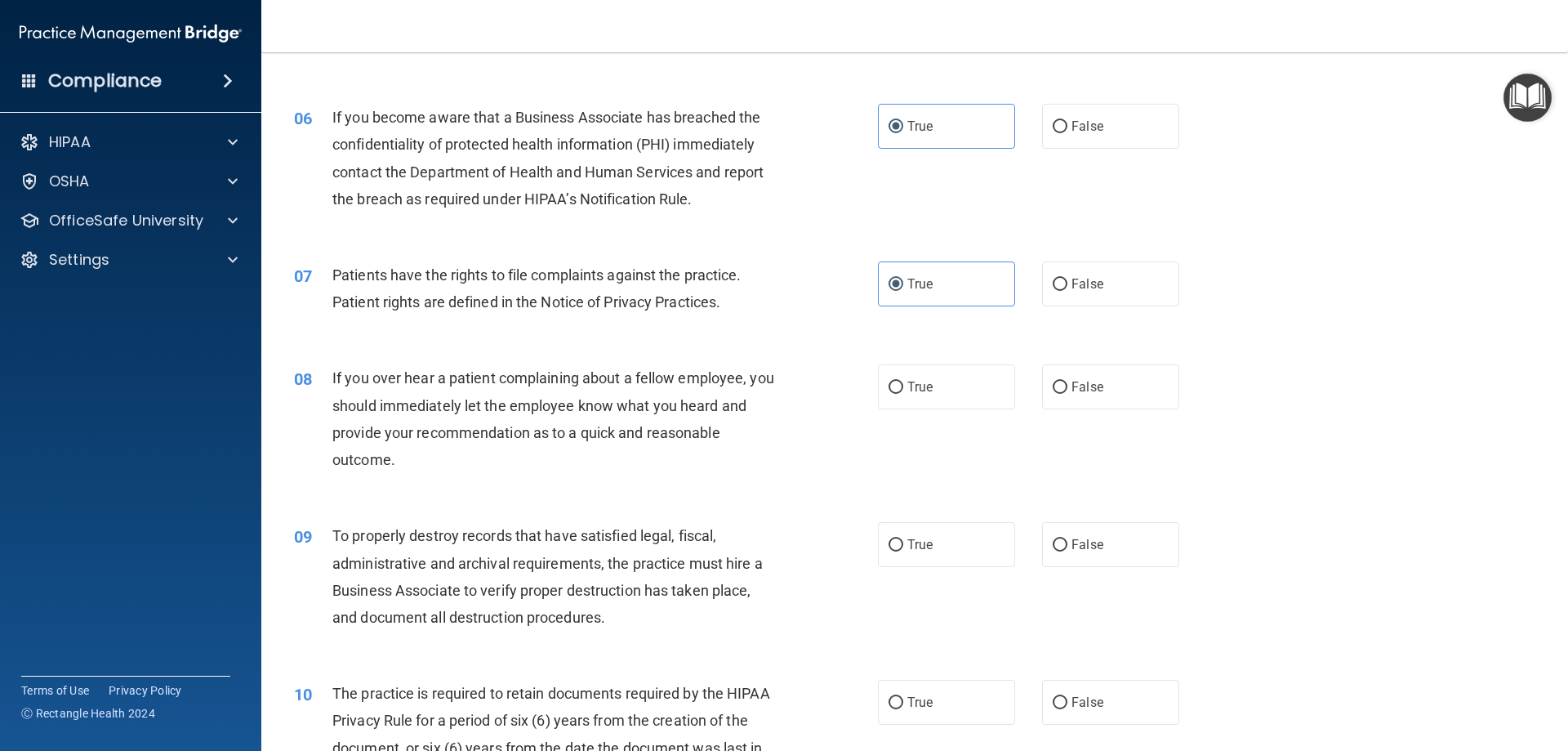
scroll to position [735, 0]
click at [1055, 398] on label "False" at bounding box center [1110, 383] width 137 height 45
click at [1055, 390] on input "False" at bounding box center [1060, 384] width 14 height 13
radio input "true"
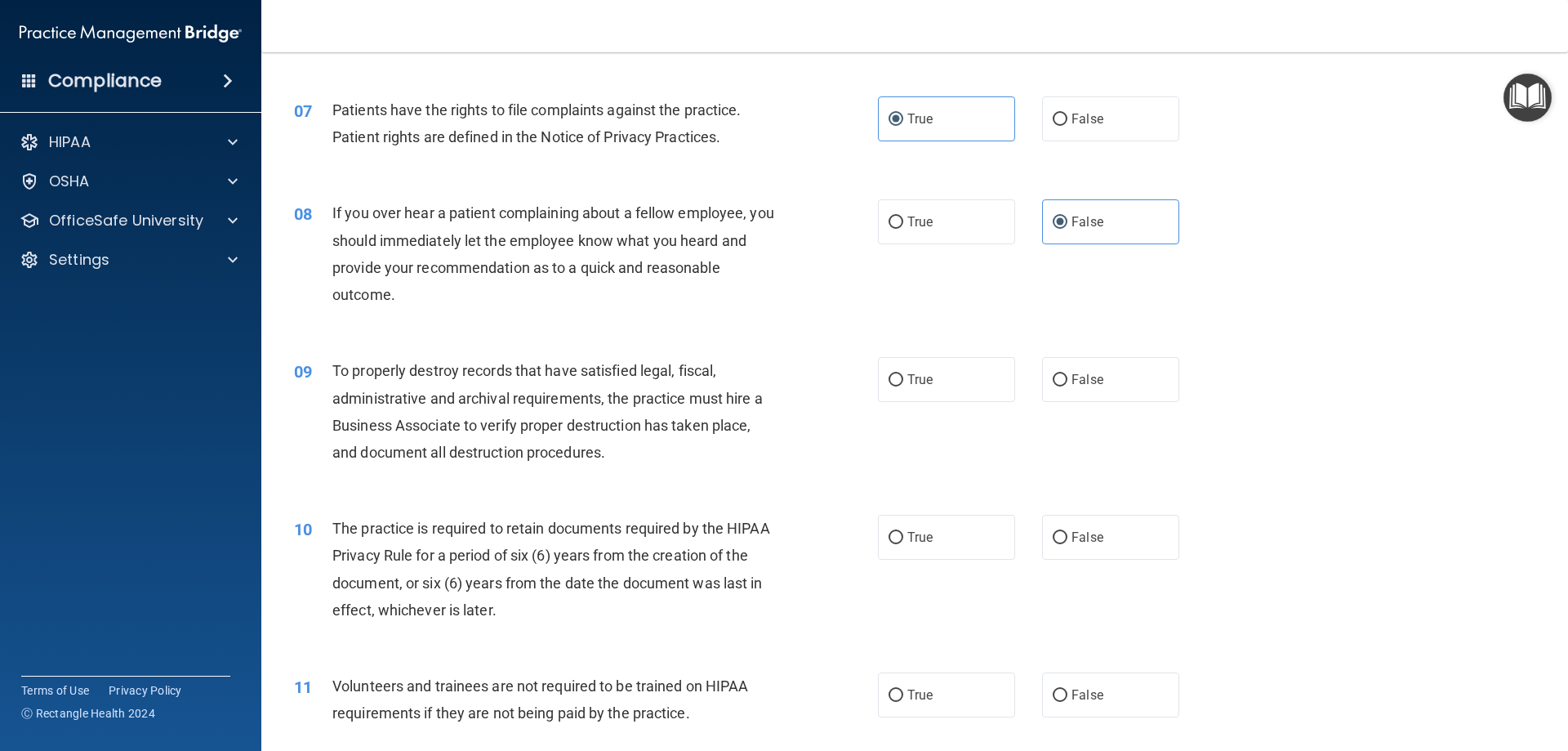
scroll to position [899, 0]
click at [1044, 375] on label "False" at bounding box center [1110, 378] width 137 height 45
click at [1053, 375] on input "False" at bounding box center [1060, 378] width 14 height 13
radio input "true"
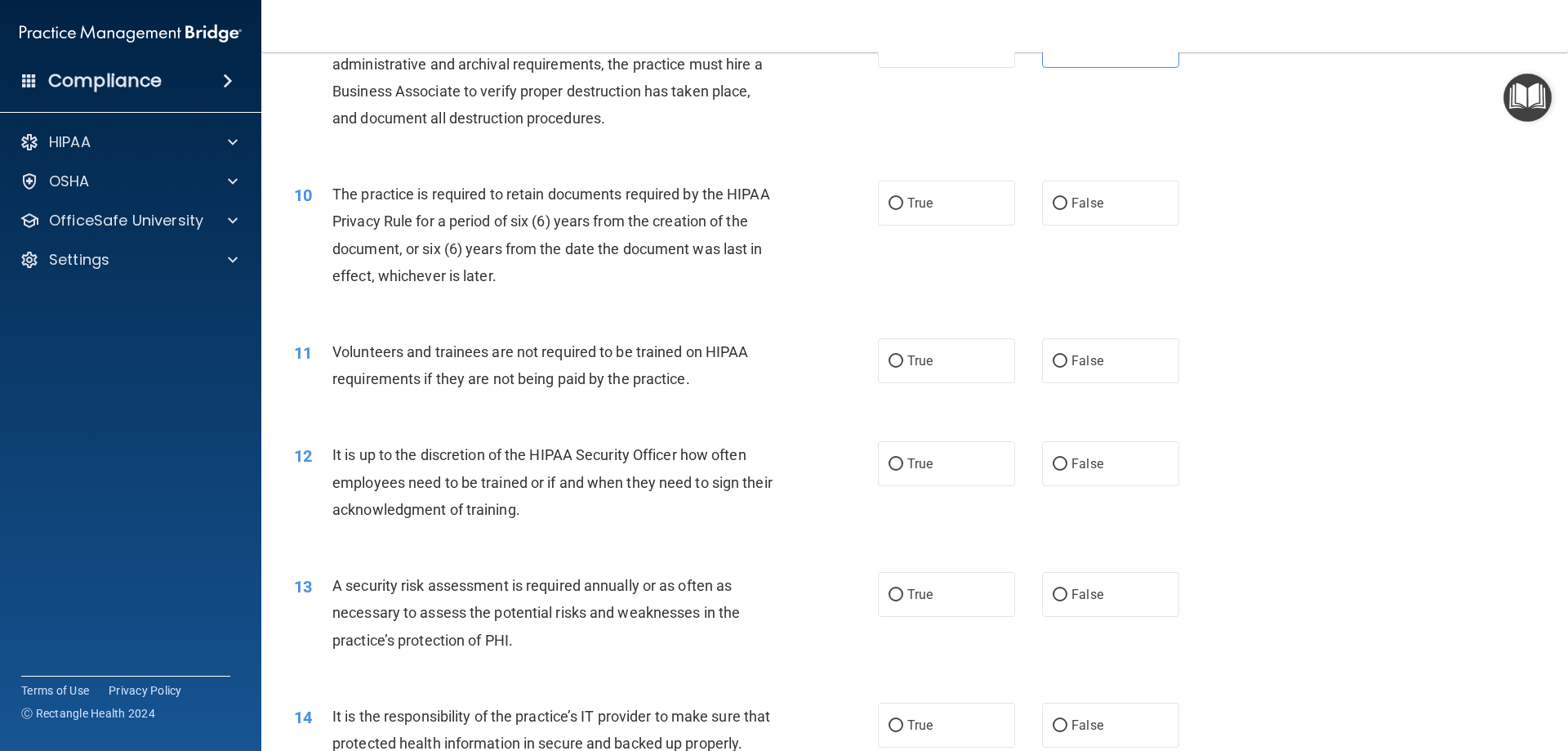
scroll to position [1144, 0]
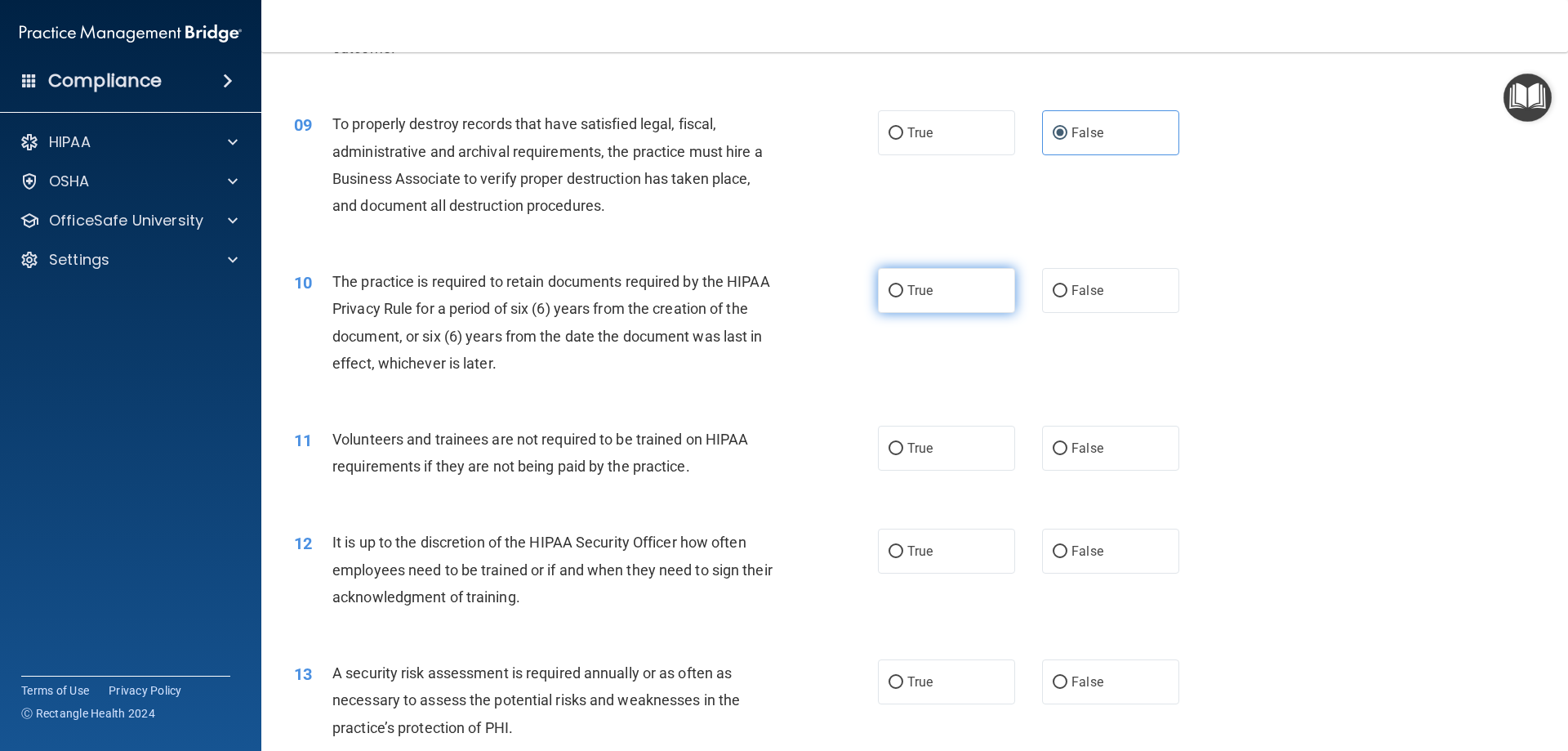
click at [961, 292] on label "True" at bounding box center [947, 290] width 137 height 45
click at [903, 292] on input "True" at bounding box center [895, 291] width 14 height 13
radio input "true"
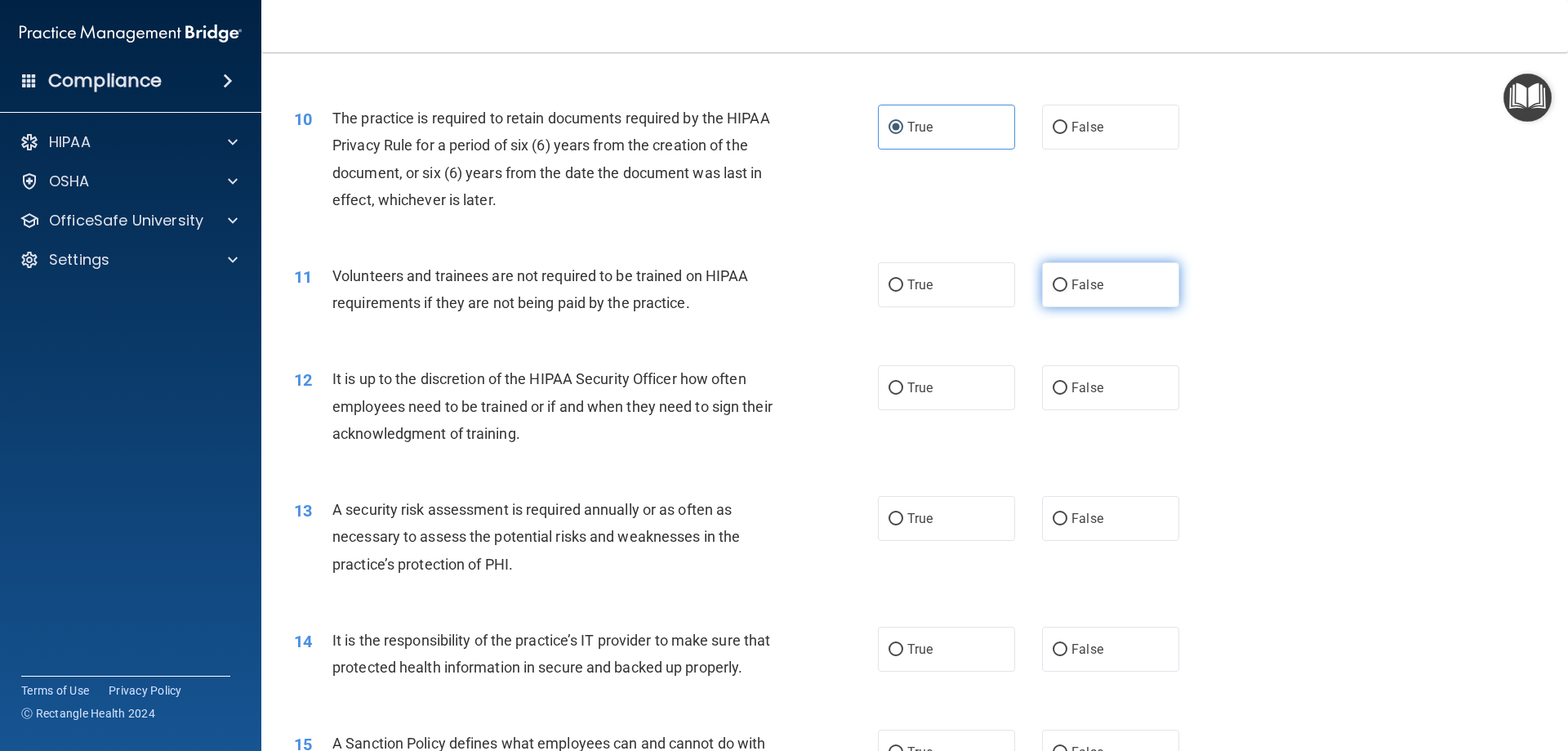
click at [1053, 291] on input "False" at bounding box center [1060, 286] width 14 height 13
radio input "true"
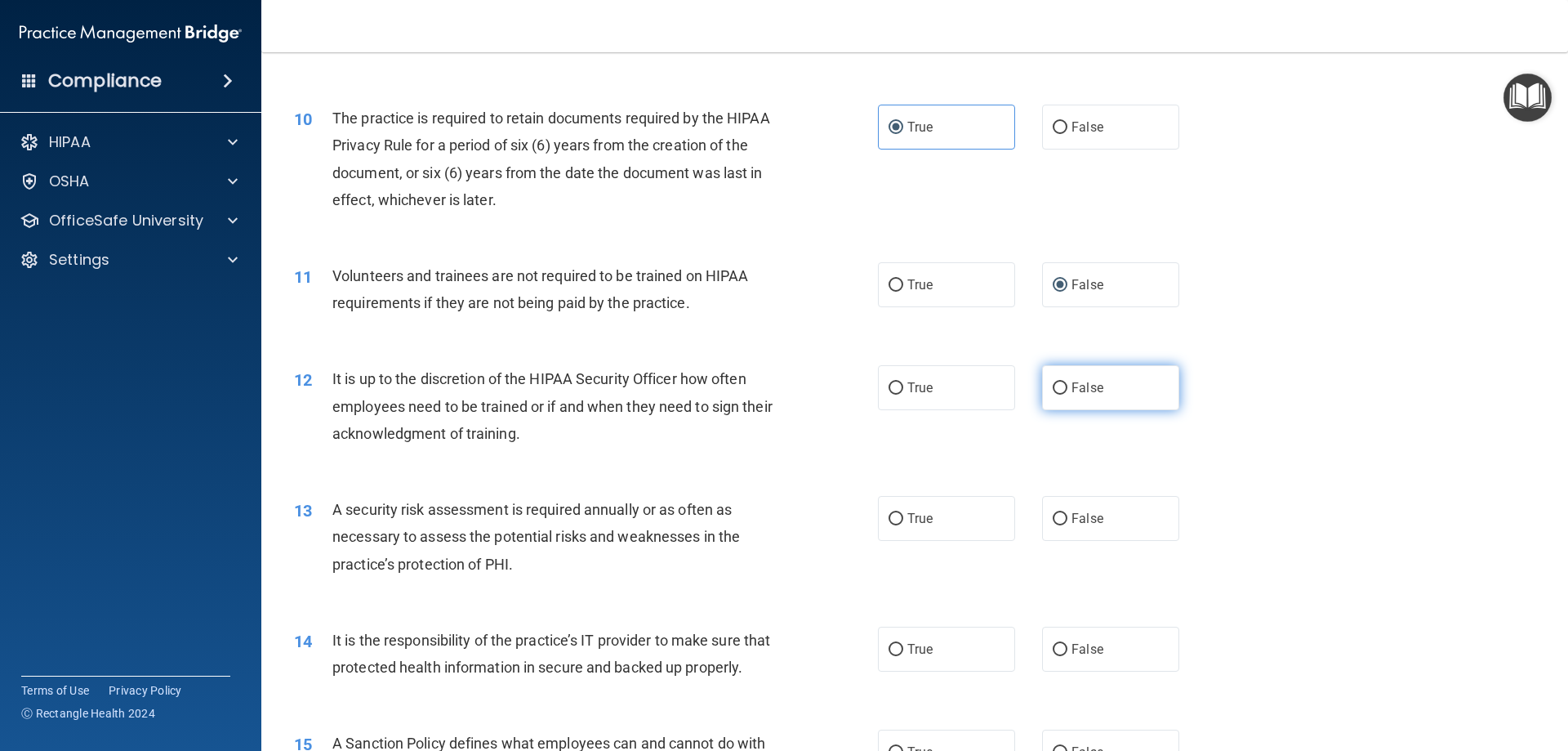
click at [1072, 389] on span "False" at bounding box center [1088, 388] width 32 height 15
click at [1067, 389] on input "False" at bounding box center [1060, 389] width 14 height 13
radio input "true"
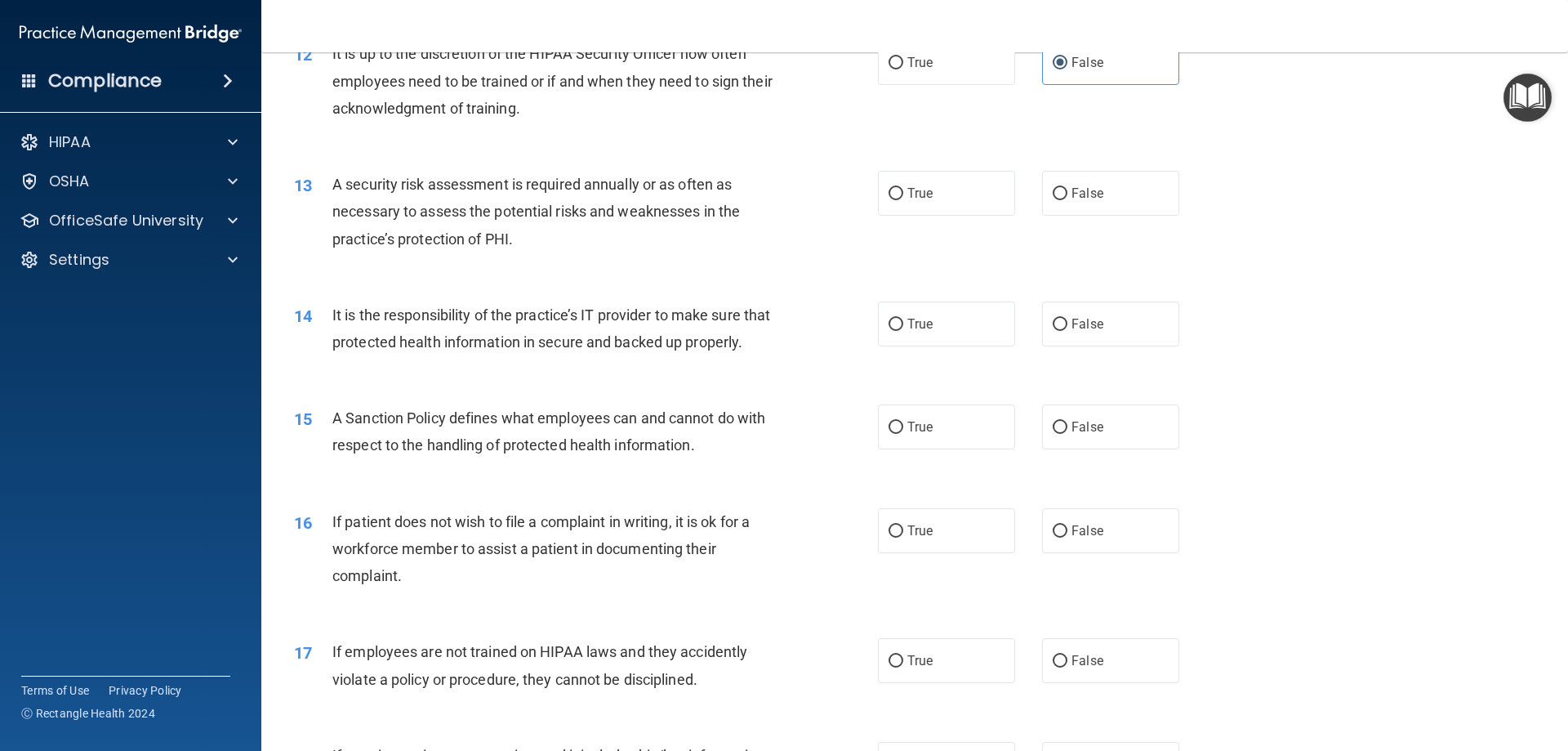
scroll to position [1634, 0]
click at [891, 207] on label "True" at bounding box center [947, 191] width 137 height 45
click at [891, 199] on input "True" at bounding box center [895, 192] width 14 height 13
radio input "true"
click at [1105, 319] on label "False" at bounding box center [1110, 322] width 137 height 45
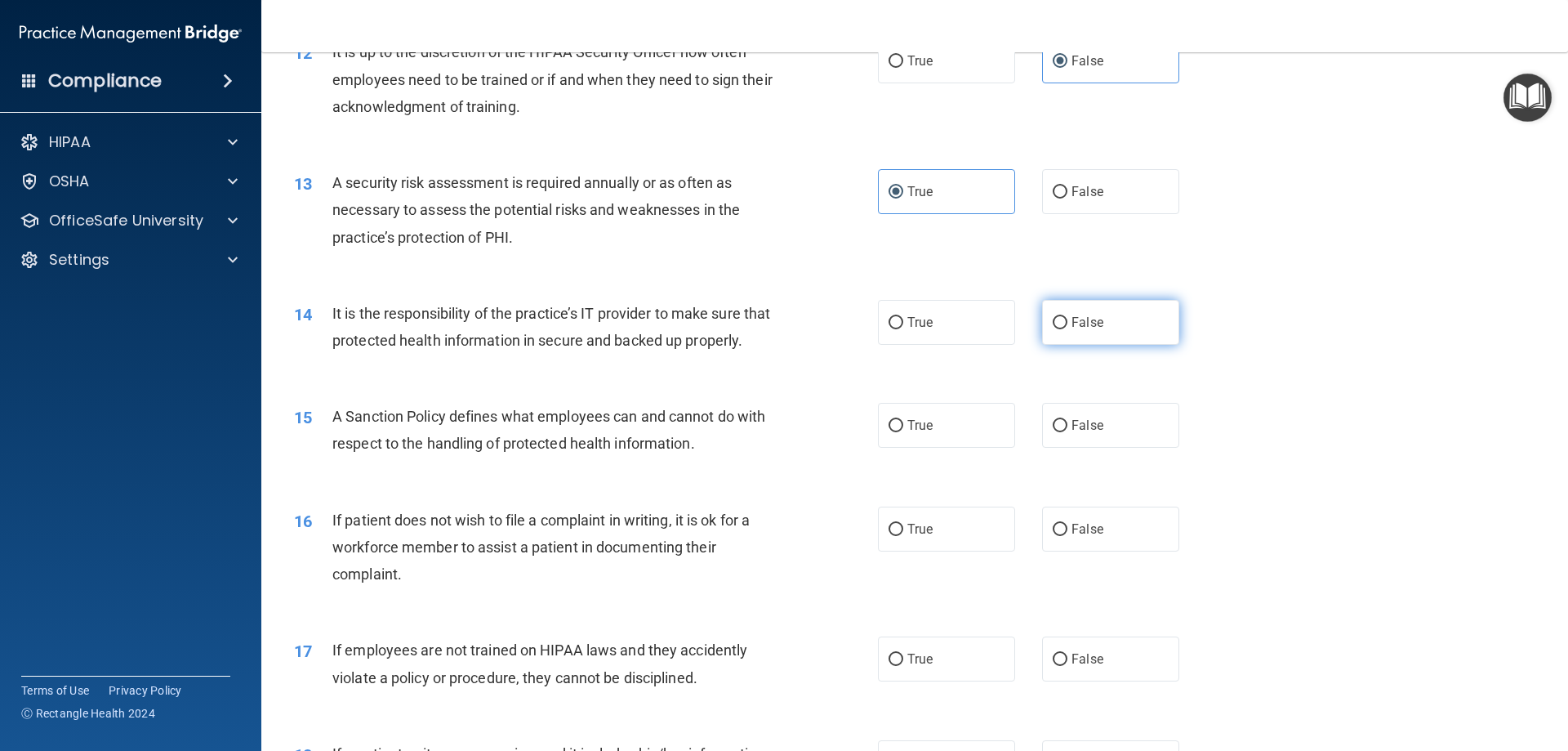
click at [1067, 319] on input "False" at bounding box center [1060, 323] width 14 height 13
radio input "true"
click at [959, 448] on label "True" at bounding box center [947, 425] width 137 height 45
click at [903, 433] on input "True" at bounding box center [895, 426] width 14 height 13
radio input "true"
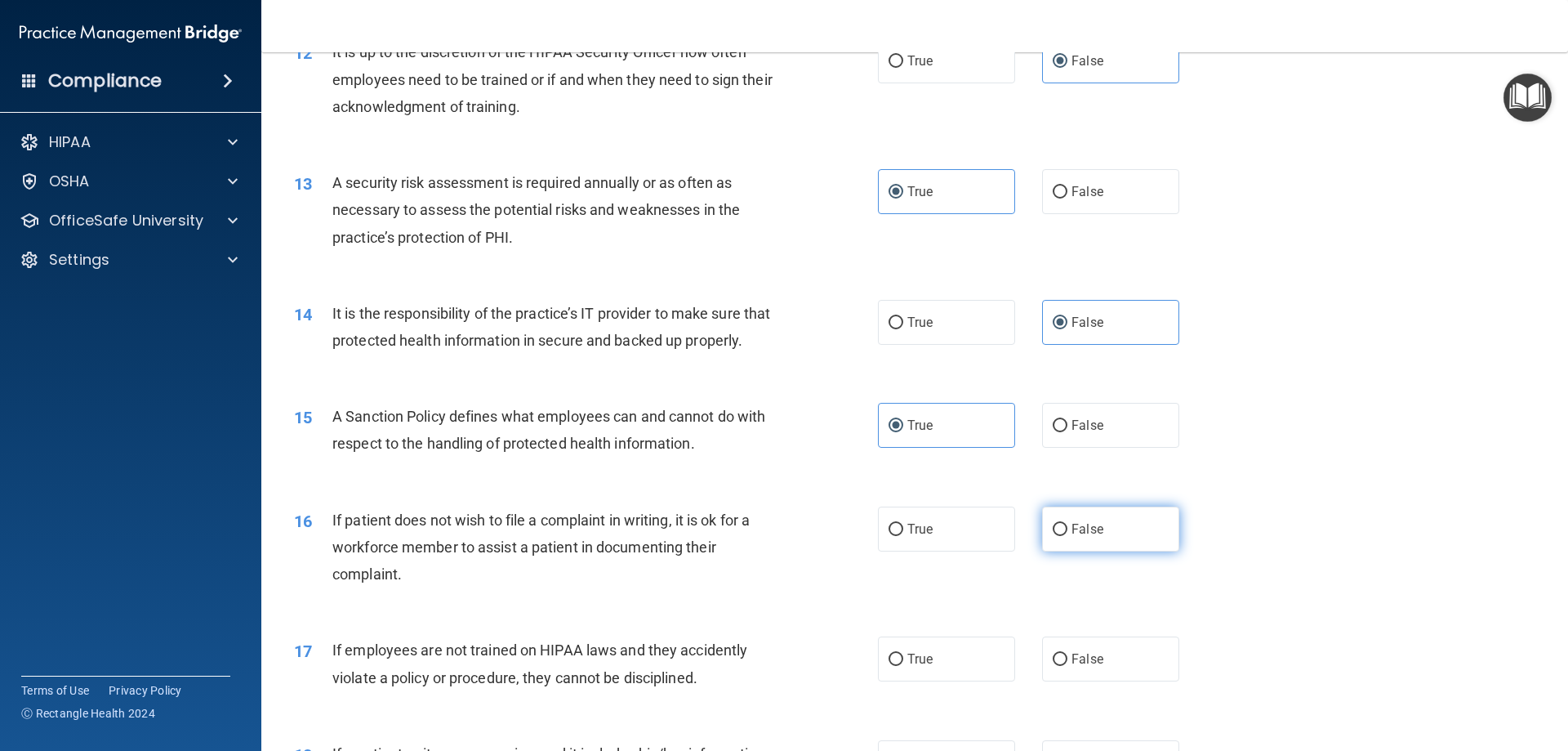
click at [1052, 547] on label "False" at bounding box center [1110, 529] width 137 height 45
click at [1053, 536] on input "False" at bounding box center [1060, 530] width 14 height 13
radio input "true"
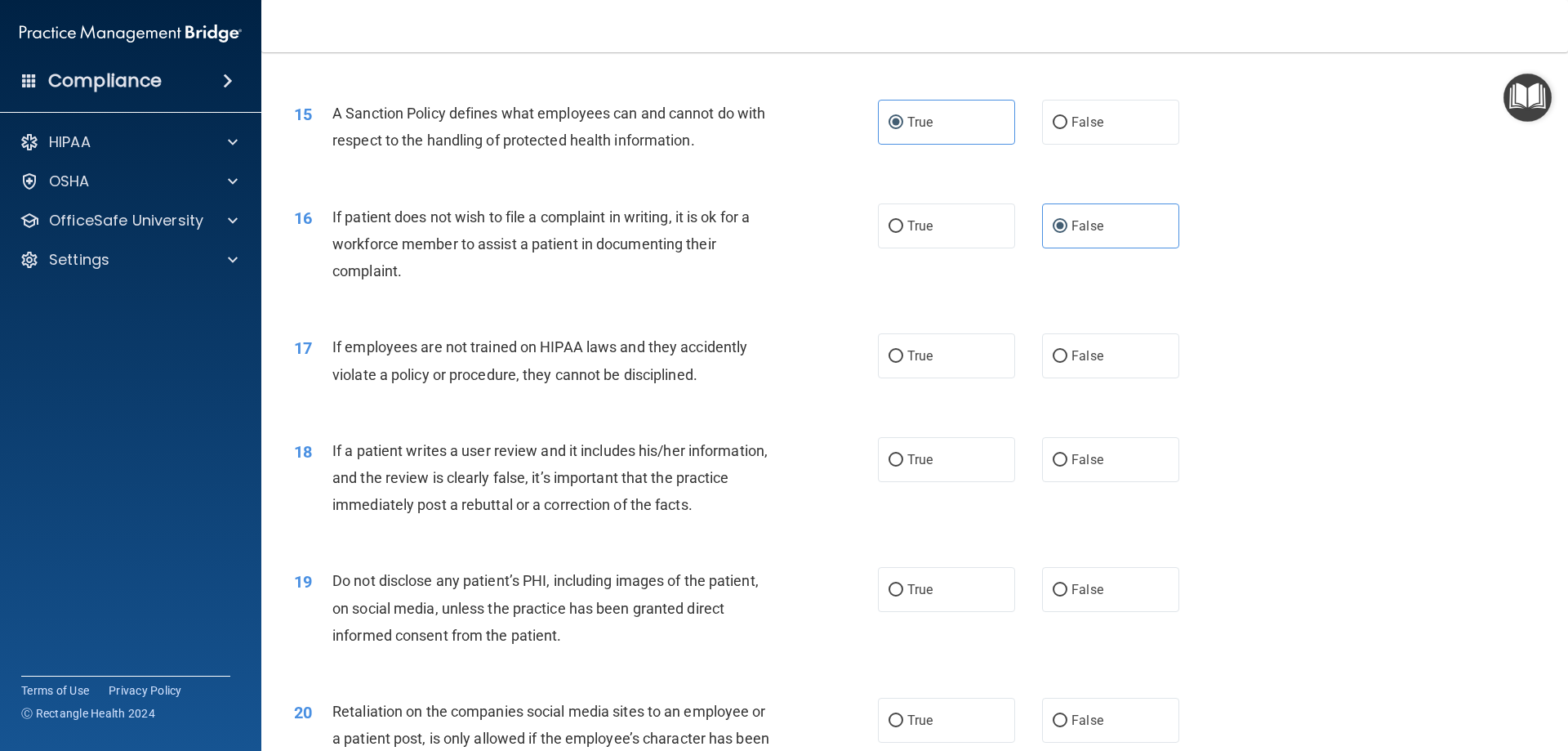
scroll to position [1961, 0]
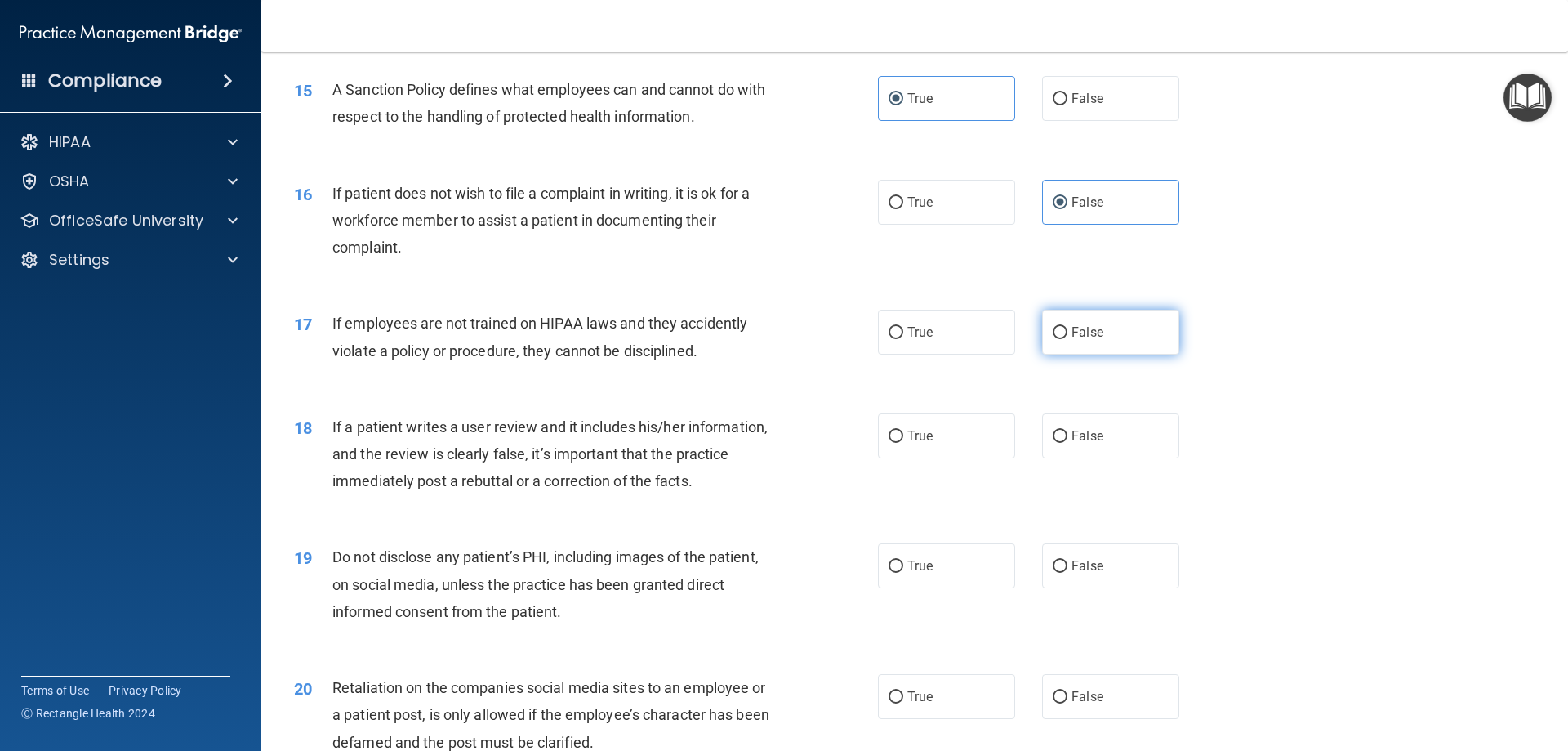
click at [1110, 355] on label "False" at bounding box center [1110, 332] width 137 height 45
click at [1067, 339] on input "False" at bounding box center [1060, 333] width 14 height 13
radio input "true"
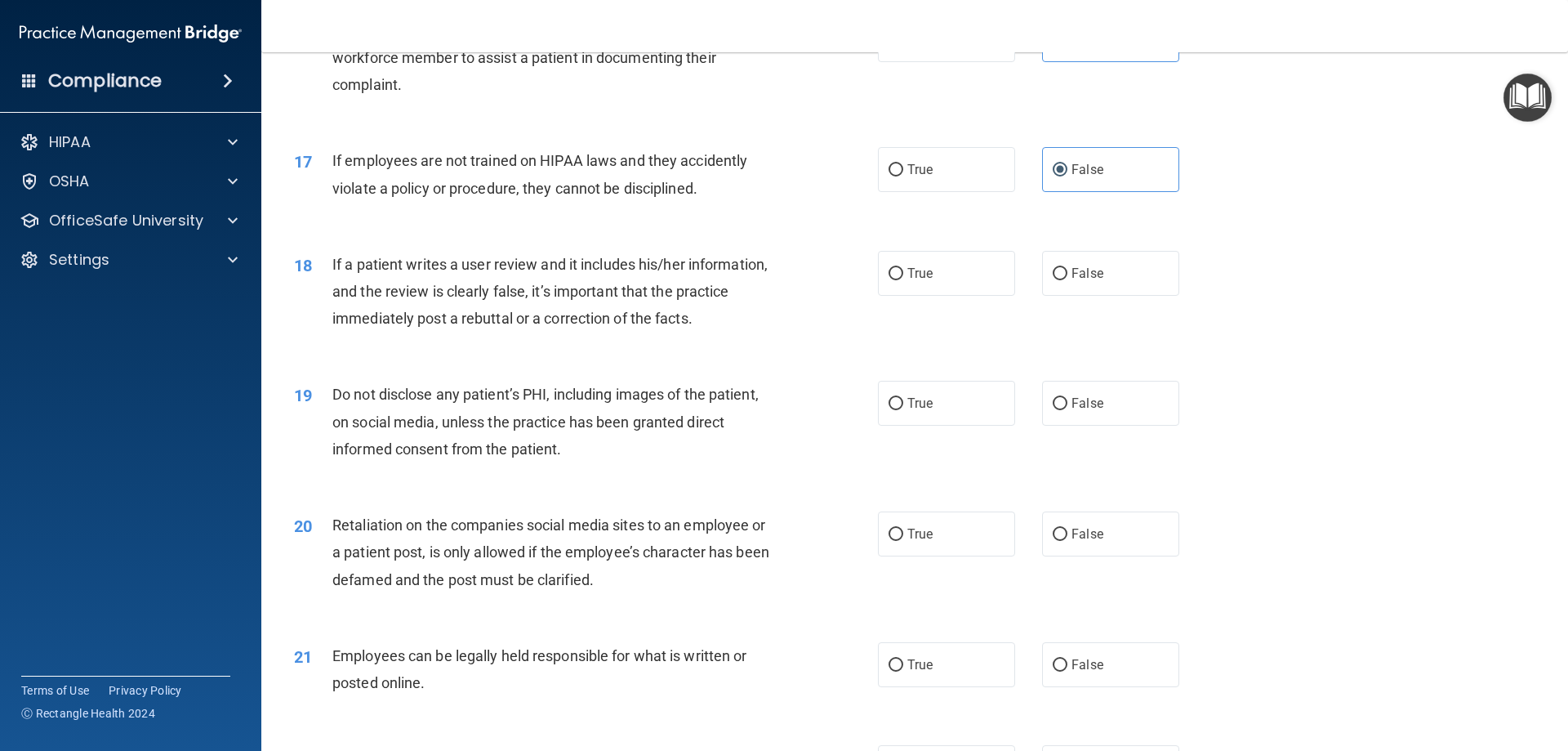
scroll to position [2124, 0]
click at [927, 295] on label "True" at bounding box center [947, 272] width 137 height 45
click at [903, 280] on input "True" at bounding box center [895, 273] width 14 height 13
radio input "true"
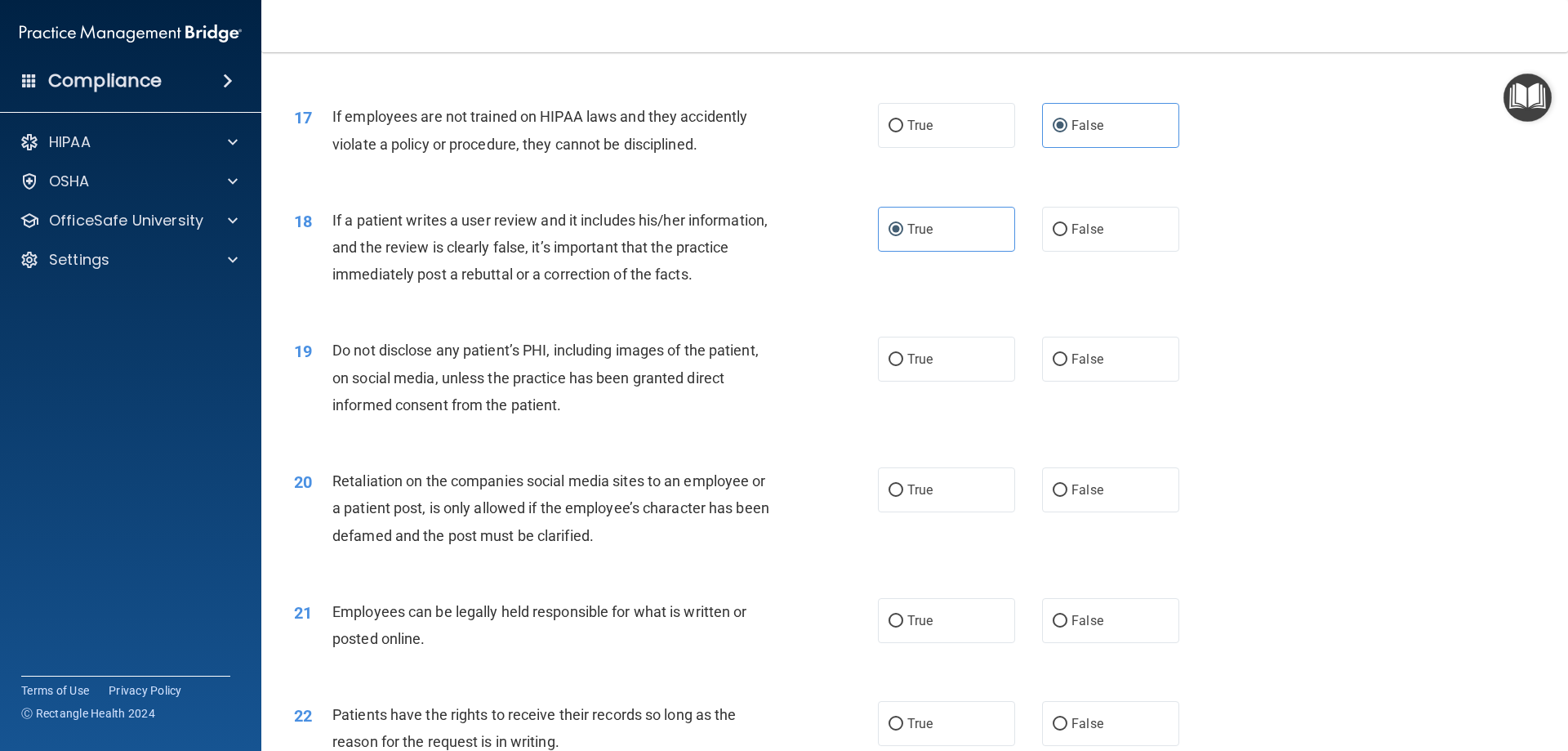
scroll to position [2206, 0]
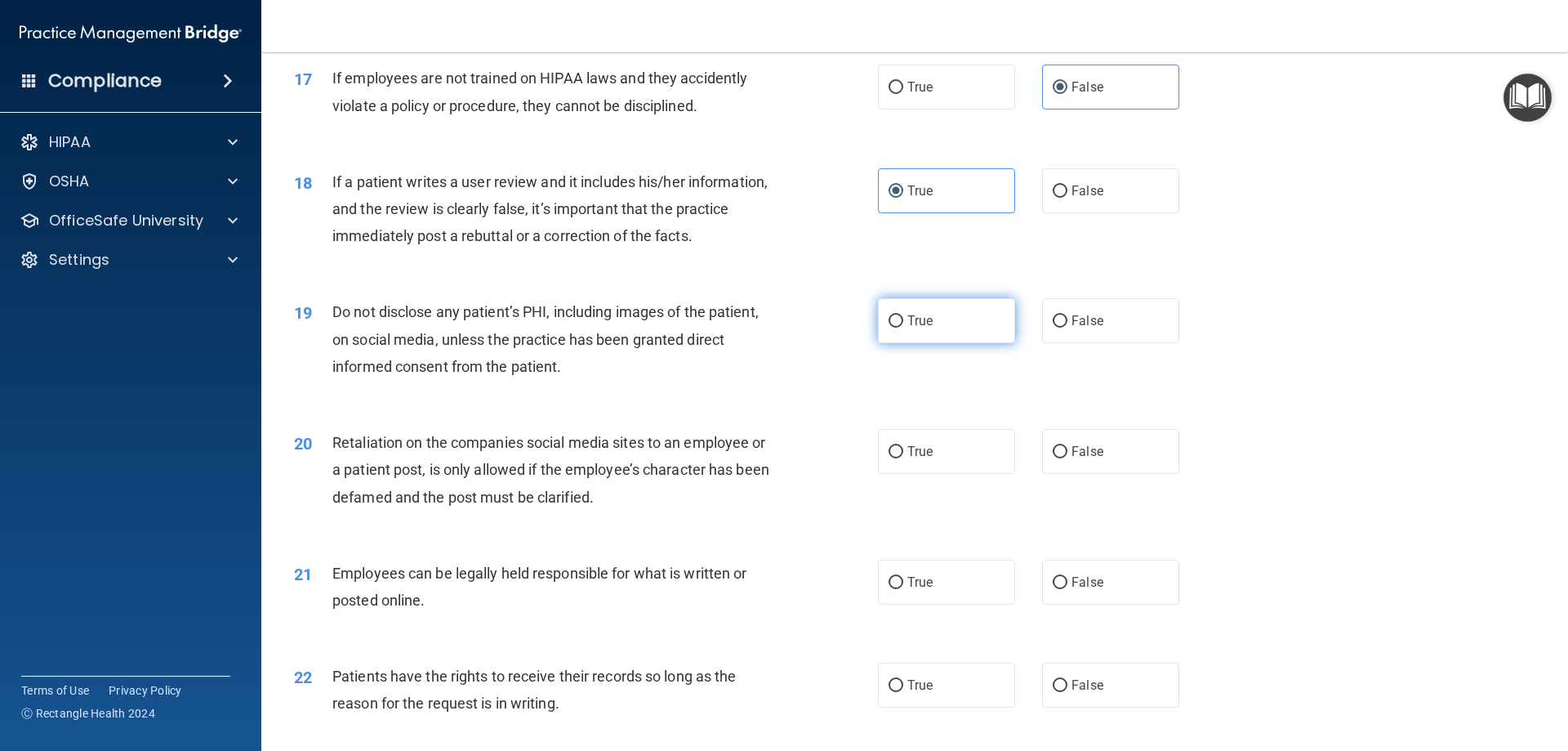
click at [930, 343] on label "True" at bounding box center [947, 320] width 137 height 45
click at [903, 328] on input "True" at bounding box center [895, 321] width 14 height 13
radio input "true"
click at [1076, 460] on span "False" at bounding box center [1088, 451] width 32 height 15
click at [1067, 459] on input "False" at bounding box center [1060, 452] width 14 height 13
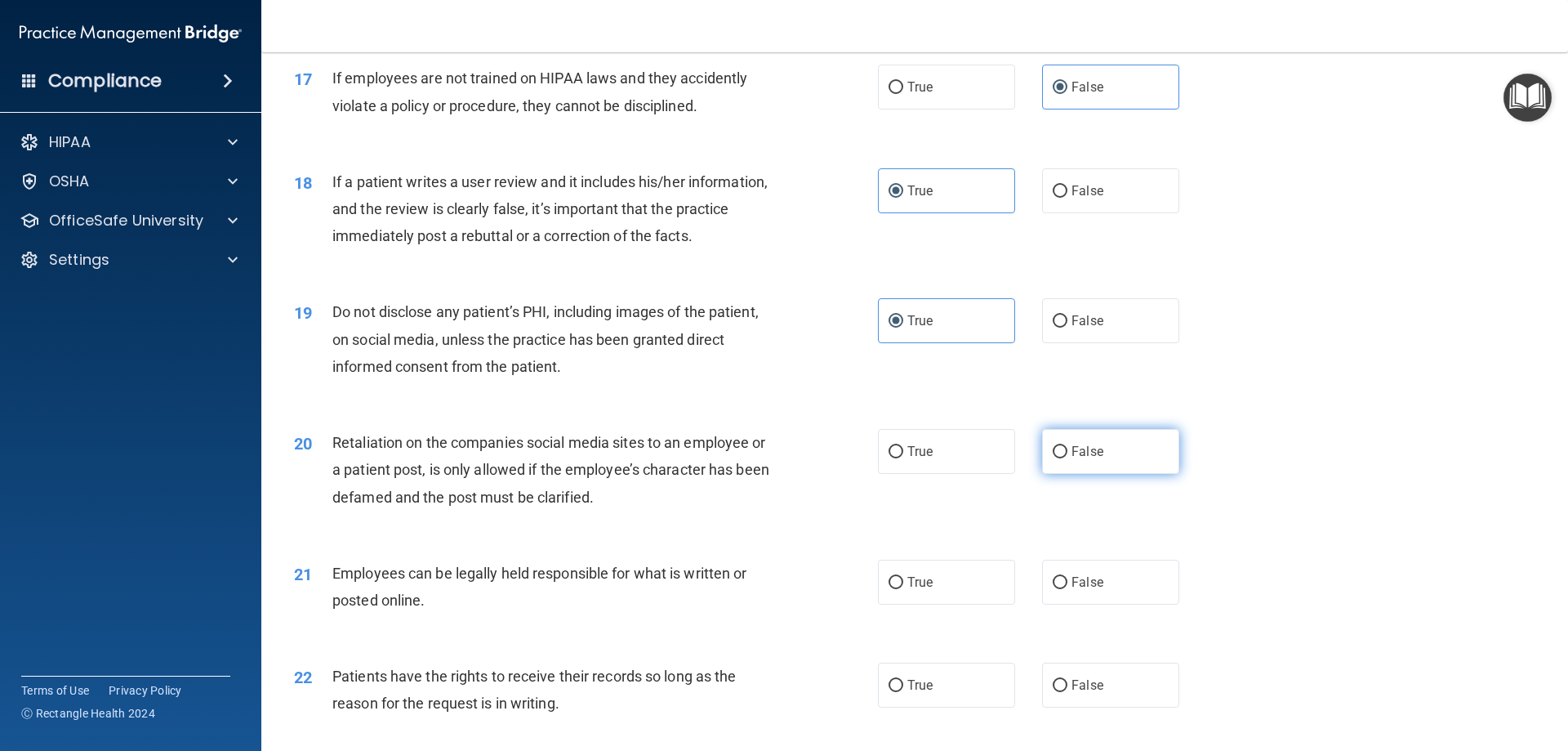
radio input "true"
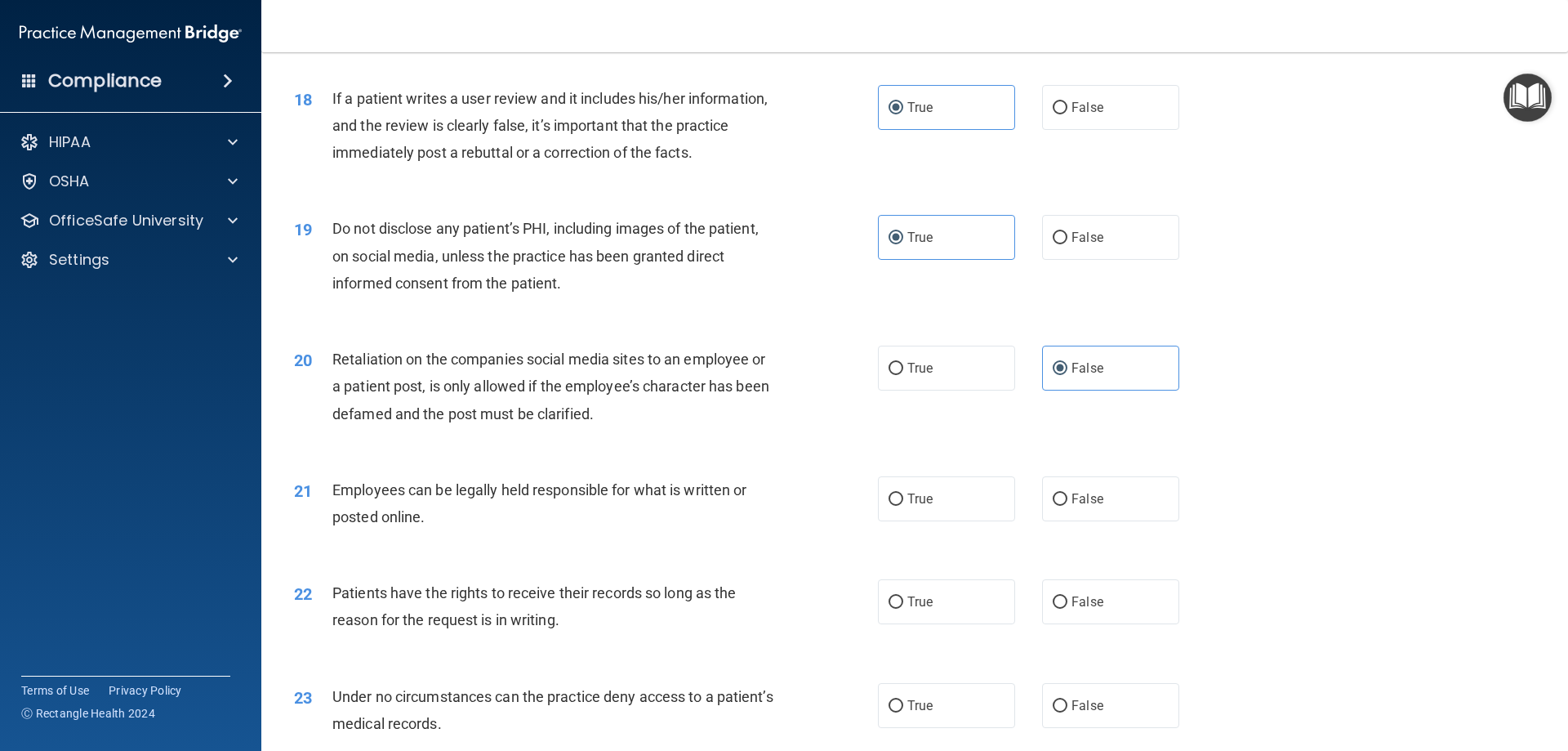
scroll to position [2370, 0]
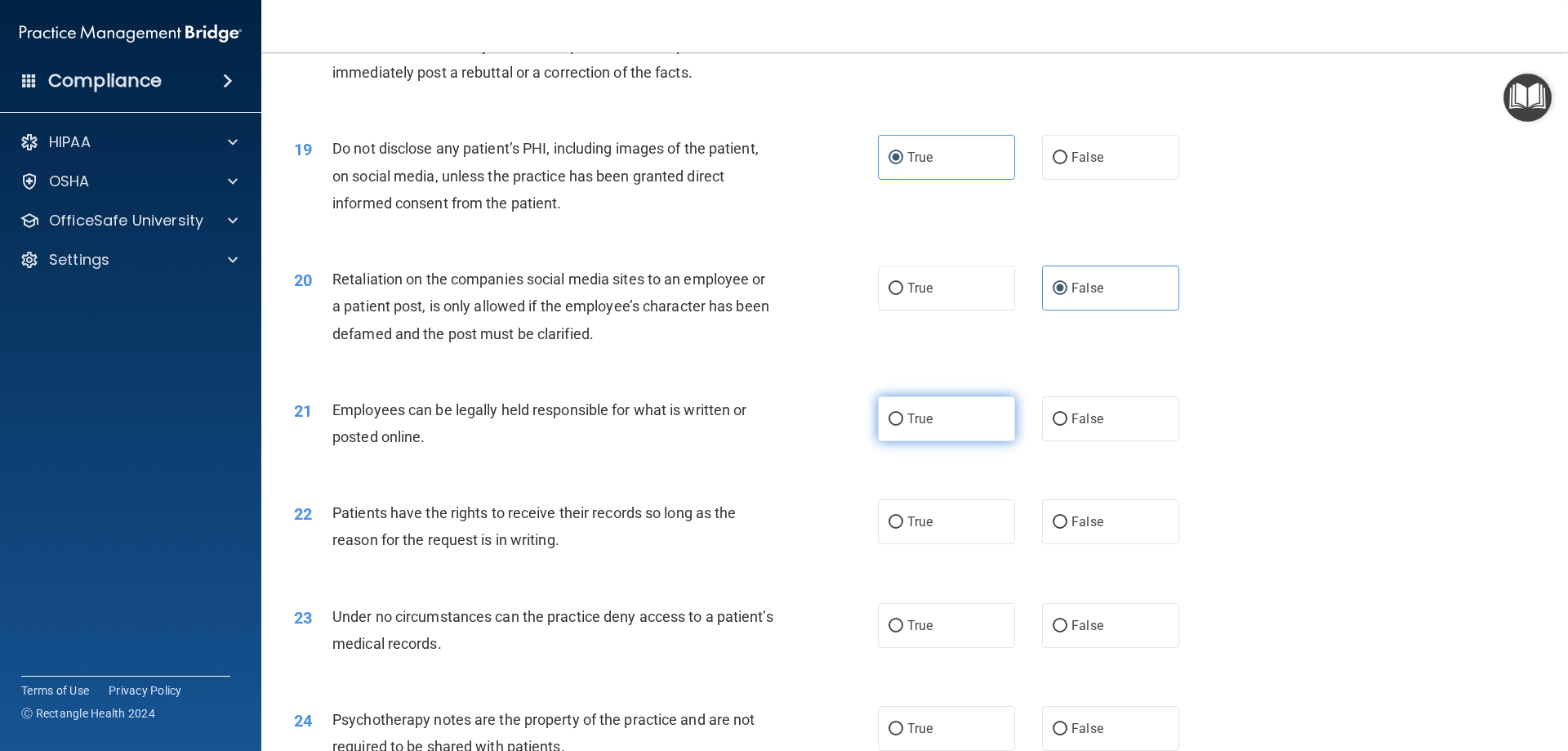
click at [907, 441] on label "True" at bounding box center [947, 418] width 137 height 45
click at [903, 426] on input "True" at bounding box center [895, 419] width 14 height 13
radio input "true"
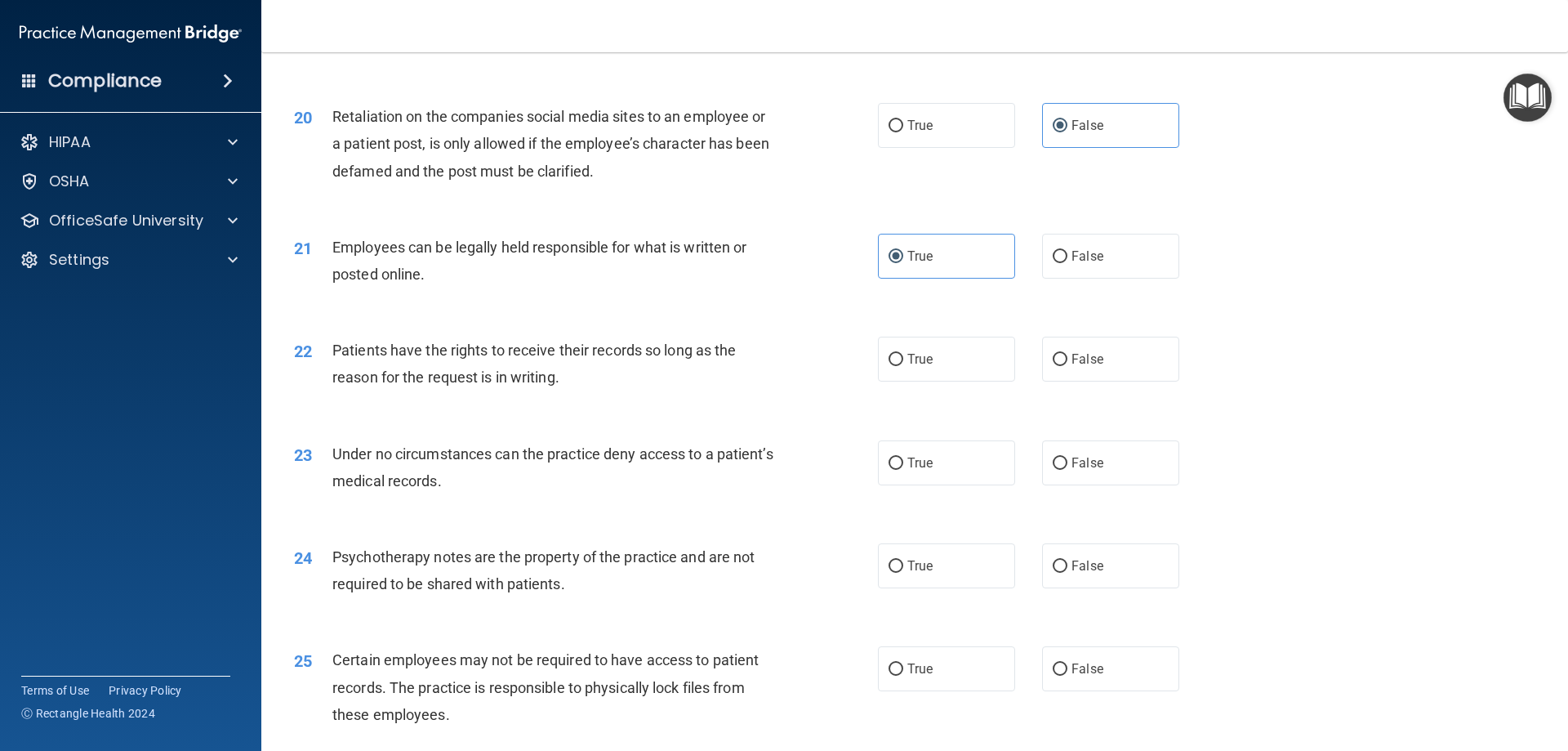
scroll to position [2533, 0]
click at [914, 366] on span "True" at bounding box center [920, 358] width 25 height 15
click at [903, 365] on input "True" at bounding box center [895, 359] width 14 height 13
radio input "true"
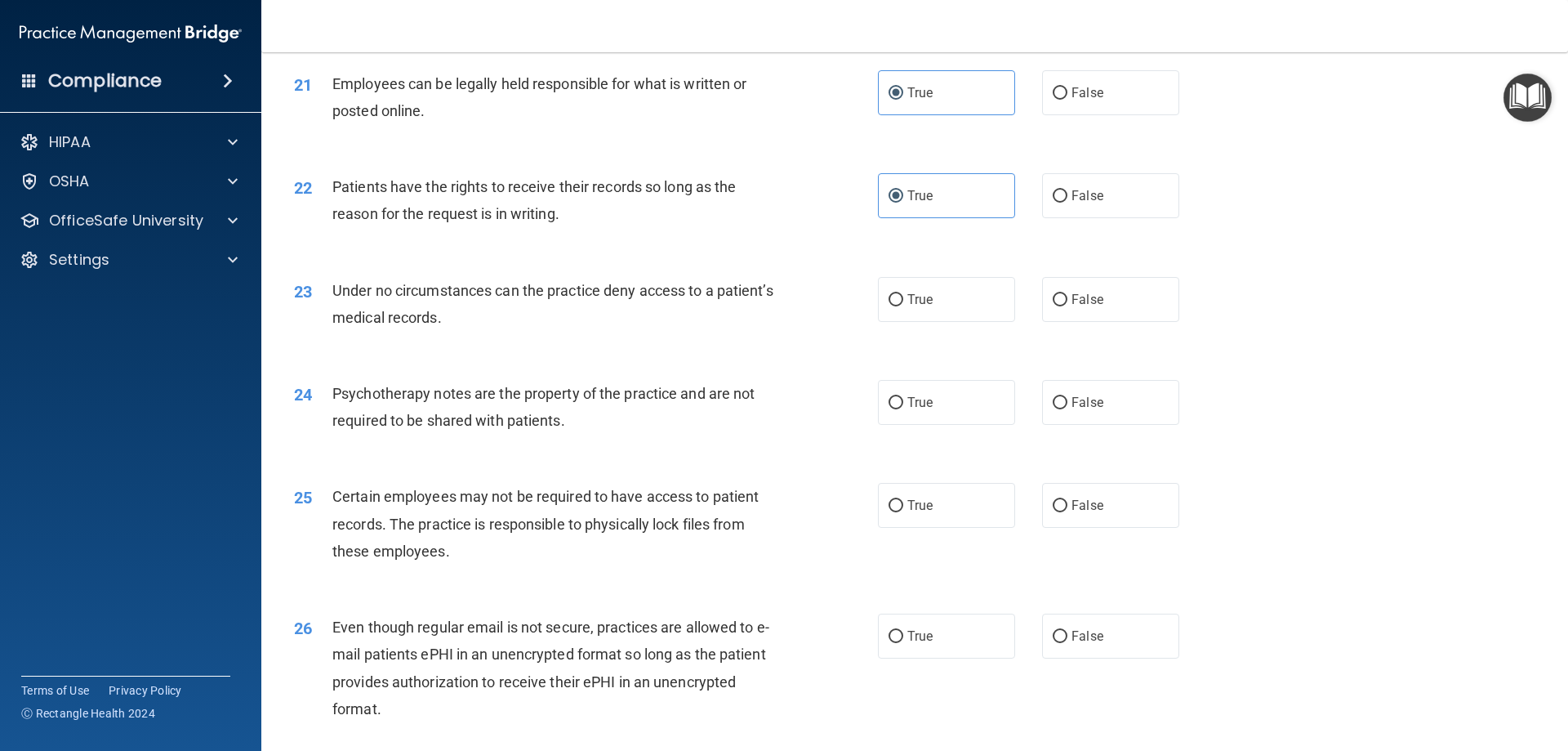
scroll to position [2696, 0]
drag, startPoint x: 571, startPoint y: 351, endPoint x: 482, endPoint y: 331, distance: 91.2
click at [482, 330] on div "Under no circumstances can the practice deny access to a patient’s medical reco…" at bounding box center [561, 303] width 457 height 54
click at [593, 330] on div "Under no circumstances can the practice deny access to a patient’s medical reco…" at bounding box center [561, 303] width 457 height 54
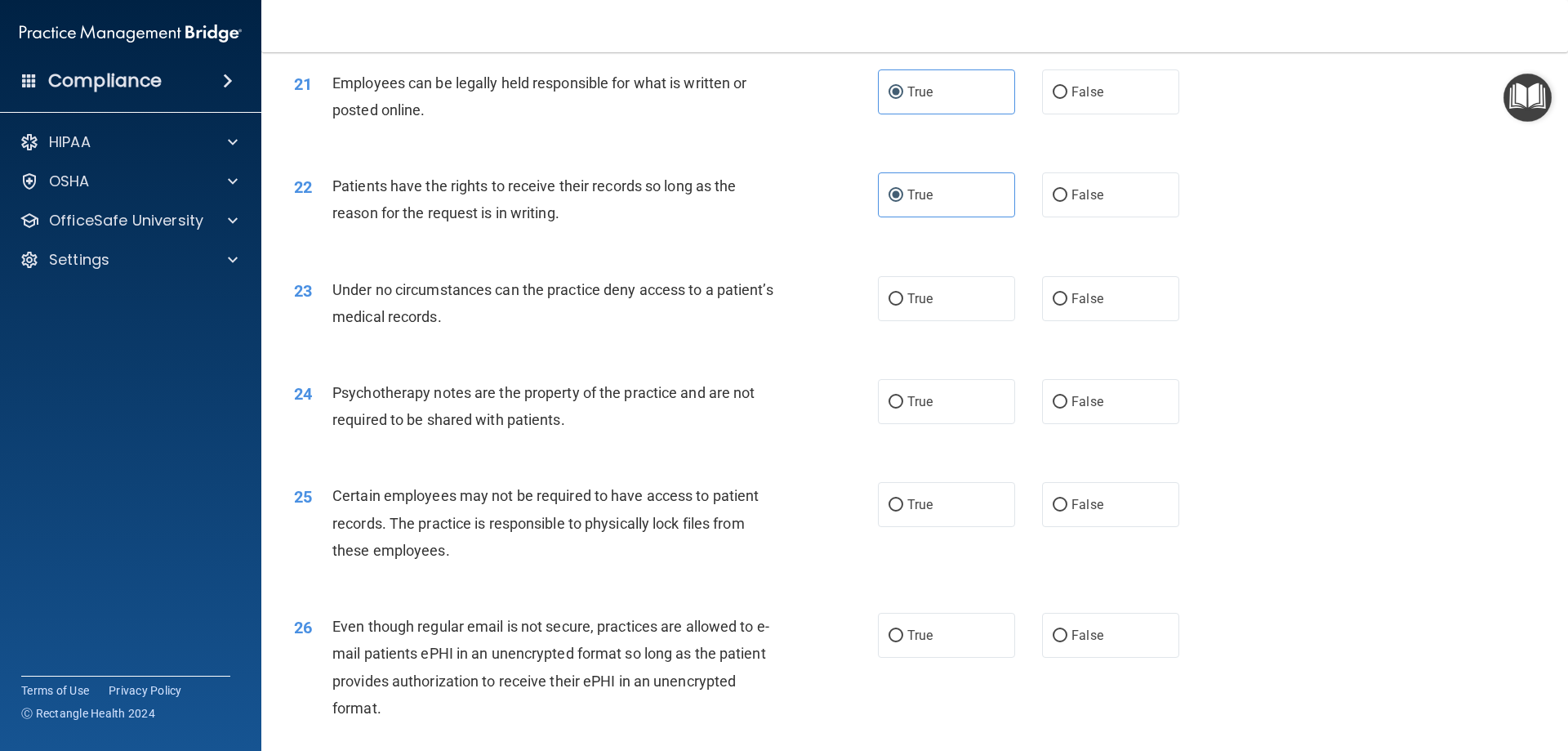
click at [593, 330] on div "Under no circumstances can the practice deny access to a patient’s medical reco…" at bounding box center [561, 303] width 457 height 54
click at [1066, 317] on label "False" at bounding box center [1110, 298] width 137 height 45
click at [1066, 306] on input "False" at bounding box center [1060, 299] width 14 height 13
radio input "true"
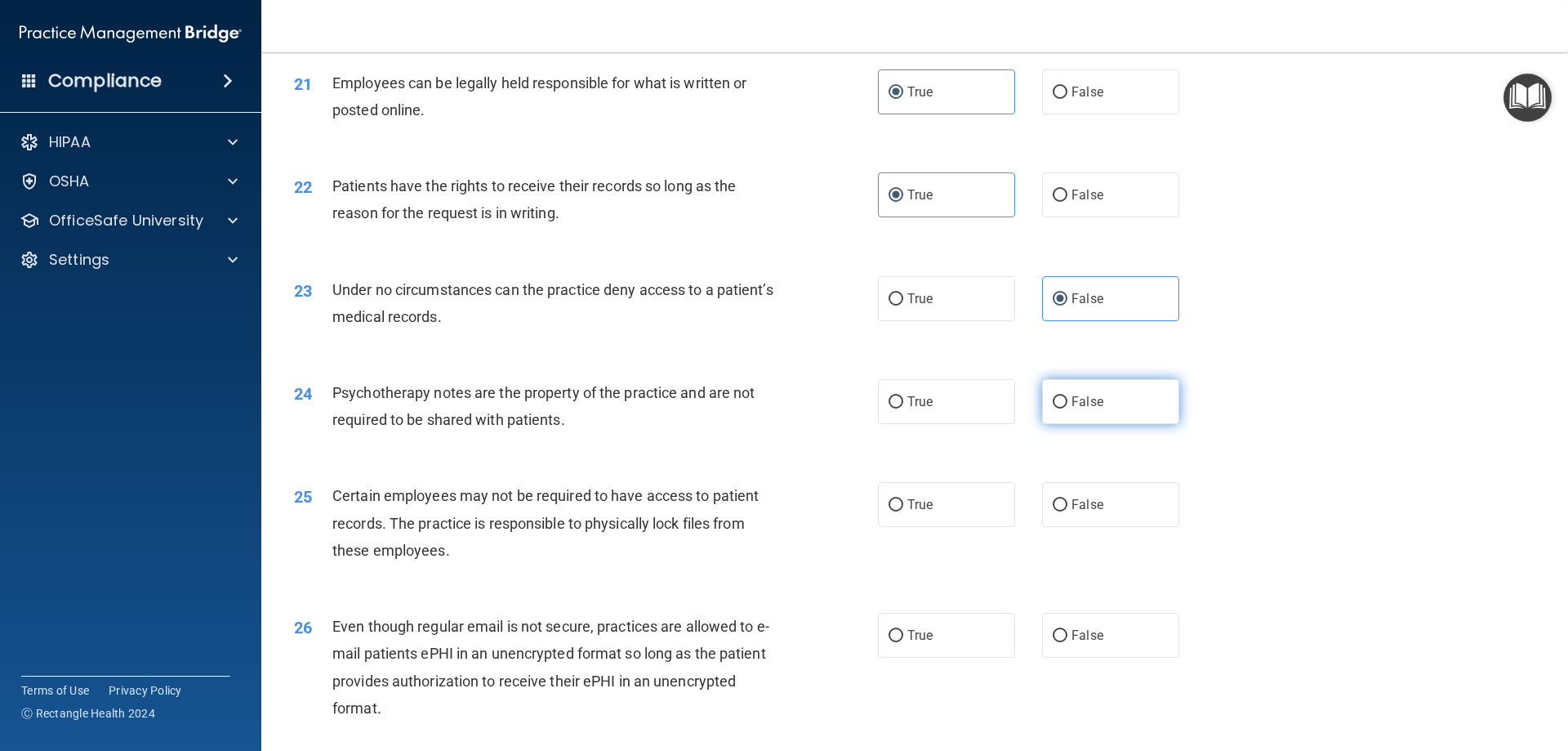
click at [1042, 424] on label "False" at bounding box center [1110, 401] width 137 height 45
click at [1053, 409] on input "False" at bounding box center [1060, 402] width 14 height 13
radio input "true"
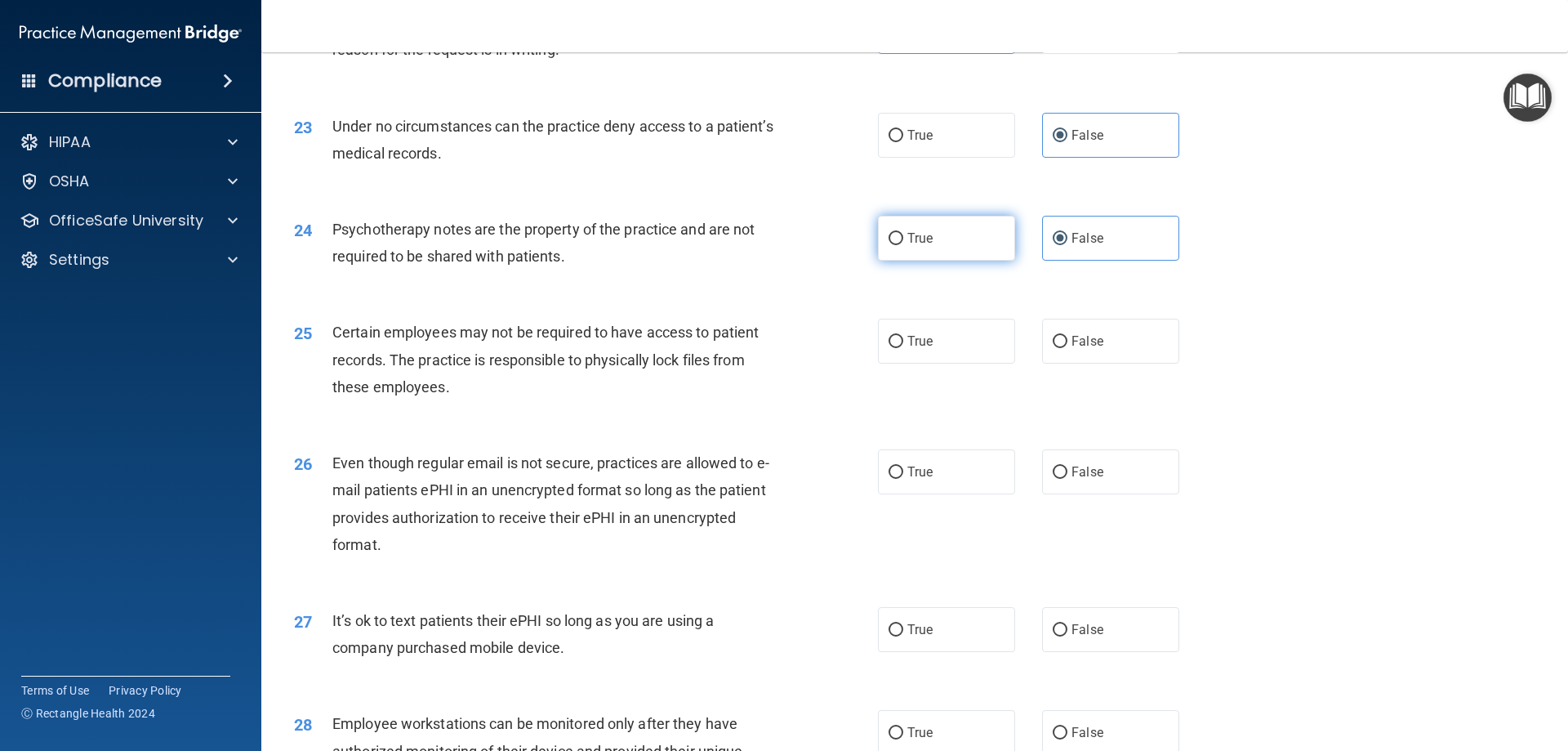
click at [974, 261] on label "True" at bounding box center [947, 237] width 137 height 45
click at [903, 245] on input "True" at bounding box center [895, 239] width 14 height 13
radio input "true"
click at [1053, 245] on input "False" at bounding box center [1060, 239] width 14 height 13
radio input "true"
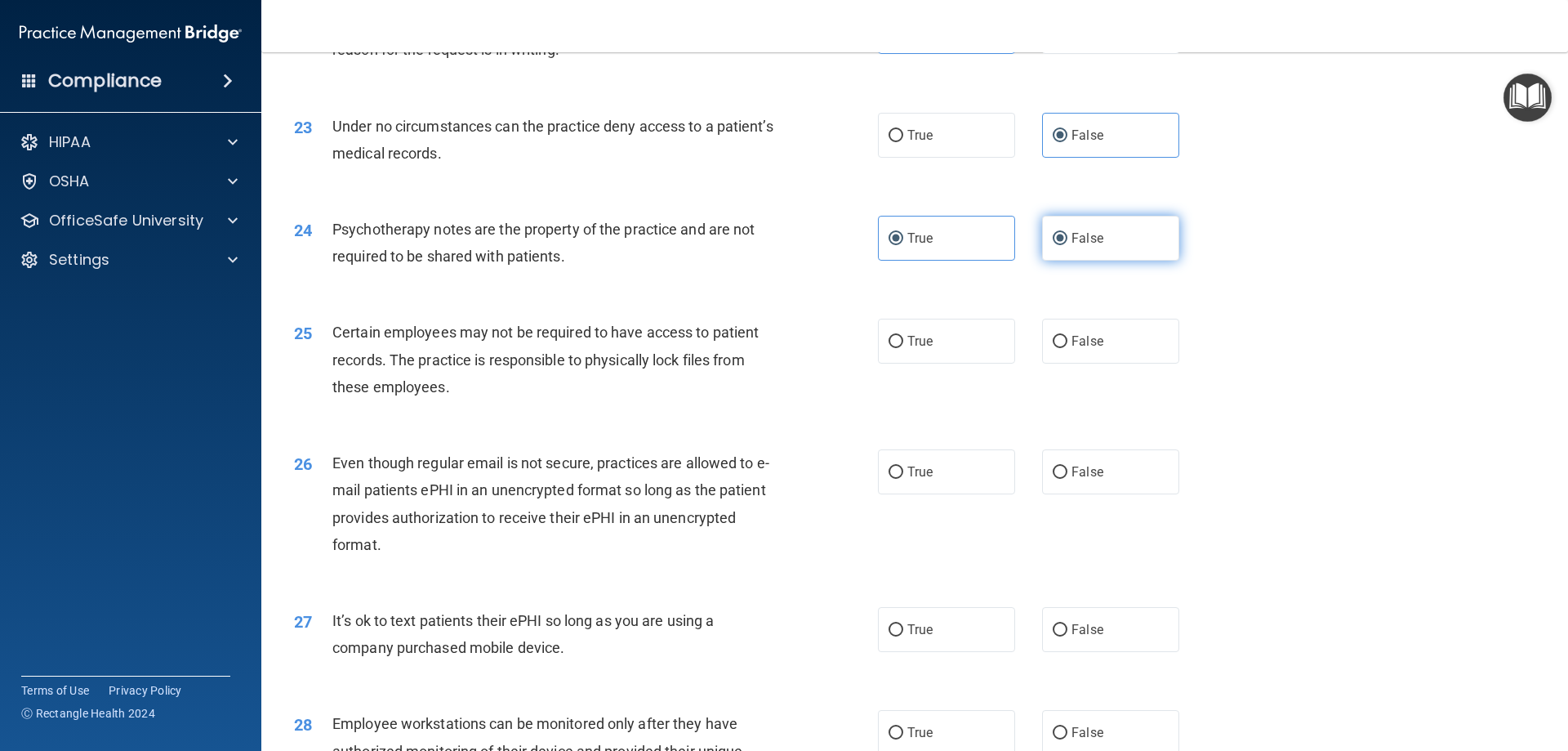
radio input "false"
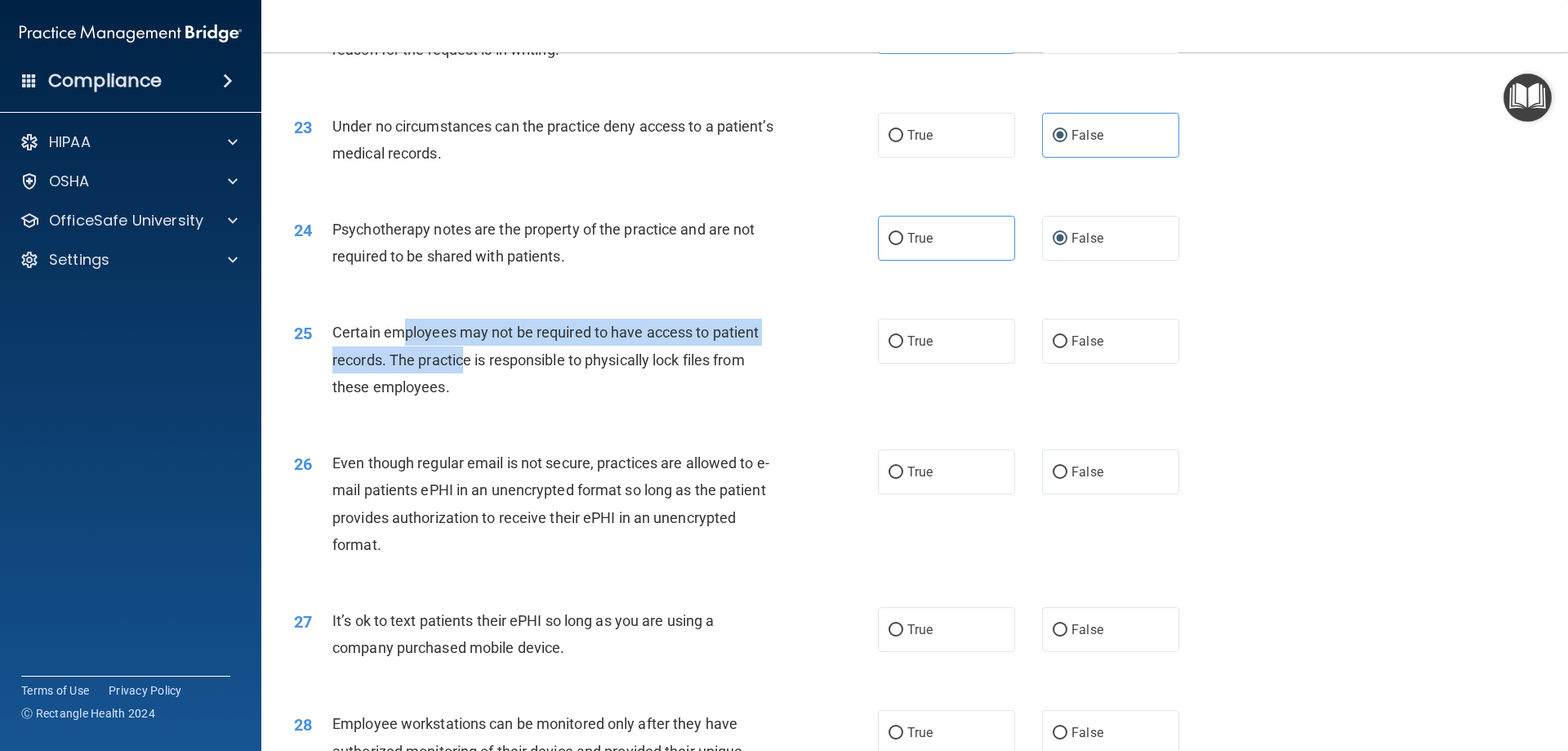
drag, startPoint x: 463, startPoint y: 385, endPoint x: 404, endPoint y: 364, distance: 62.6
click at [404, 364] on span "Certain employees may not be required to have access to patient records. The pr…" at bounding box center [545, 359] width 426 height 71
click at [415, 369] on div "Certain employees may not be required to have access to patient records. The pr…" at bounding box center [561, 359] width 457 height 82
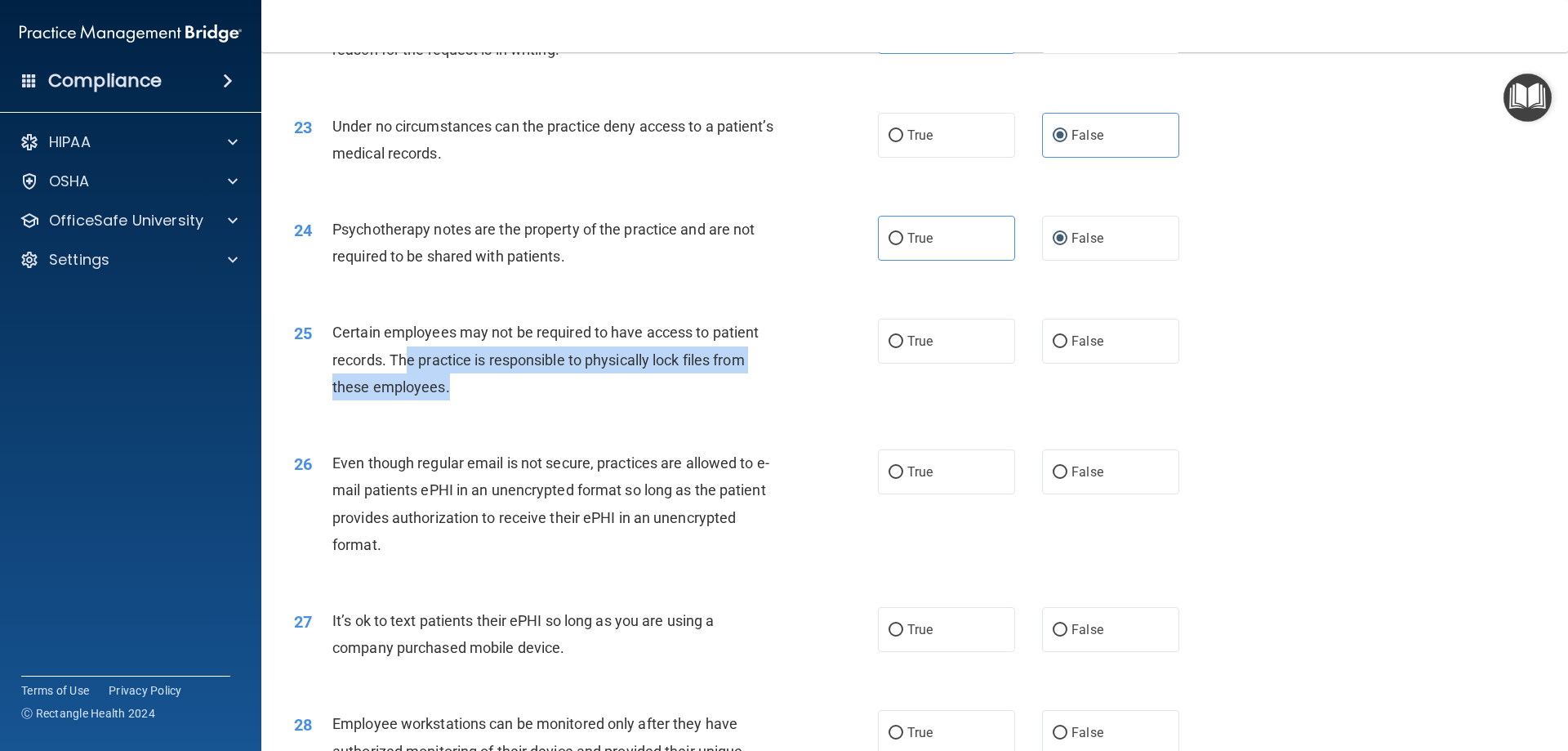
drag, startPoint x: 463, startPoint y: 408, endPoint x: 405, endPoint y: 382, distance: 63.6
click at [405, 382] on div "Certain employees may not be required to have access to patient records. The pr…" at bounding box center [561, 359] width 457 height 82
click at [405, 382] on span "Certain employees may not be required to have access to patient records. The pr…" at bounding box center [545, 359] width 426 height 71
drag, startPoint x: 495, startPoint y: 423, endPoint x: 435, endPoint y: 374, distance: 77.5
click at [435, 374] on div "Certain employees may not be required to have access to patient records. The pr…" at bounding box center [561, 359] width 457 height 82
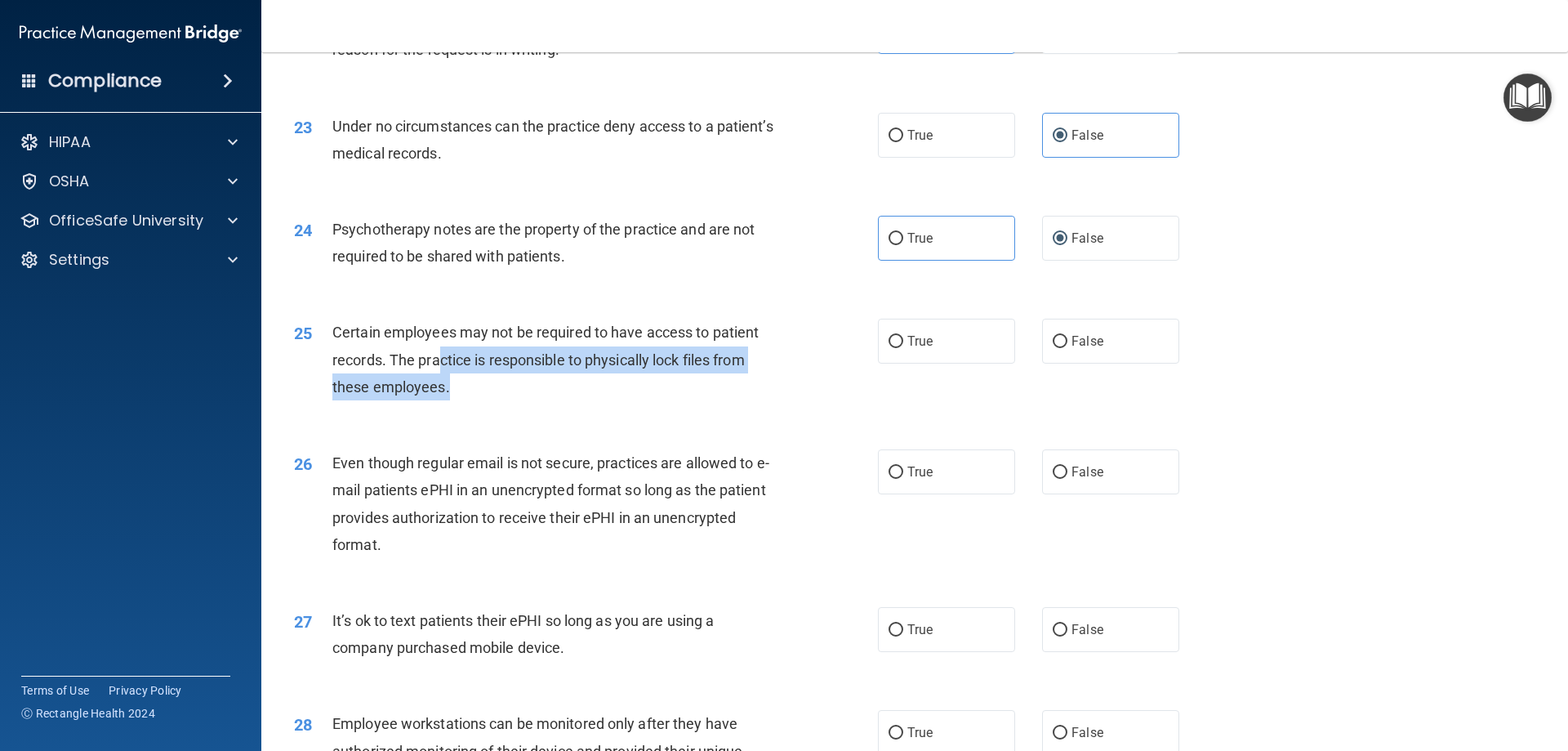
click at [439, 378] on div "Certain employees may not be required to have access to patient records. The pr…" at bounding box center [561, 359] width 457 height 82
click at [453, 400] on div "Certain employees may not be required to have access to patient records. The pr…" at bounding box center [561, 359] width 457 height 82
click at [452, 400] on div "Certain employees may not be required to have access to patient records. The pr…" at bounding box center [561, 359] width 457 height 82
drag, startPoint x: 478, startPoint y: 415, endPoint x: 437, endPoint y: 395, distance: 45.6
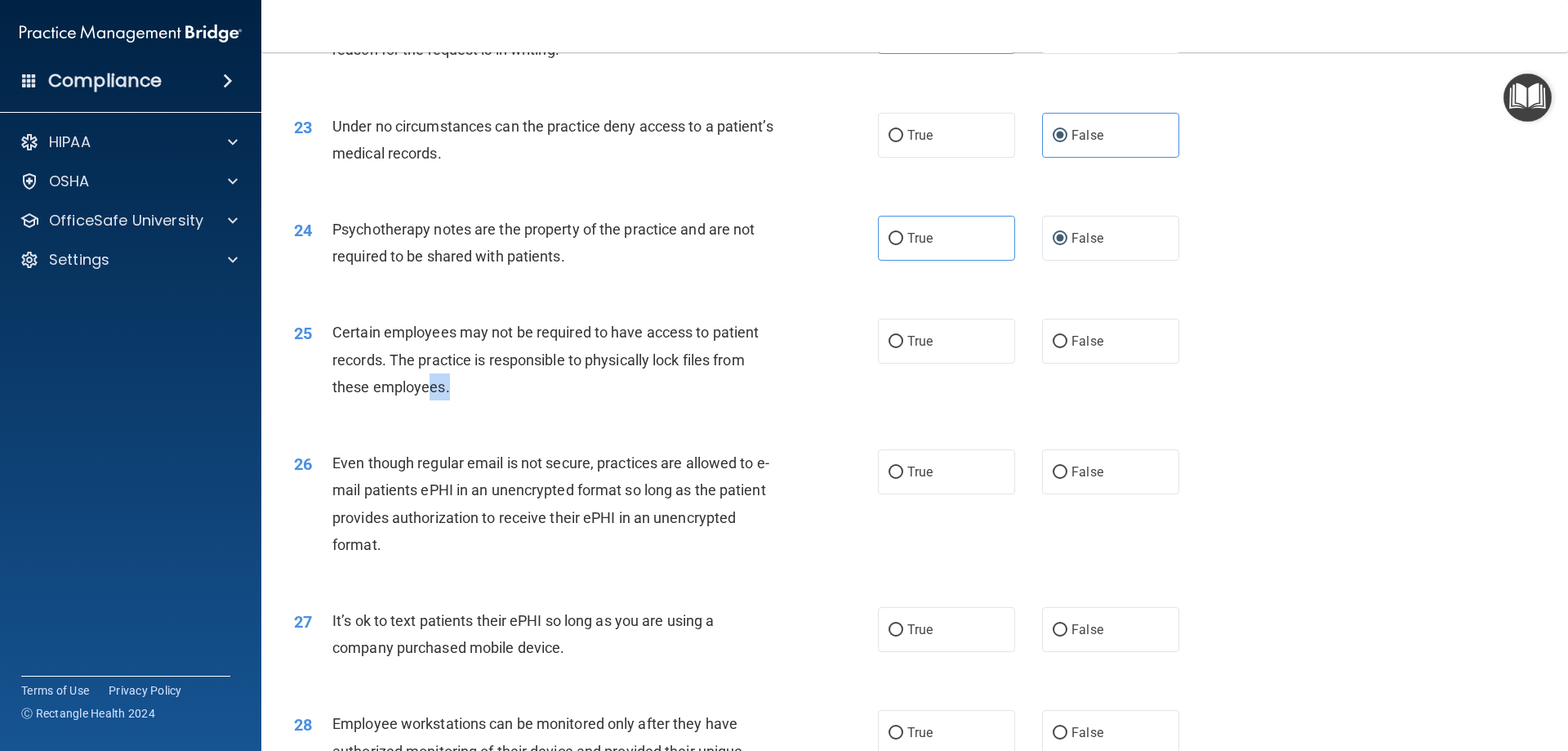
click at [426, 400] on div "Certain employees may not be required to have access to patient records. The pr…" at bounding box center [561, 359] width 457 height 82
click at [481, 399] on div "Certain employees may not be required to have access to patient records. The pr…" at bounding box center [561, 359] width 457 height 82
click at [956, 363] on label "True" at bounding box center [947, 340] width 137 height 45
click at [903, 348] on input "True" at bounding box center [895, 341] width 14 height 13
radio input "true"
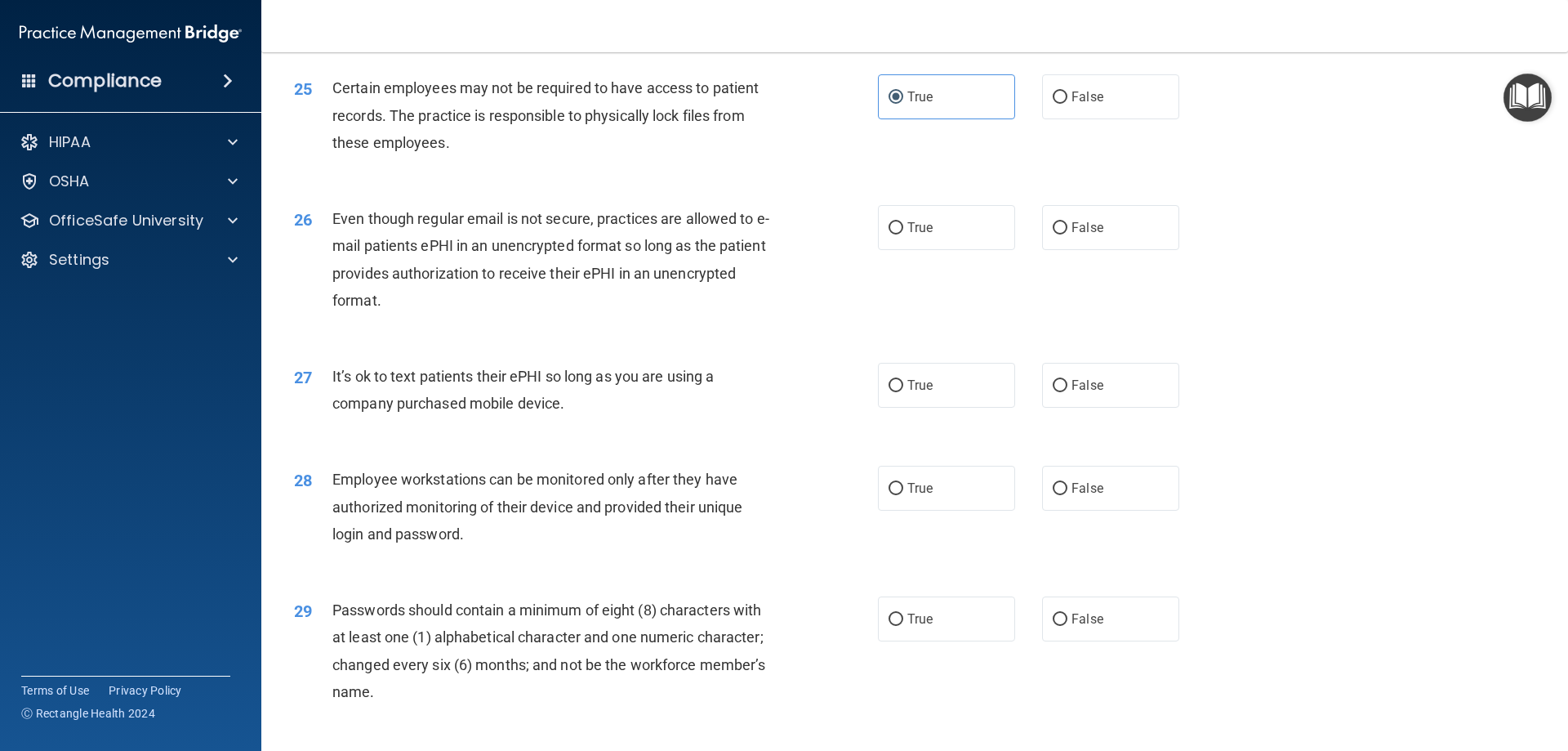
scroll to position [3105, 0]
click at [919, 249] on label "True" at bounding box center [947, 226] width 137 height 45
click at [903, 234] on input "True" at bounding box center [895, 227] width 14 height 13
radio input "true"
click at [1088, 392] on span "False" at bounding box center [1088, 384] width 32 height 15
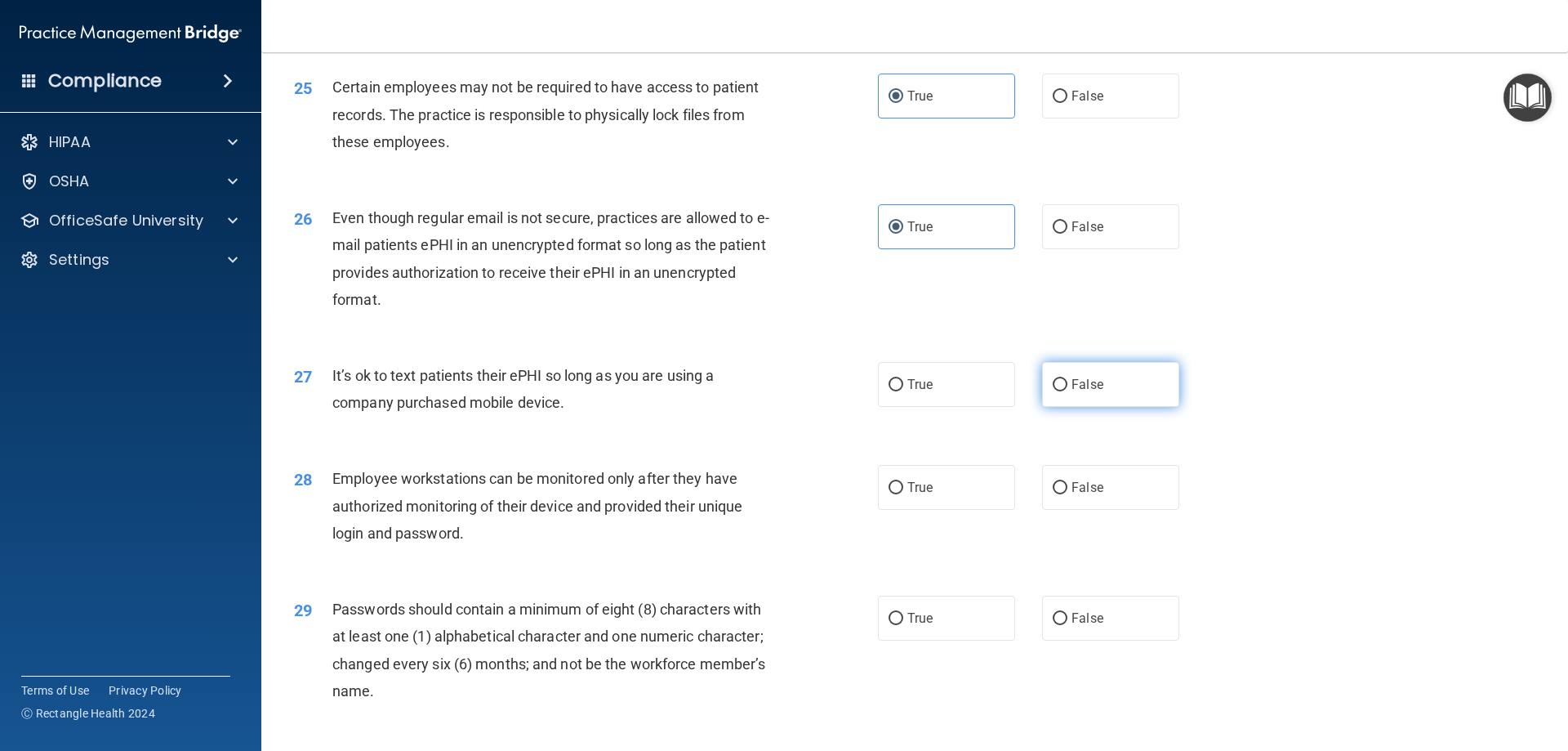
click at [1067, 391] on input "False" at bounding box center [1060, 385] width 14 height 13
radio input "true"
click at [947, 501] on label "True" at bounding box center [947, 487] width 137 height 45
click at [903, 494] on input "True" at bounding box center [895, 488] width 14 height 13
radio input "true"
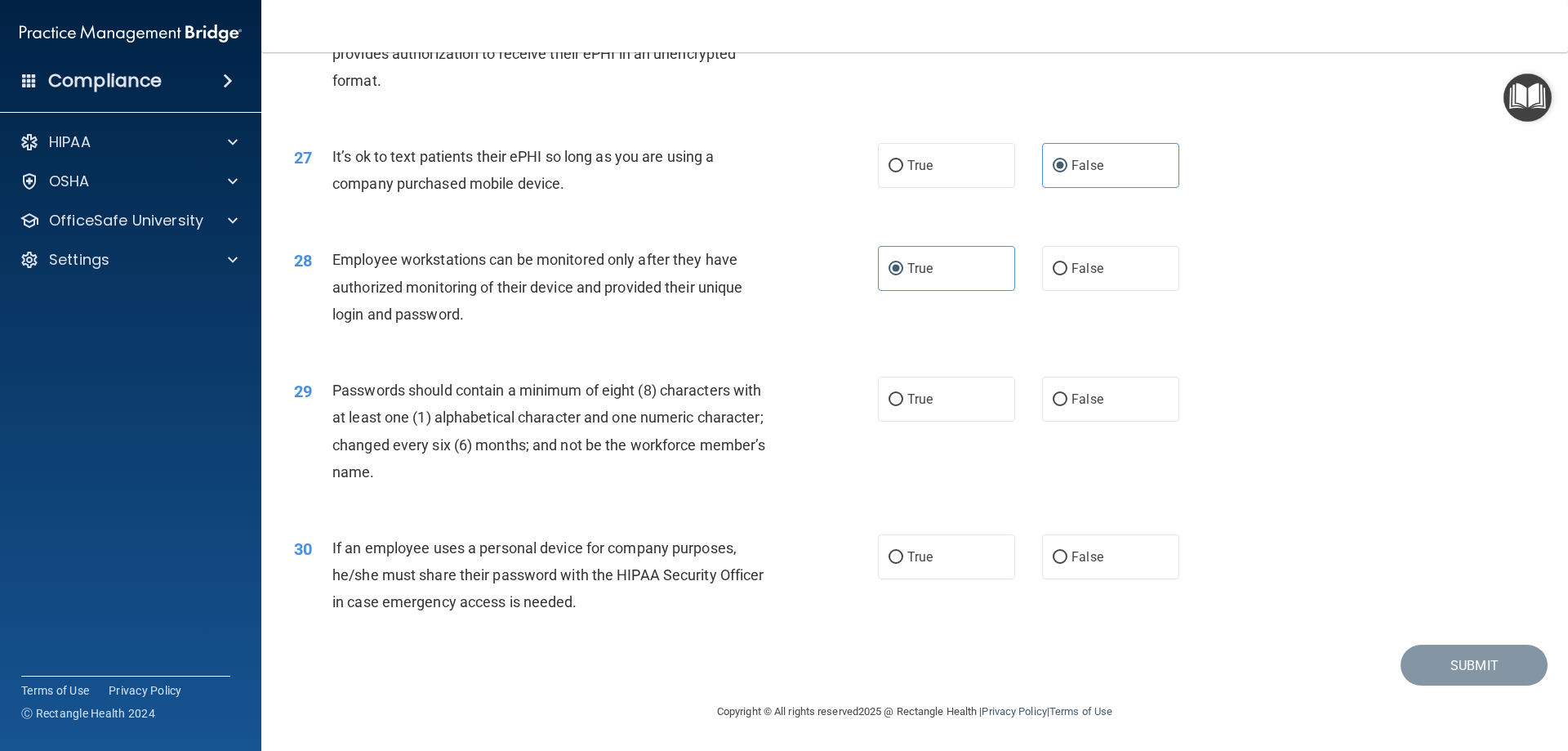
scroll to position [3350, 0]
click at [930, 401] on label "True" at bounding box center [947, 399] width 137 height 45
click at [903, 401] on input "True" at bounding box center [895, 400] width 14 height 13
radio input "true"
click at [920, 554] on span "True" at bounding box center [920, 557] width 25 height 15
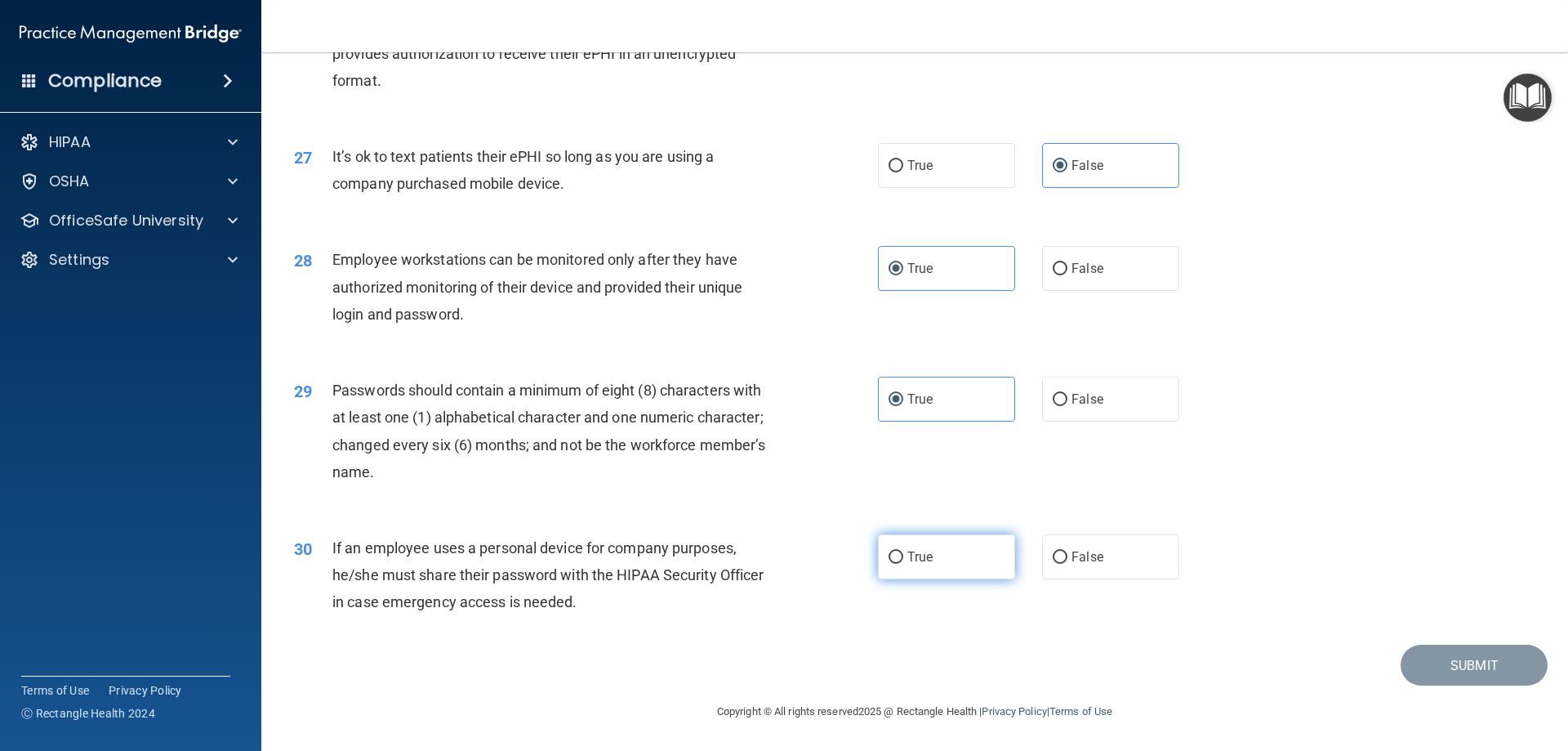
click at [903, 554] on input "True" at bounding box center [895, 558] width 14 height 13
radio input "true"
click at [1483, 678] on button "Submit" at bounding box center [1474, 665] width 147 height 41
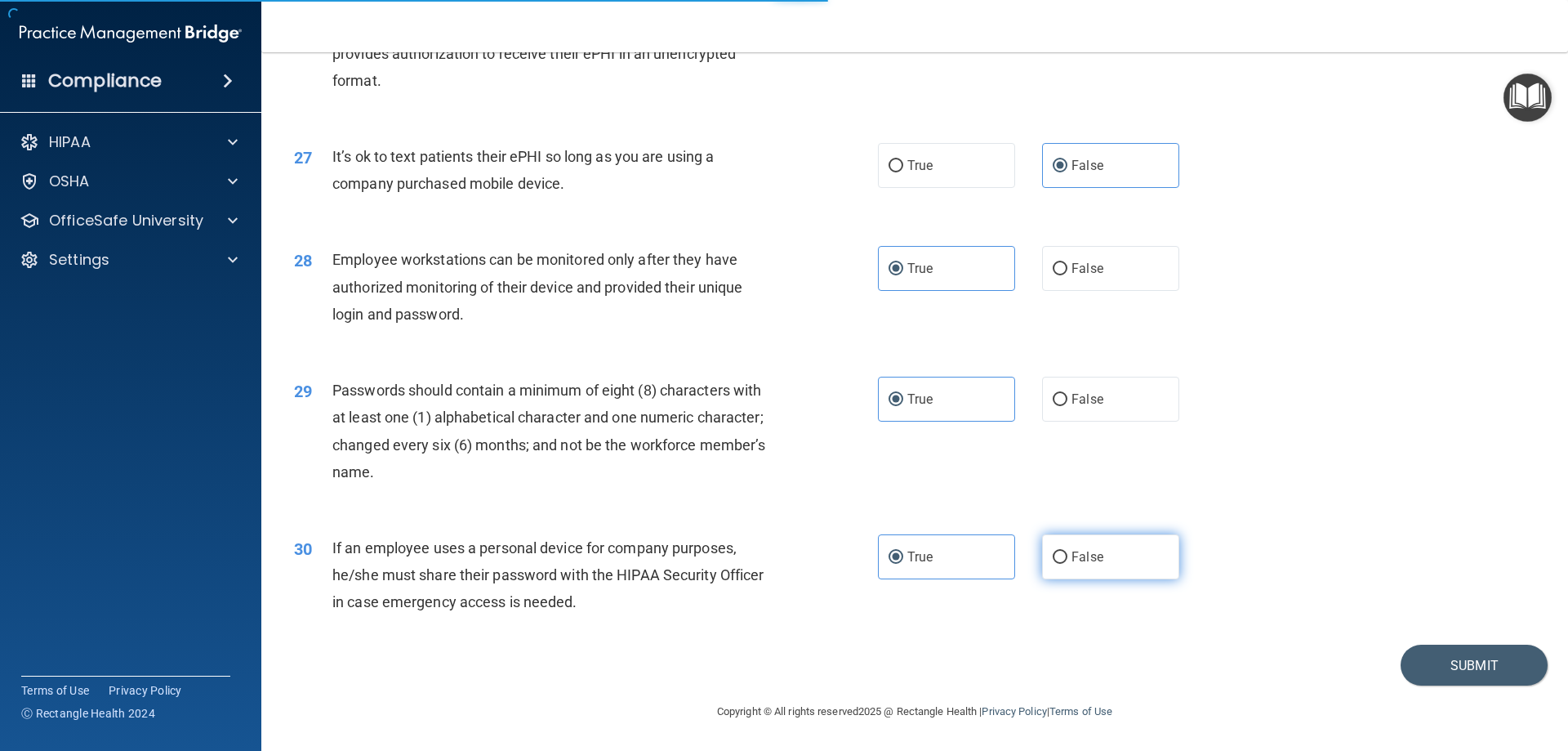
click at [1056, 545] on label "False" at bounding box center [1110, 556] width 137 height 45
click at [1056, 552] on input "False" at bounding box center [1060, 558] width 14 height 13
radio input "true"
radio input "false"
click at [1504, 666] on button "Submit" at bounding box center [1474, 665] width 147 height 41
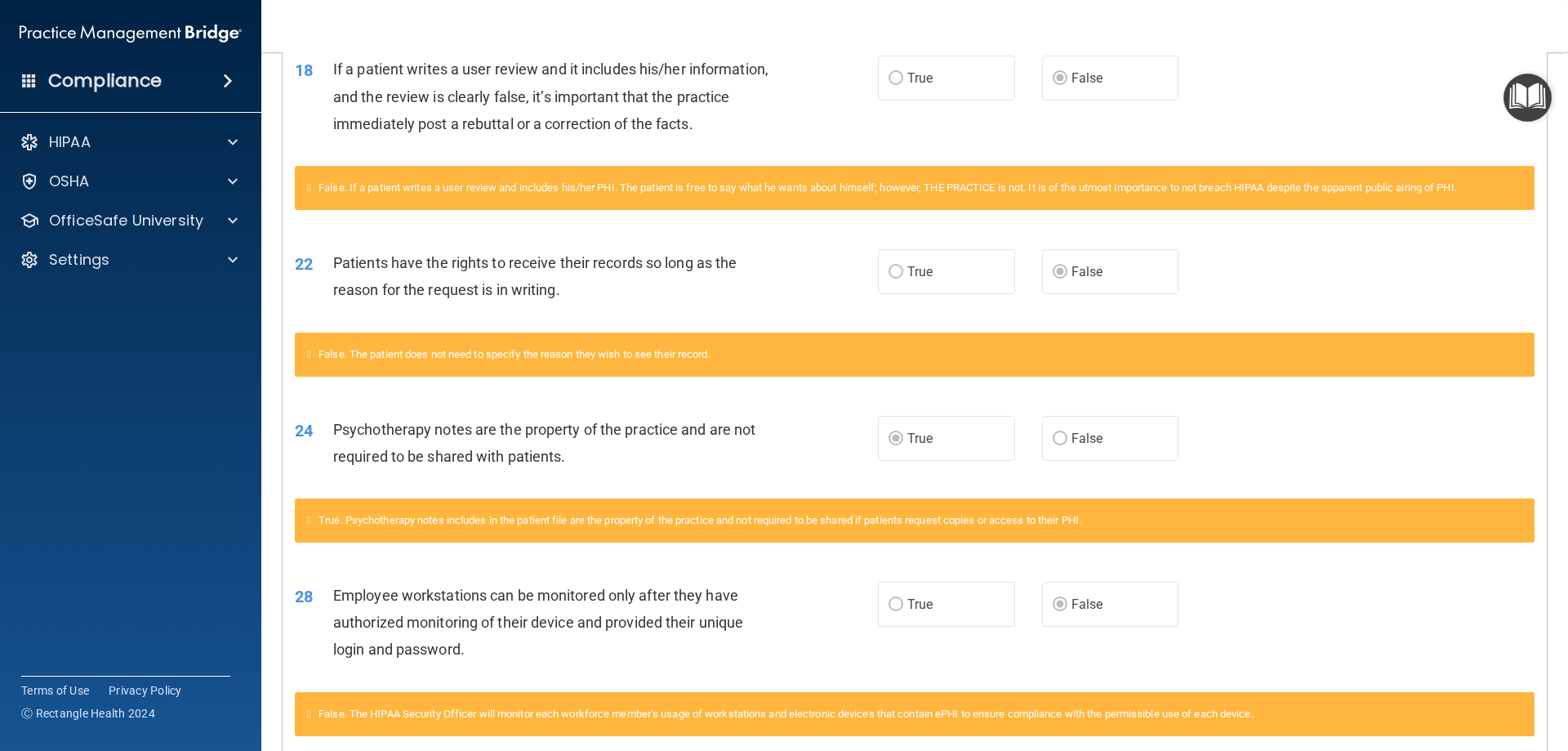
scroll to position [1286, 0]
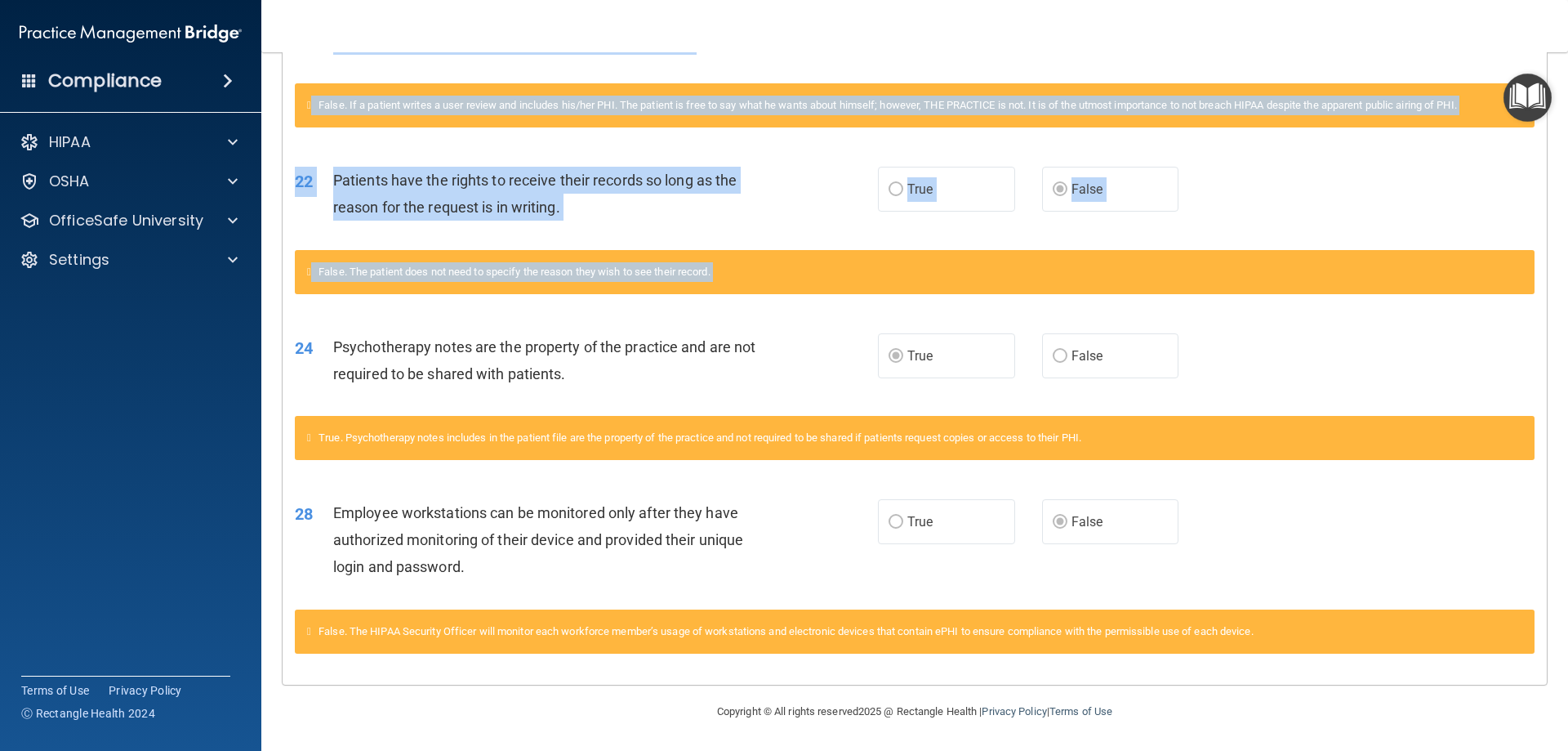
drag, startPoint x: 1560, startPoint y: 262, endPoint x: 1271, endPoint y: 352, distance: 302.7
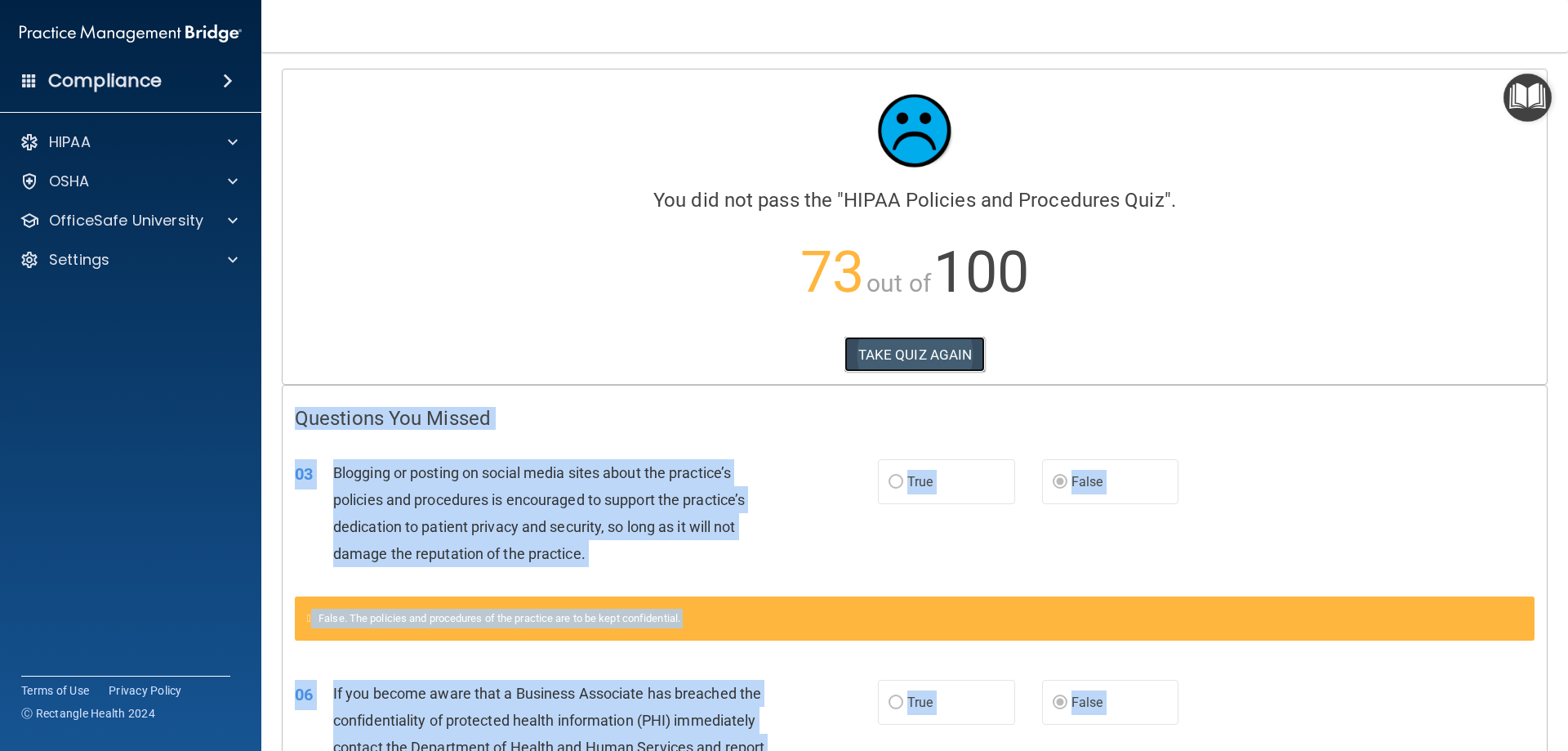
click at [950, 351] on button "TAKE QUIZ AGAIN" at bounding box center [914, 354] width 141 height 36
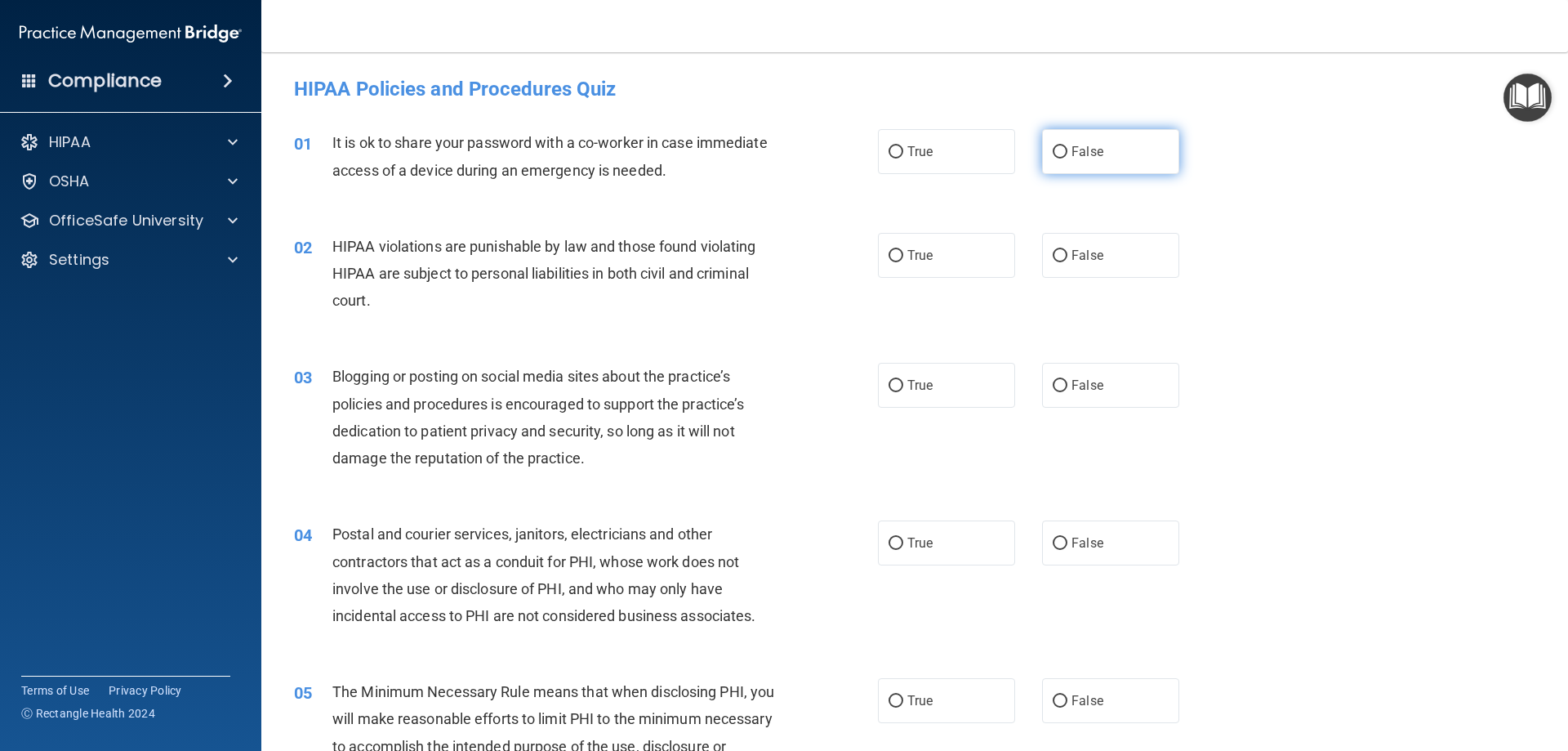
click at [1168, 152] on label "False" at bounding box center [1110, 151] width 137 height 45
click at [1067, 152] on input "False" at bounding box center [1060, 152] width 14 height 13
radio input "true"
click at [1112, 396] on label "False" at bounding box center [1110, 384] width 137 height 45
click at [1067, 392] on input "False" at bounding box center [1060, 386] width 14 height 13
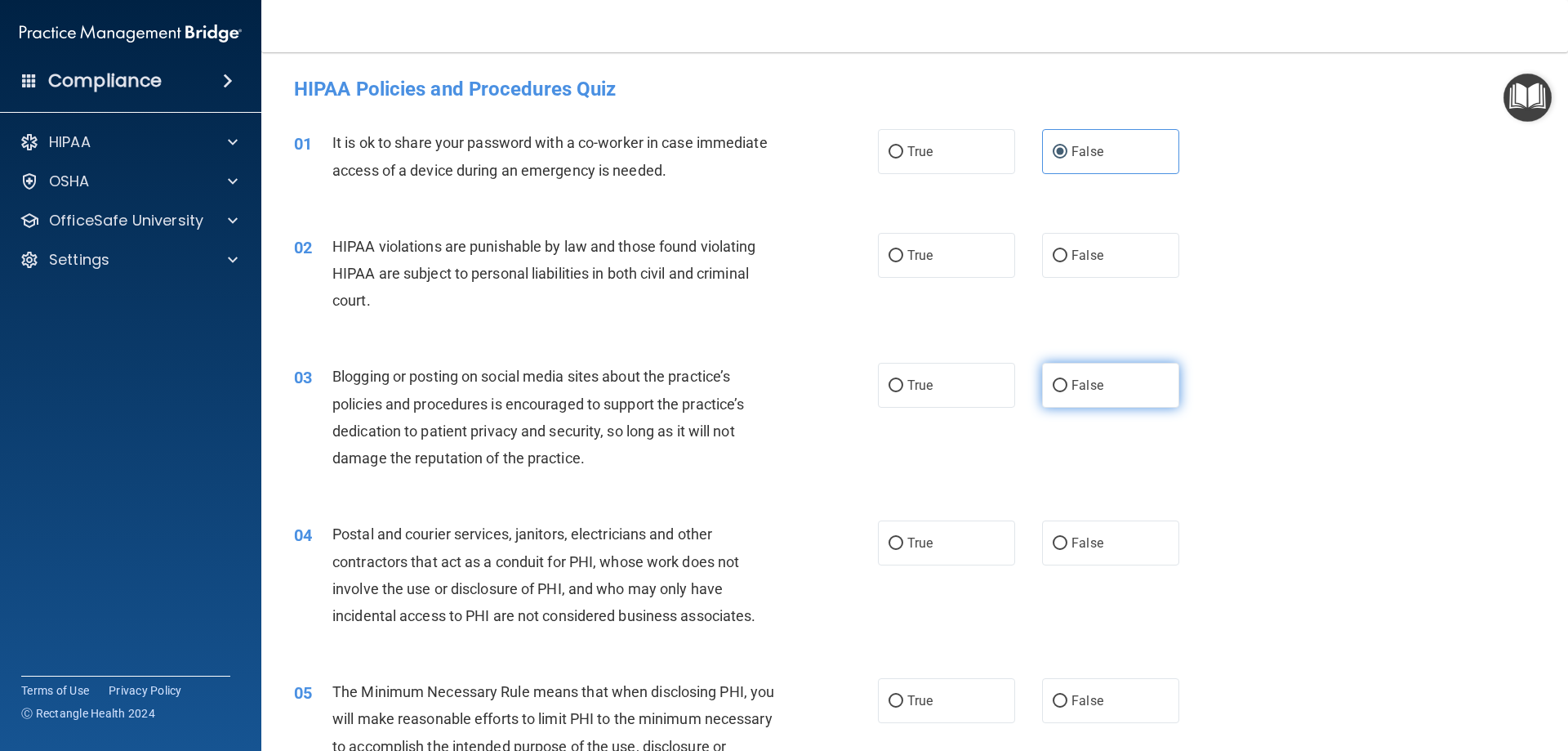
radio input "true"
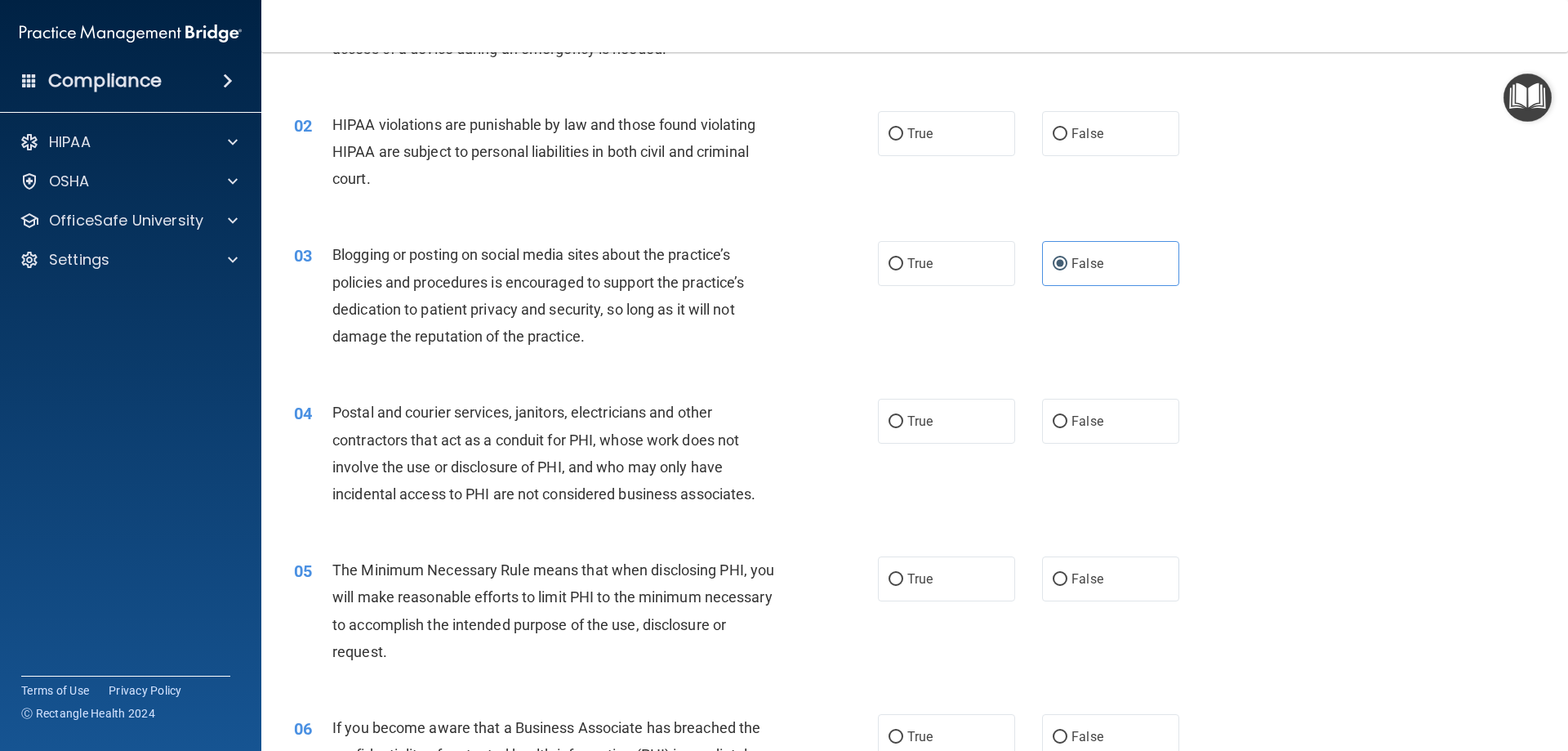
scroll to position [327, 0]
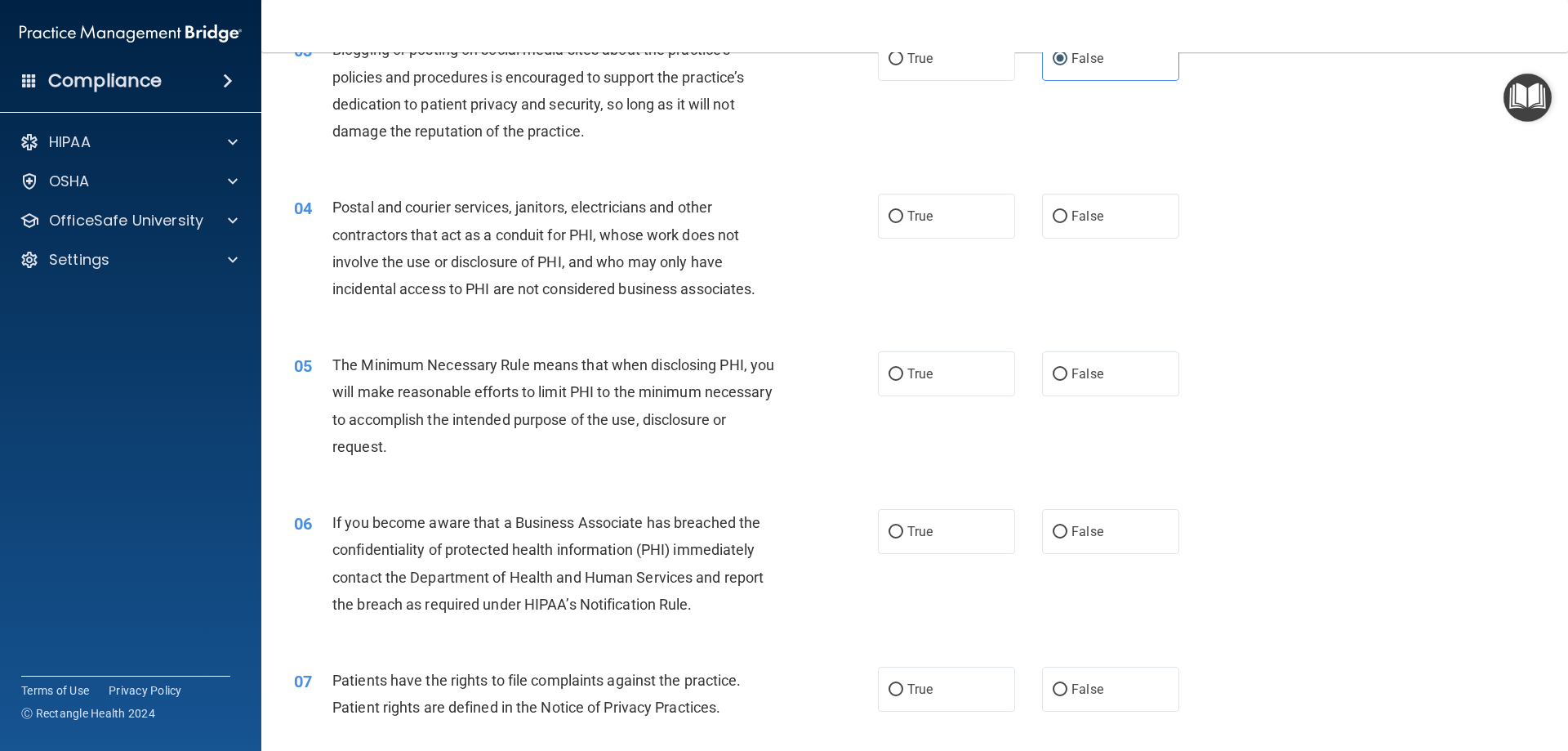
click at [1177, 550] on div "True False" at bounding box center [1043, 531] width 329 height 45
click at [1114, 534] on label "False" at bounding box center [1110, 531] width 137 height 45
click at [1067, 534] on input "False" at bounding box center [1060, 532] width 14 height 13
radio input "true"
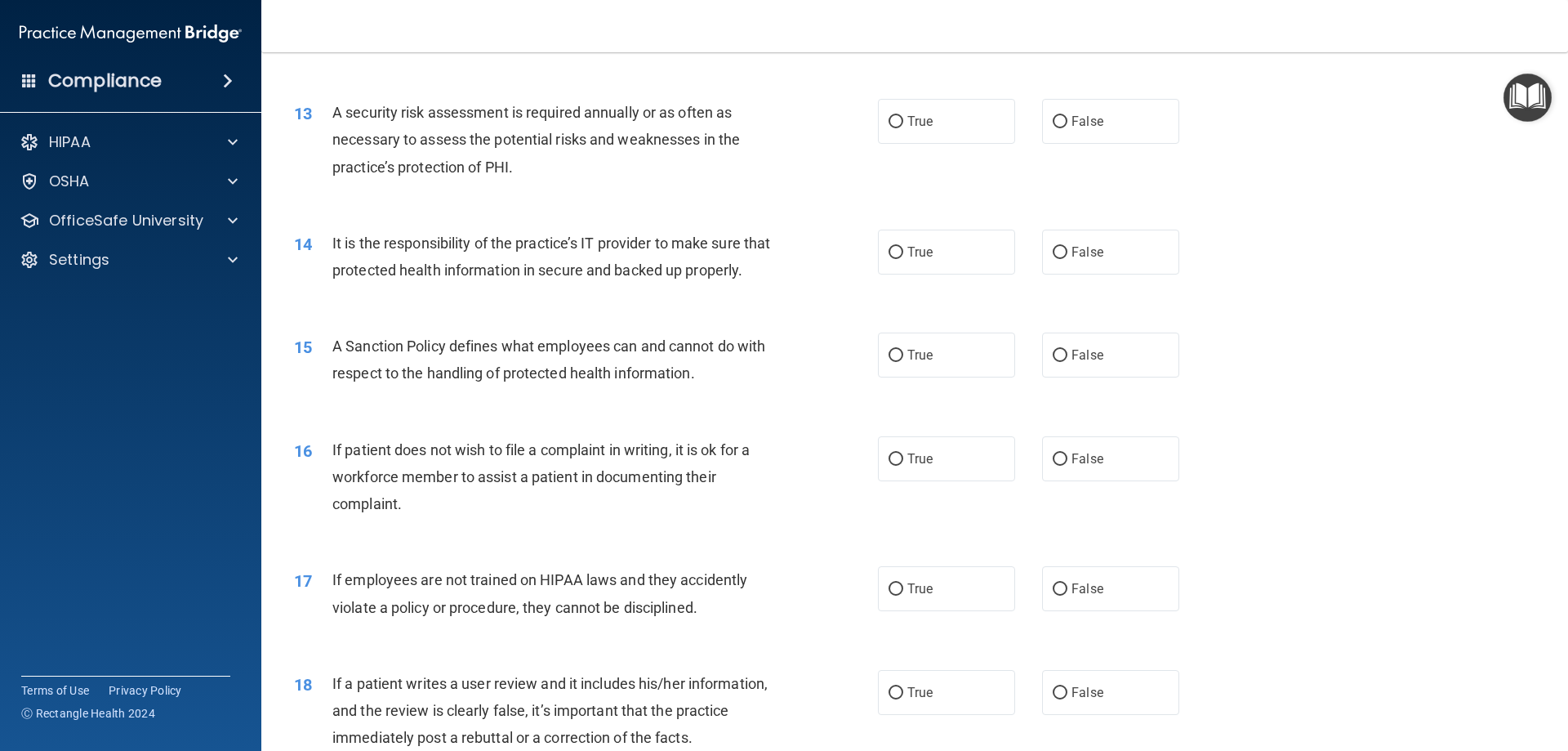
scroll to position [1716, 0]
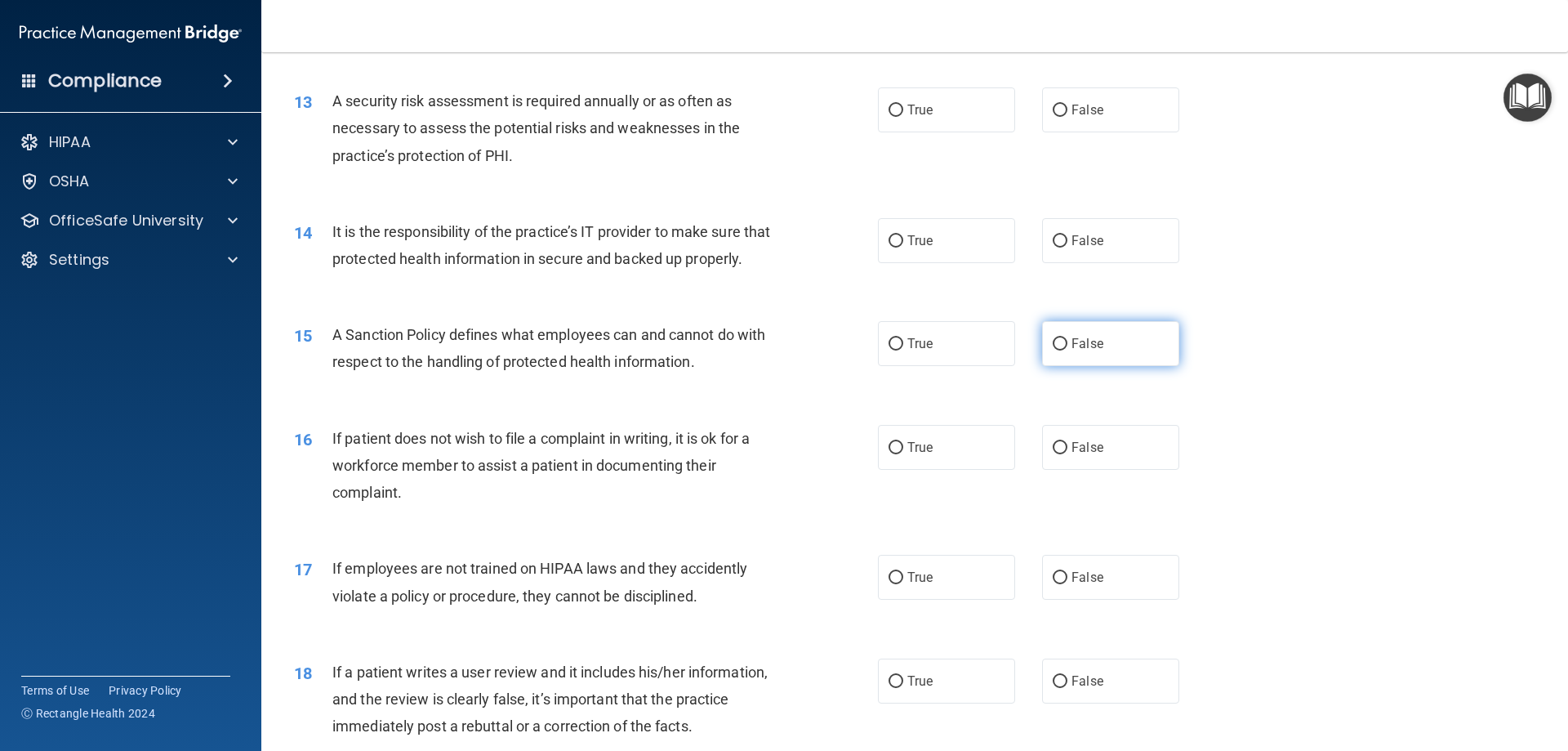
click at [1085, 351] on span "False" at bounding box center [1088, 343] width 32 height 15
click at [1067, 351] on input "False" at bounding box center [1060, 344] width 14 height 13
radio input "true"
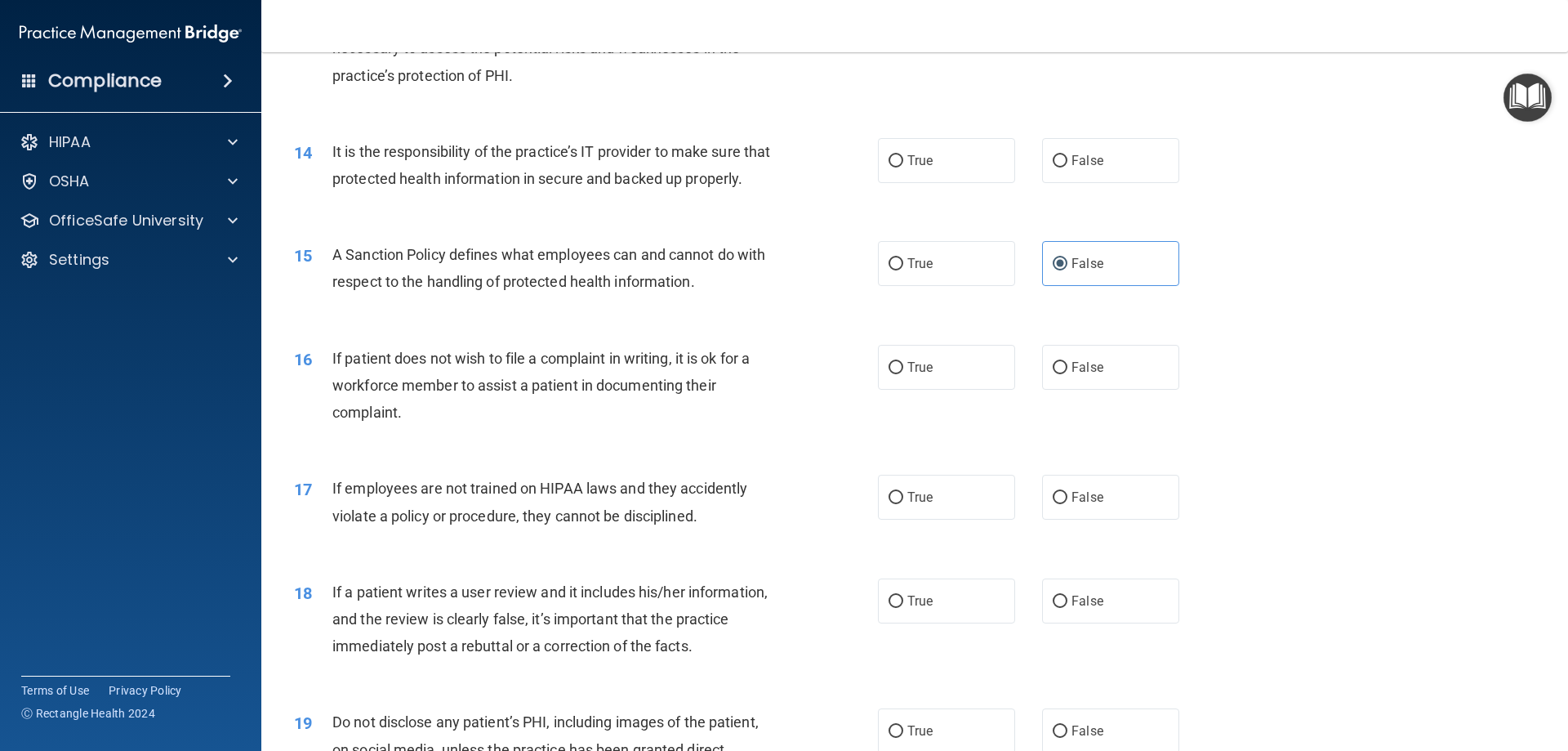
scroll to position [2124, 0]
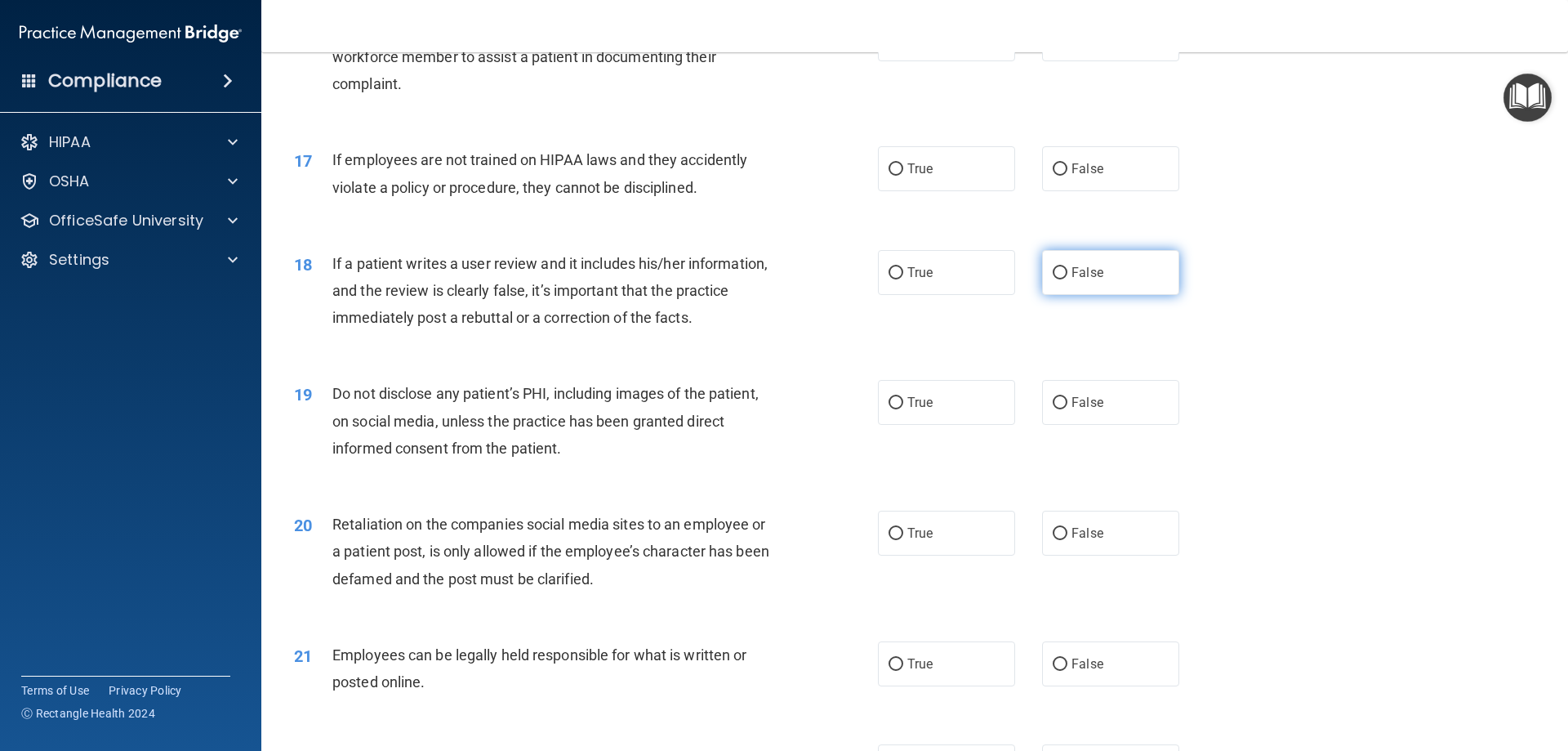
click at [1147, 295] on label "False" at bounding box center [1110, 272] width 137 height 45
click at [1067, 280] on input "False" at bounding box center [1060, 273] width 14 height 13
radio input "true"
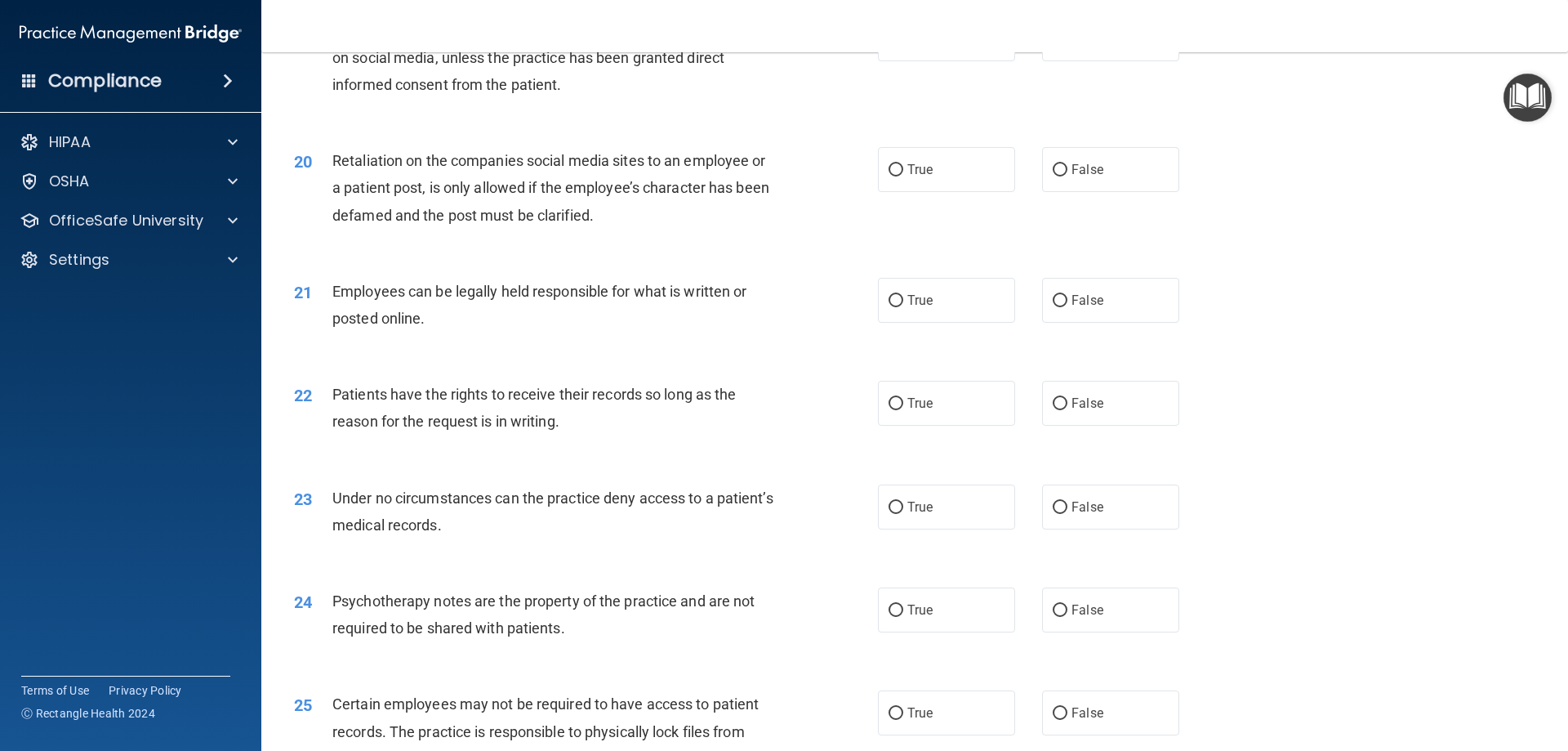
scroll to position [2533, 0]
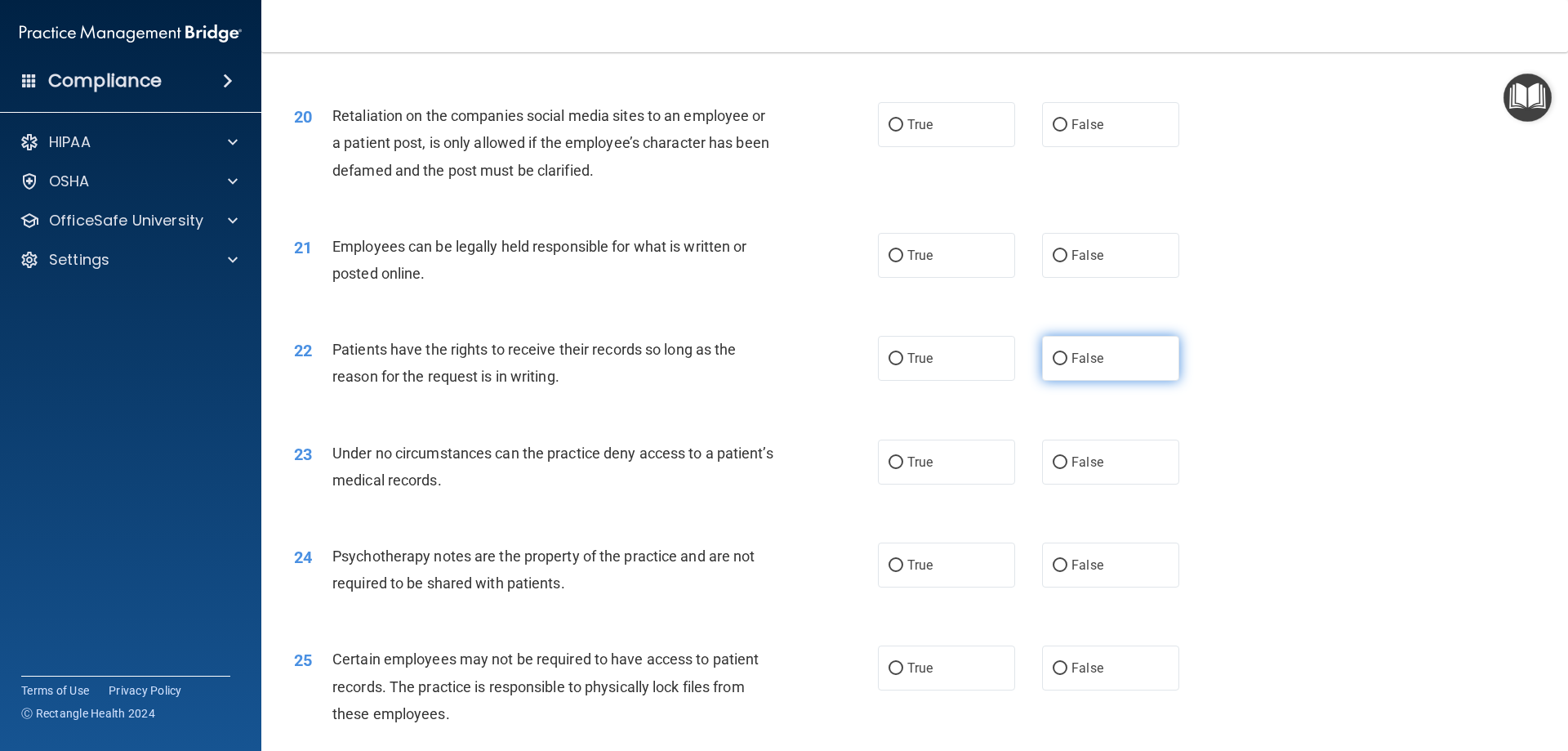
click at [1057, 378] on label "False" at bounding box center [1110, 357] width 137 height 45
click at [1057, 365] on input "False" at bounding box center [1060, 359] width 14 height 13
radio input "true"
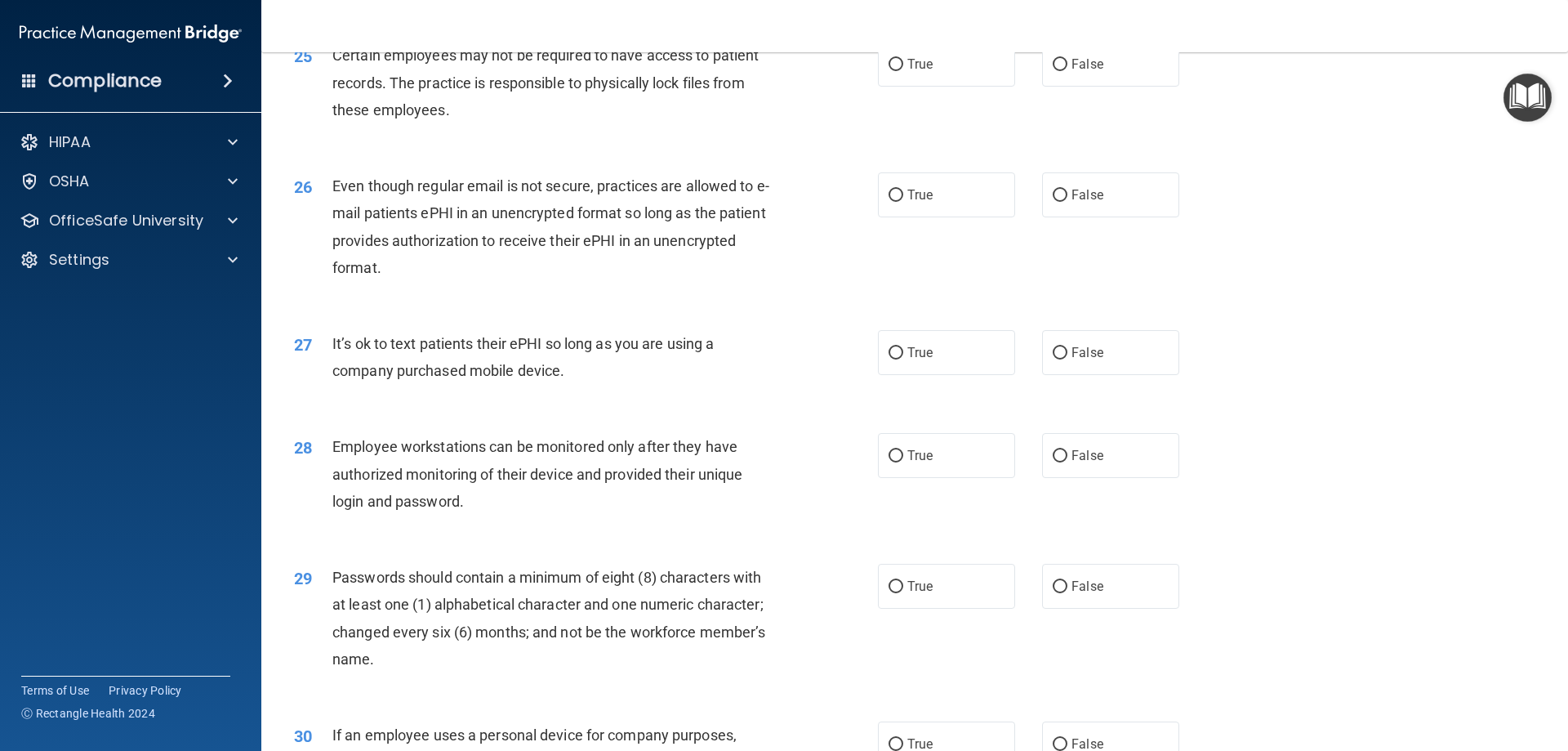
scroll to position [3186, 0]
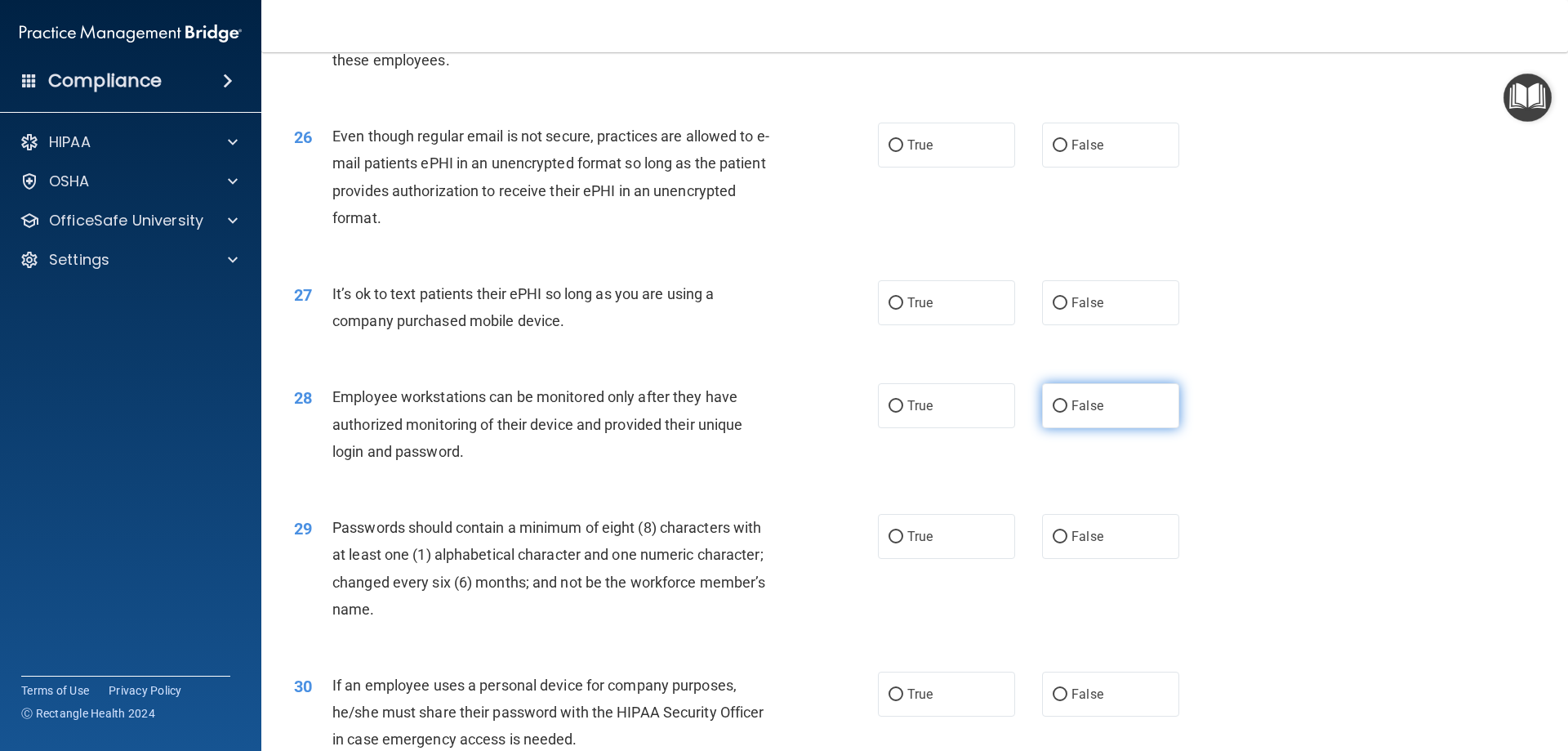
click at [1082, 428] on label "False" at bounding box center [1110, 405] width 137 height 45
click at [1067, 412] on input "False" at bounding box center [1060, 406] width 14 height 13
radio input "true"
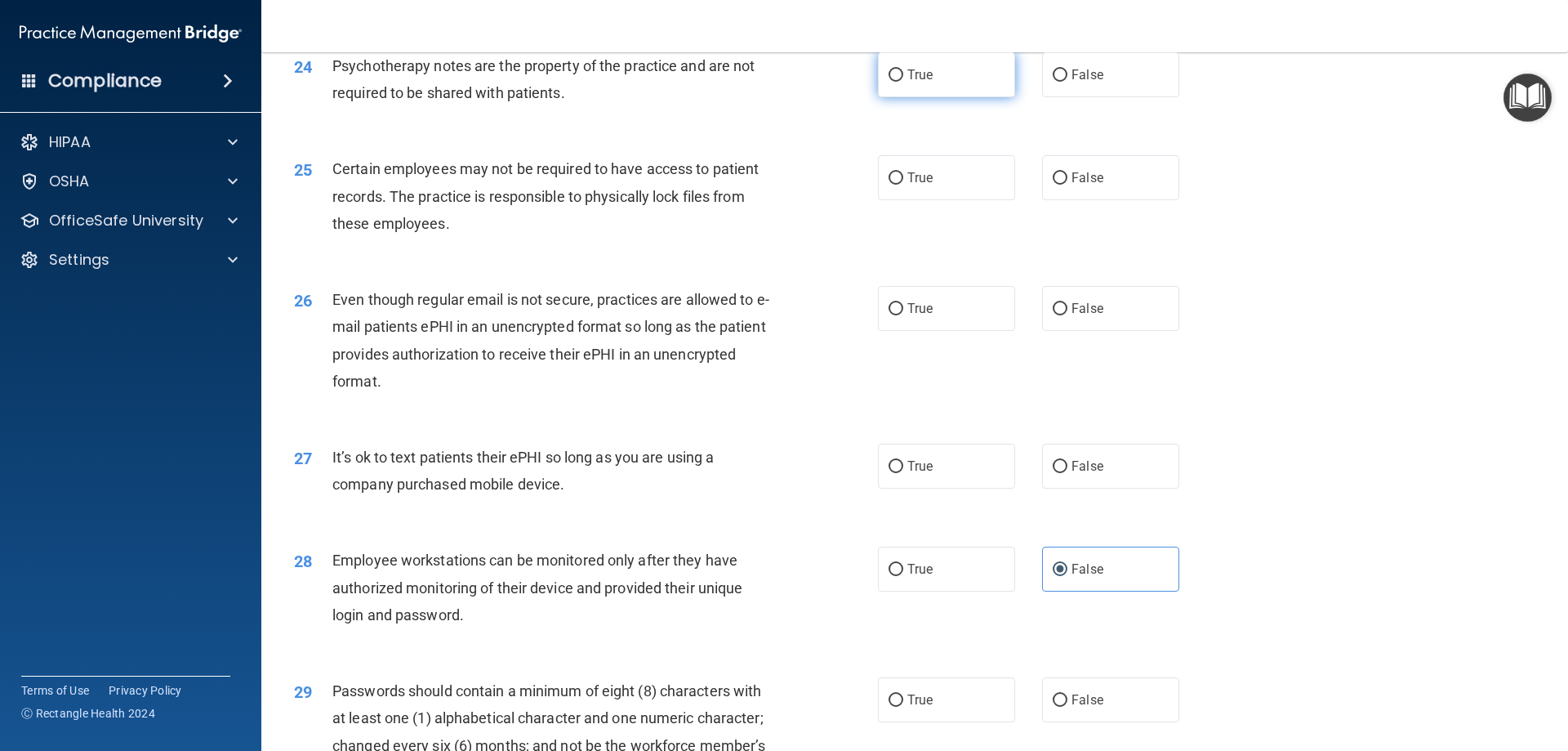
click at [911, 83] on span "True" at bounding box center [920, 74] width 25 height 15
click at [903, 82] on input "True" at bounding box center [895, 75] width 14 height 13
radio input "true"
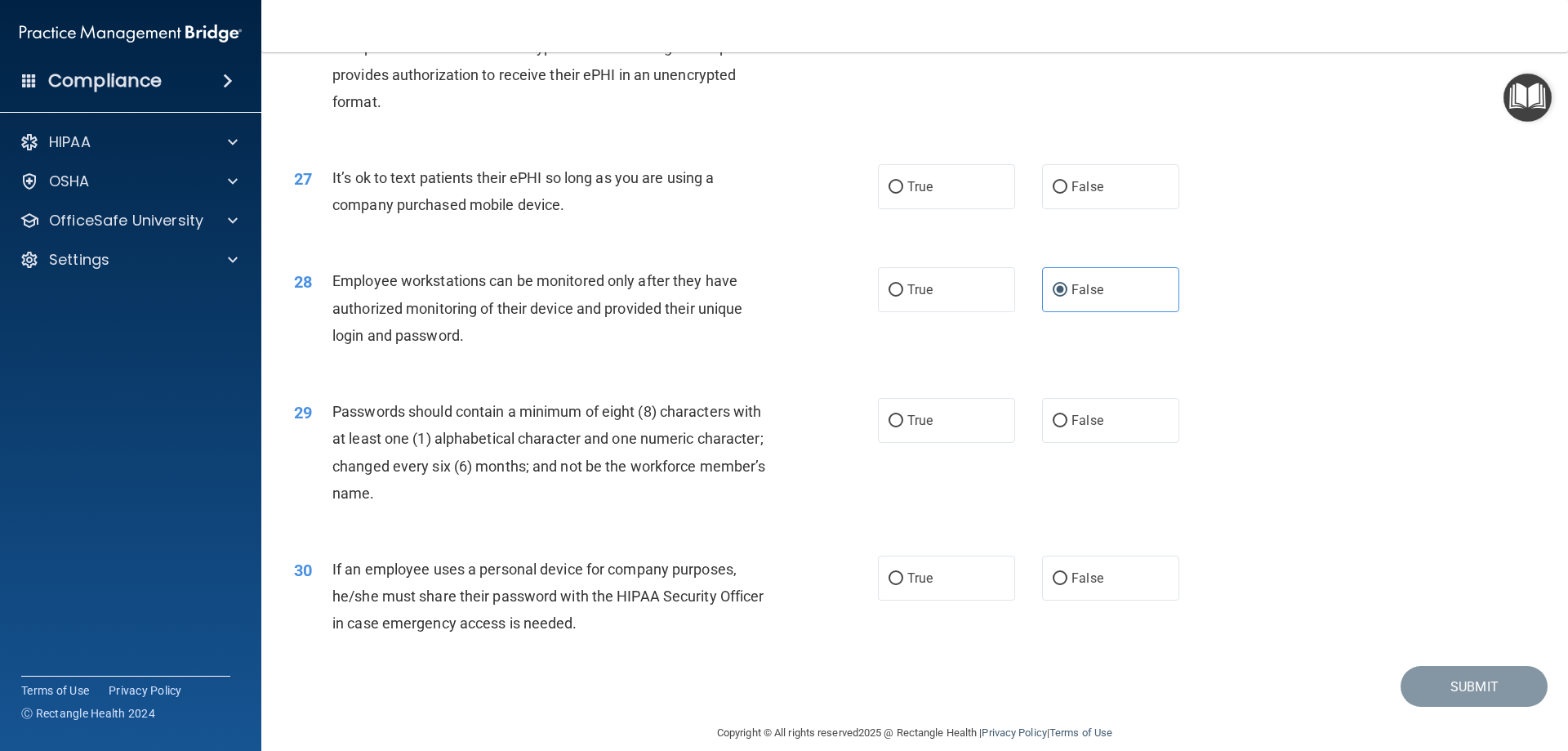
scroll to position [3350, 0]
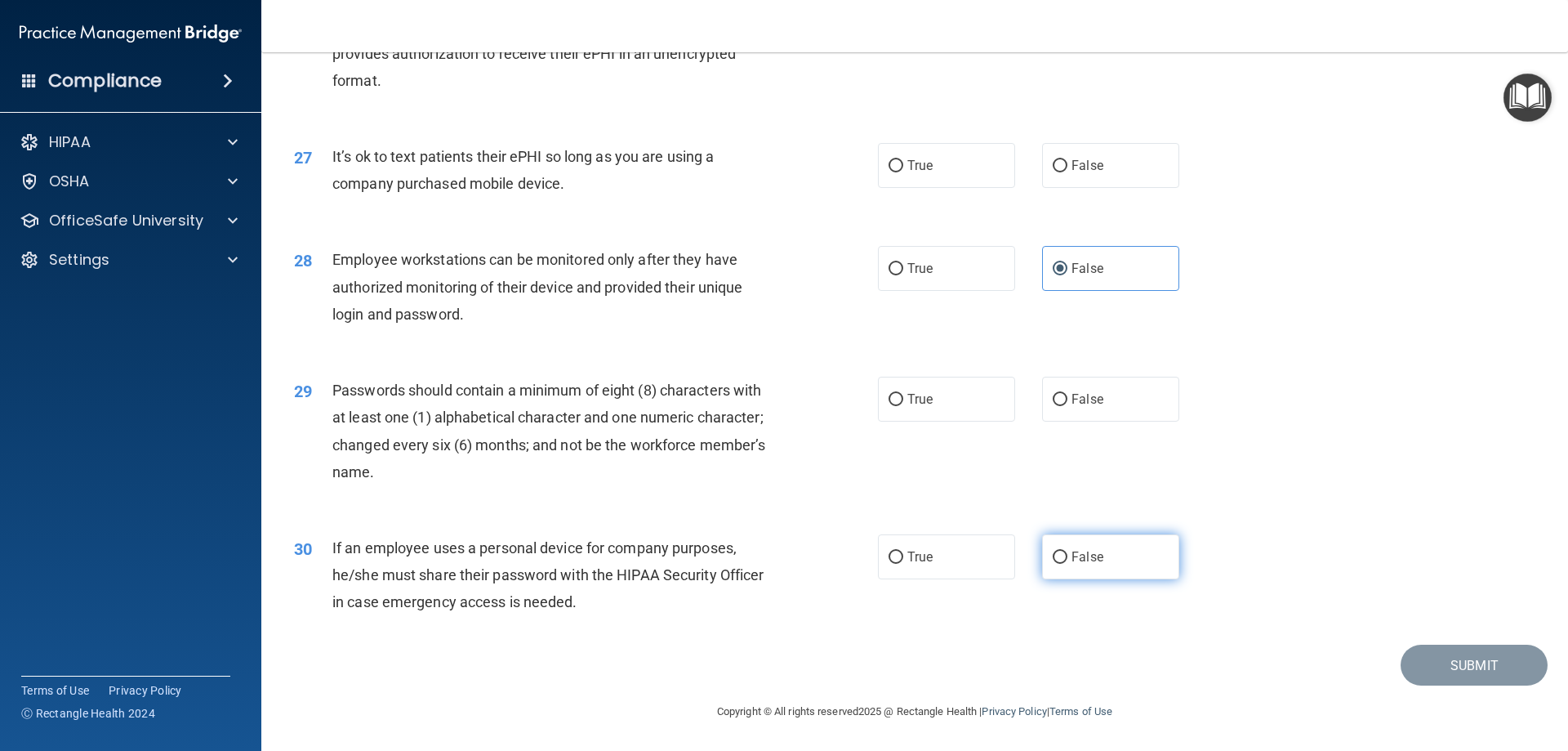
click at [1072, 562] on span "False" at bounding box center [1088, 557] width 32 height 15
click at [1065, 562] on input "False" at bounding box center [1060, 558] width 14 height 13
radio input "true"
click at [1101, 408] on label "False" at bounding box center [1110, 399] width 137 height 45
click at [1067, 406] on input "False" at bounding box center [1060, 400] width 14 height 13
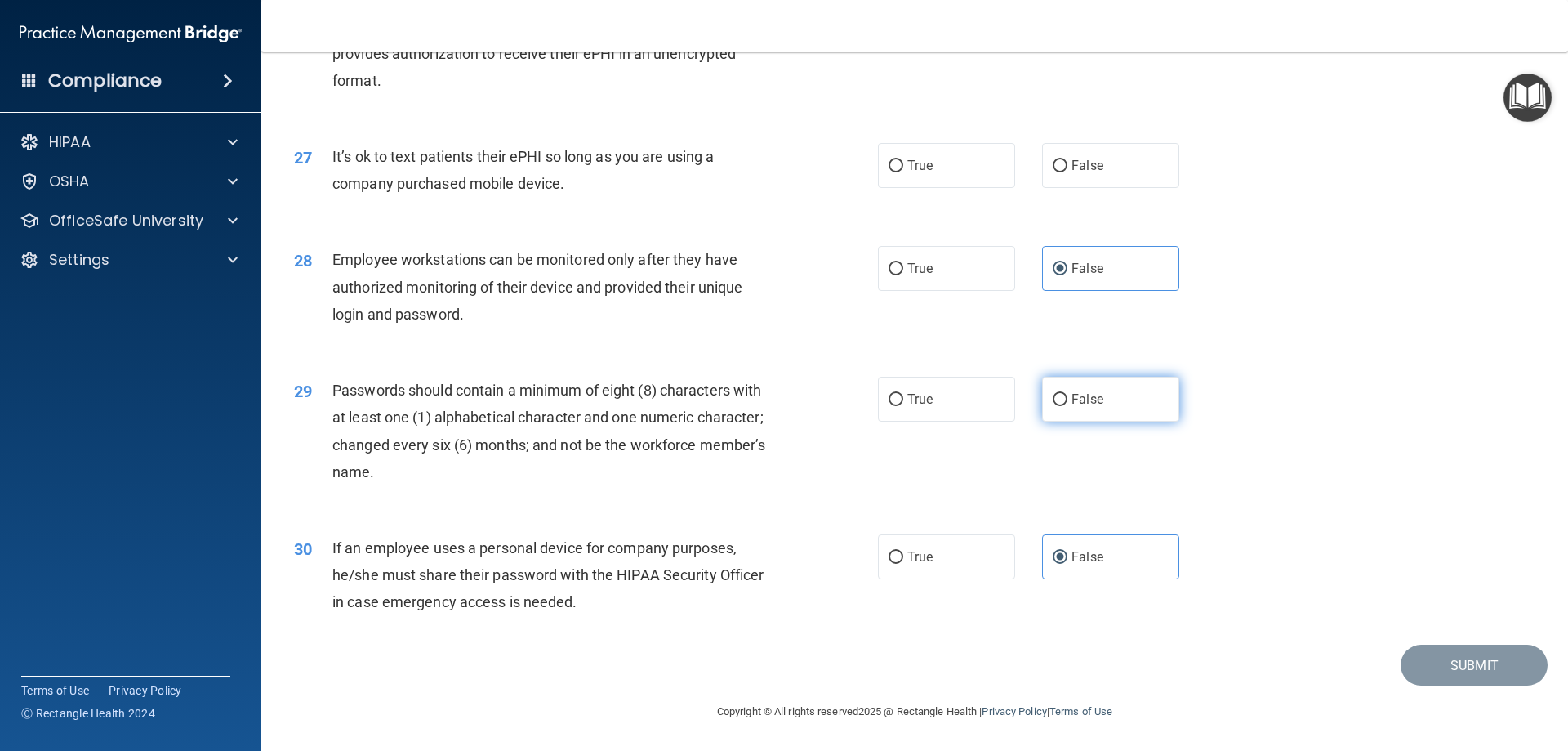
radio input "true"
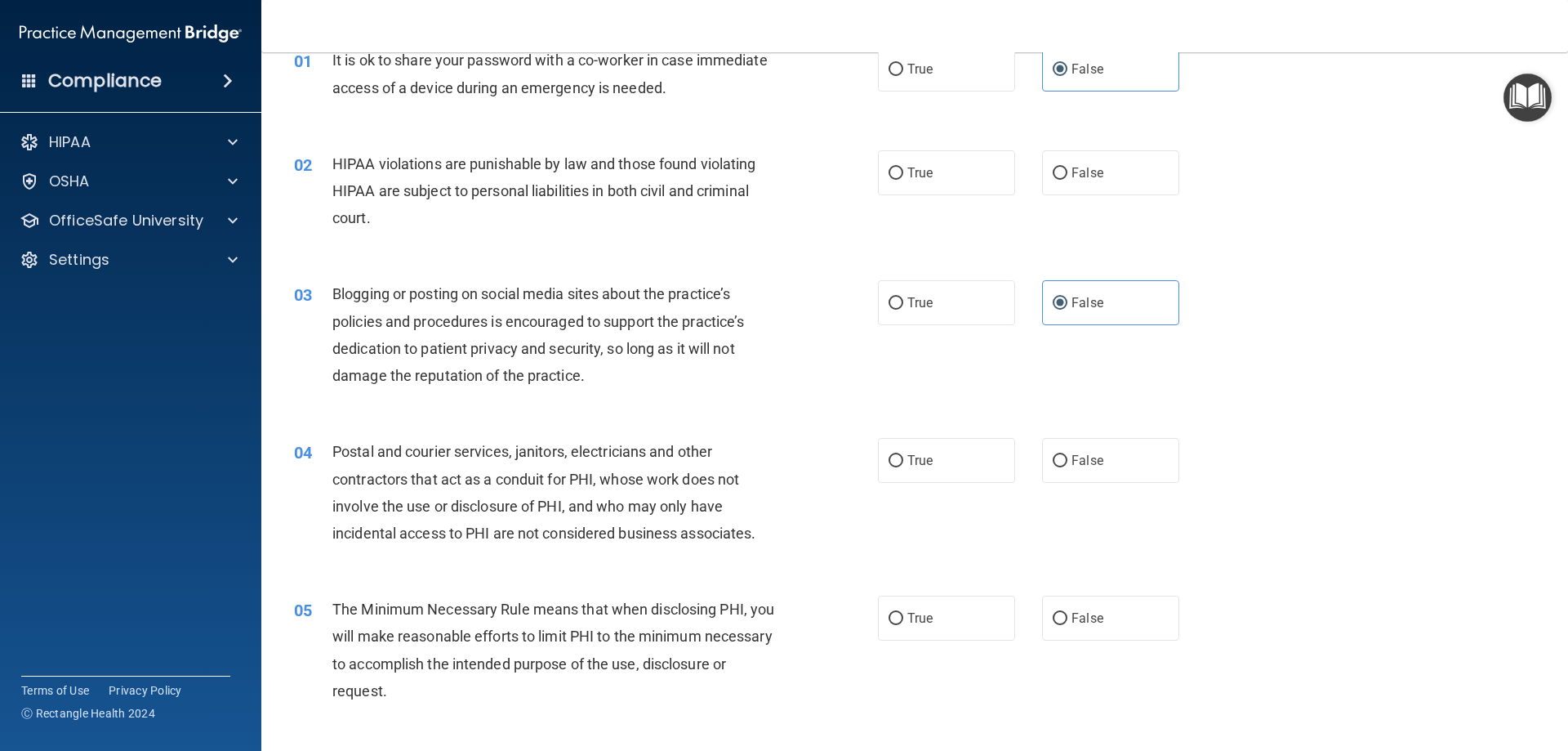
scroll to position [0, 0]
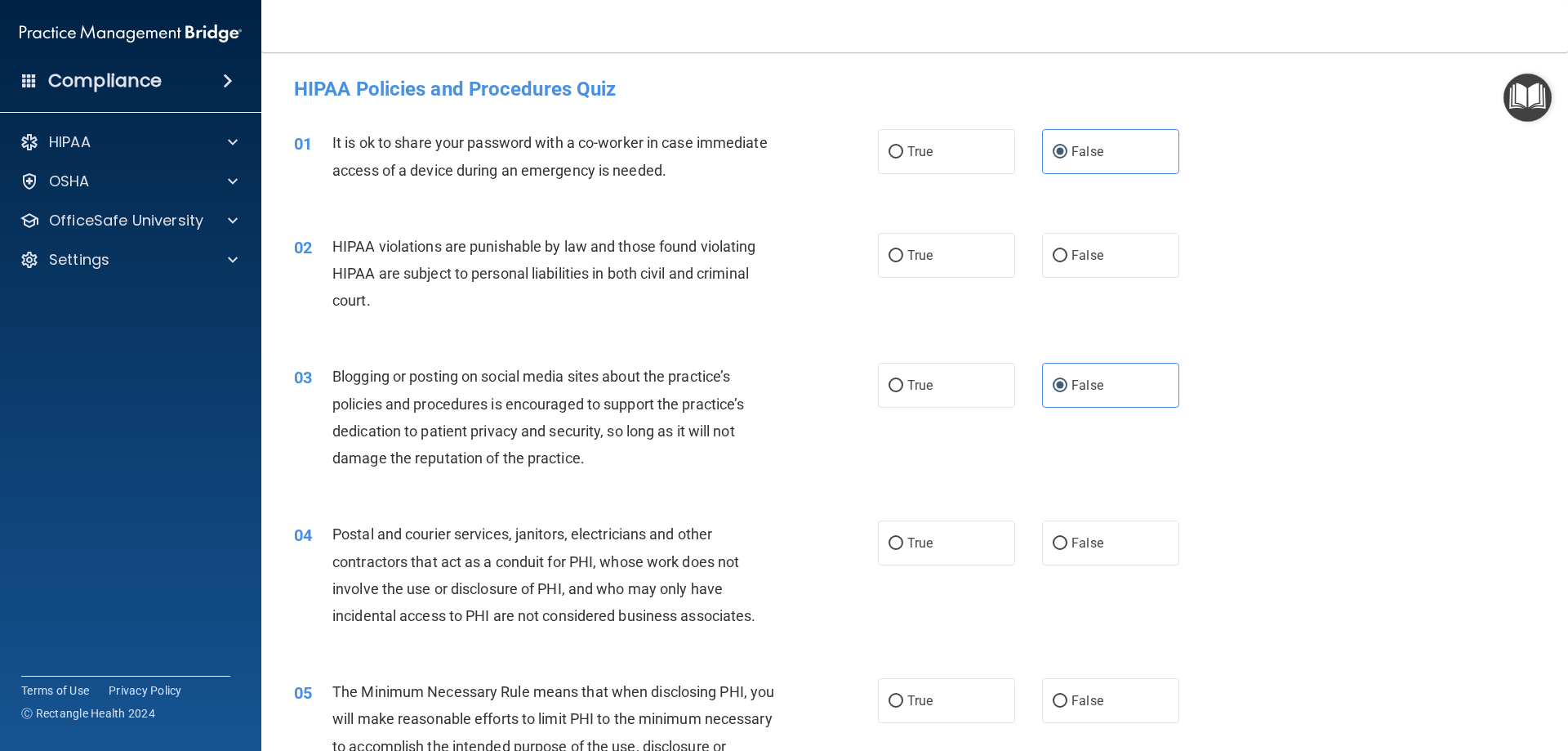
drag, startPoint x: 662, startPoint y: 273, endPoint x: 867, endPoint y: 262, distance: 205.3
click at [664, 273] on span "HIPAA violations are punishable by law and those found violating HIPAA are subj…" at bounding box center [544, 273] width 423 height 71
click at [899, 261] on label "True" at bounding box center [947, 255] width 137 height 45
click at [899, 261] on input "True" at bounding box center [895, 256] width 14 height 13
radio input "true"
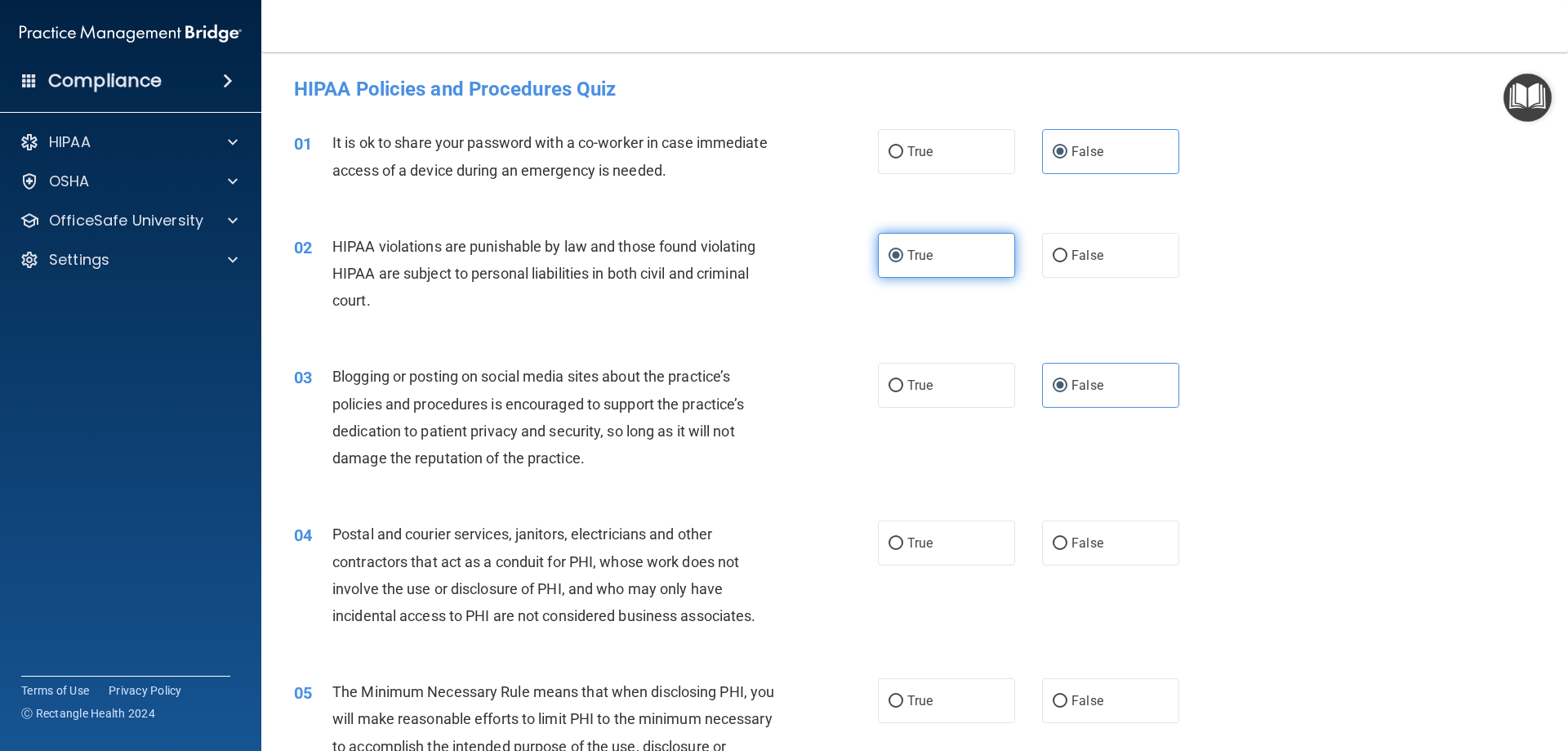
scroll to position [245, 0]
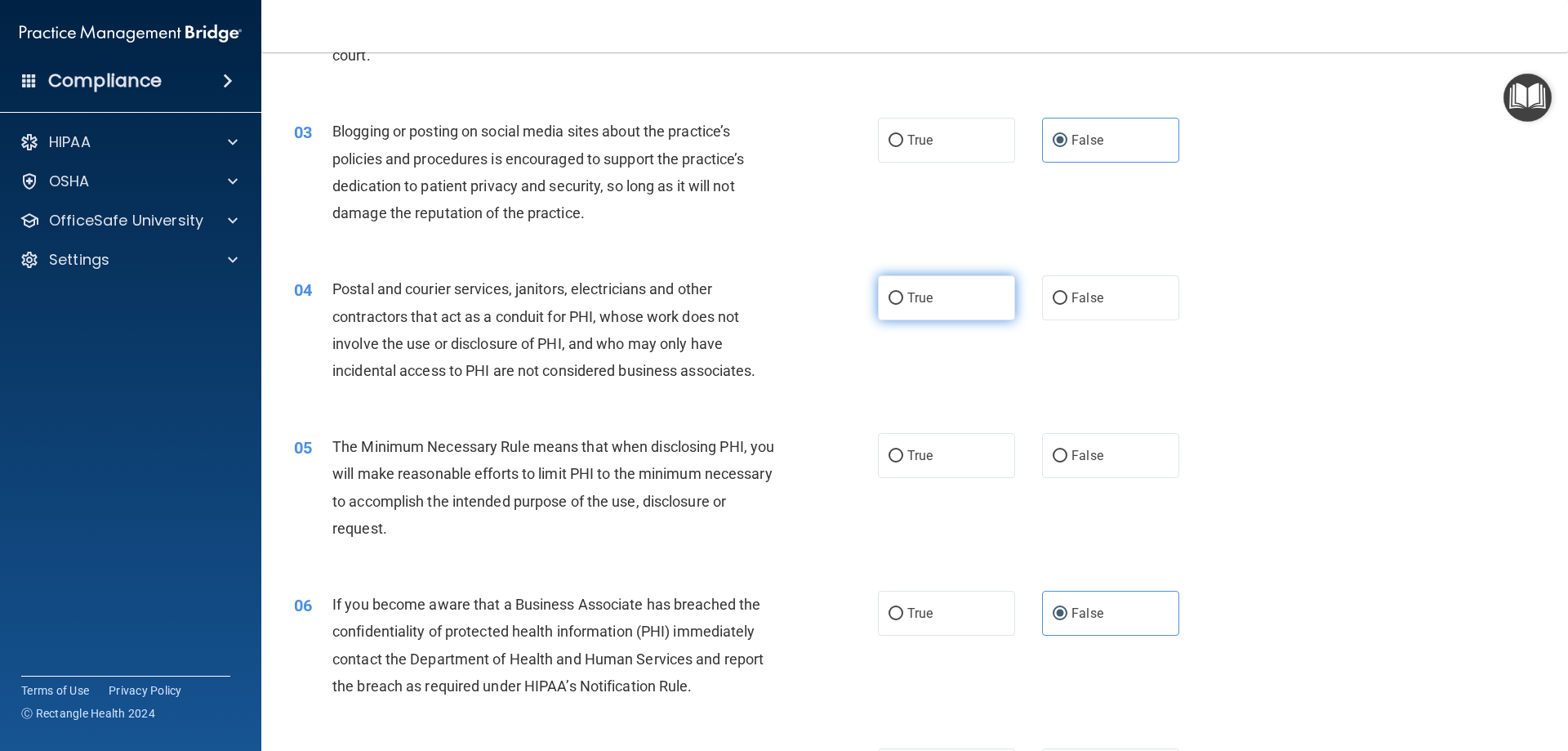
click at [925, 282] on label "True" at bounding box center [947, 297] width 137 height 45
click at [903, 292] on input "True" at bounding box center [895, 298] width 14 height 13
radio input "true"
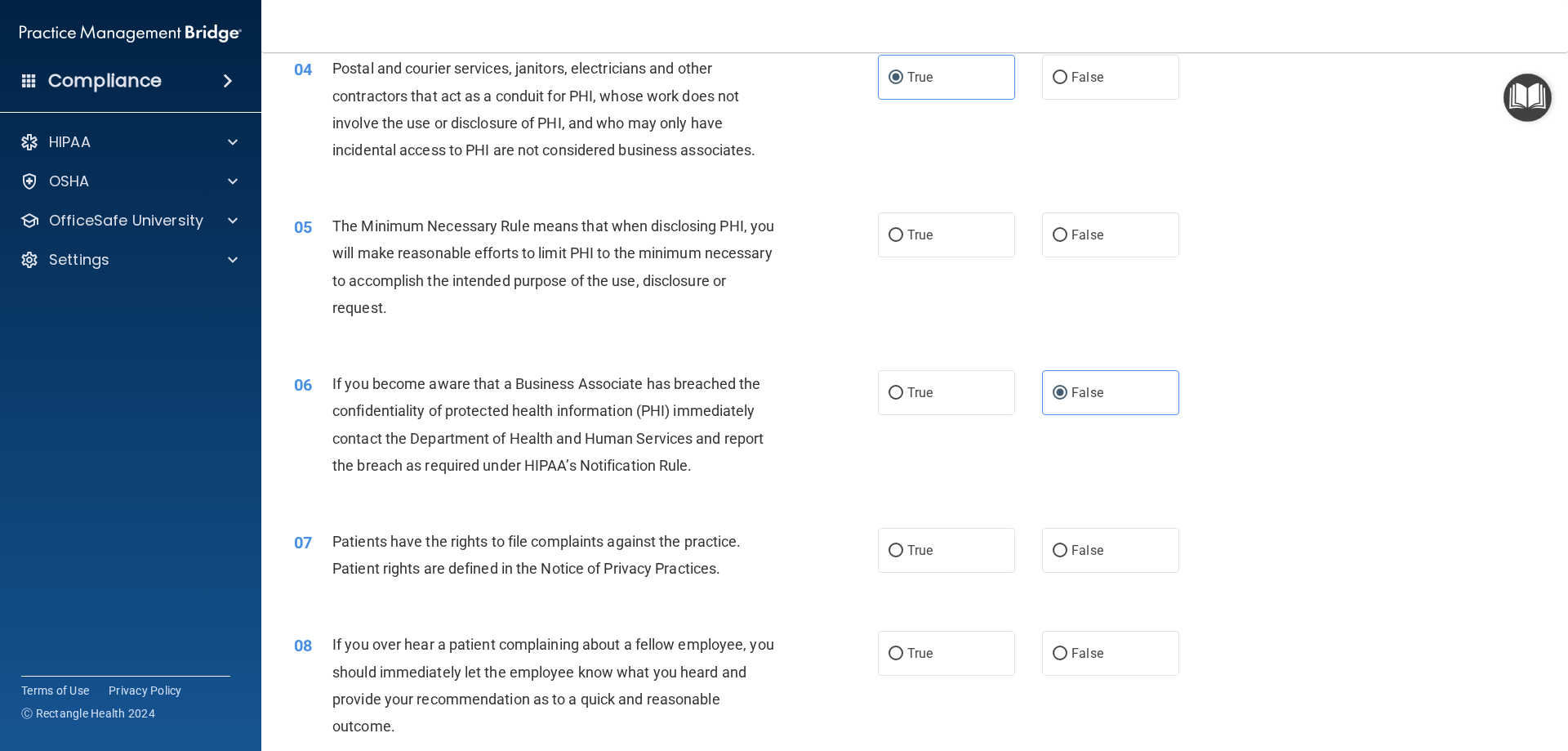
scroll to position [490, 0]
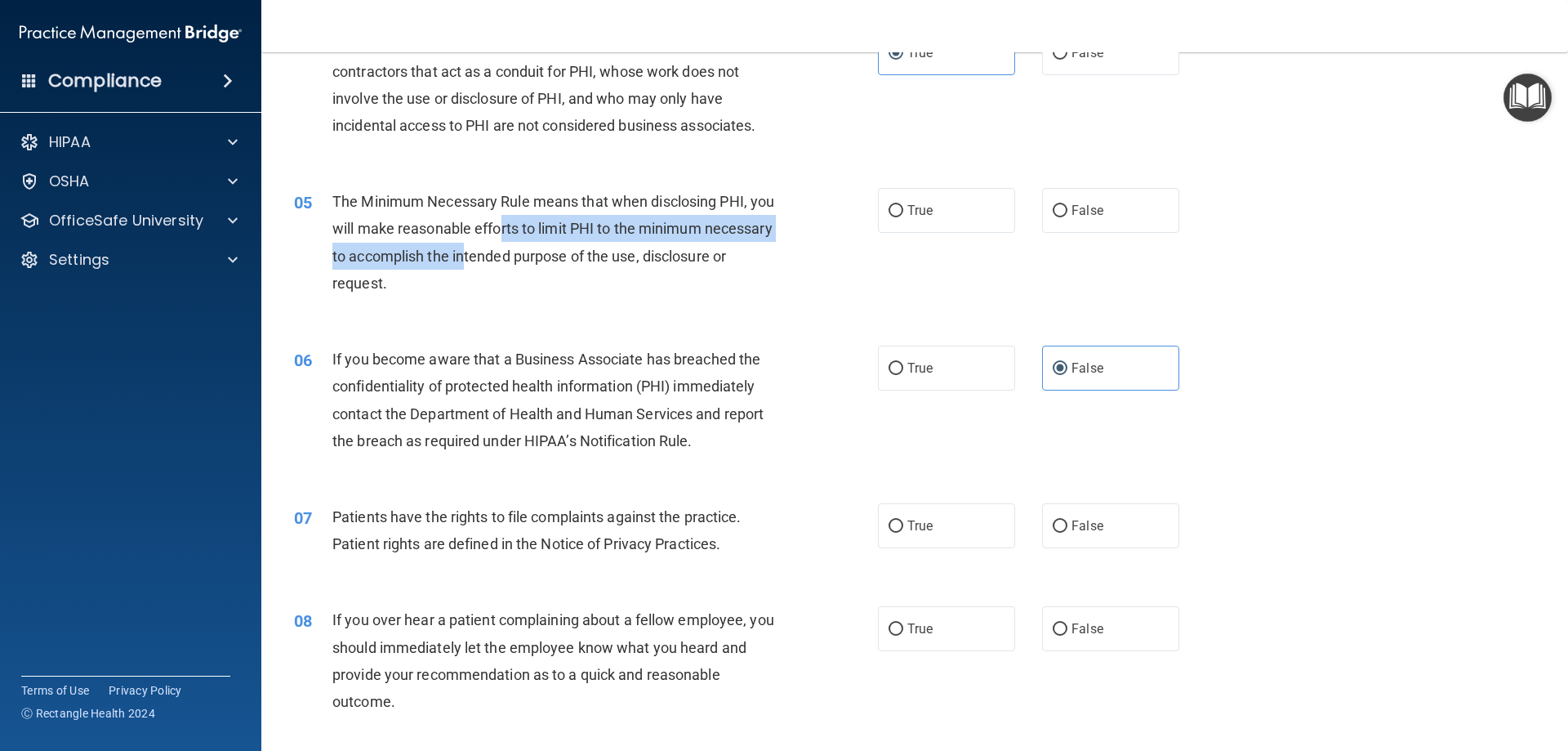
drag, startPoint x: 539, startPoint y: 264, endPoint x: 528, endPoint y: 242, distance: 24.6
click at [528, 242] on div "The Minimum Necessary Rule means that when disclosing PHI, you will make reason…" at bounding box center [561, 242] width 457 height 109
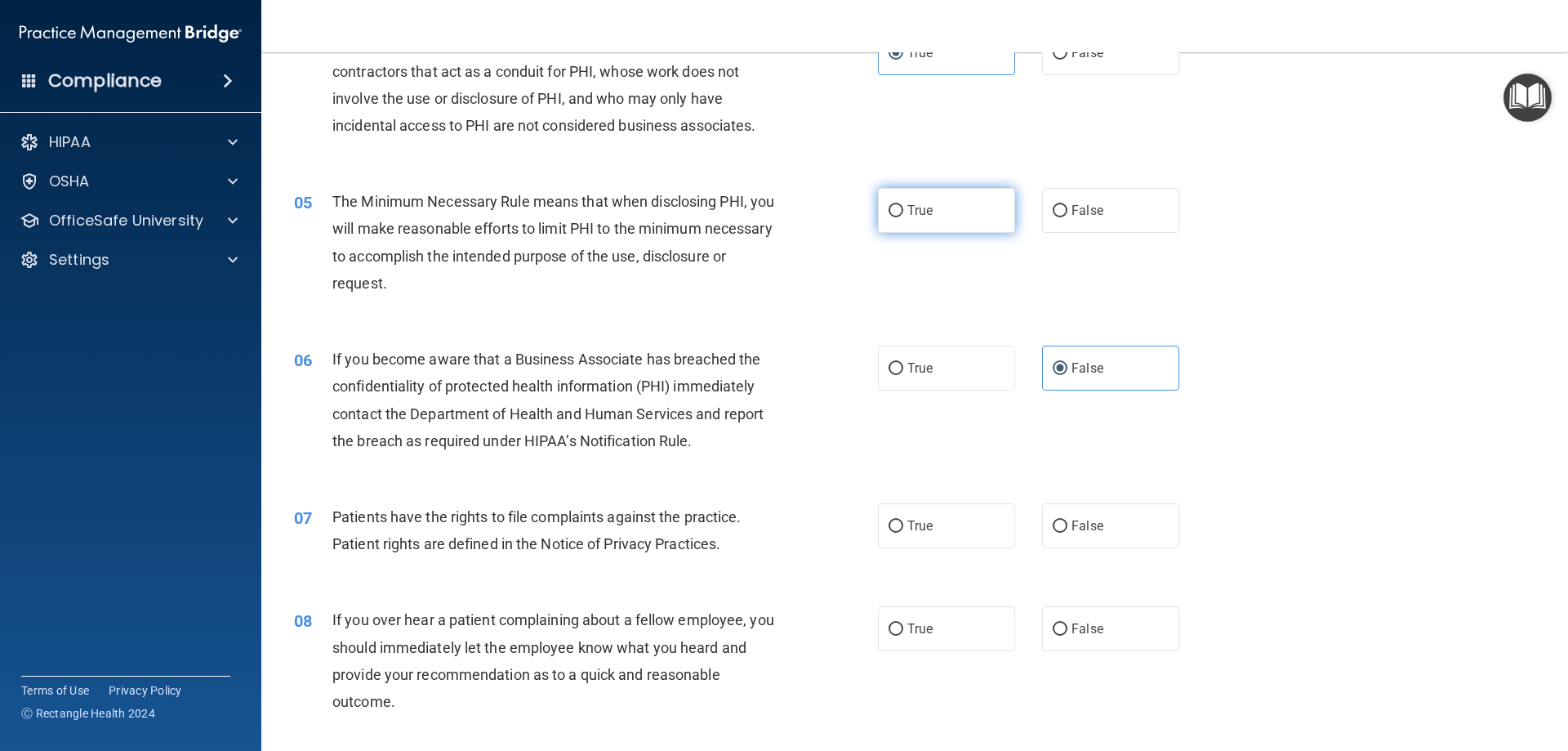
click at [897, 231] on label "True" at bounding box center [947, 210] width 137 height 45
click at [897, 217] on input "True" at bounding box center [895, 211] width 14 height 13
radio input "true"
click at [898, 228] on label "True" at bounding box center [947, 210] width 137 height 45
click at [898, 217] on input "True" at bounding box center [895, 211] width 14 height 13
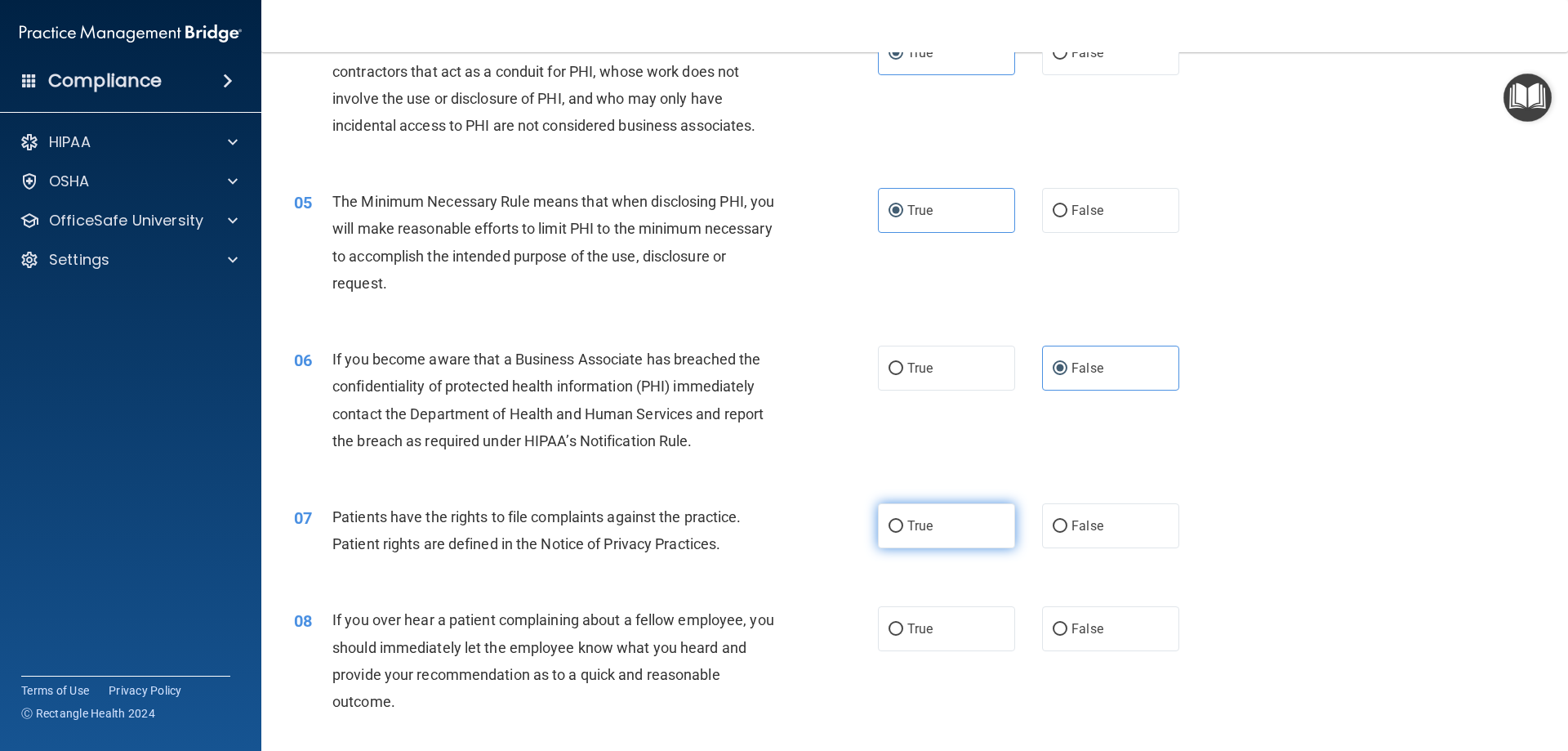
click at [941, 528] on label "True" at bounding box center [947, 525] width 137 height 45
click at [903, 528] on input "True" at bounding box center [895, 526] width 14 height 13
radio input "true"
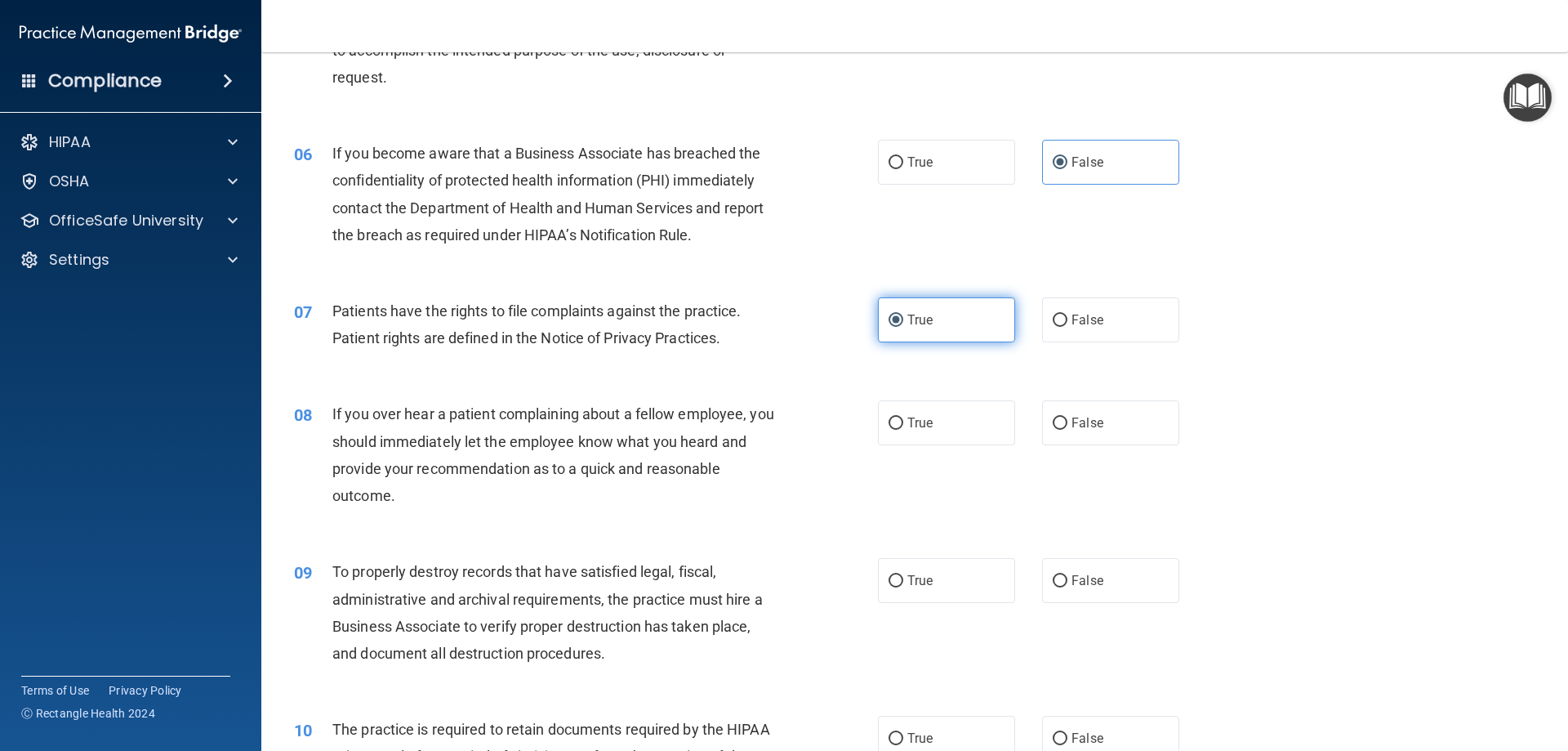
scroll to position [735, 0]
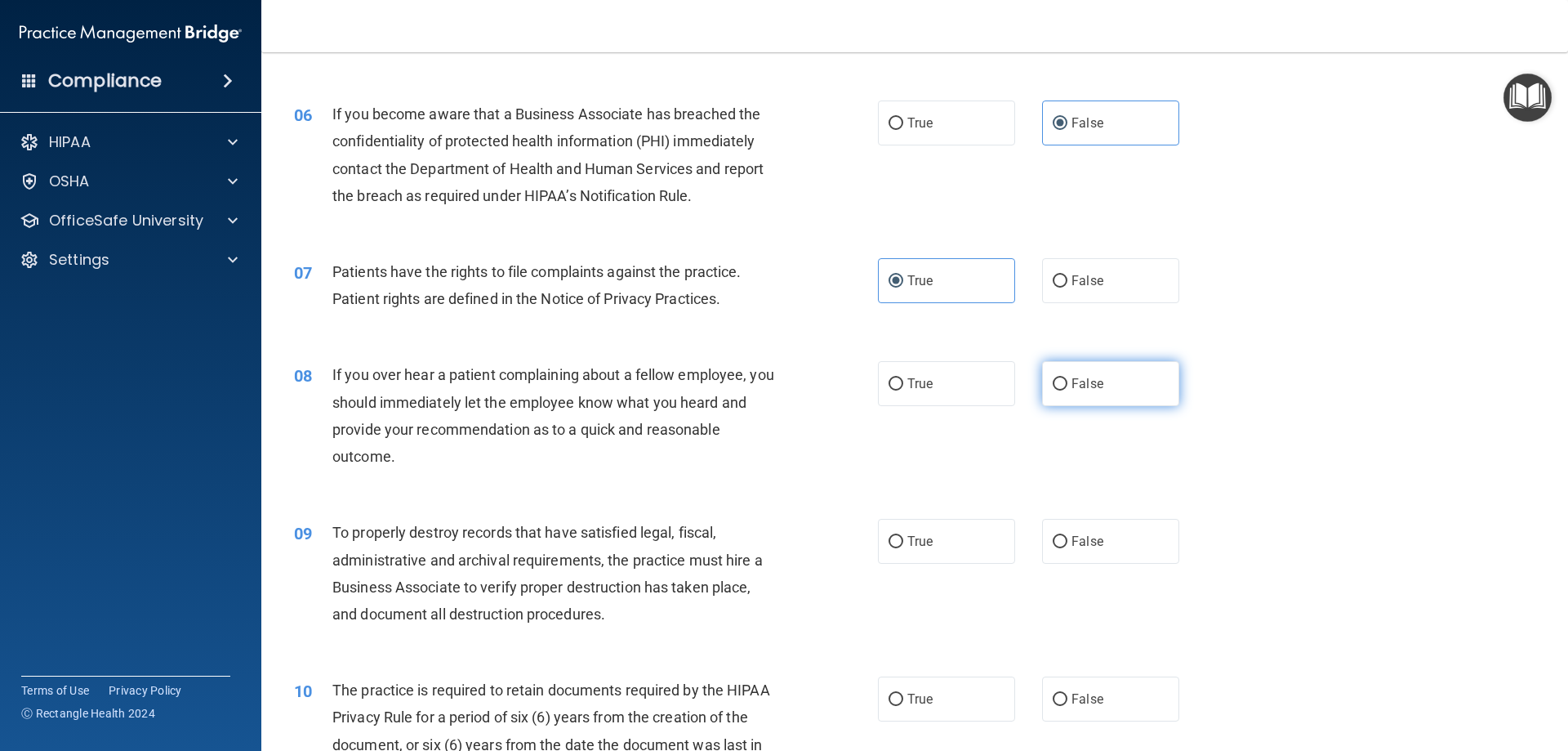
click at [1088, 380] on span "False" at bounding box center [1088, 384] width 32 height 15
click at [1067, 380] on input "False" at bounding box center [1060, 384] width 14 height 13
radio input "true"
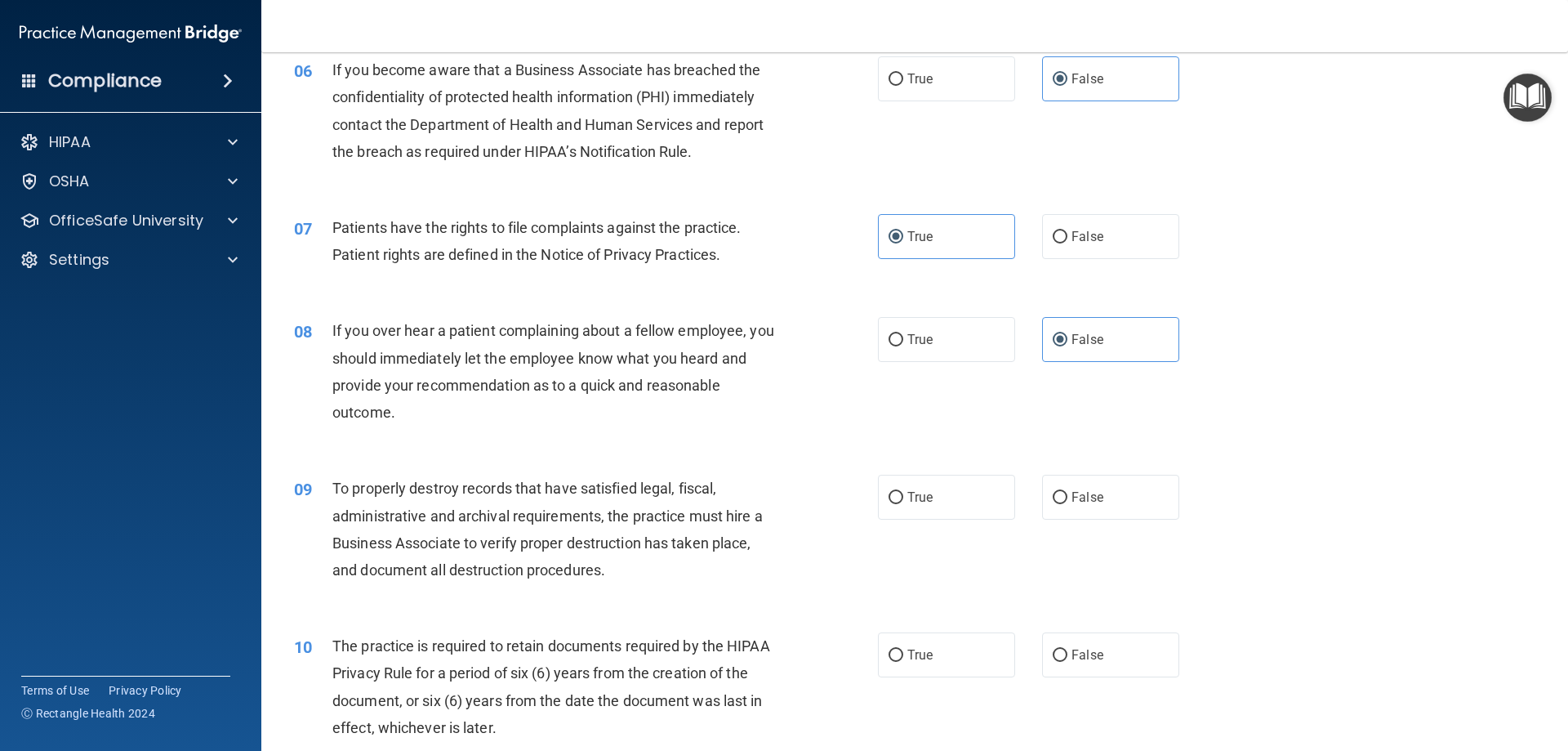
scroll to position [817, 0]
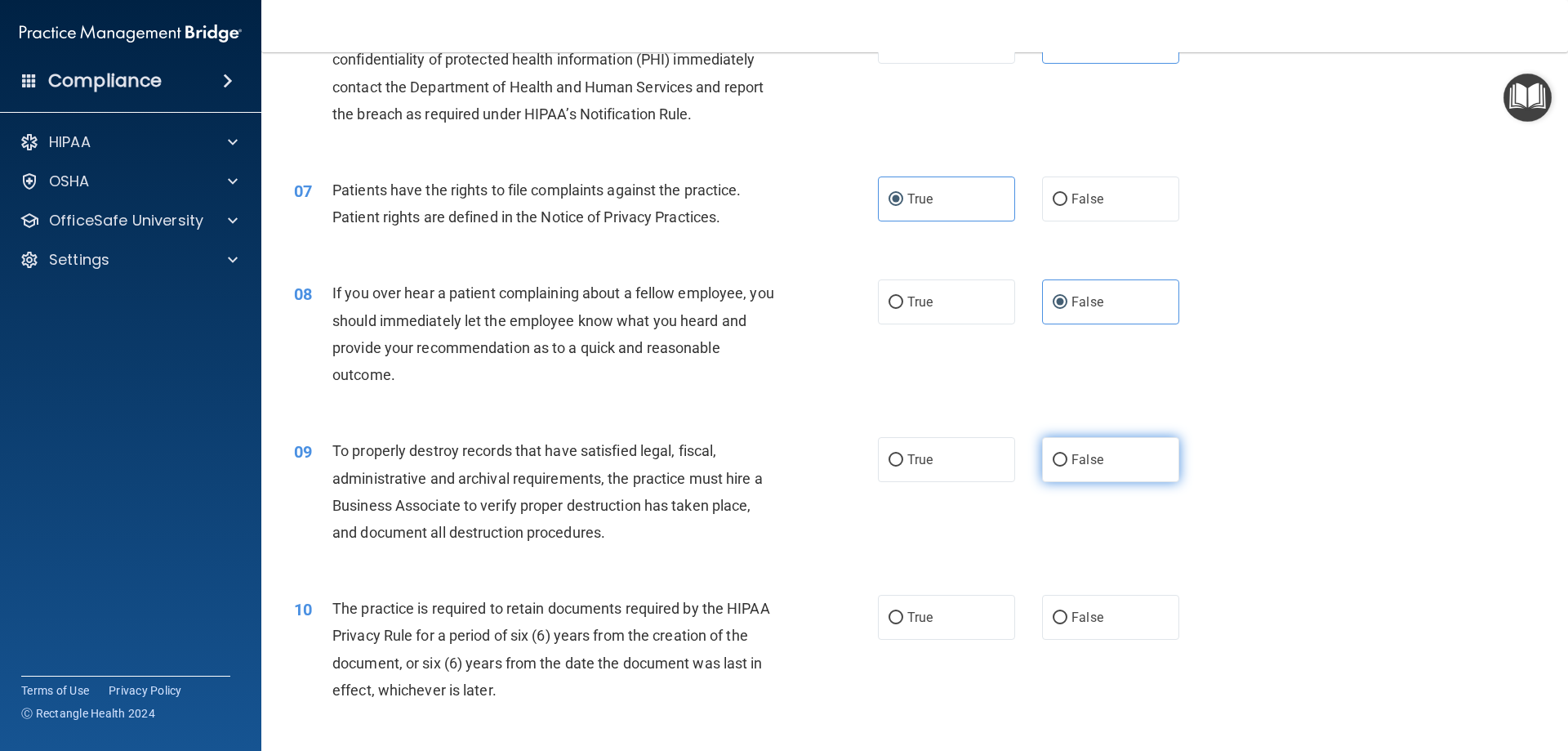
click at [1053, 464] on input "False" at bounding box center [1060, 460] width 14 height 13
radio input "true"
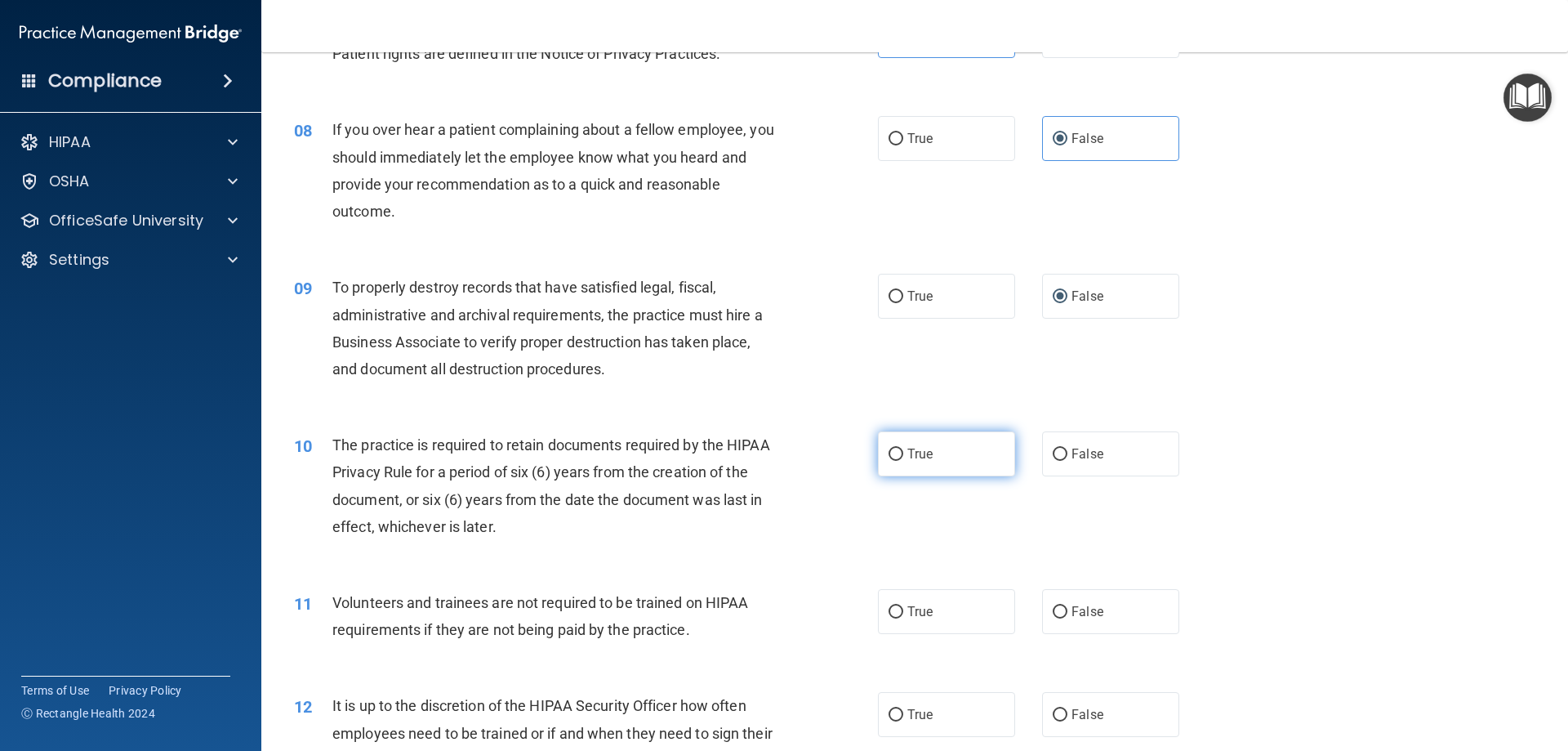
click at [978, 440] on label "True" at bounding box center [947, 454] width 137 height 45
click at [903, 449] on input "True" at bounding box center [895, 454] width 14 height 13
radio input "true"
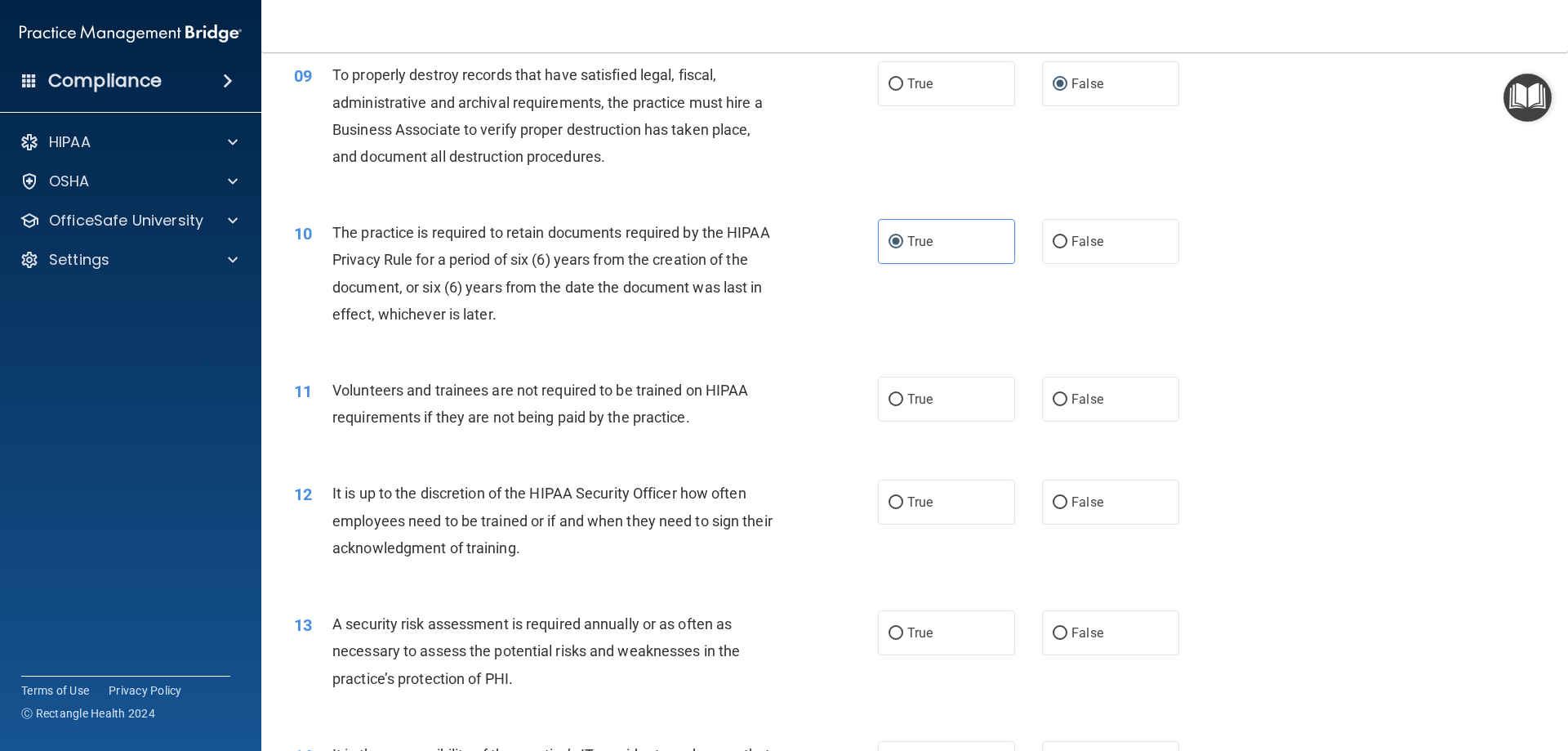
scroll to position [1226, 0]
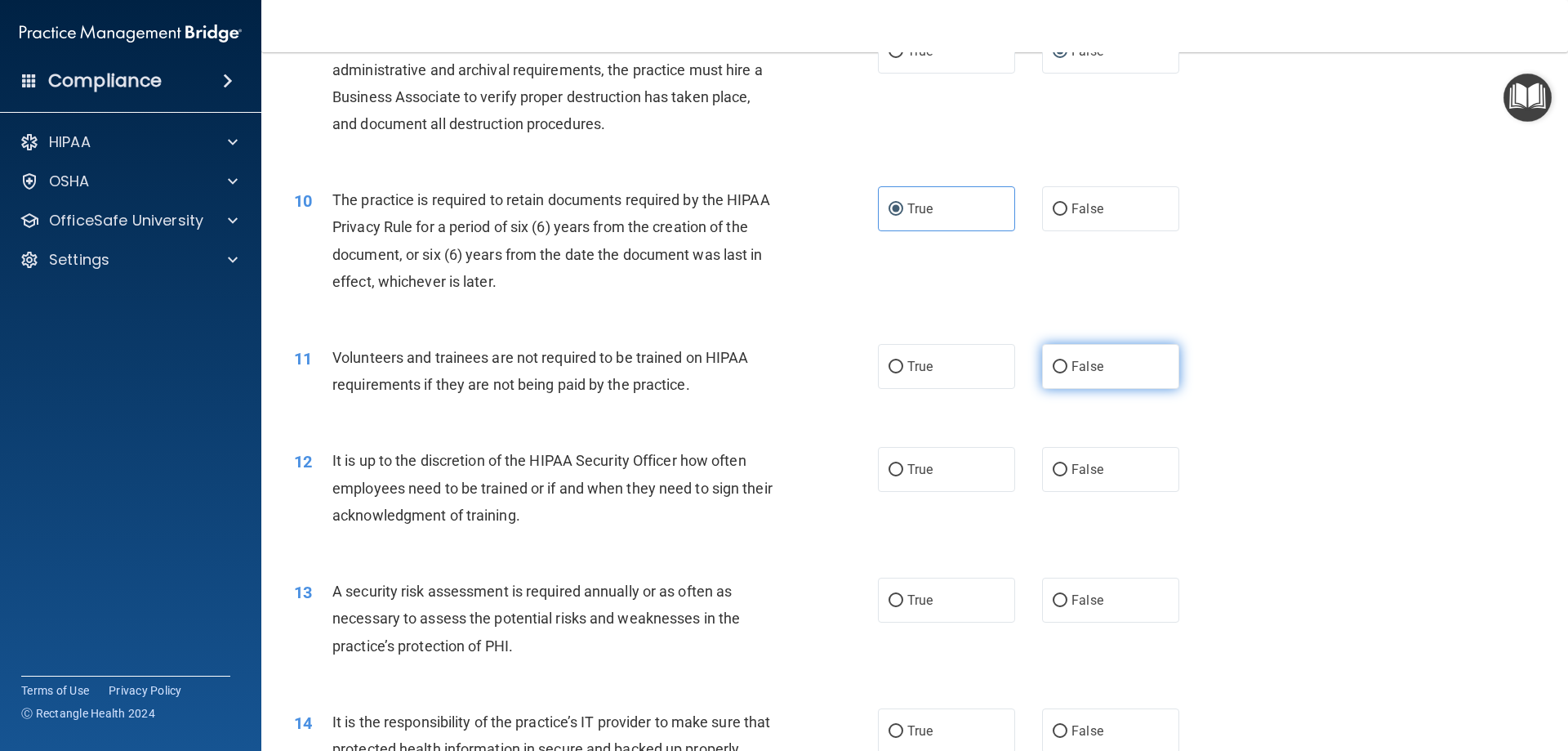
click at [1131, 367] on label "False" at bounding box center [1110, 366] width 137 height 45
click at [1067, 367] on input "False" at bounding box center [1060, 367] width 14 height 13
radio input "true"
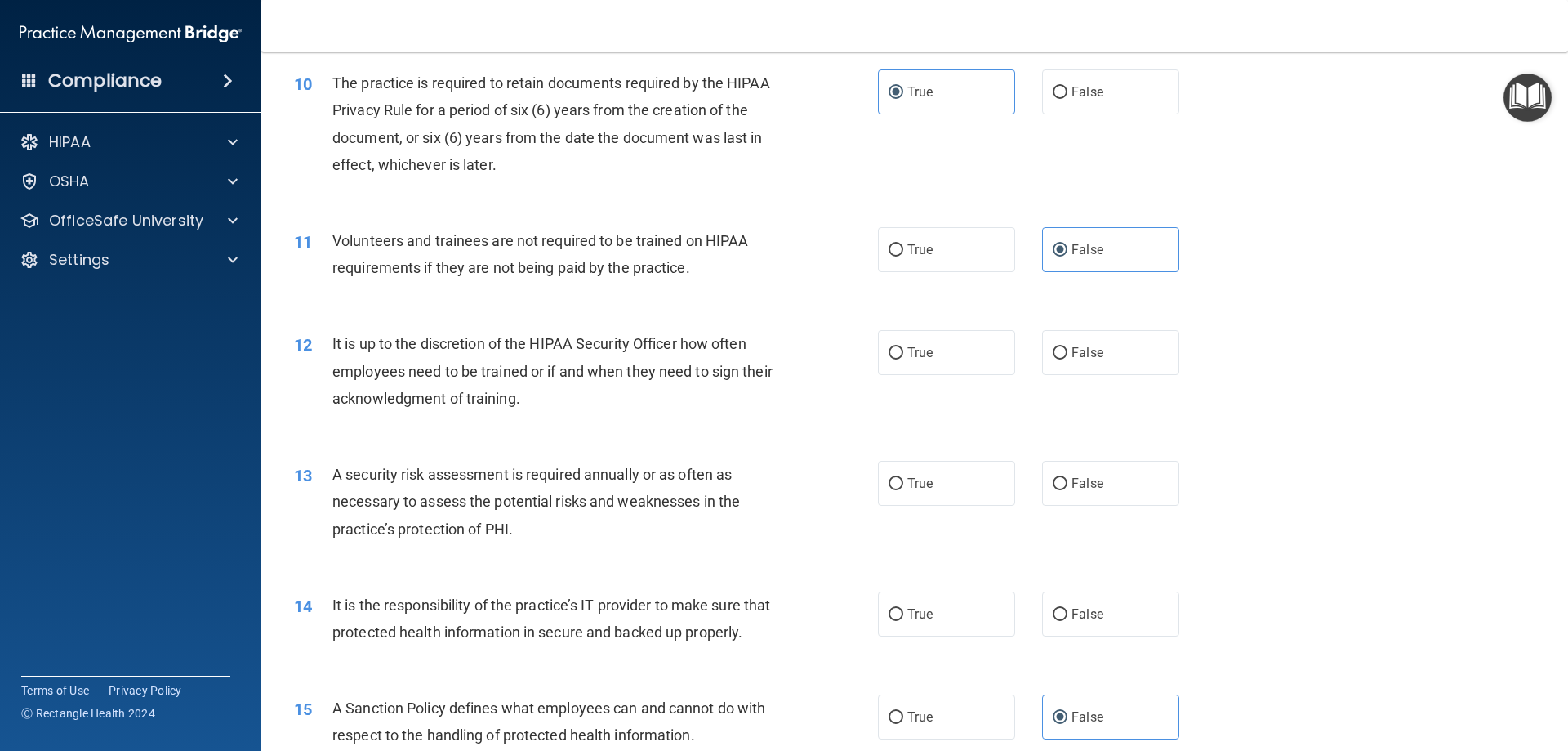
scroll to position [1389, 0]
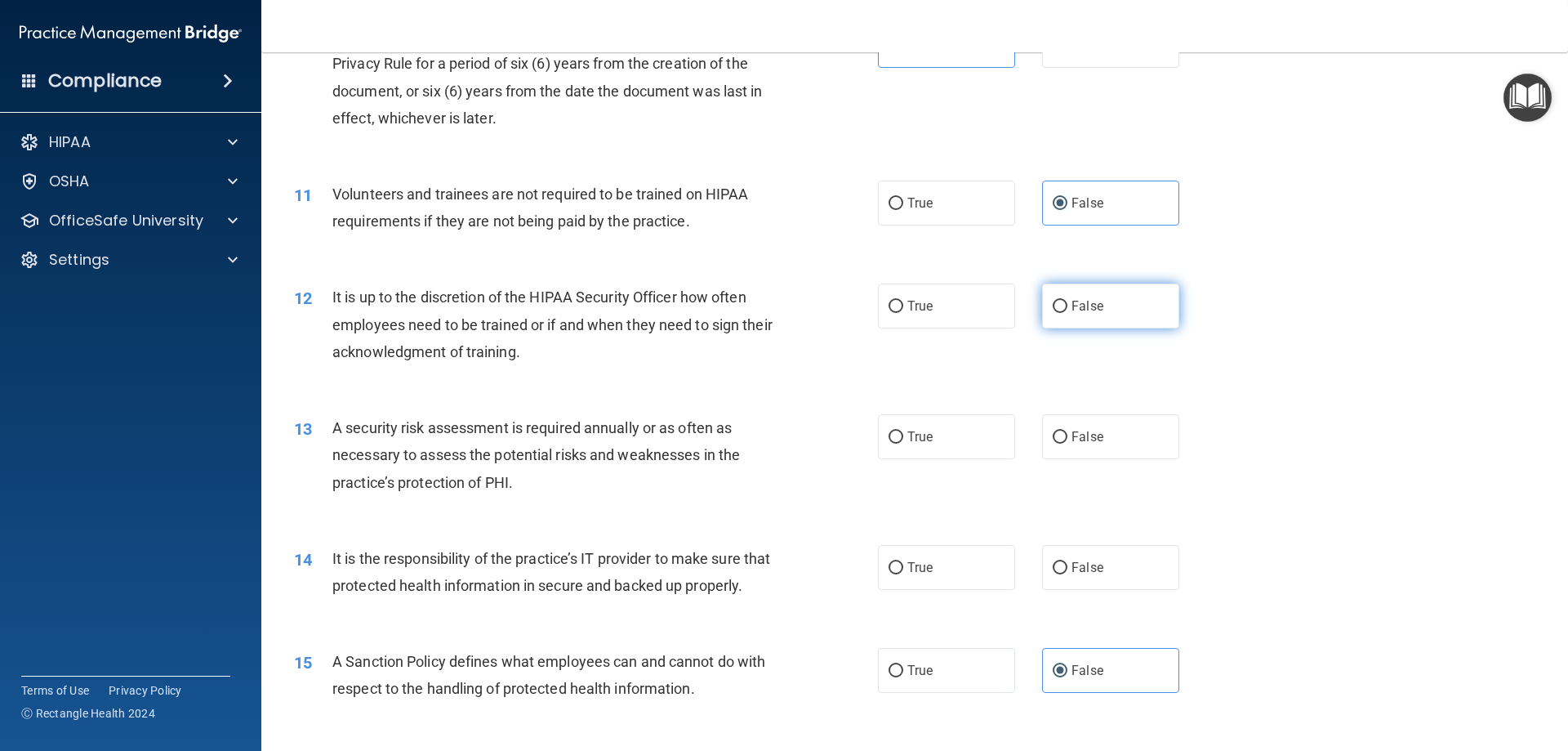
click at [1072, 298] on span "False" at bounding box center [1088, 306] width 32 height 15
click at [1067, 301] on input "False" at bounding box center [1060, 307] width 14 height 13
radio input "true"
click at [907, 421] on label "True" at bounding box center [947, 436] width 137 height 45
click at [903, 432] on input "True" at bounding box center [895, 438] width 14 height 13
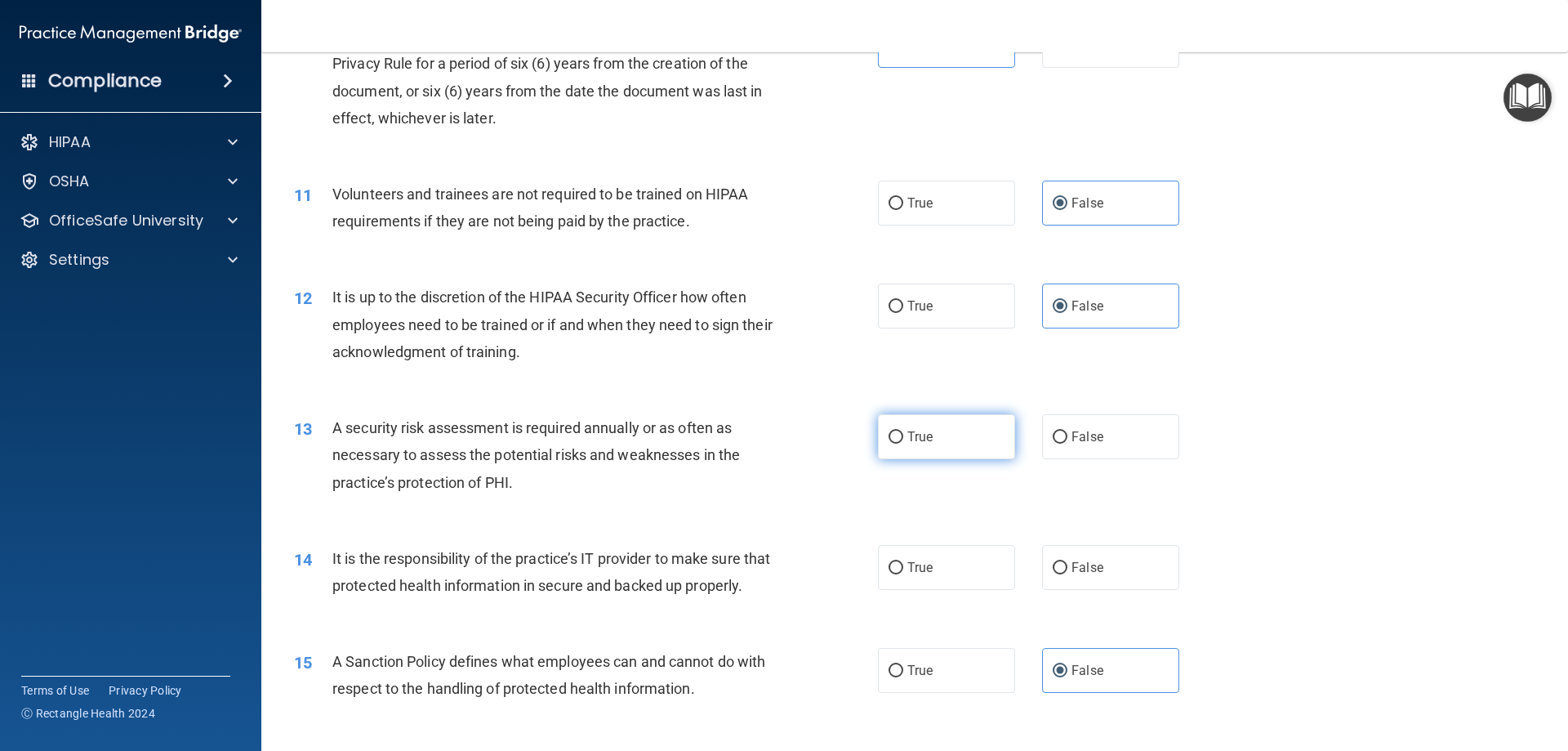
radio input "true"
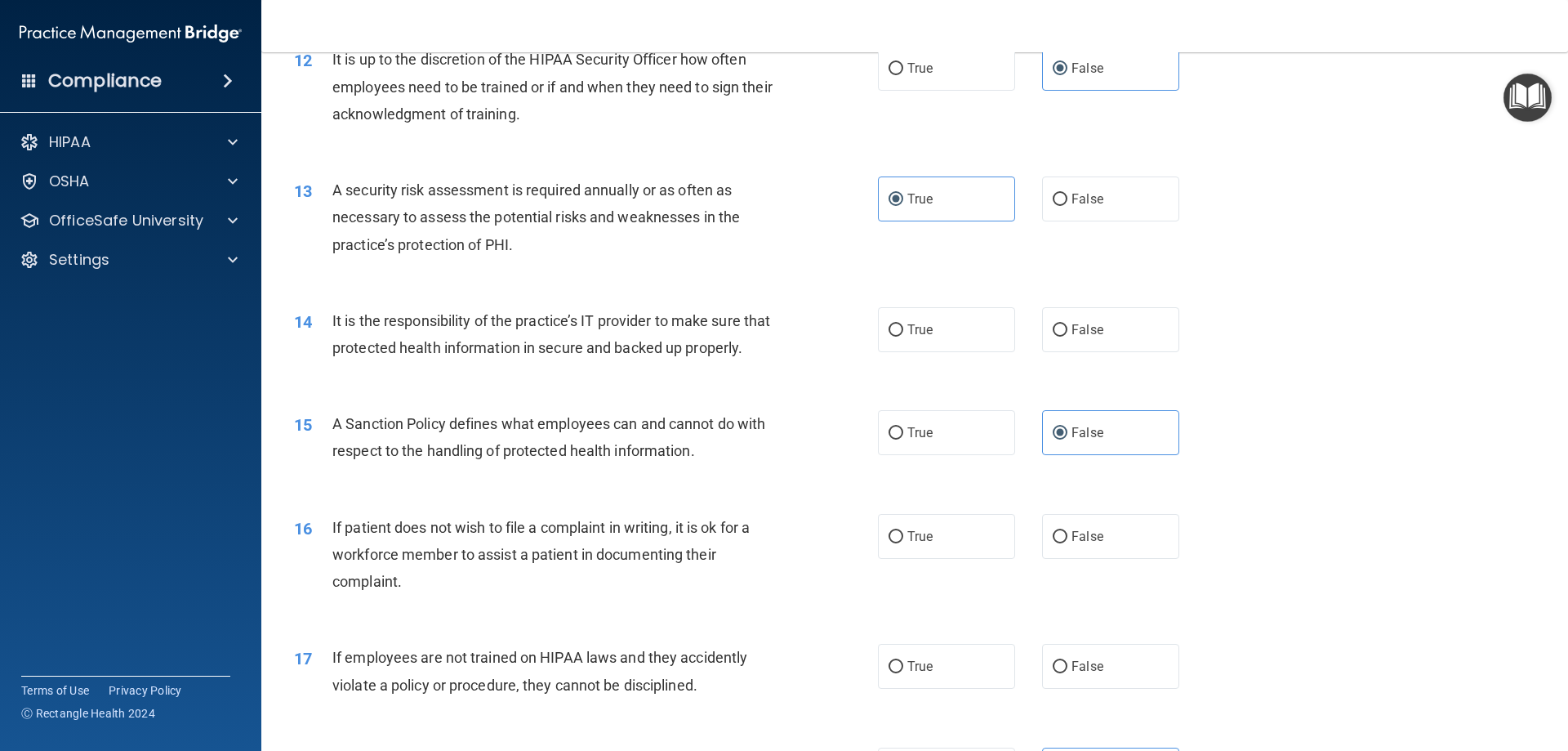
scroll to position [1634, 0]
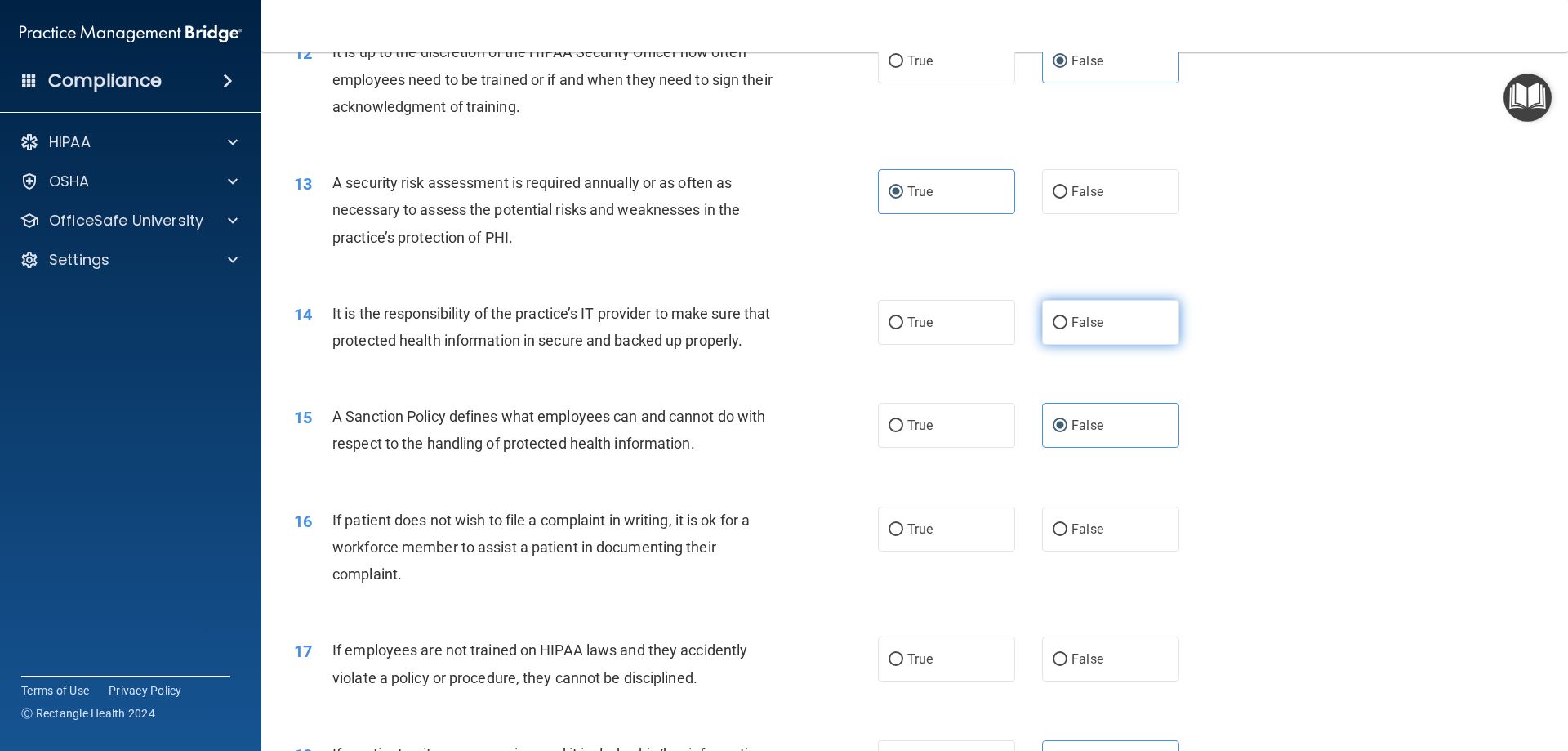
click at [1080, 323] on span "False" at bounding box center [1088, 322] width 32 height 15
click at [1067, 323] on input "False" at bounding box center [1060, 323] width 14 height 13
radio input "true"
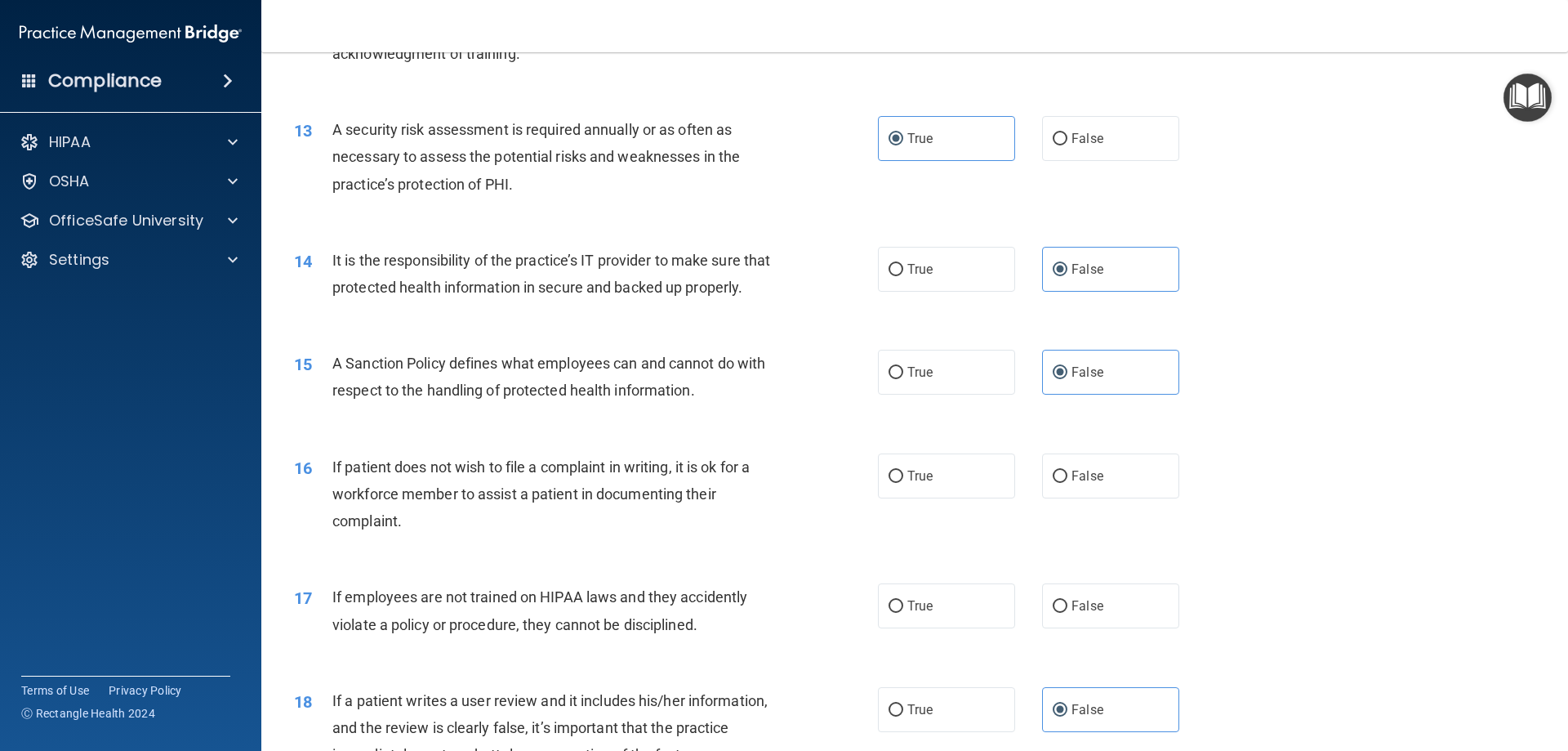
scroll to position [1798, 0]
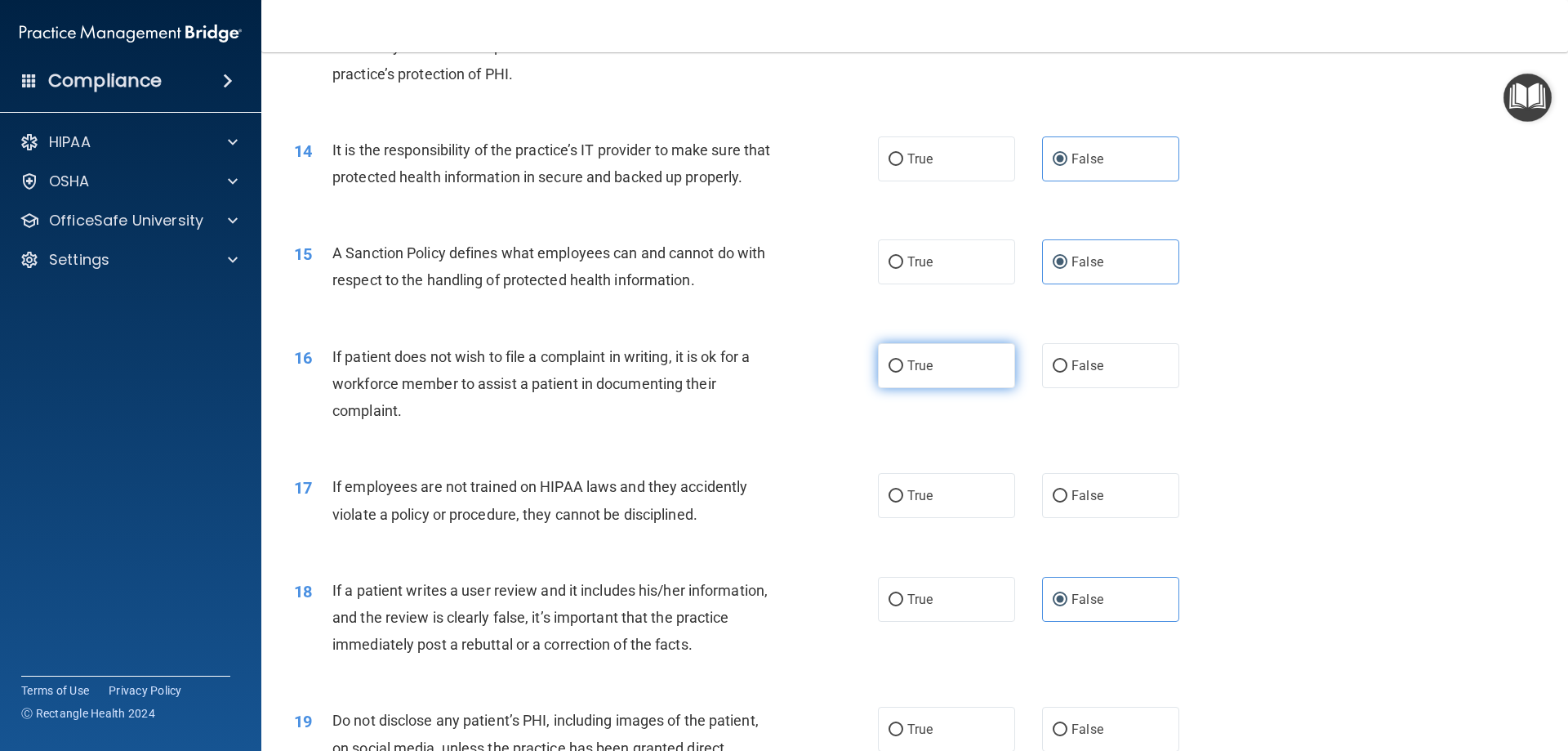
drag, startPoint x: 936, startPoint y: 395, endPoint x: 903, endPoint y: 408, distance: 35.5
click at [936, 388] on label "True" at bounding box center [947, 365] width 137 height 45
click at [903, 373] on input "True" at bounding box center [895, 366] width 14 height 13
radio input "true"
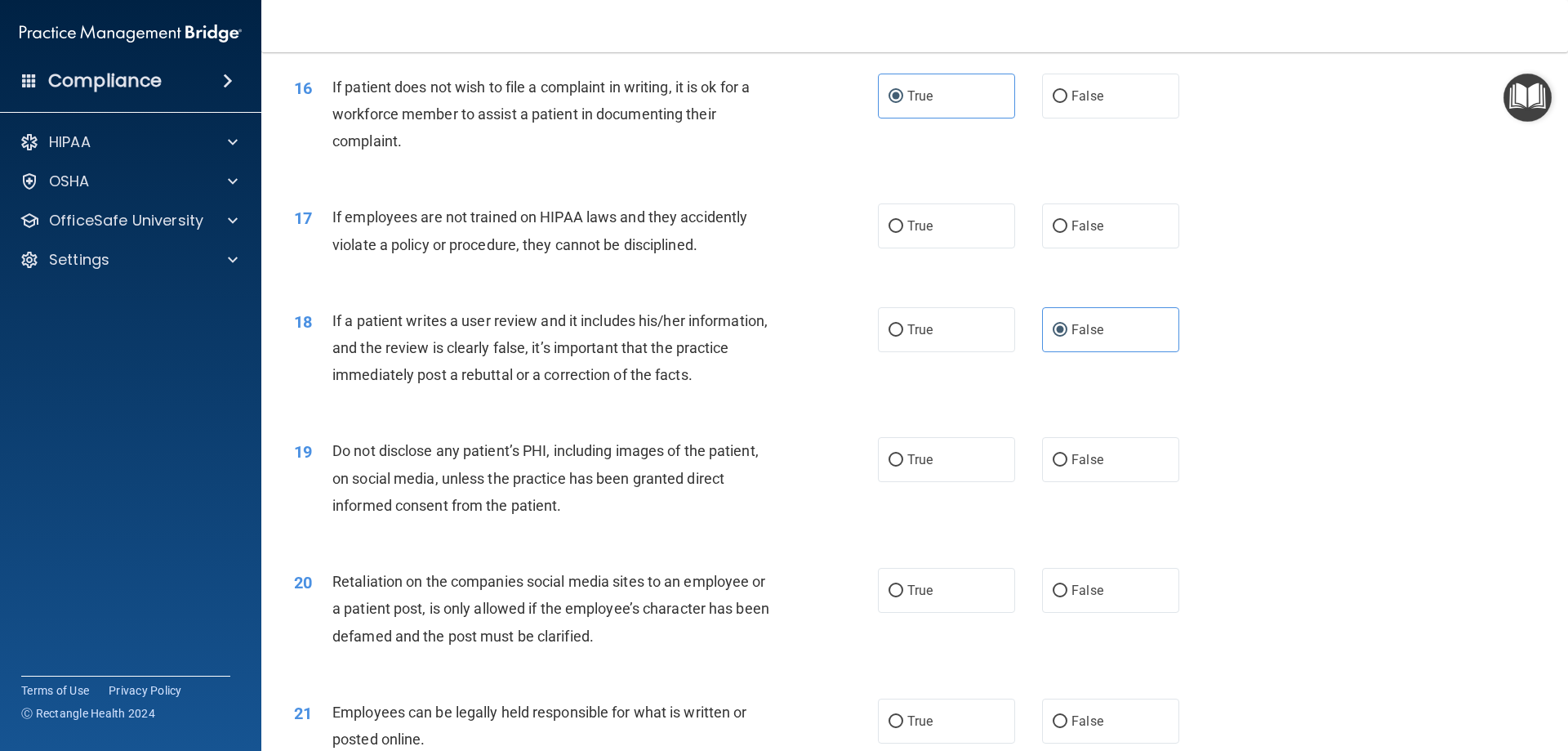
scroll to position [2124, 0]
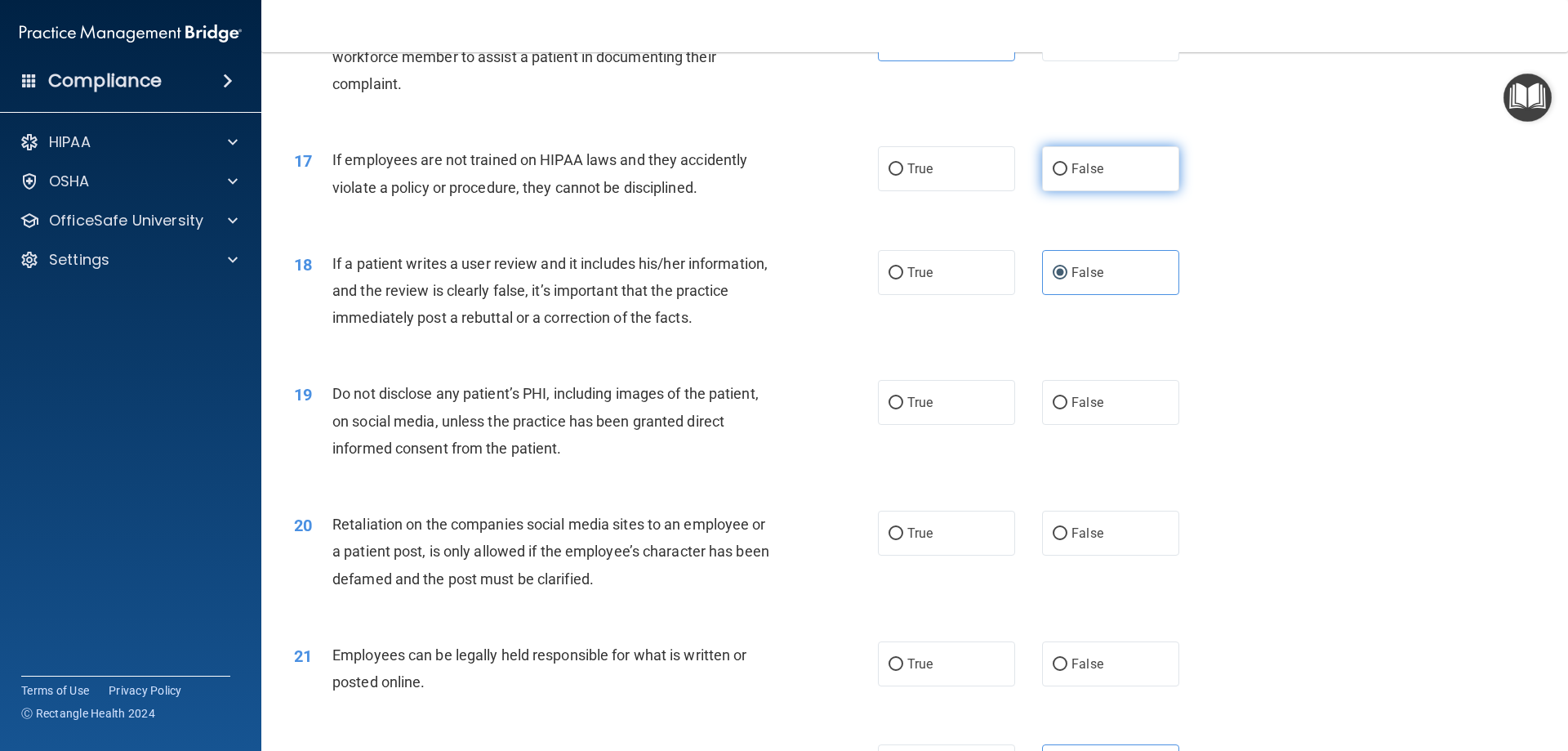
click at [1055, 176] on input "False" at bounding box center [1060, 169] width 14 height 13
radio input "true"
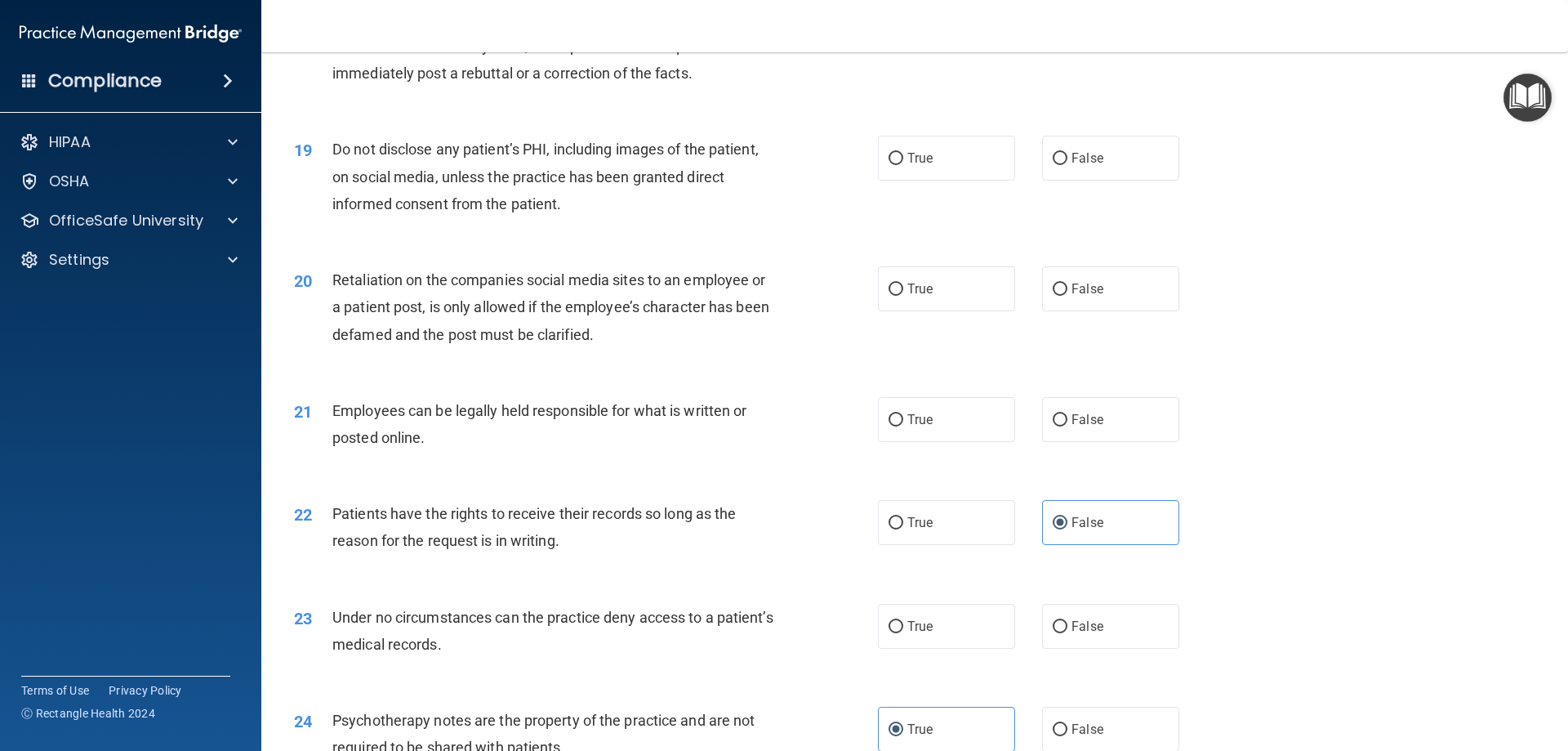
scroll to position [2370, 0]
click at [941, 180] on label "True" at bounding box center [947, 157] width 137 height 45
click at [903, 164] on input "True" at bounding box center [895, 158] width 14 height 13
radio input "true"
click at [1131, 310] on label "False" at bounding box center [1110, 287] width 137 height 45
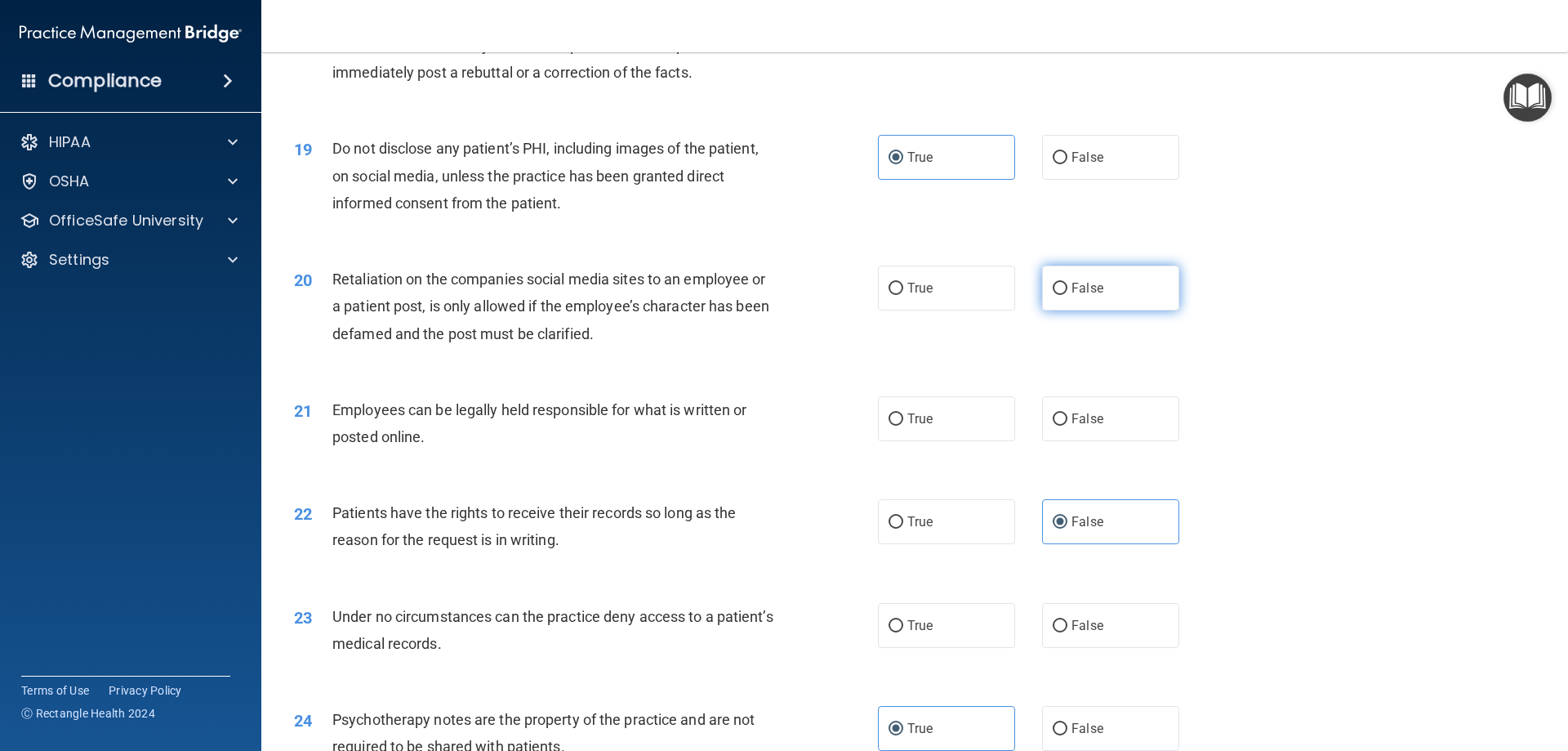
click at [1067, 295] on input "False" at bounding box center [1060, 289] width 14 height 13
radio input "true"
click at [980, 437] on label "True" at bounding box center [947, 418] width 137 height 45
click at [903, 426] on input "True" at bounding box center [895, 419] width 14 height 13
radio input "true"
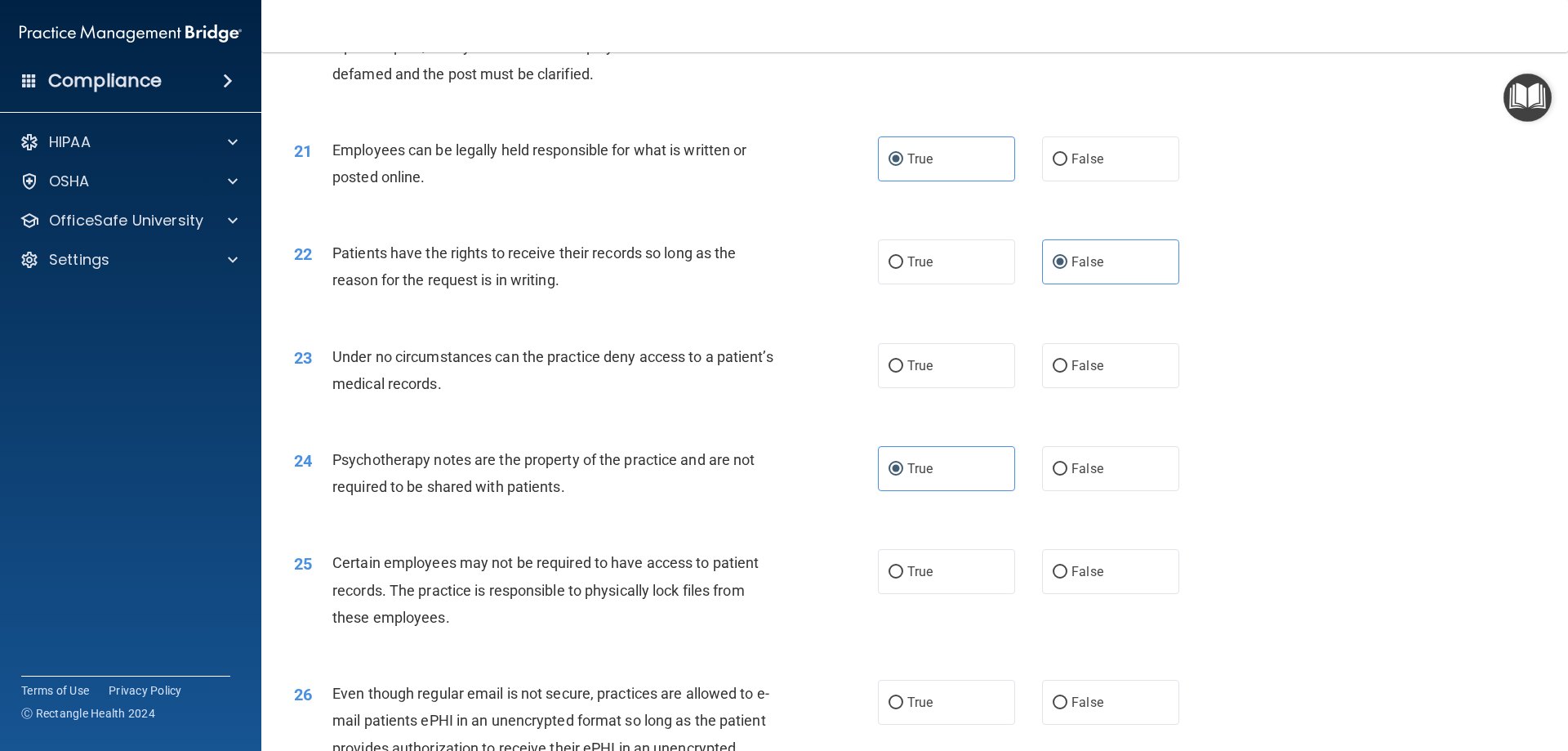
scroll to position [2696, 0]
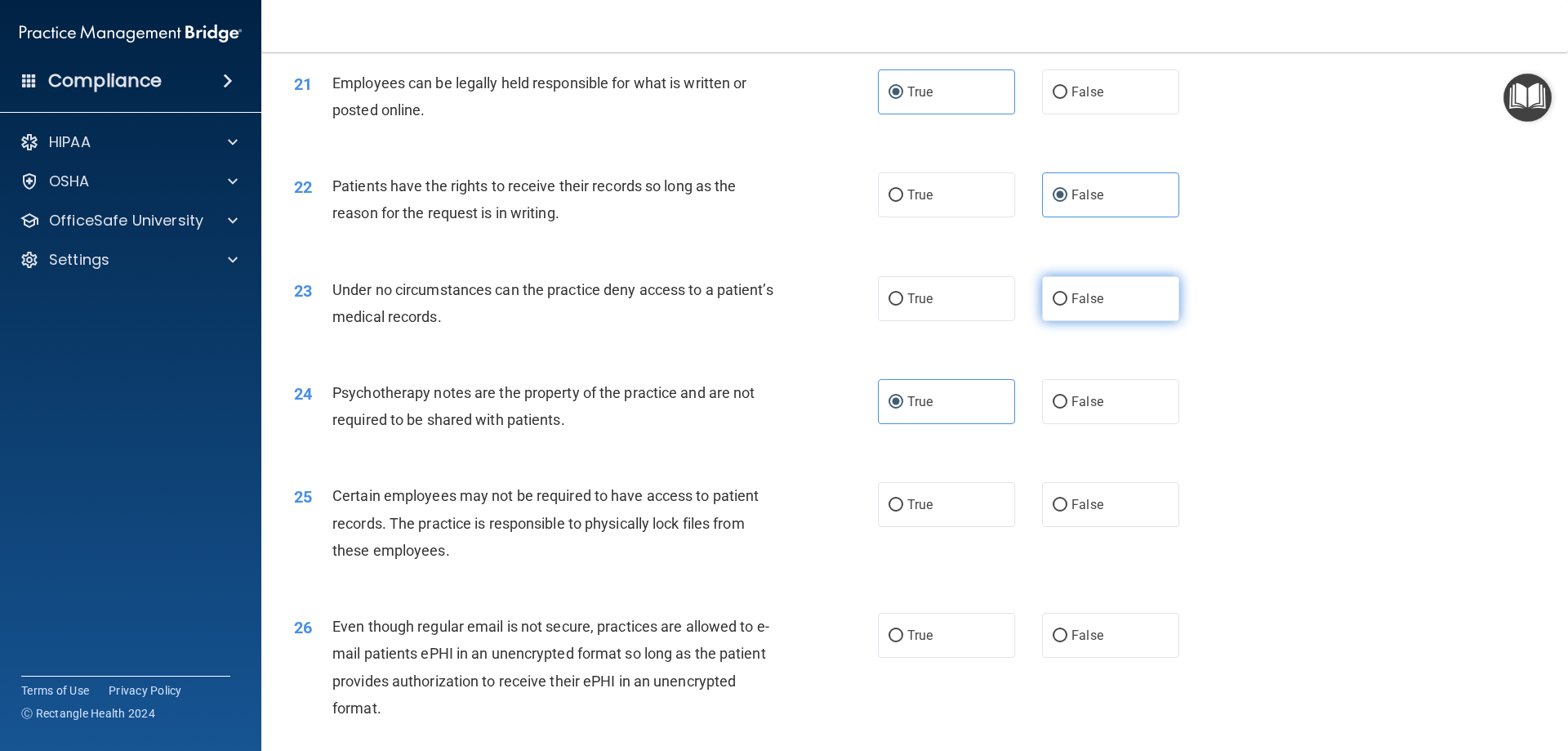
click at [1082, 307] on span "False" at bounding box center [1088, 298] width 32 height 15
click at [1067, 306] on input "False" at bounding box center [1060, 299] width 14 height 13
radio input "true"
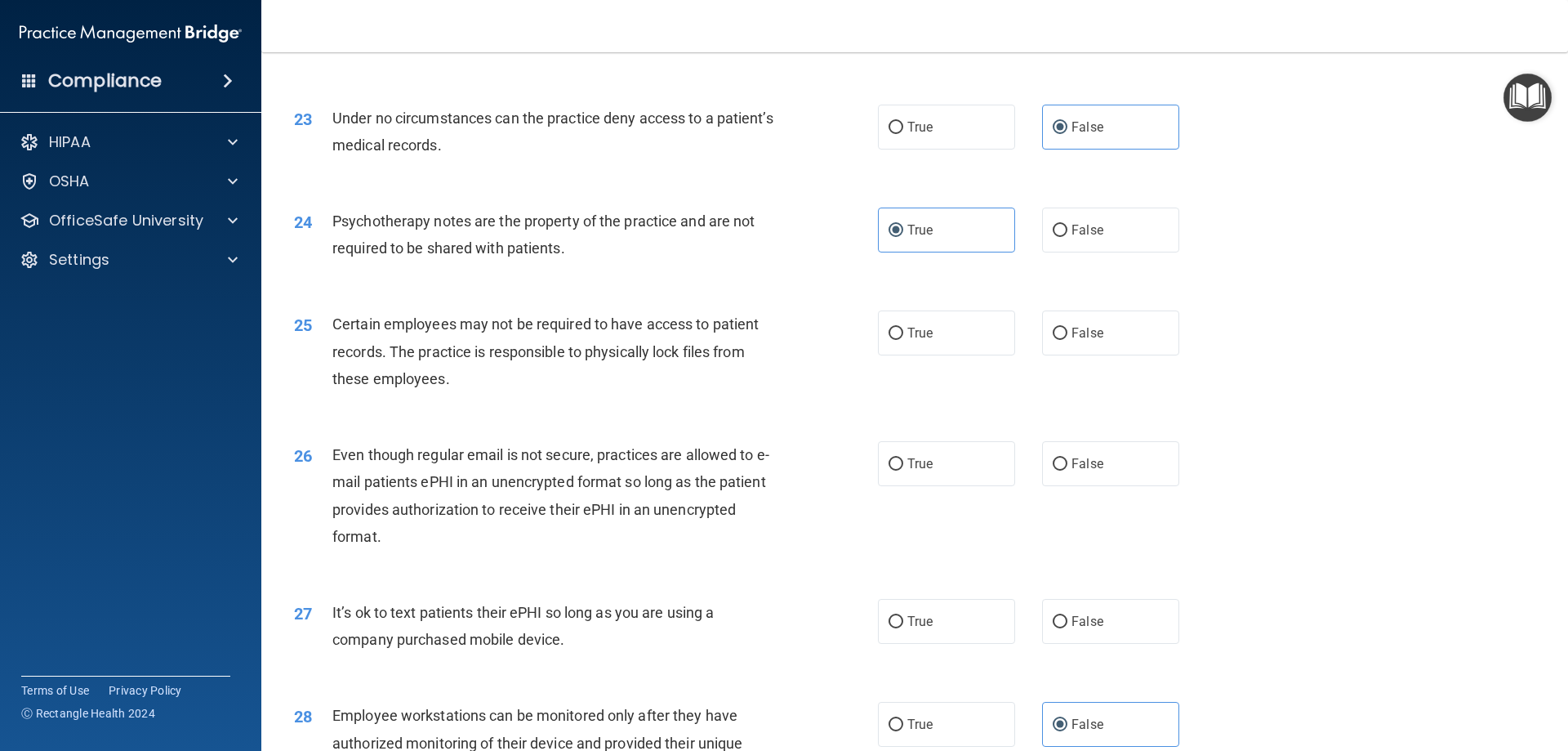
scroll to position [2941, 0]
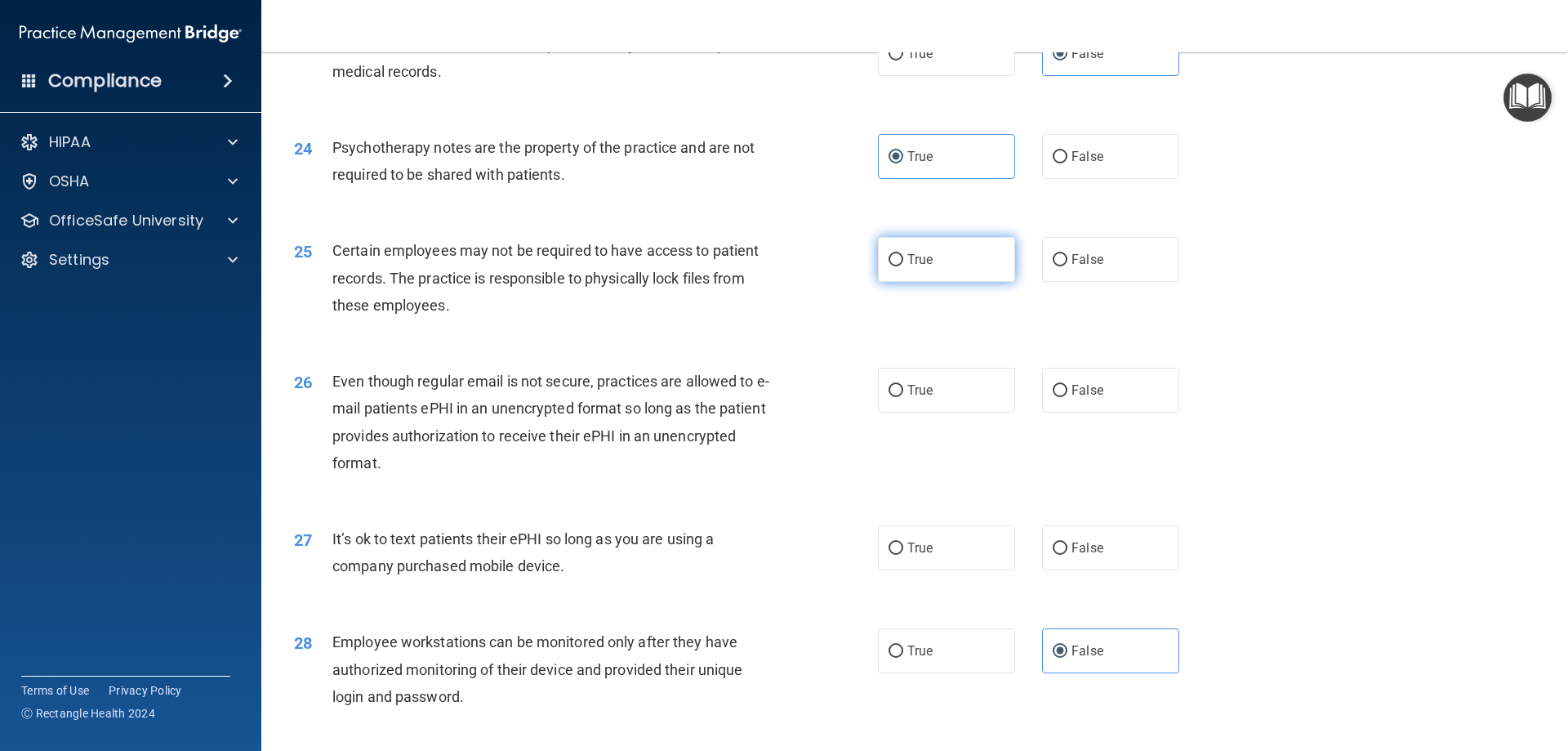
click at [894, 266] on input "True" at bounding box center [895, 260] width 14 height 13
radio input "true"
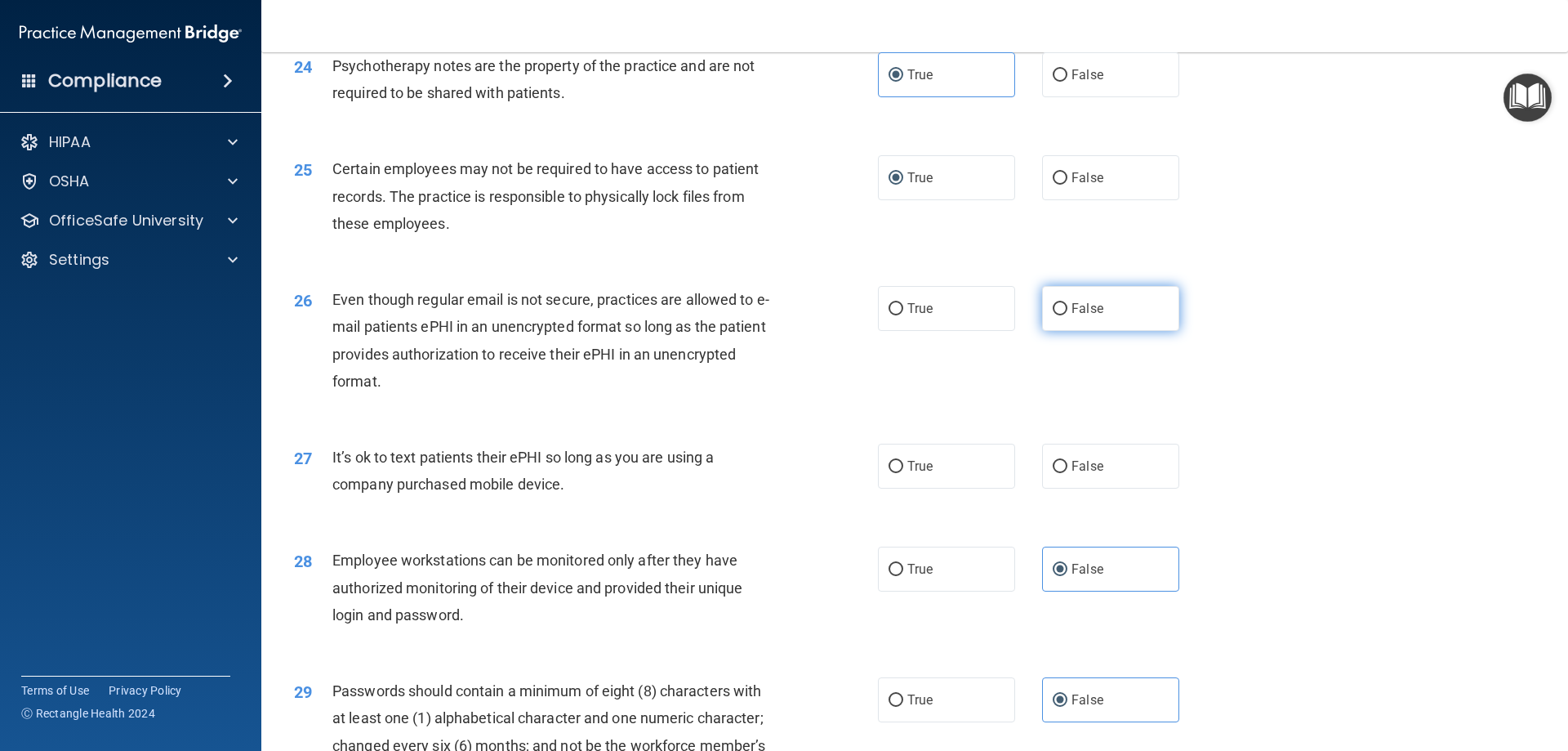
click at [1151, 331] on label "False" at bounding box center [1110, 307] width 137 height 45
click at [1067, 315] on input "False" at bounding box center [1060, 309] width 14 height 13
radio input "true"
click at [956, 488] on label "True" at bounding box center [947, 465] width 137 height 45
click at [903, 473] on input "True" at bounding box center [895, 466] width 14 height 13
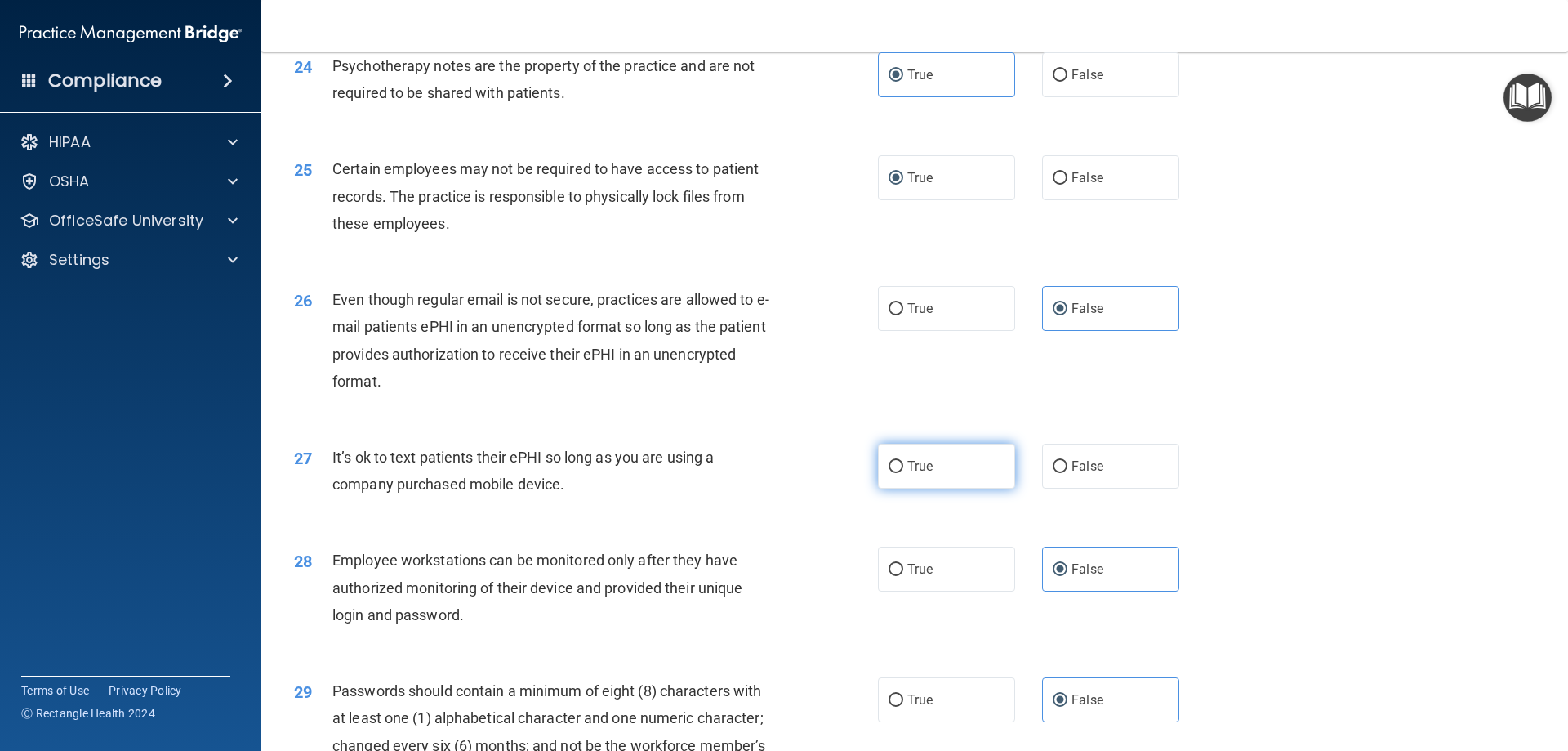
radio input "true"
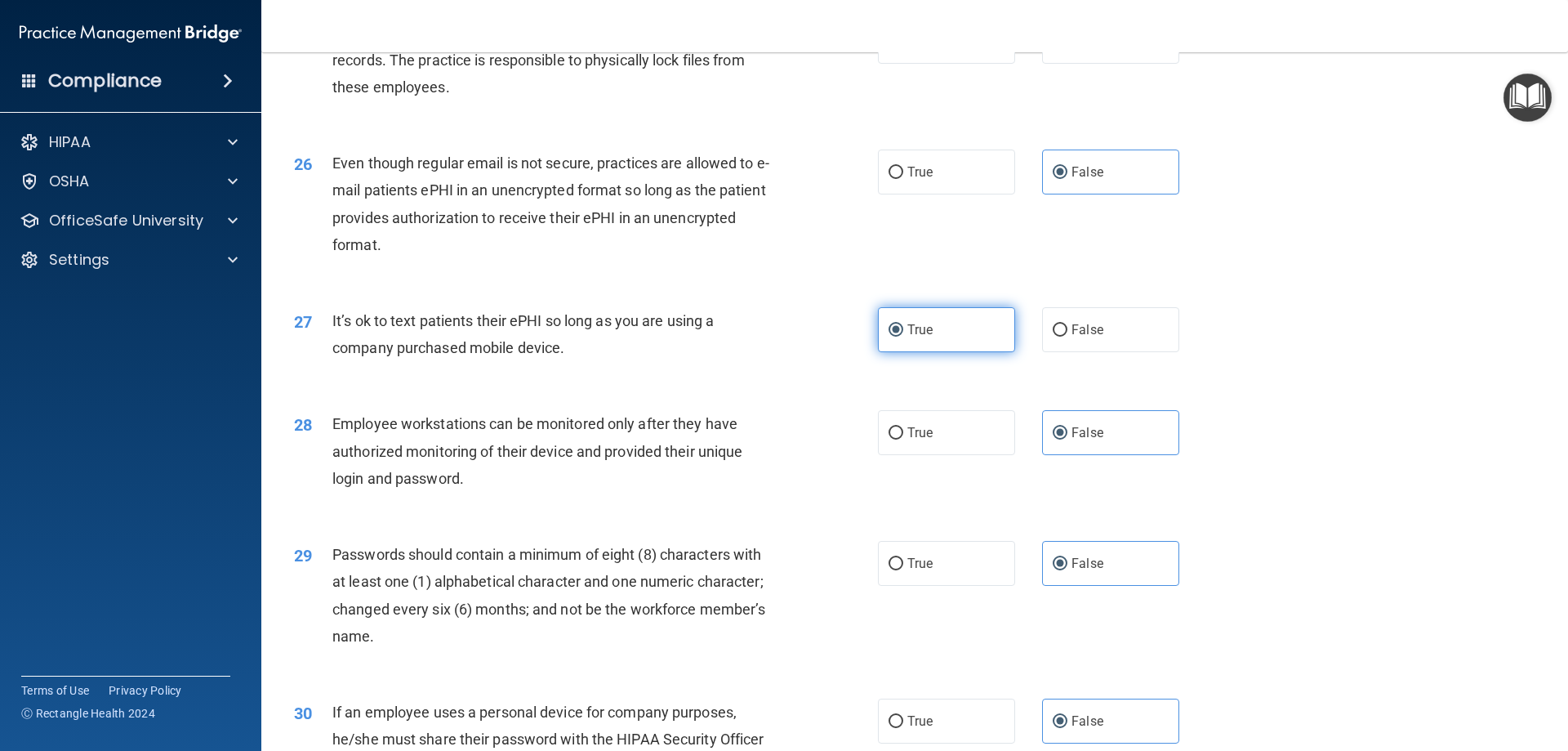
scroll to position [3350, 0]
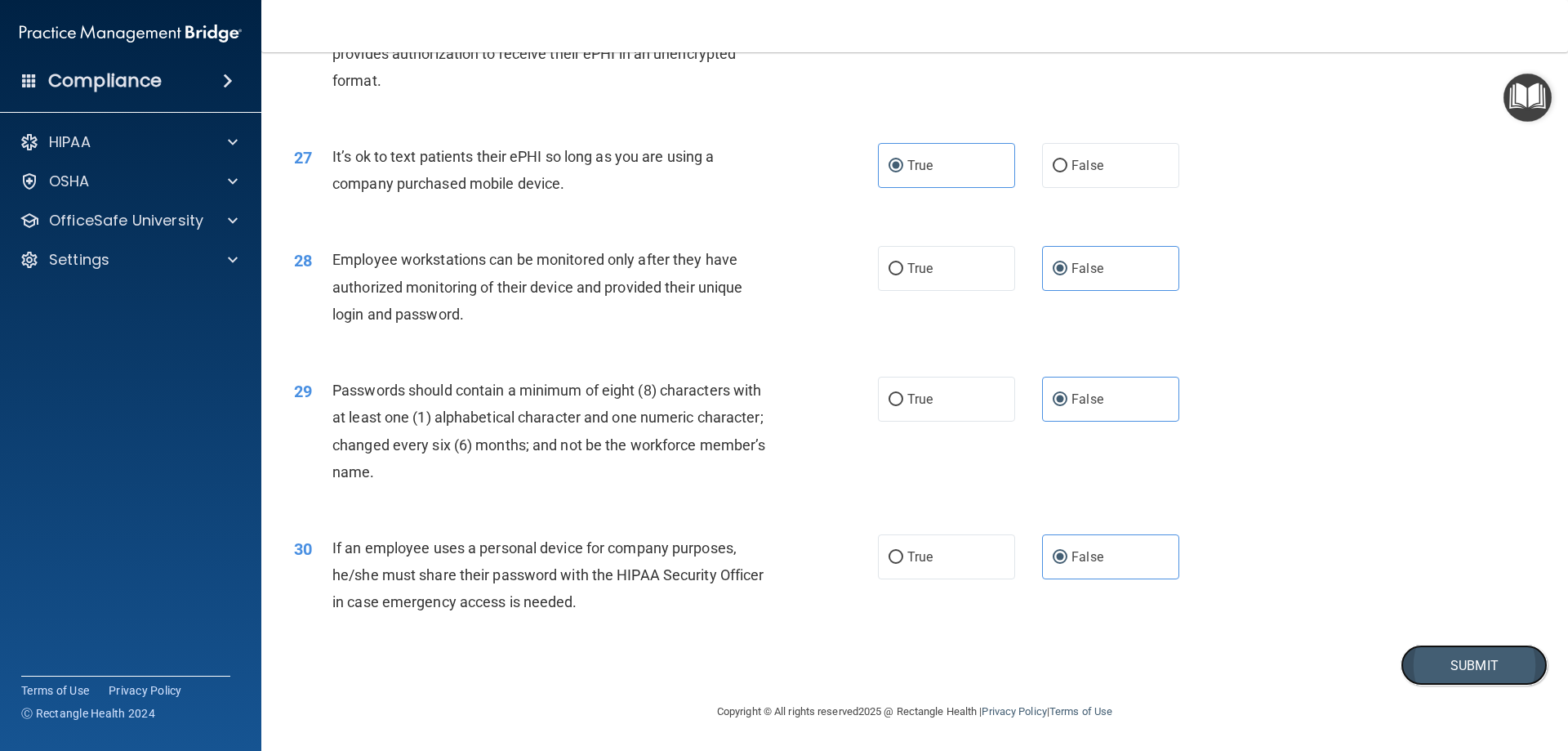
click at [1484, 652] on button "Submit" at bounding box center [1474, 665] width 147 height 41
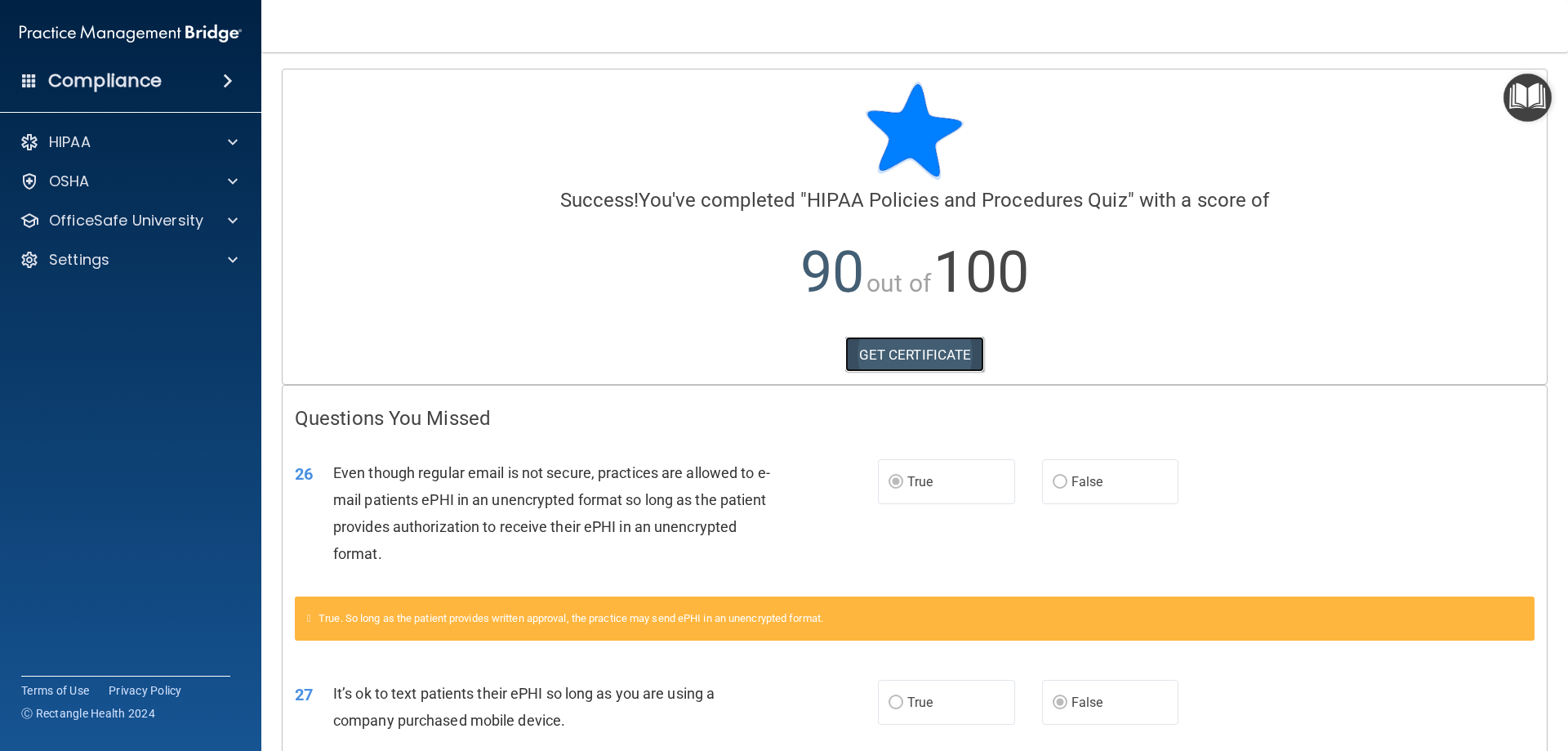
click at [932, 355] on link "GET CERTIFICATE" at bounding box center [914, 354] width 139 height 36
click at [133, 215] on p "OfficeSafe University" at bounding box center [126, 220] width 155 height 19
click at [111, 258] on p "HIPAA Training" at bounding box center [79, 259] width 135 height 16
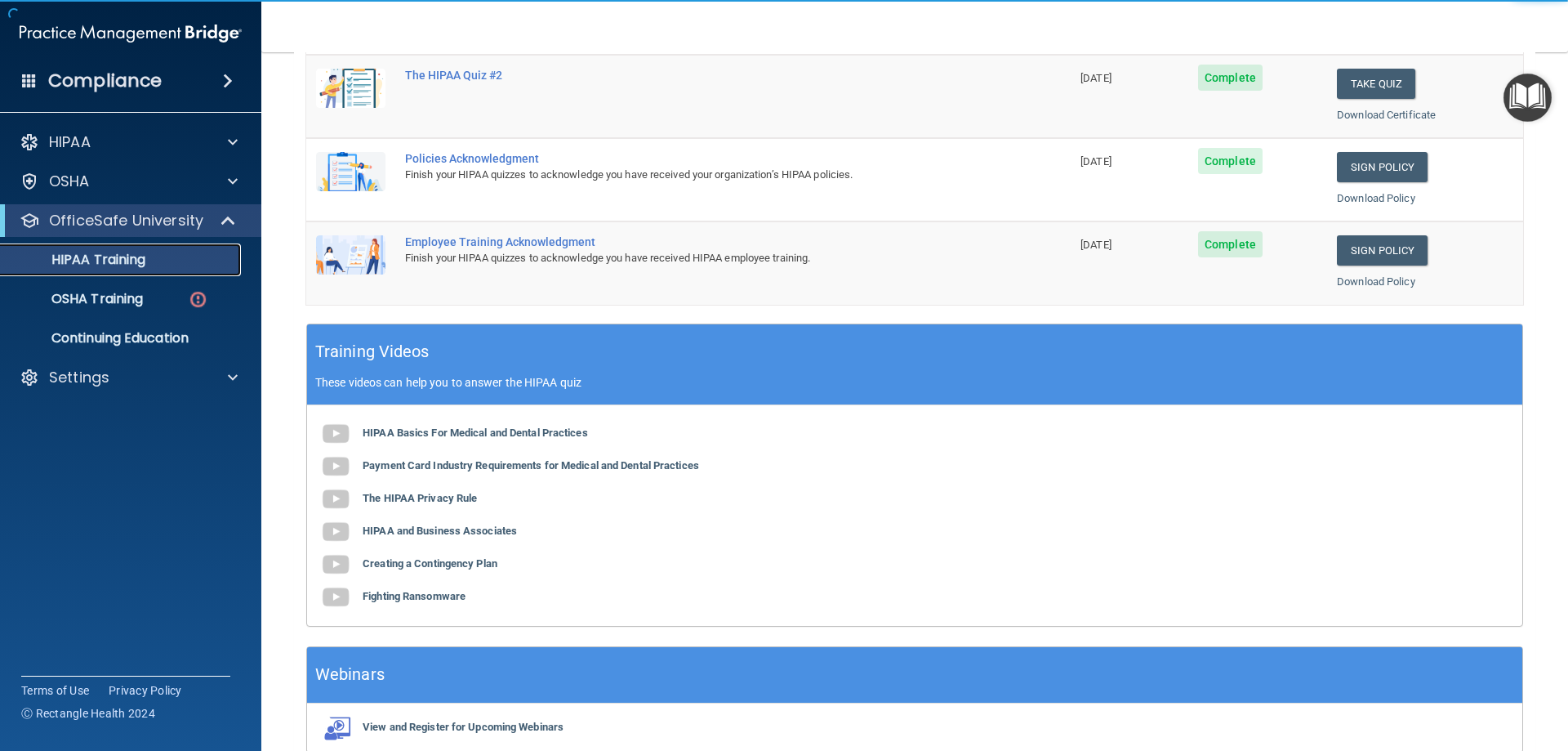
scroll to position [480, 0]
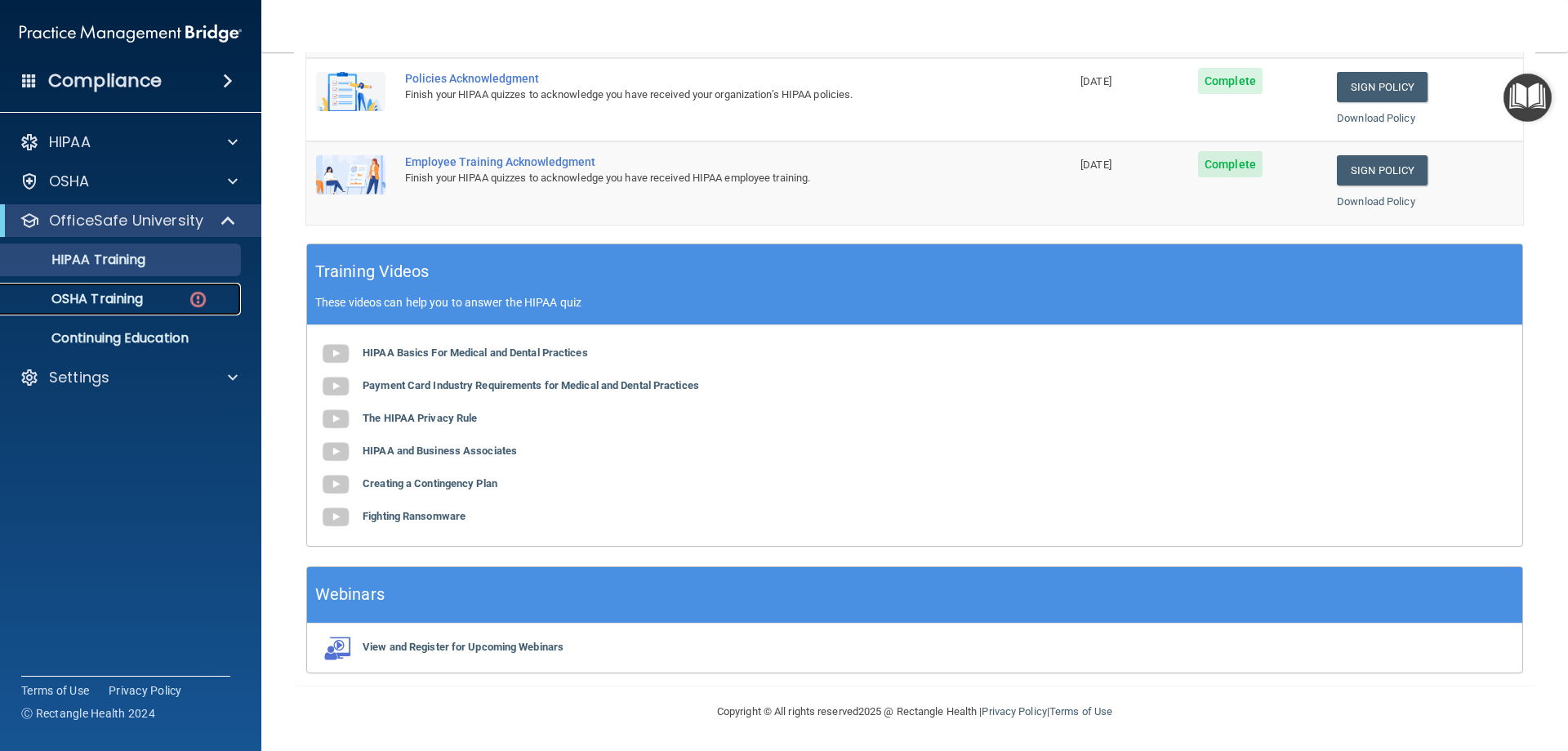
click at [131, 298] on p "OSHA Training" at bounding box center [77, 298] width 133 height 16
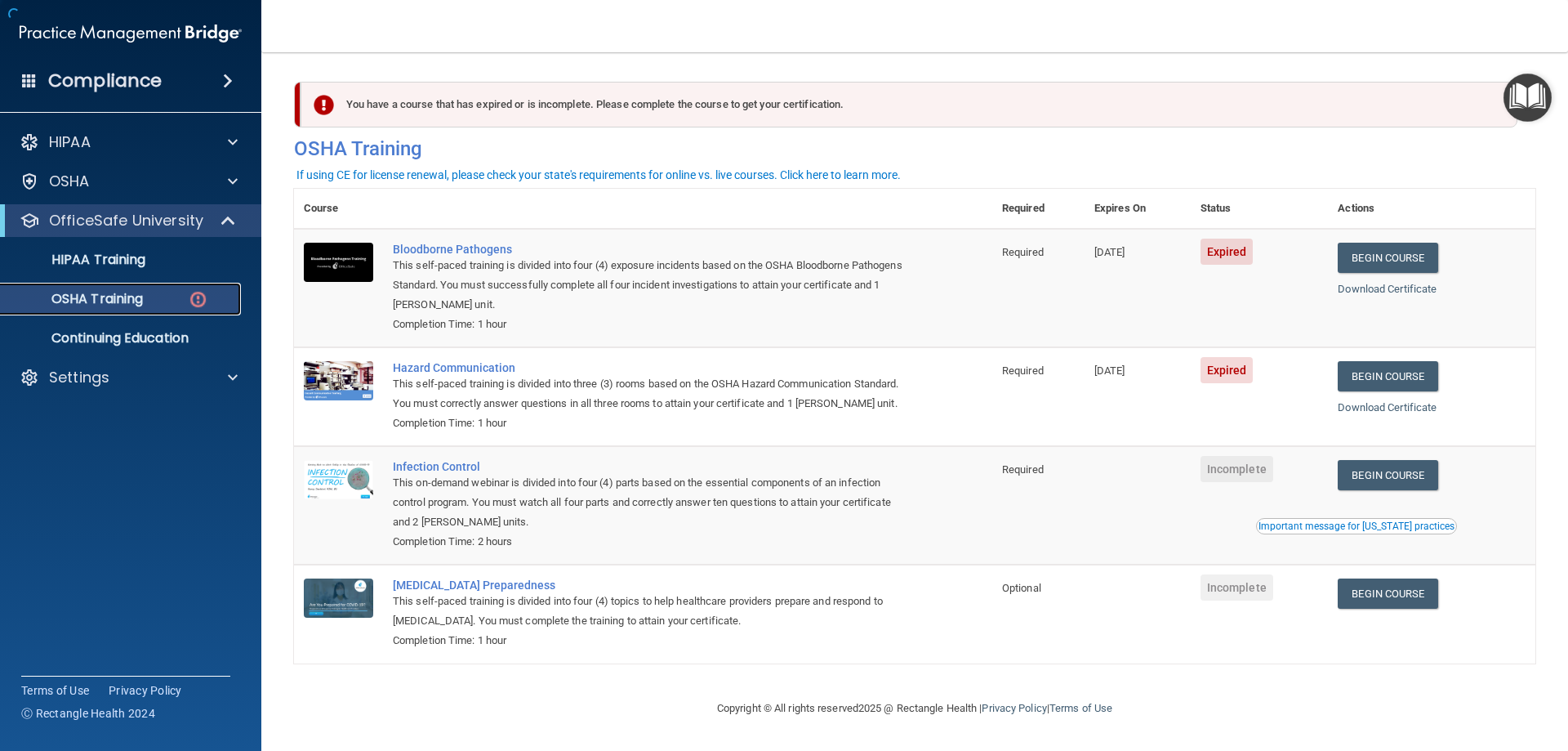
scroll to position [20, 0]
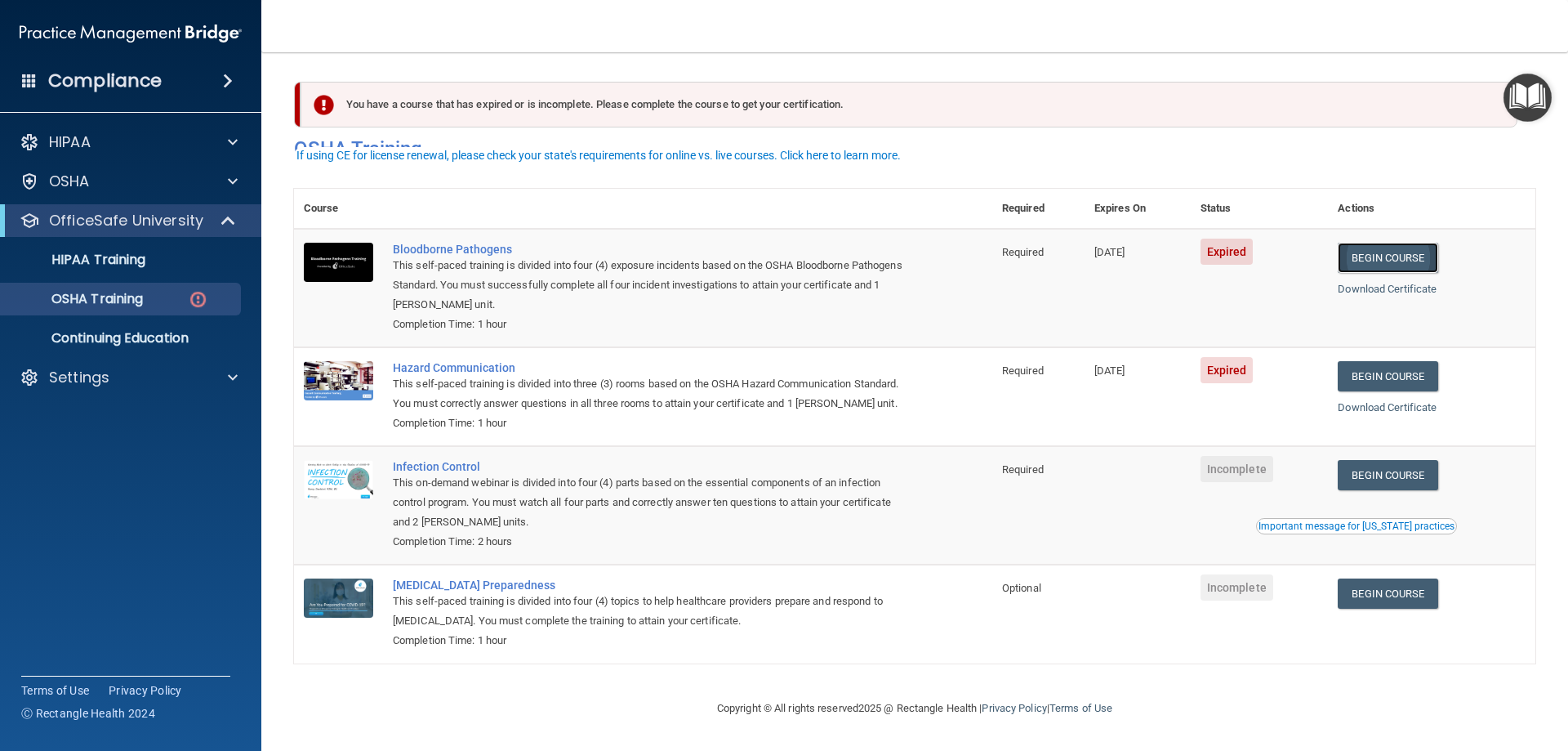
click at [1386, 242] on link "Begin Course" at bounding box center [1387, 258] width 100 height 30
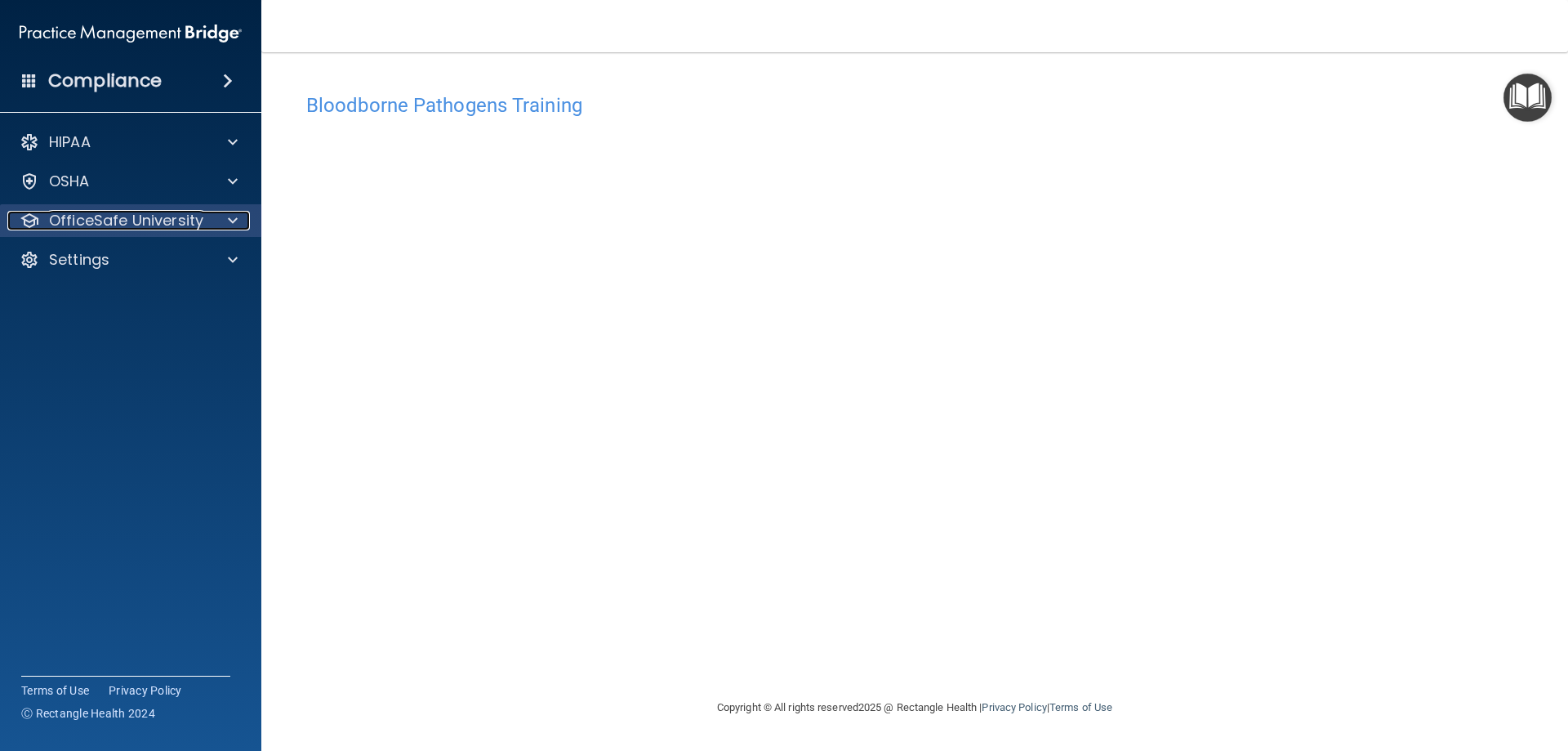
click at [160, 219] on p "OfficeSafe University" at bounding box center [126, 220] width 155 height 19
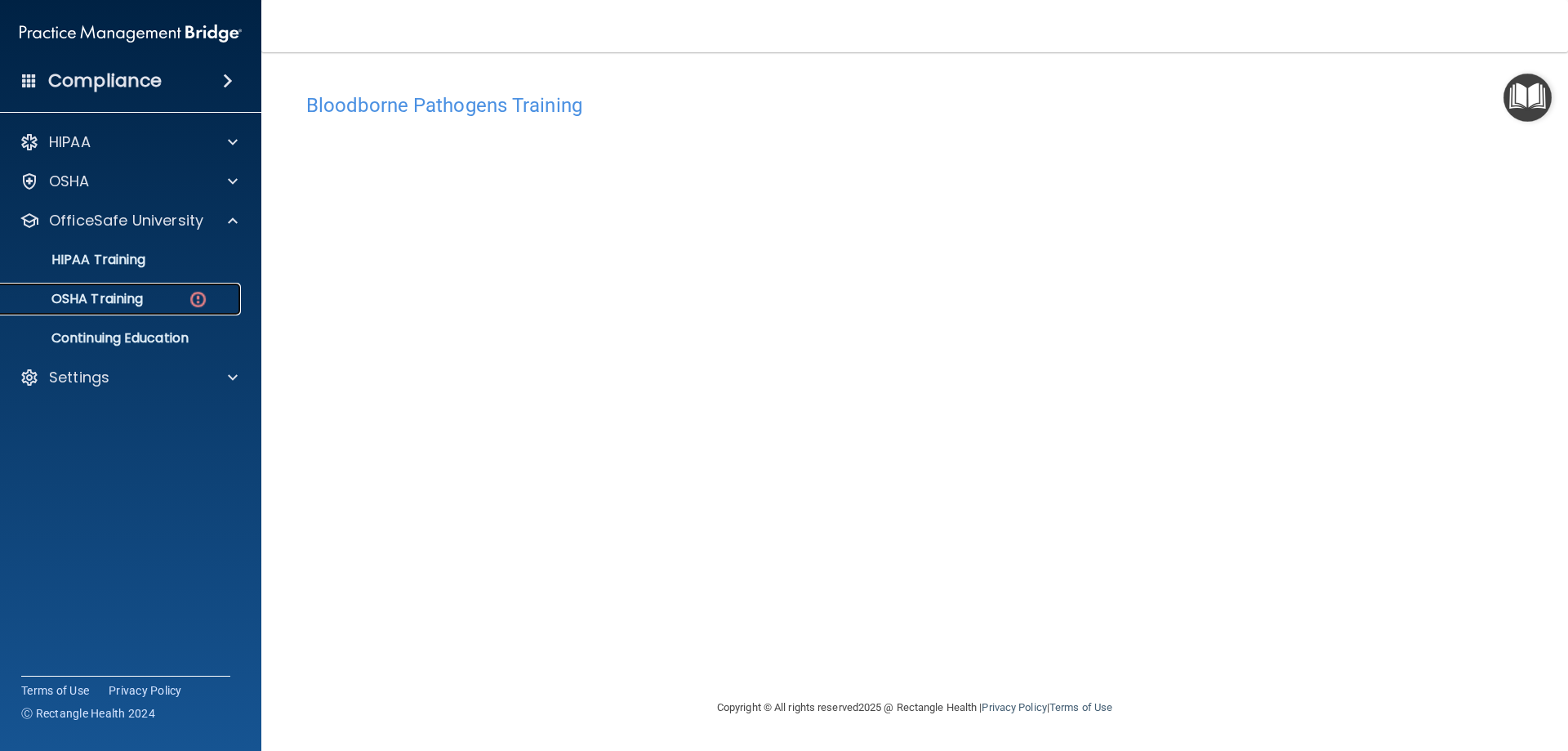
click at [175, 295] on div "OSHA Training" at bounding box center [122, 298] width 223 height 16
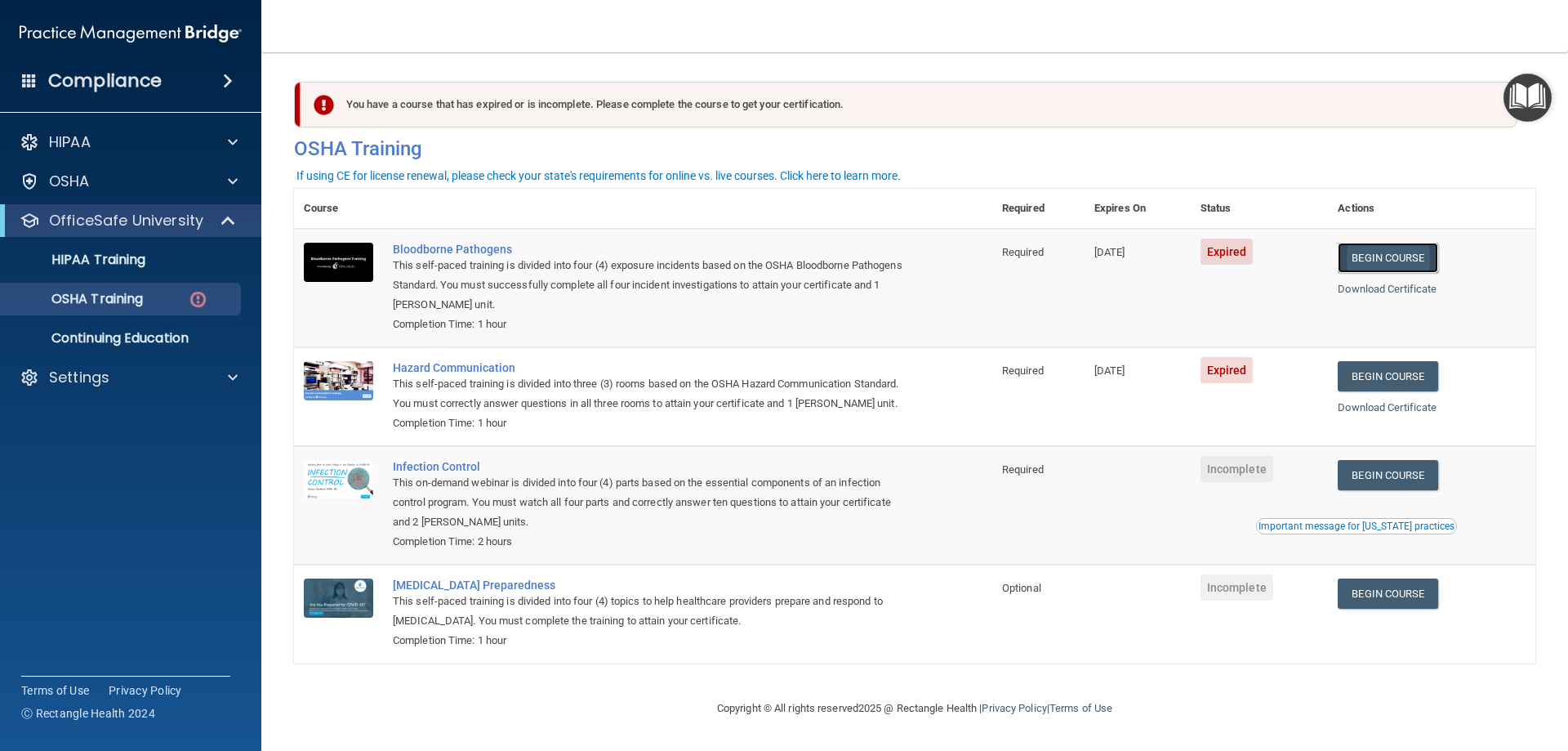
click at [1398, 259] on link "Begin Course" at bounding box center [1387, 258] width 100 height 30
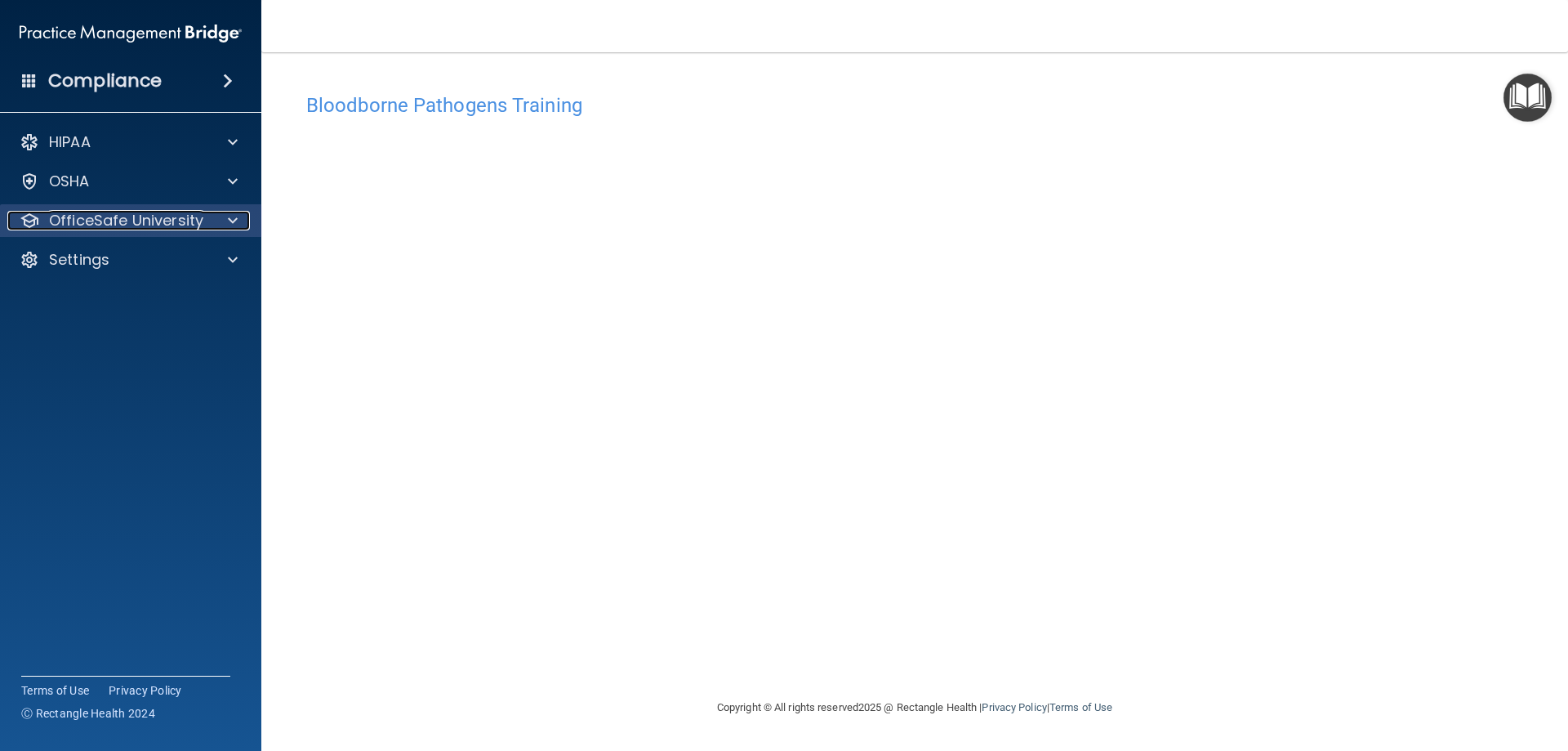
click at [112, 213] on p "OfficeSafe University" at bounding box center [126, 220] width 155 height 19
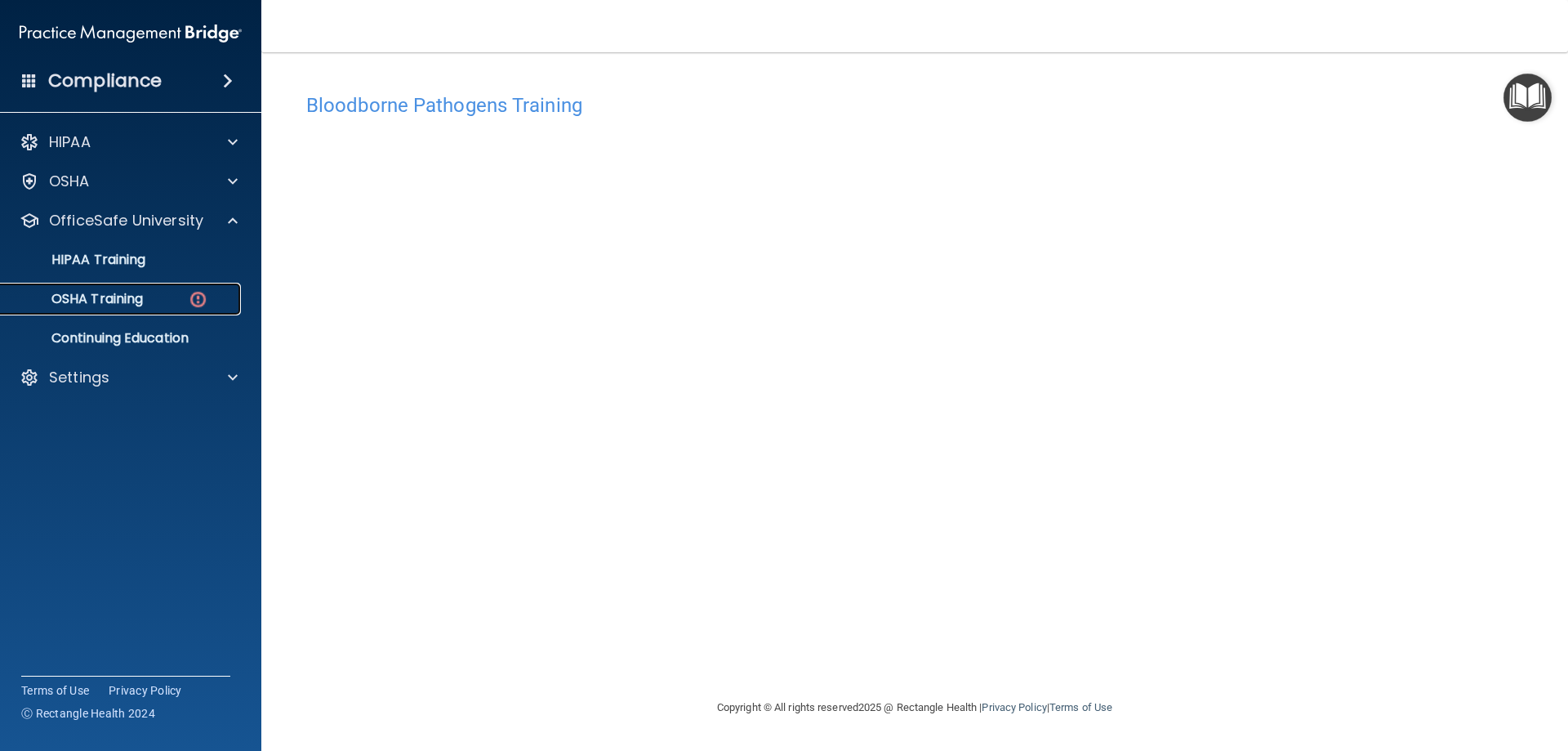
click at [132, 292] on p "OSHA Training" at bounding box center [77, 298] width 133 height 16
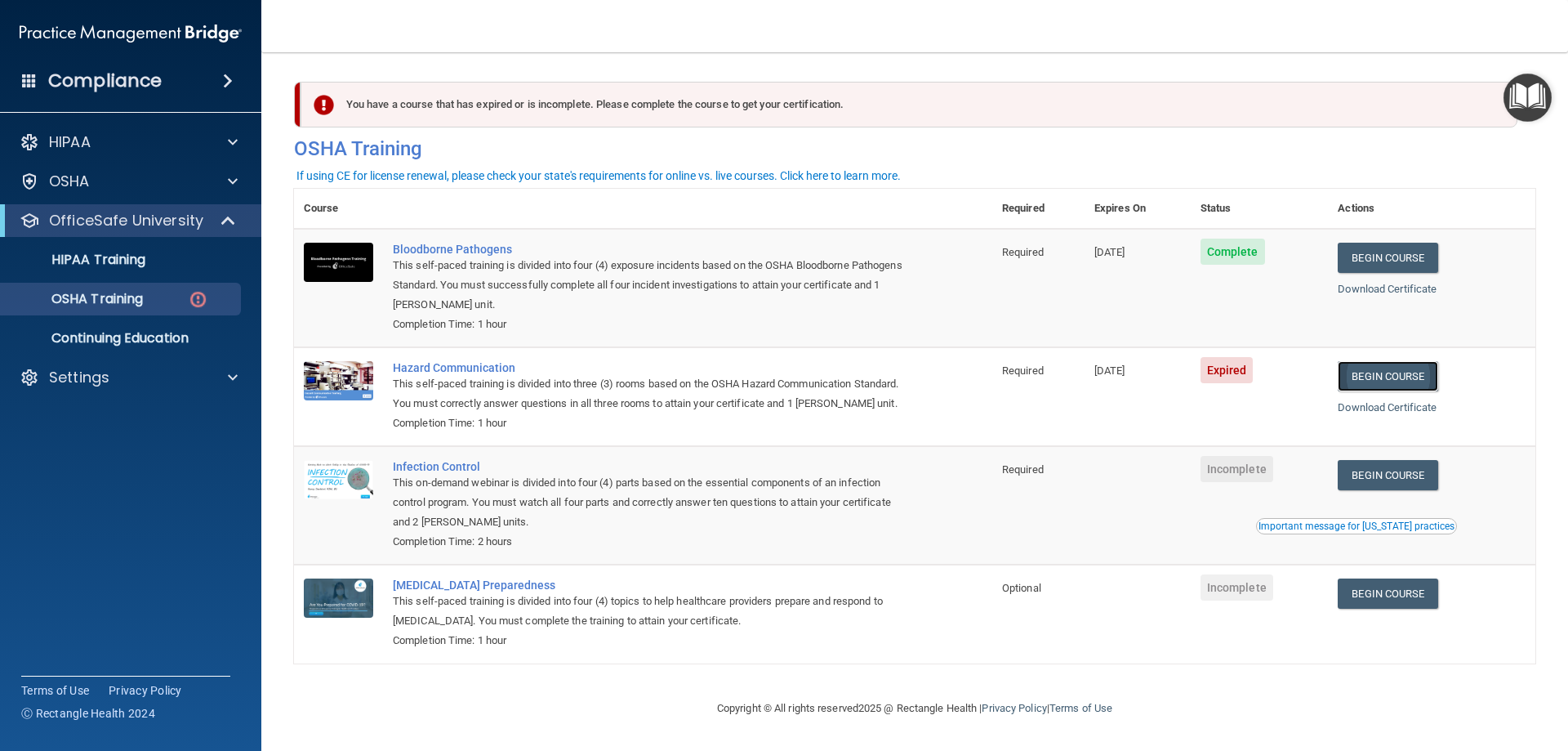
click at [1397, 386] on link "Begin Course" at bounding box center [1387, 376] width 100 height 30
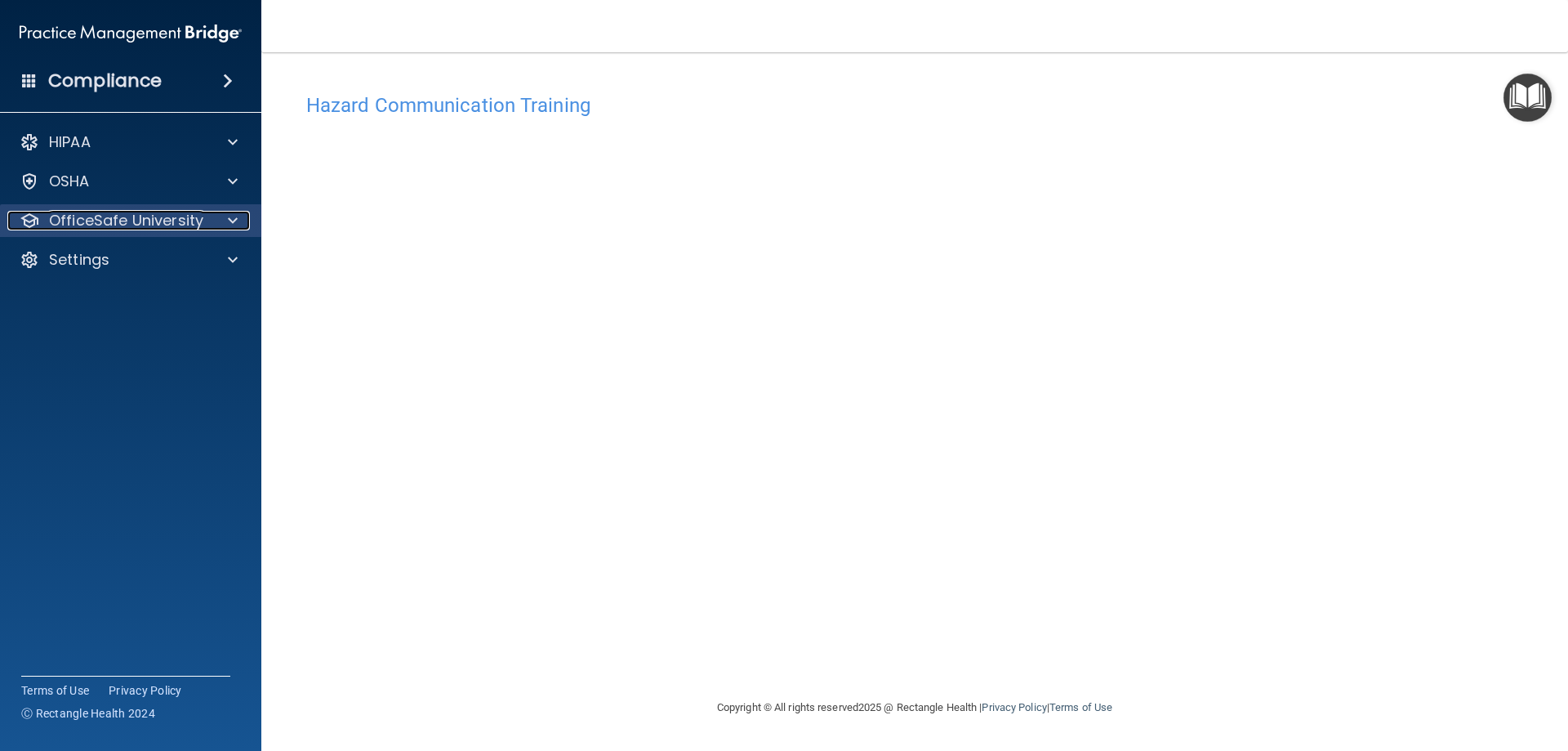
click at [84, 219] on p "OfficeSafe University" at bounding box center [126, 220] width 155 height 19
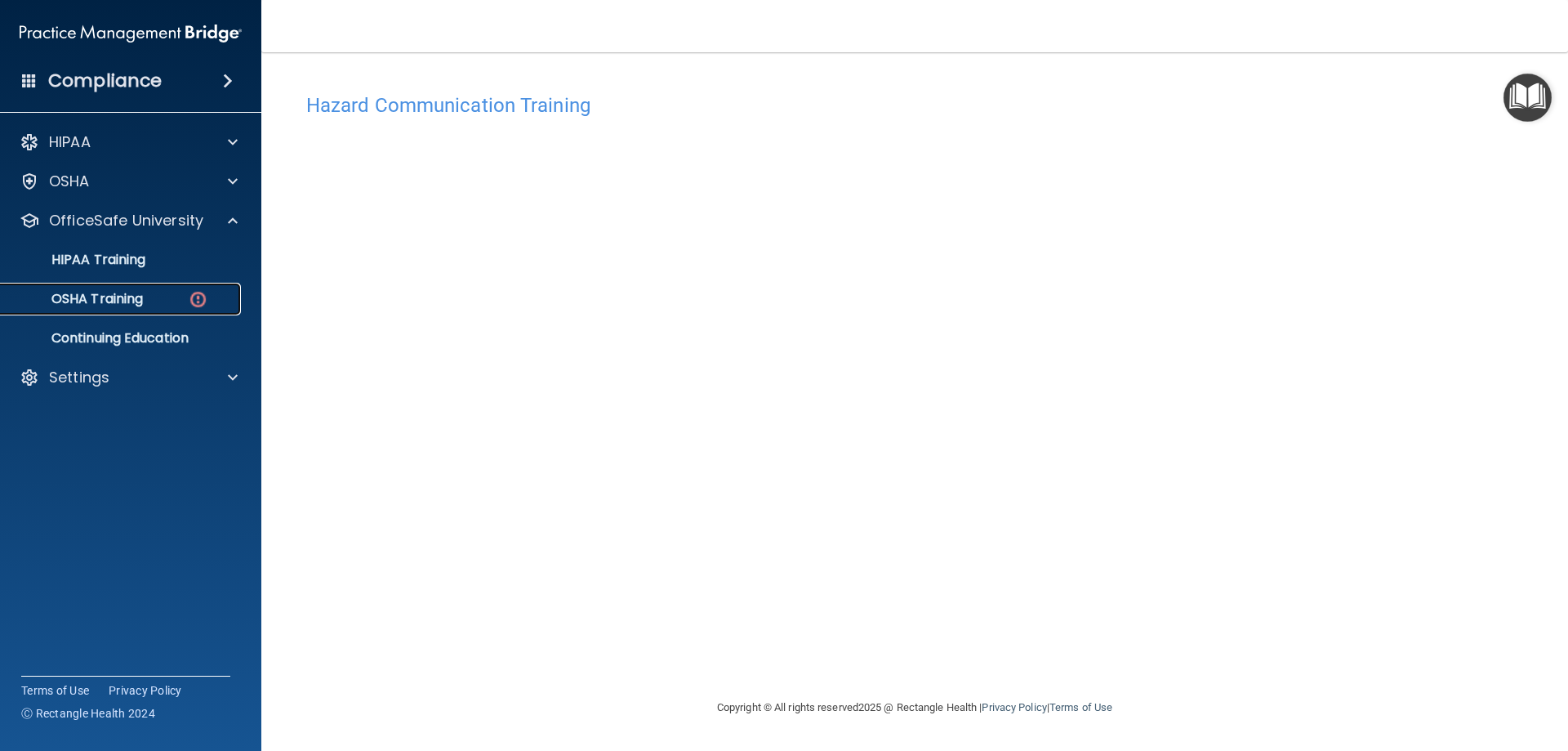
click at [81, 291] on p "OSHA Training" at bounding box center [77, 298] width 133 height 16
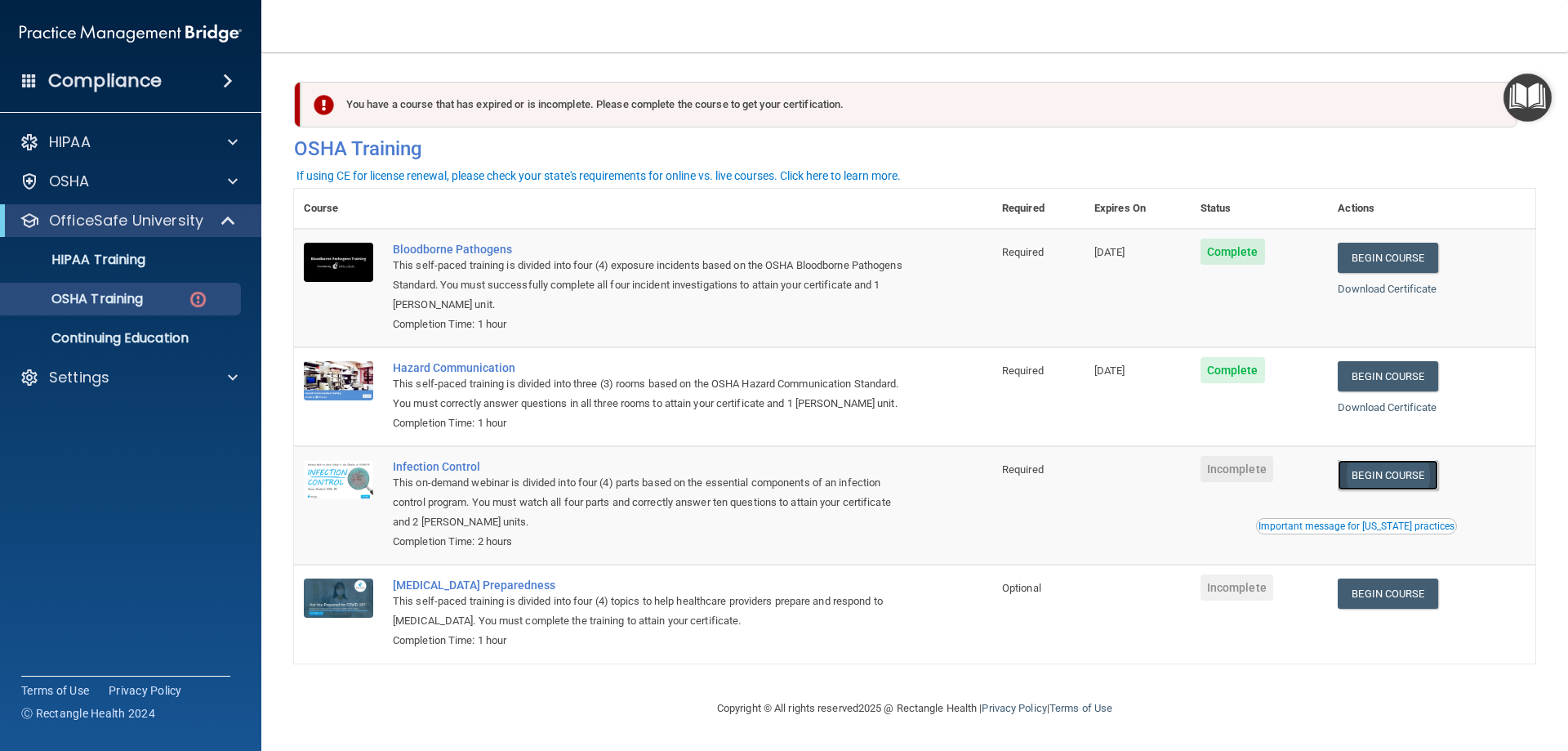
click at [1369, 490] on link "Begin Course" at bounding box center [1387, 475] width 100 height 30
click at [117, 221] on p "OfficeSafe University" at bounding box center [126, 220] width 155 height 19
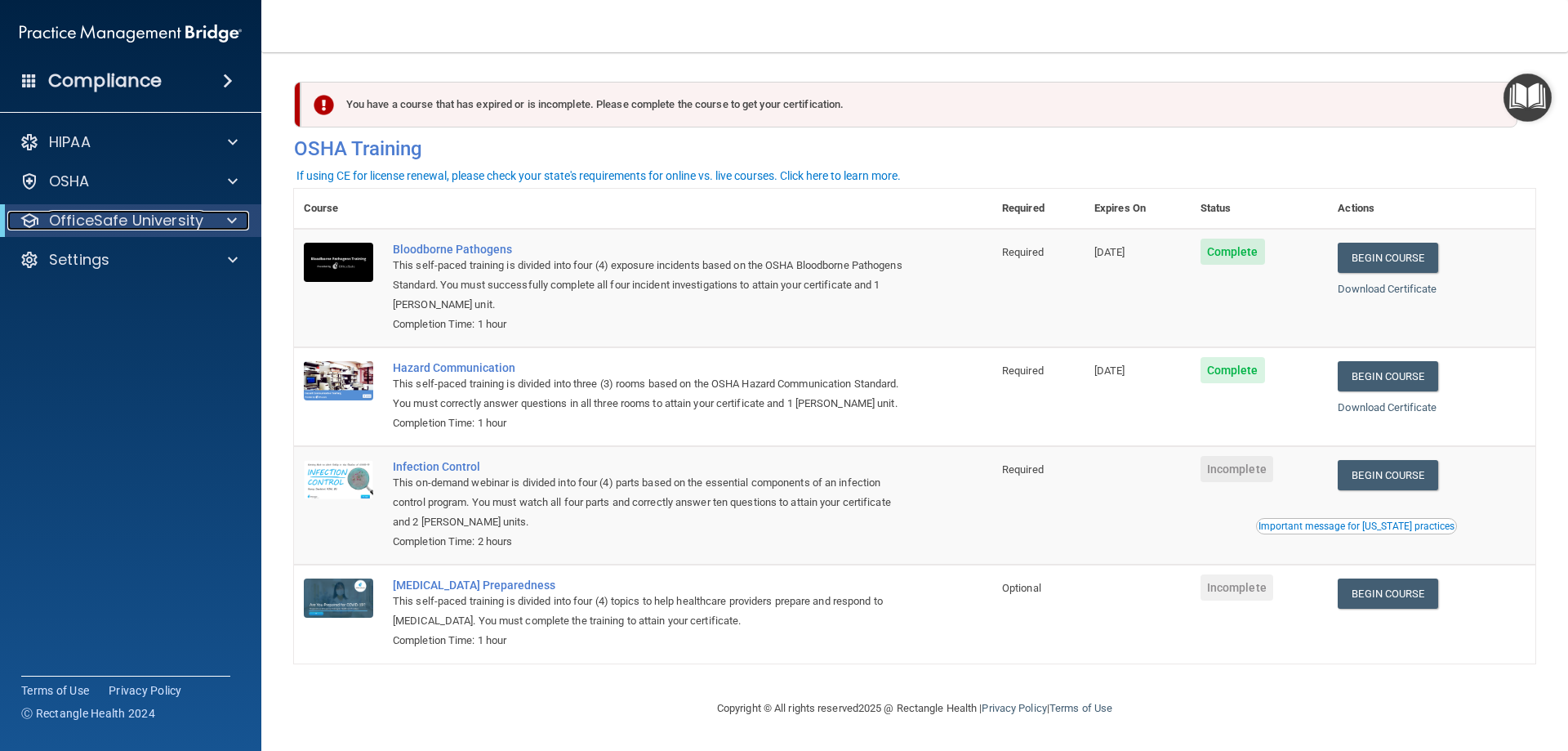
click at [117, 221] on p "OfficeSafe University" at bounding box center [126, 220] width 155 height 19
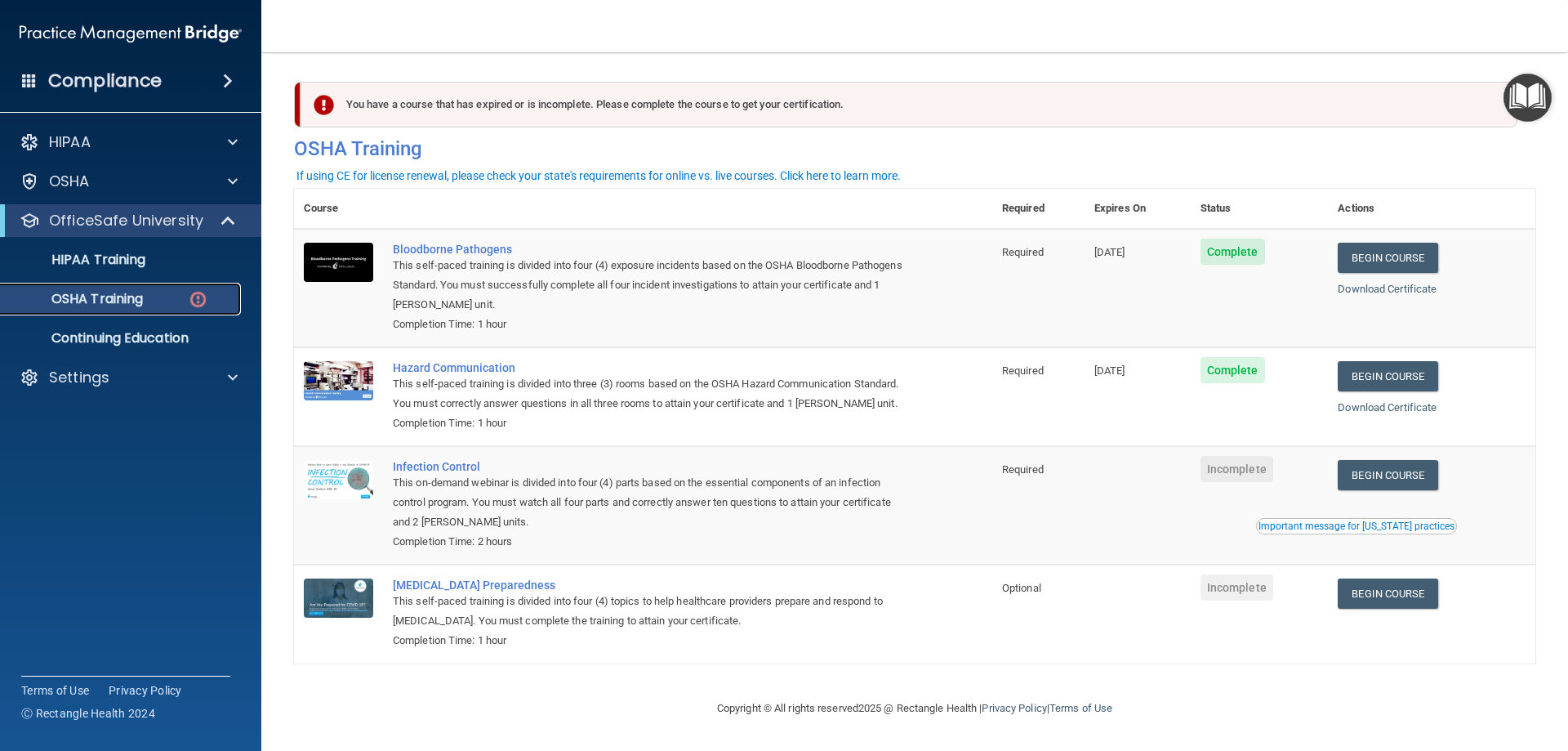
click at [118, 301] on p "OSHA Training" at bounding box center [77, 298] width 133 height 16
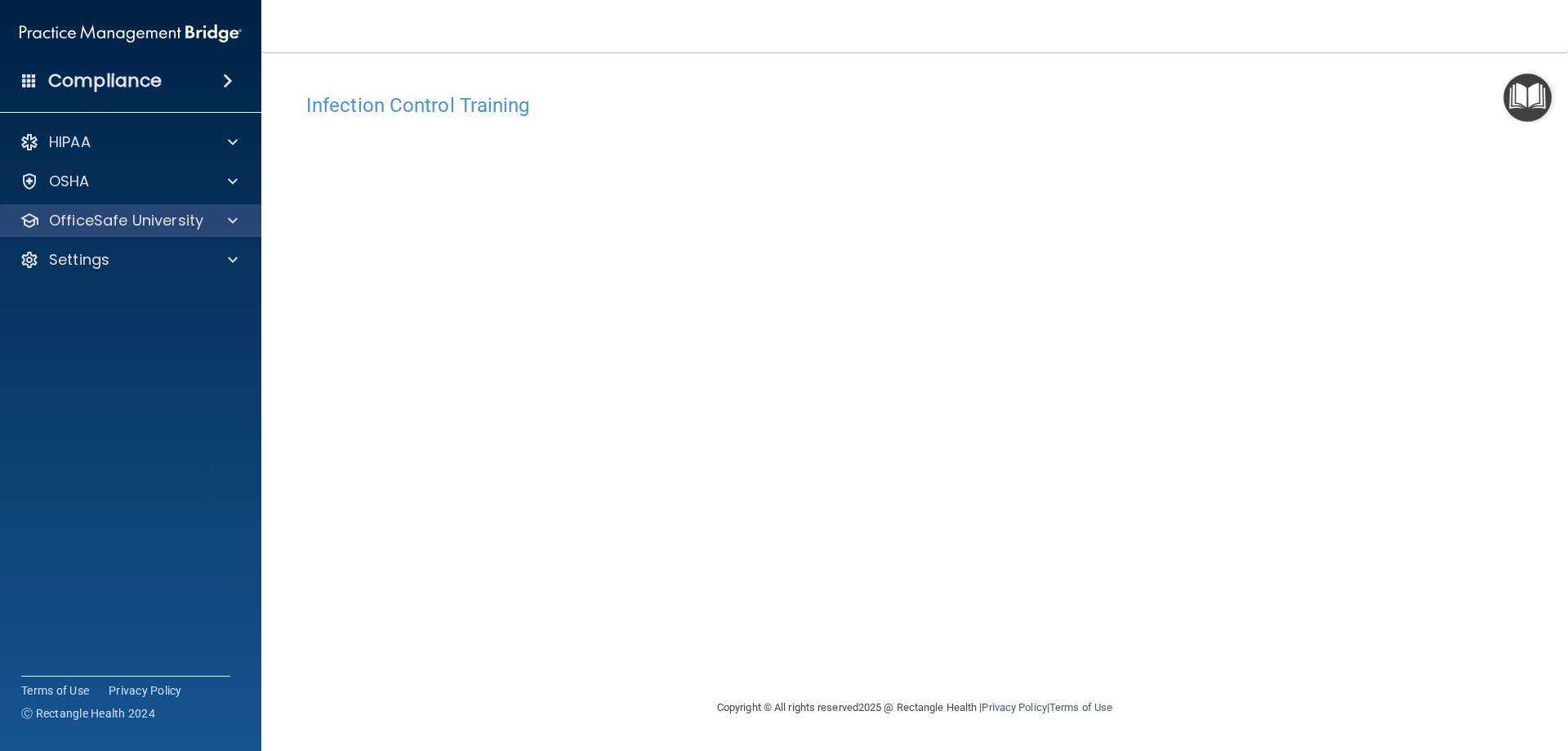
drag, startPoint x: 138, startPoint y: 204, endPoint x: 140, endPoint y: 234, distance: 30.1
click at [138, 204] on div "OfficeSafe University" at bounding box center [131, 220] width 262 height 33
click at [131, 218] on p "OfficeSafe University" at bounding box center [126, 220] width 155 height 19
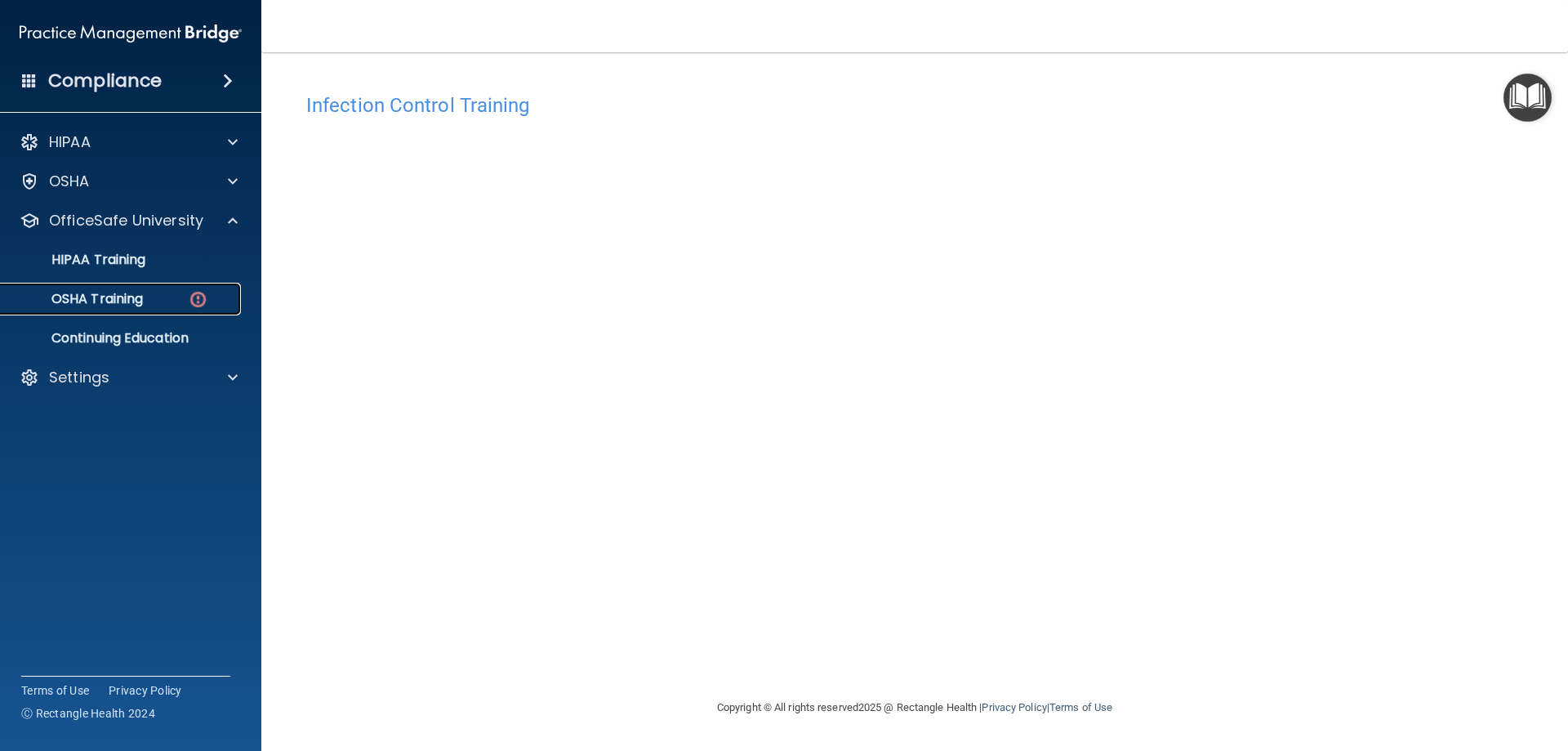
click at [125, 303] on p "OSHA Training" at bounding box center [77, 298] width 133 height 16
